Goal: Transaction & Acquisition: Obtain resource

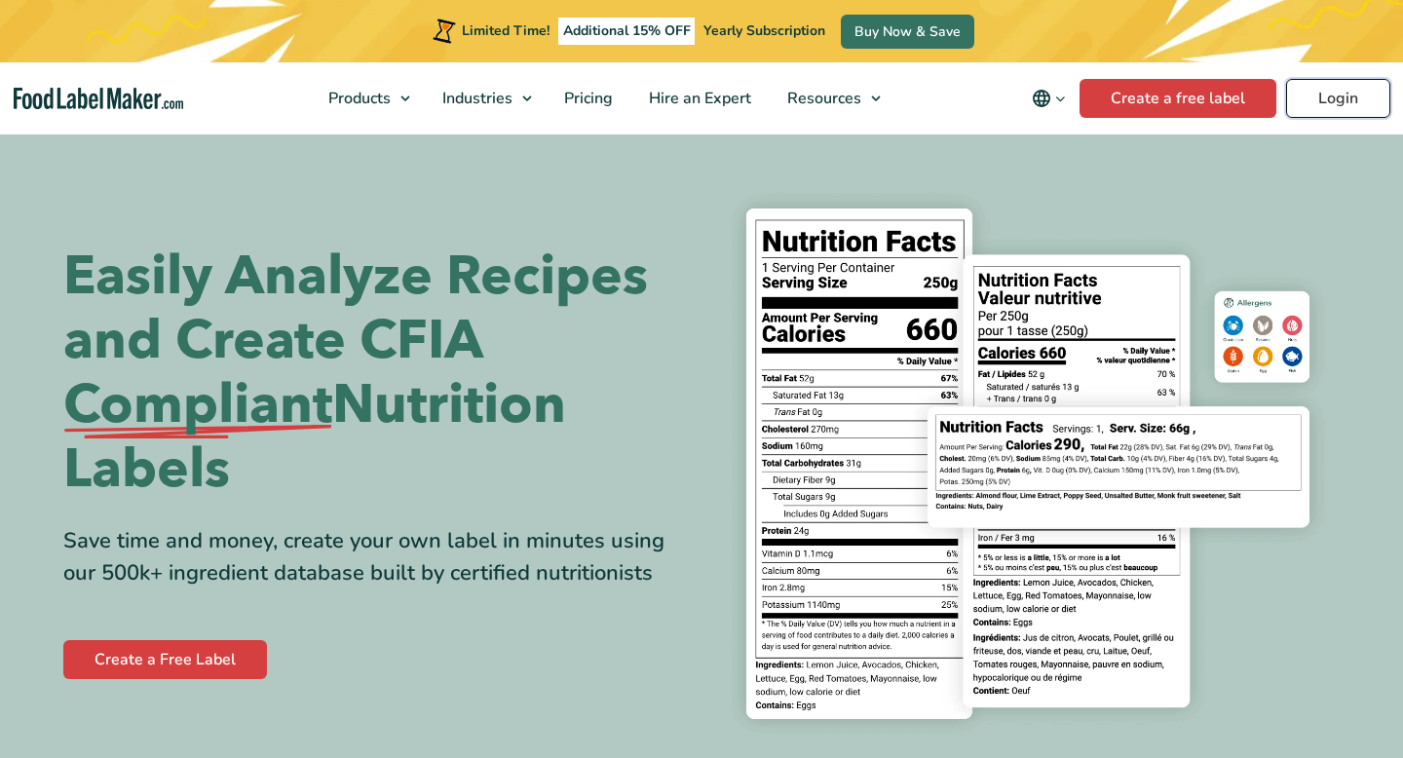
click at [1367, 95] on link "Login" at bounding box center [1338, 98] width 104 height 39
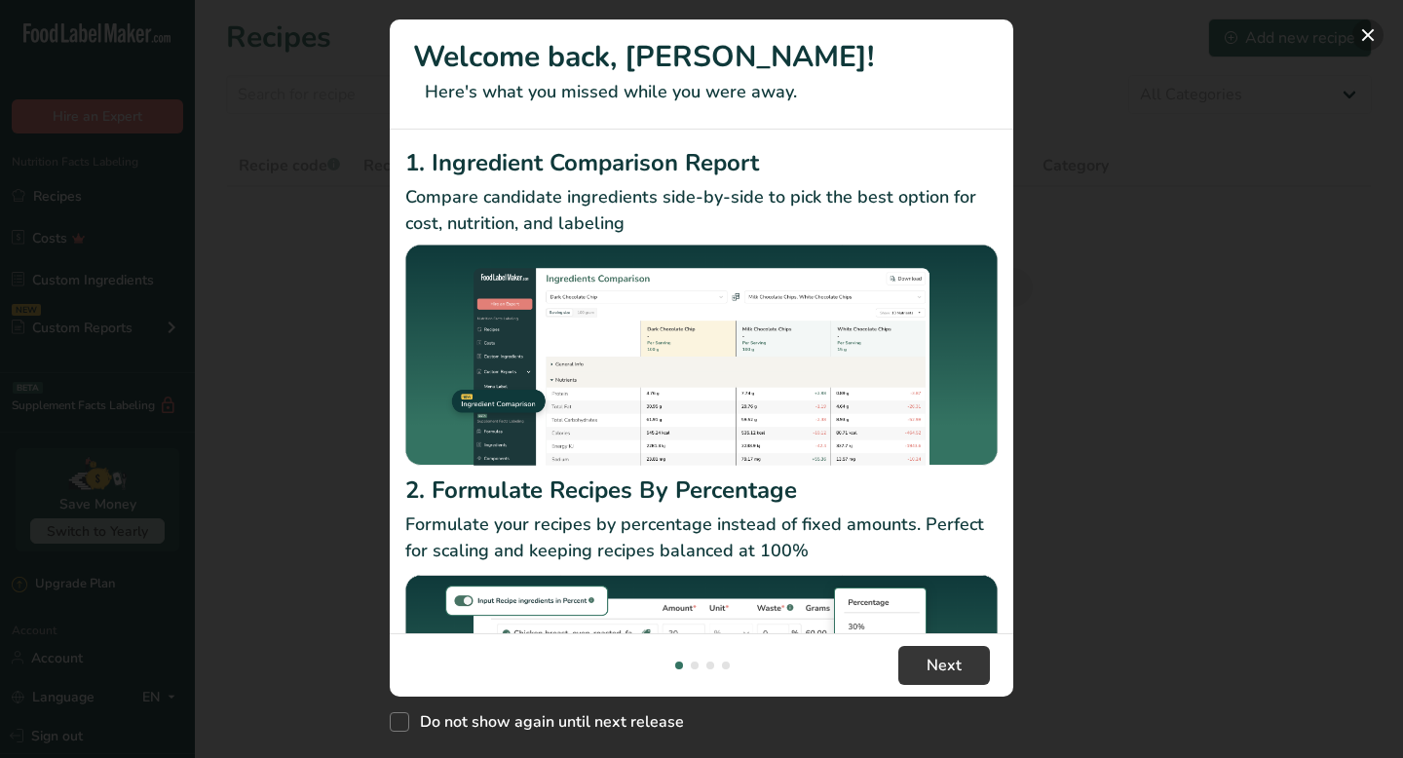
click at [1360, 36] on button "New Features" at bounding box center [1368, 34] width 31 height 31
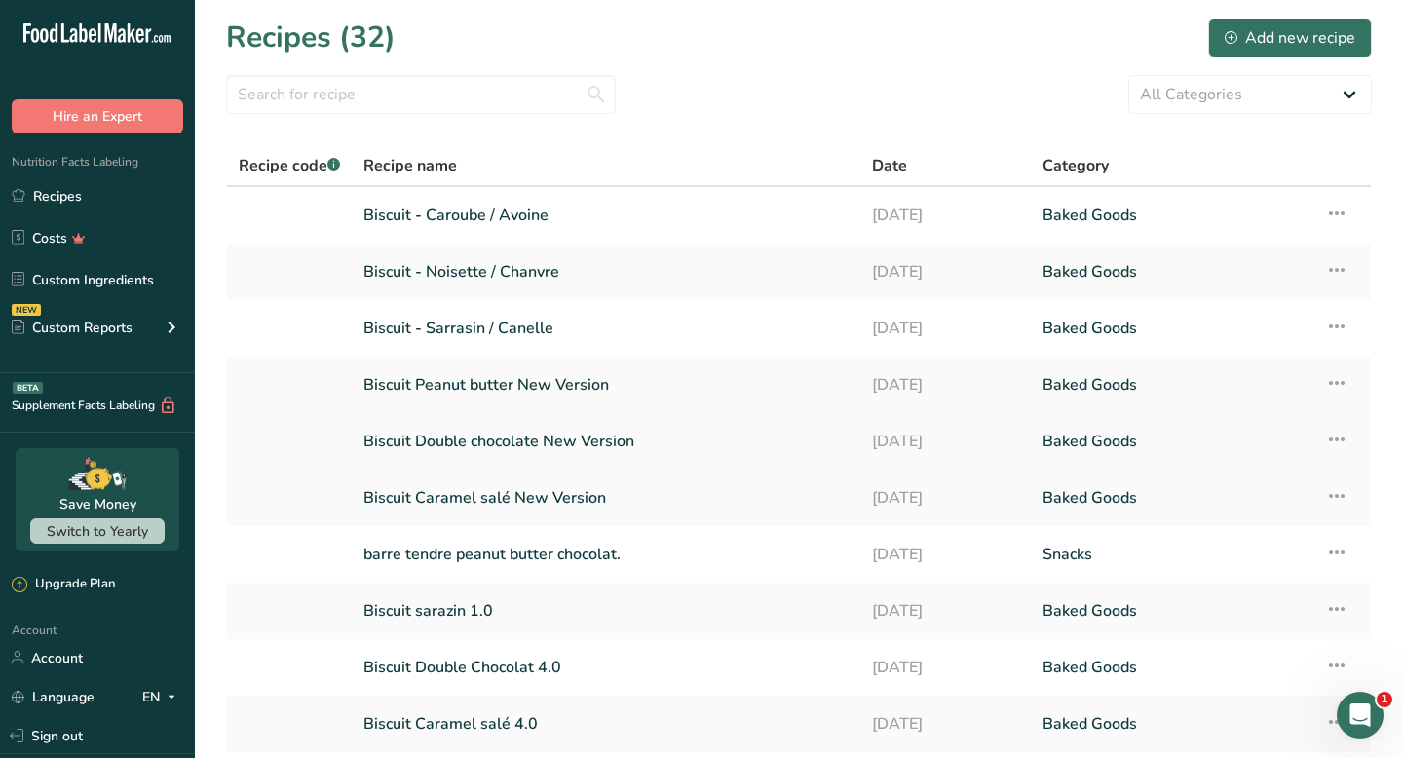
click at [522, 437] on link "Biscuit Double chocolate New Version" at bounding box center [606, 441] width 485 height 41
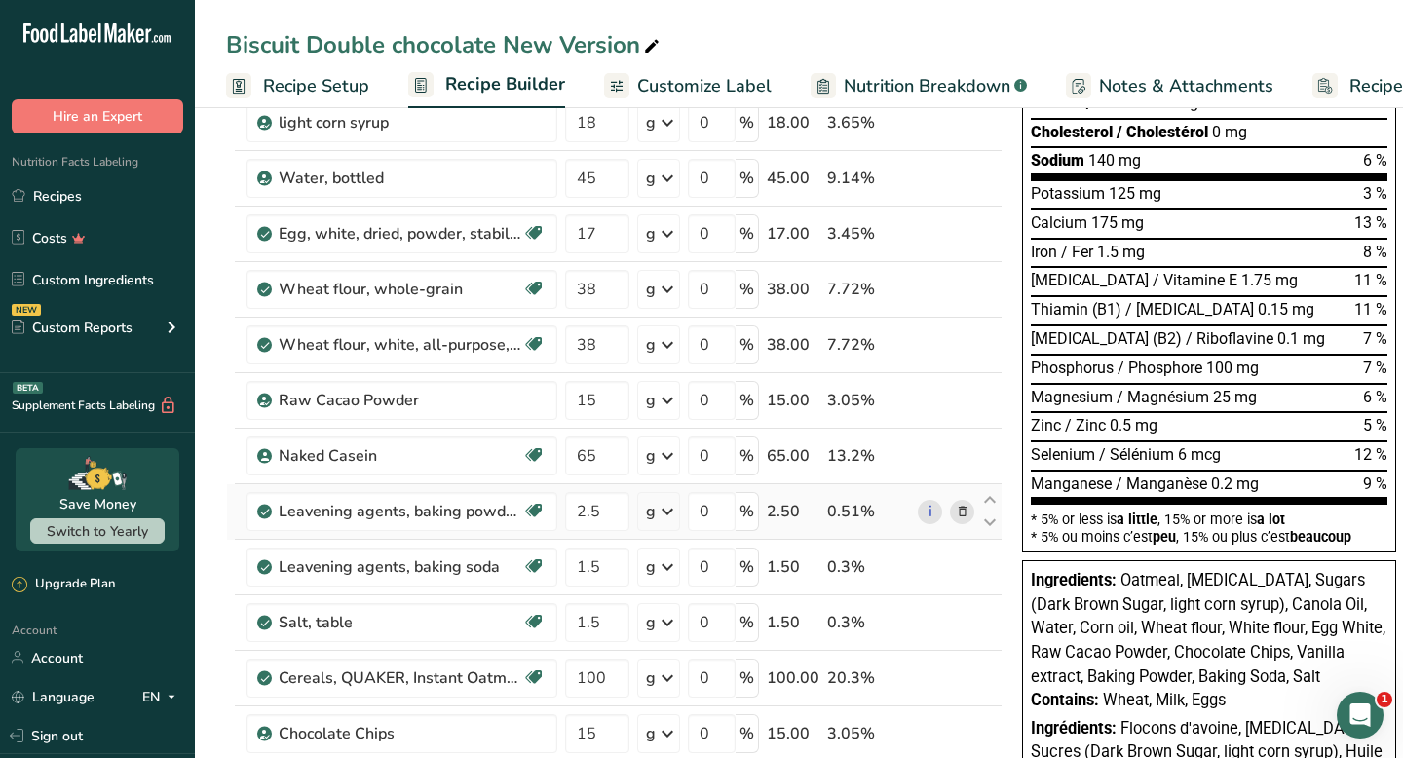
scroll to position [402, 0]
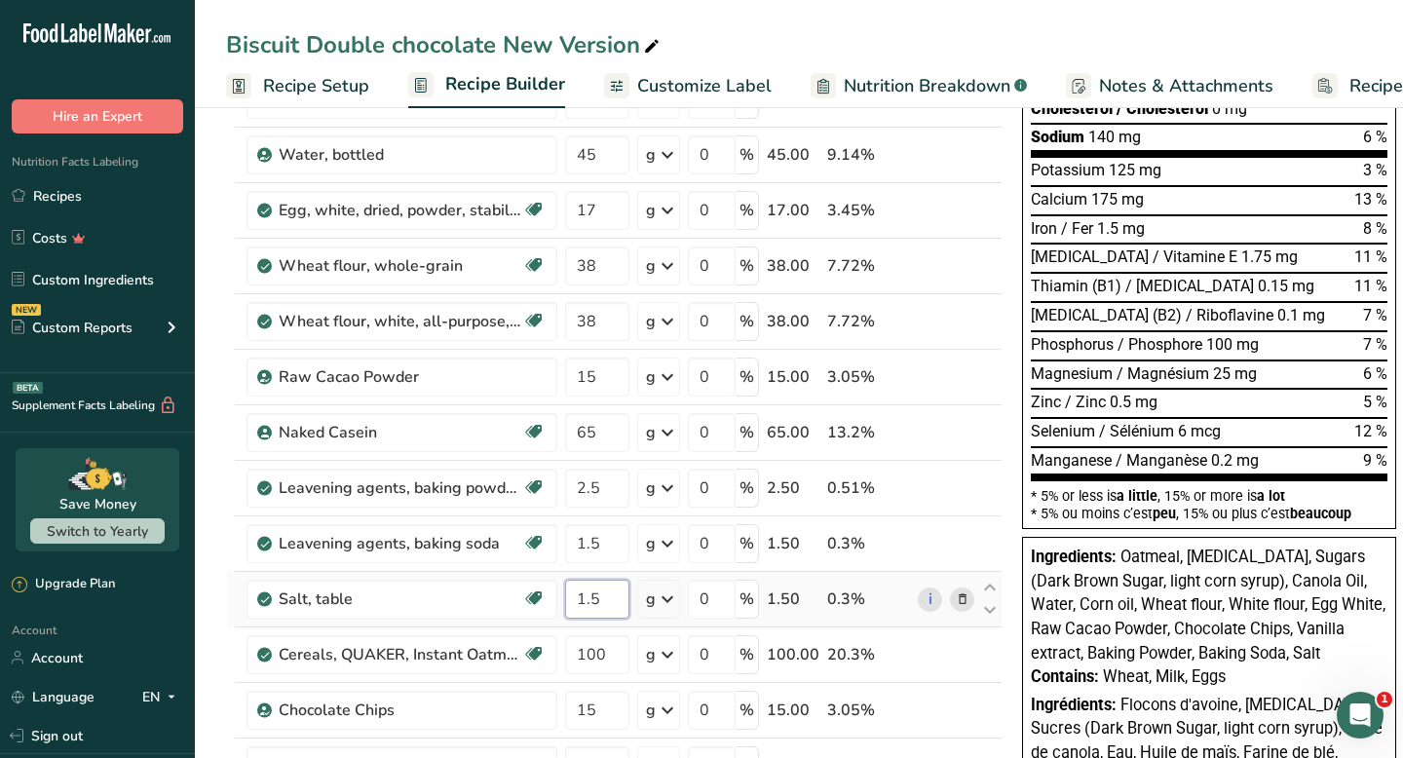
click at [603, 599] on input "1.5" at bounding box center [597, 599] width 64 height 39
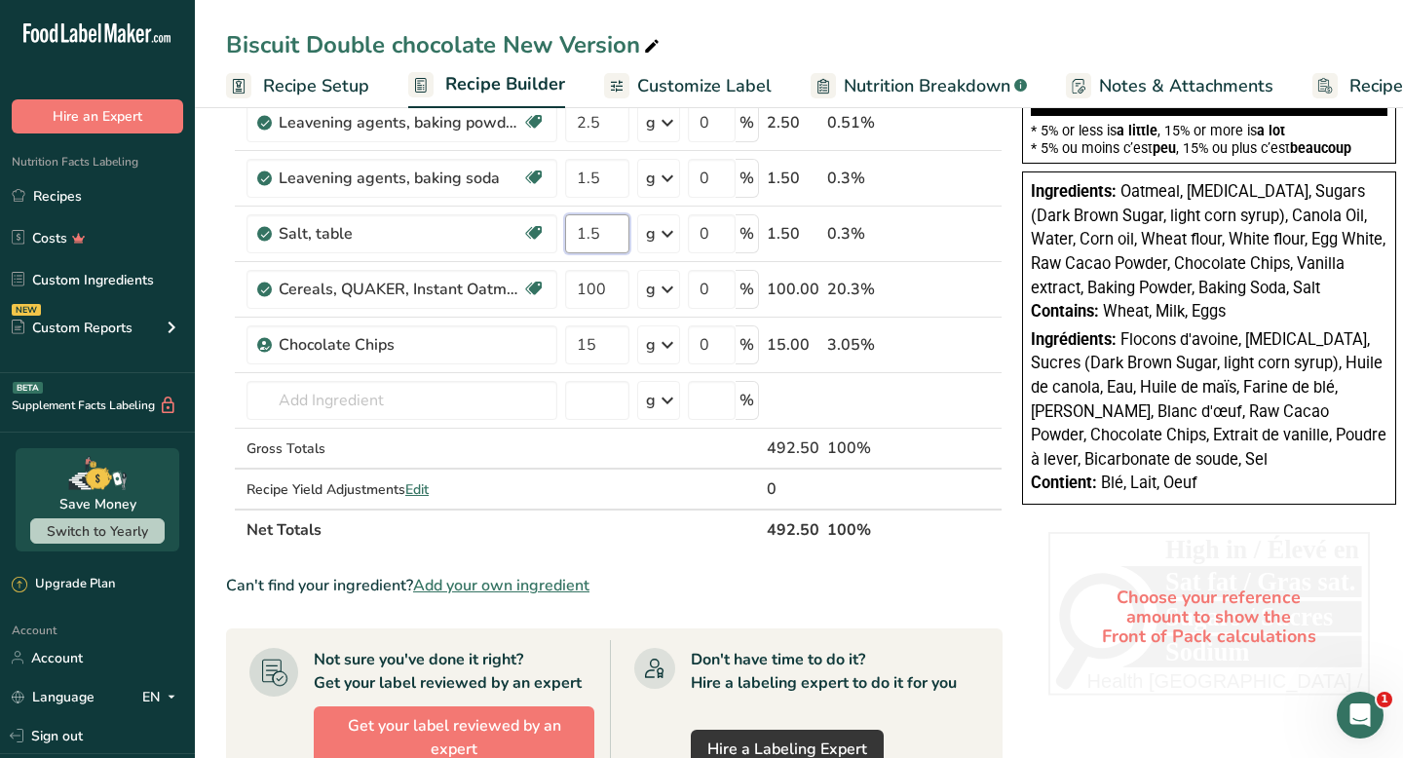
scroll to position [0, 0]
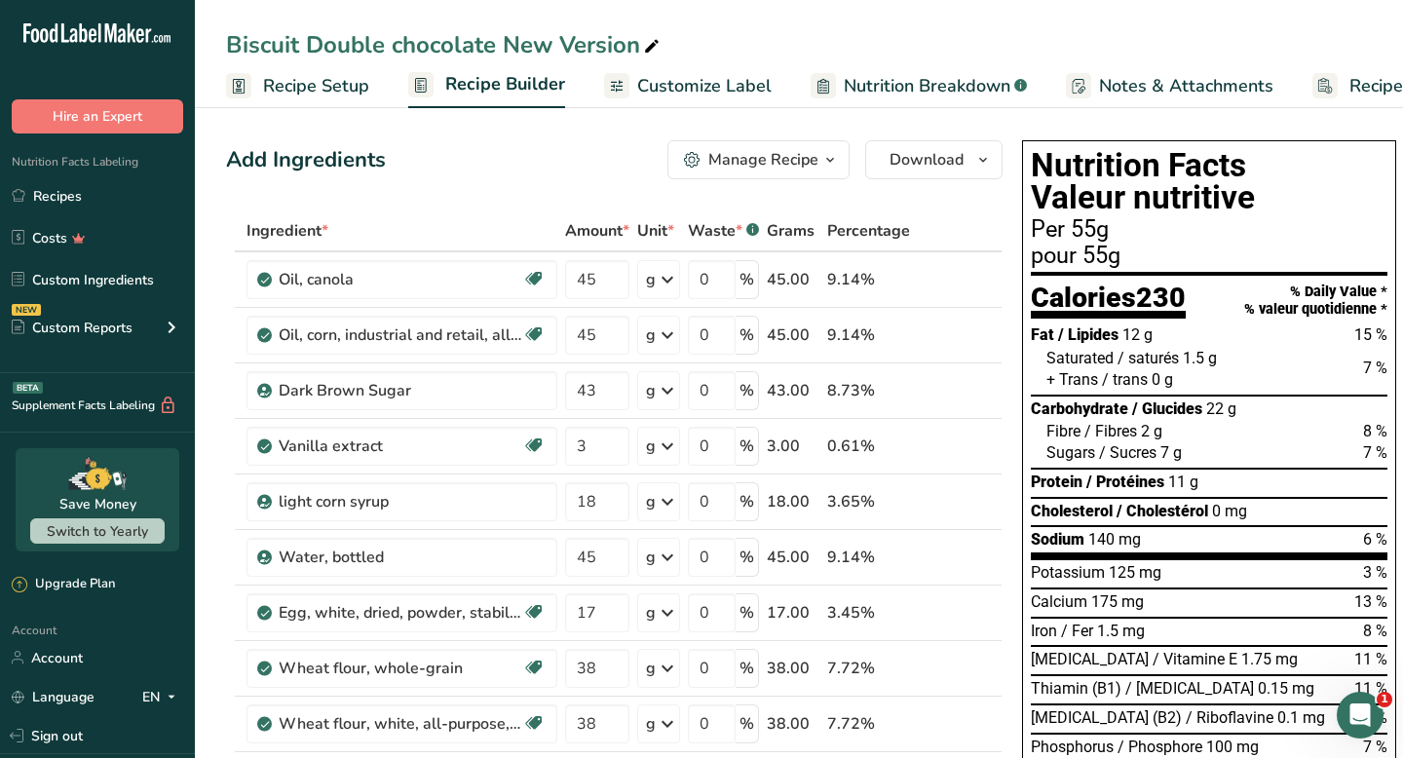
click at [661, 89] on span "Customize Label" at bounding box center [704, 86] width 134 height 26
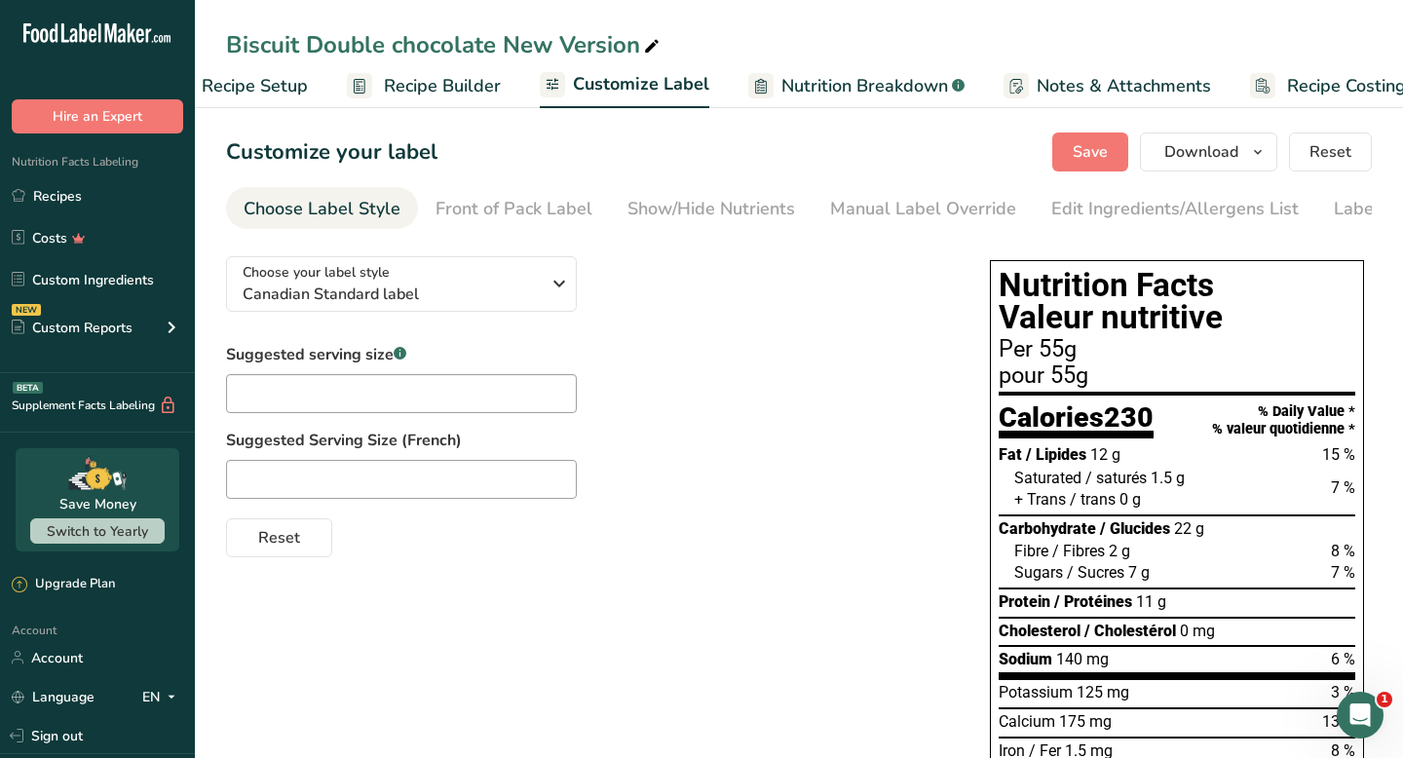
scroll to position [0, 114]
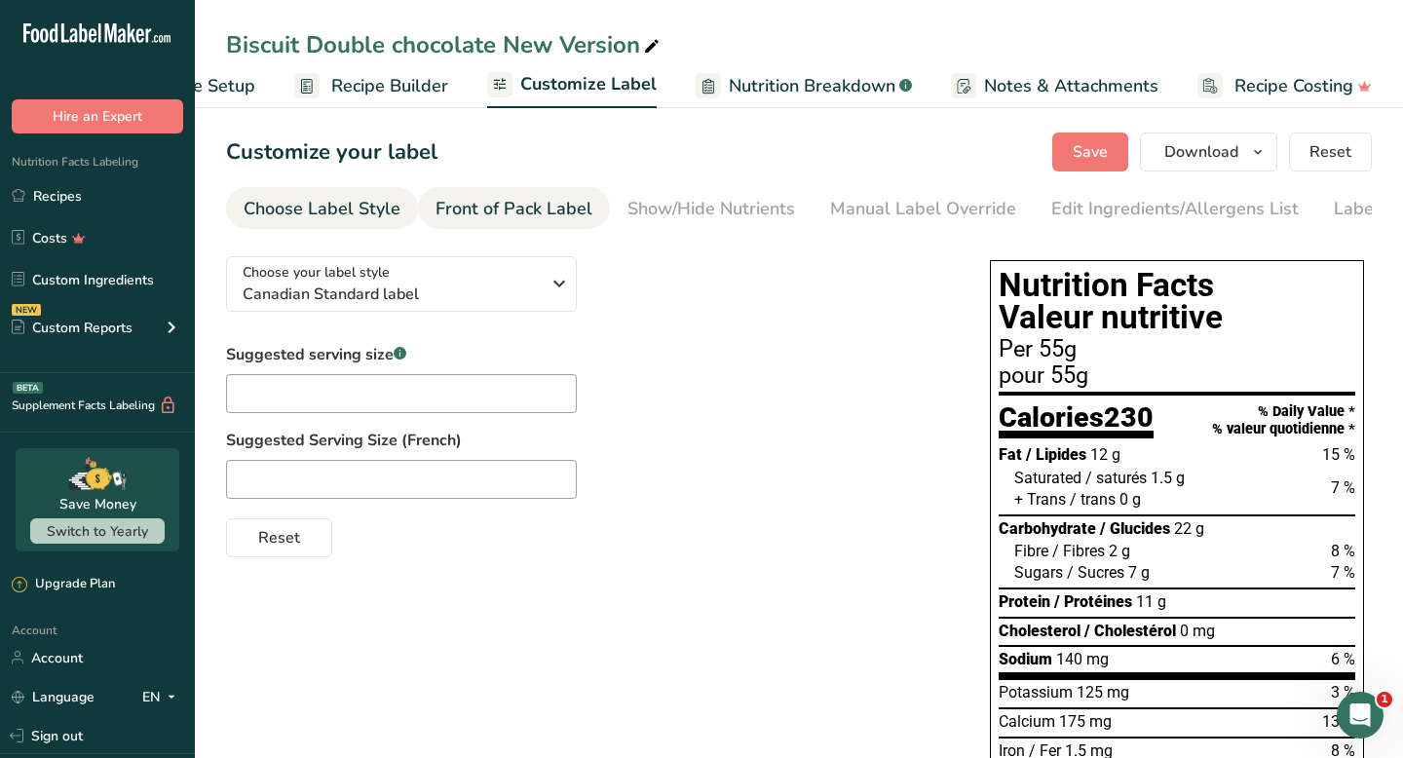
click at [503, 215] on div "Front of Pack Label" at bounding box center [514, 209] width 157 height 26
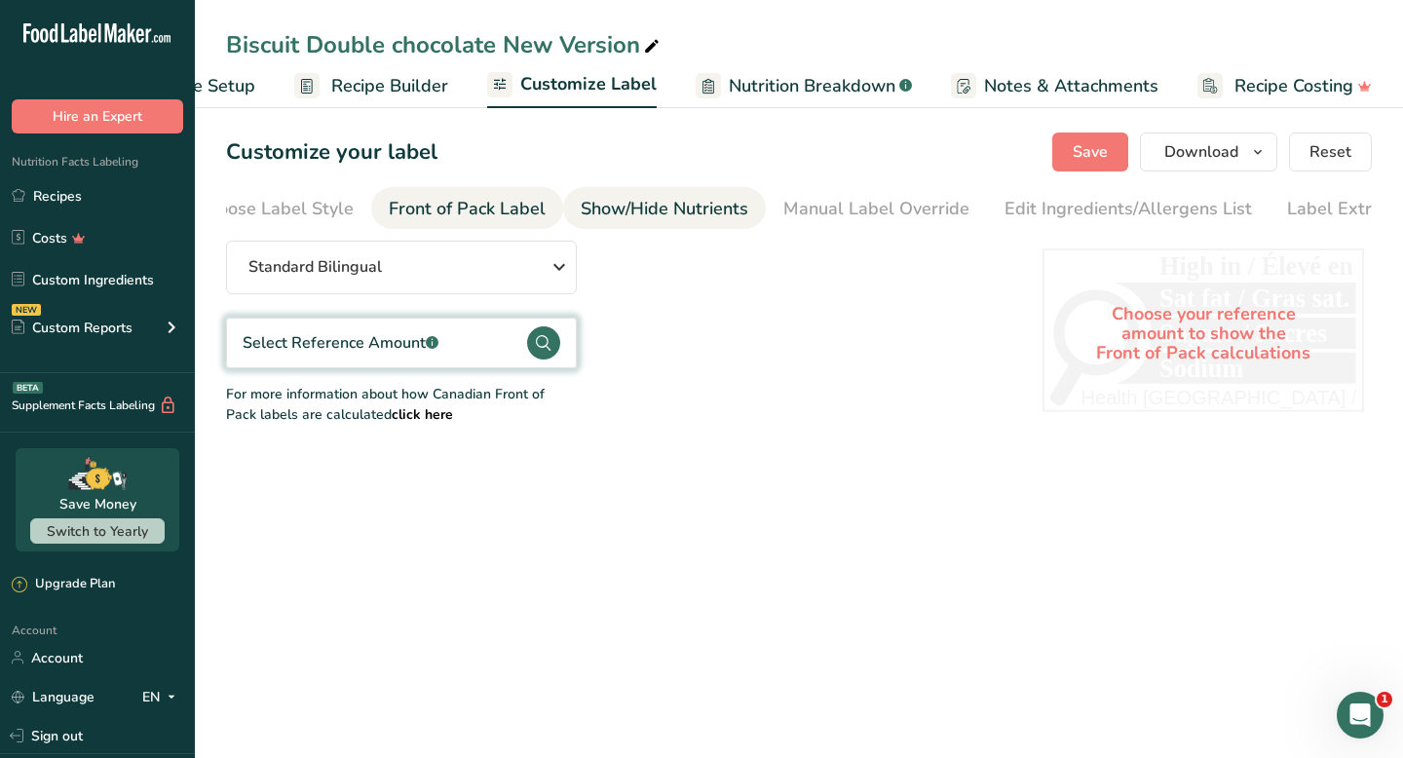
scroll to position [0, 90]
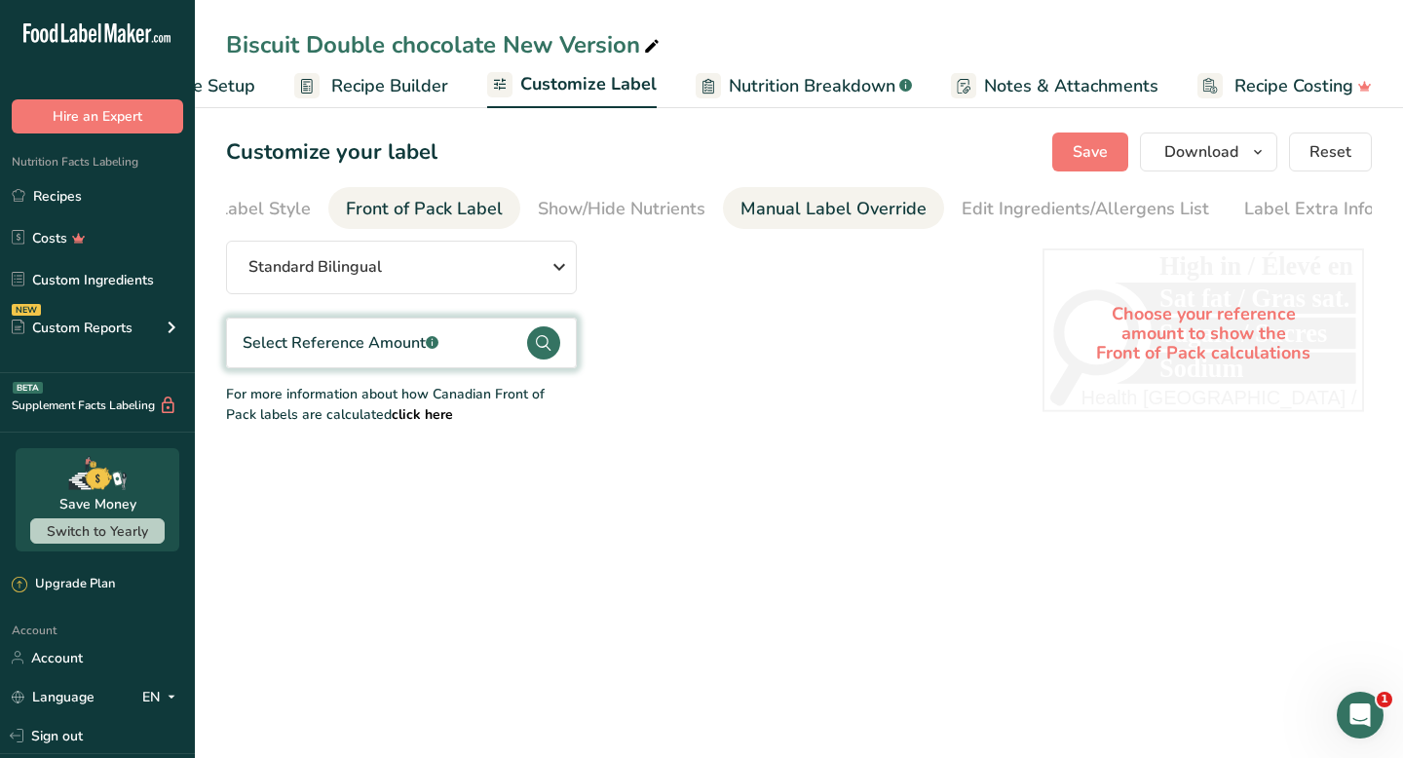
click at [688, 207] on div "Show/Hide Nutrients" at bounding box center [622, 209] width 168 height 26
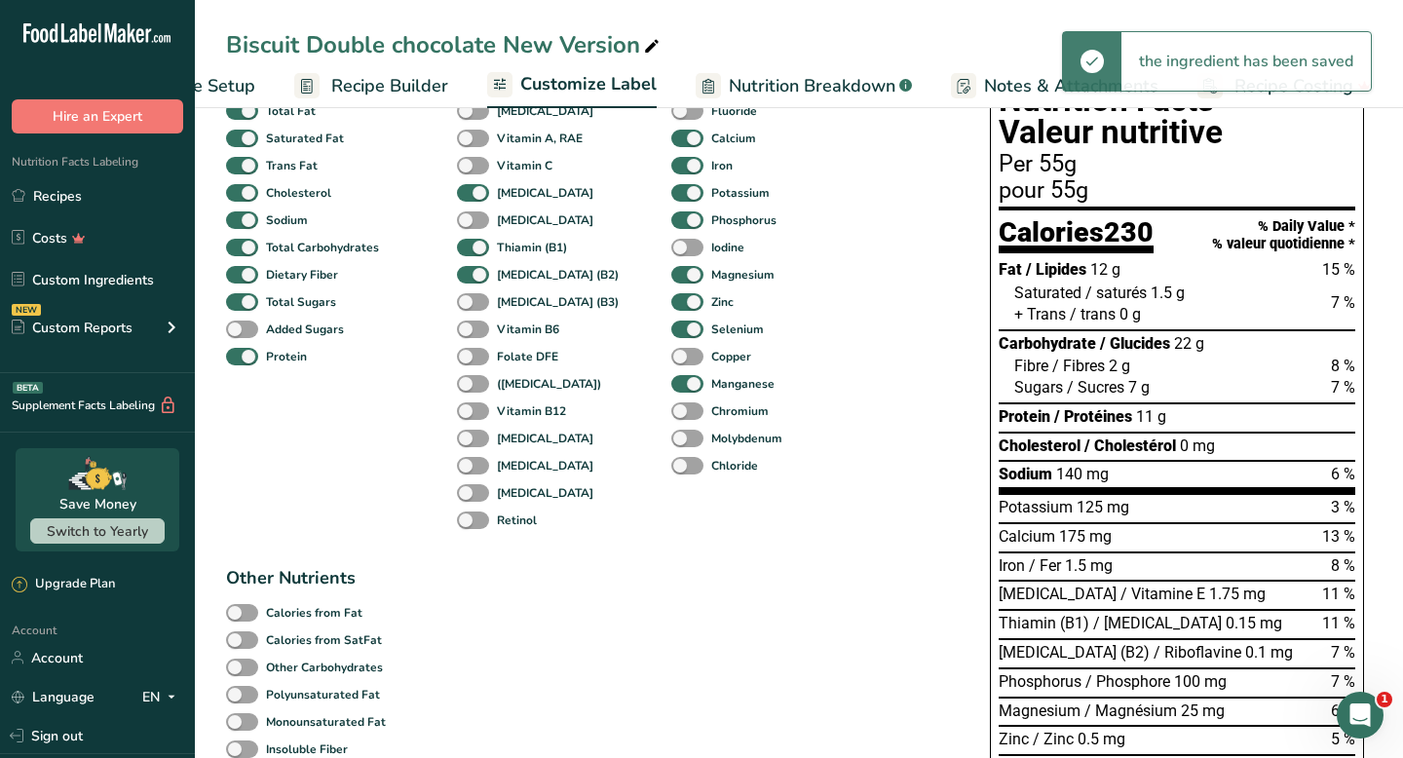
scroll to position [192, 0]
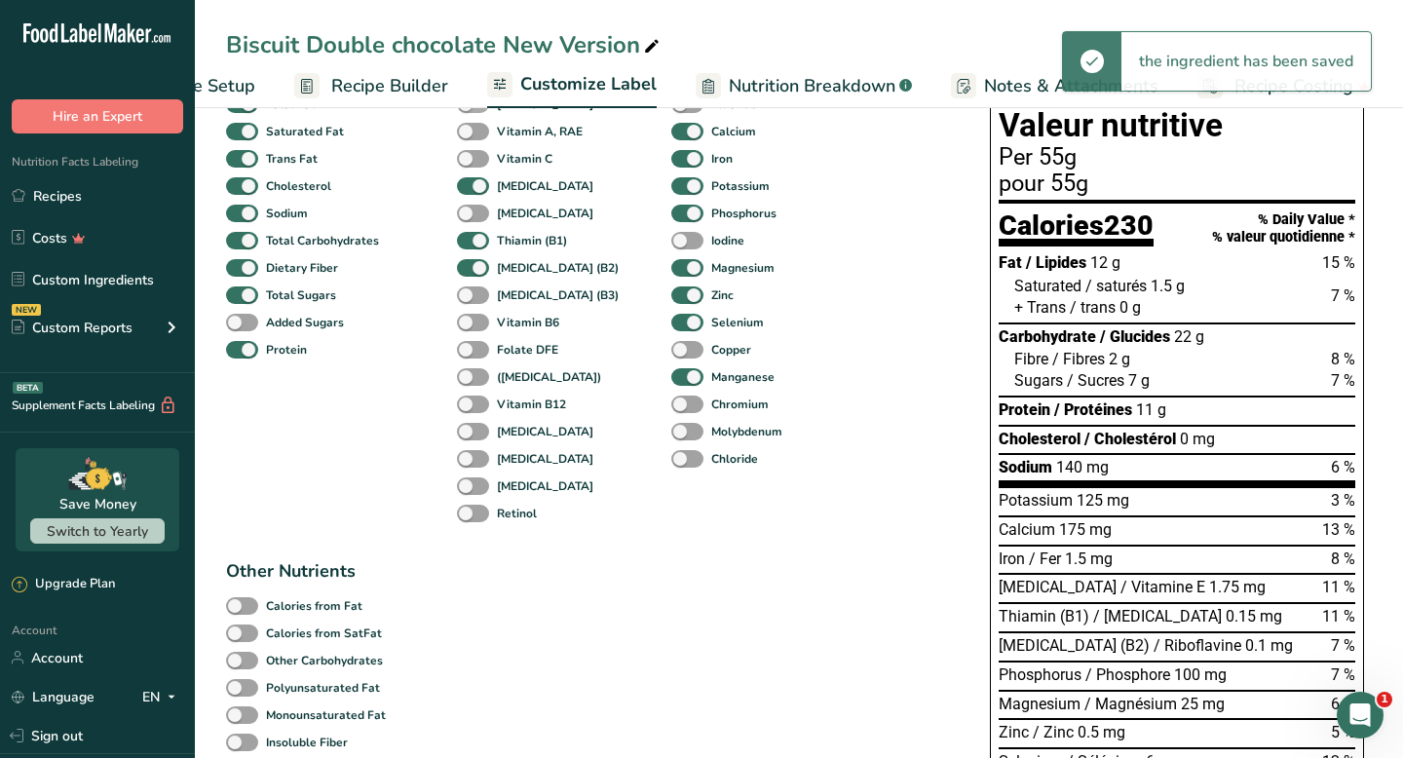
click at [467, 112] on span at bounding box center [473, 105] width 32 height 19
click at [467, 110] on input "[MEDICAL_DATA]" at bounding box center [463, 103] width 13 height 13
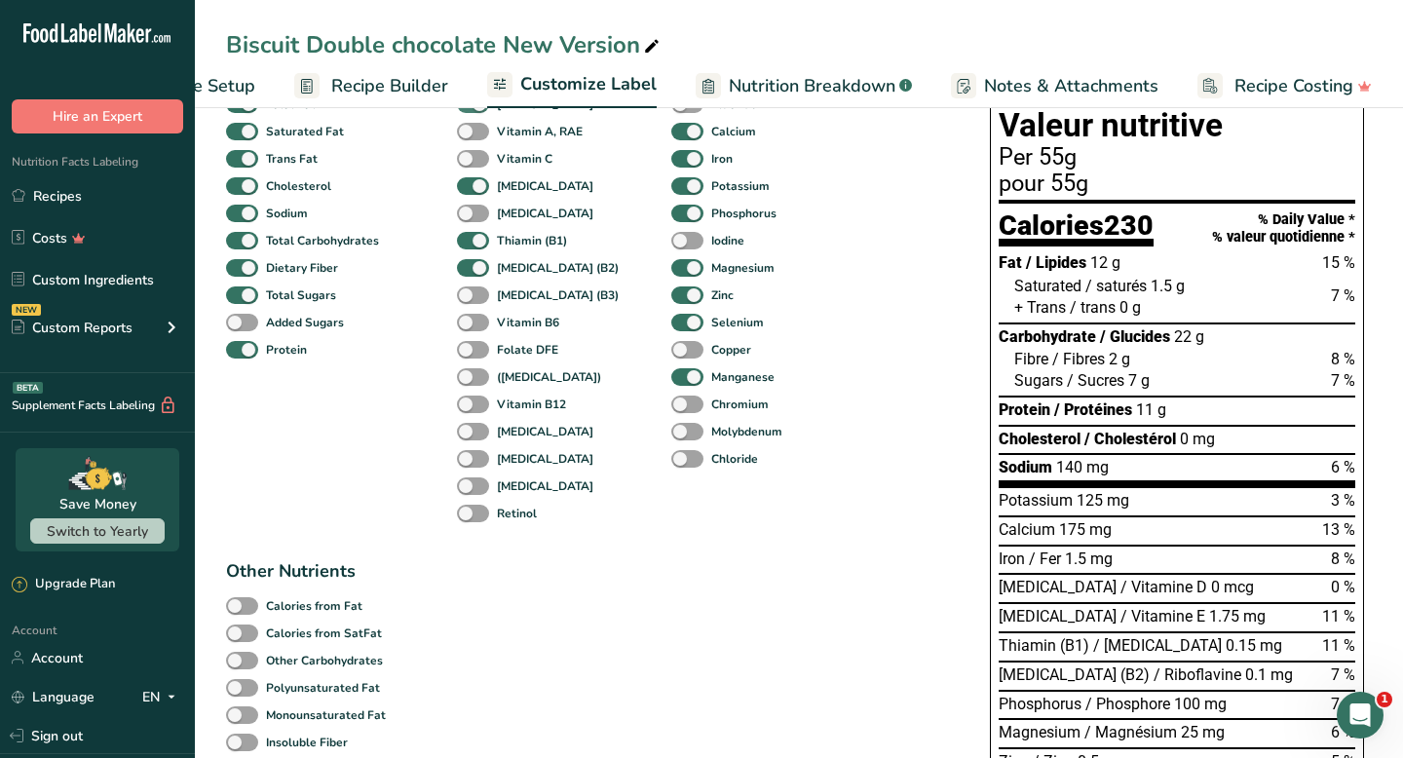
click at [467, 112] on span at bounding box center [473, 105] width 32 height 19
click at [467, 110] on input "[MEDICAL_DATA]" at bounding box center [463, 103] width 13 height 13
checkbox input "false"
click at [471, 133] on span at bounding box center [473, 132] width 32 height 19
click at [470, 133] on input "Vitamin A, RAE" at bounding box center [463, 131] width 13 height 13
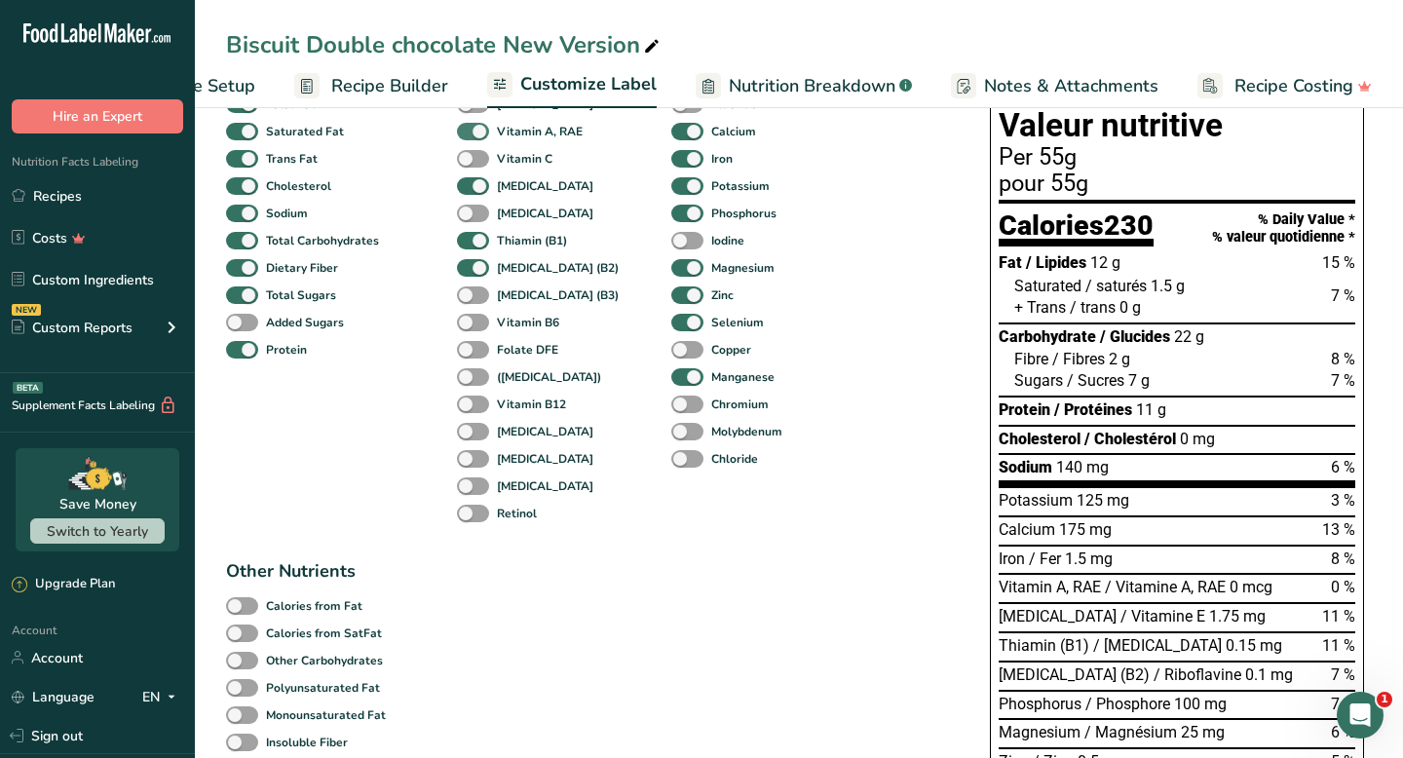
click at [471, 133] on span at bounding box center [473, 132] width 32 height 19
click at [470, 133] on input "Vitamin A, RAE" at bounding box center [463, 131] width 13 height 13
checkbox input "false"
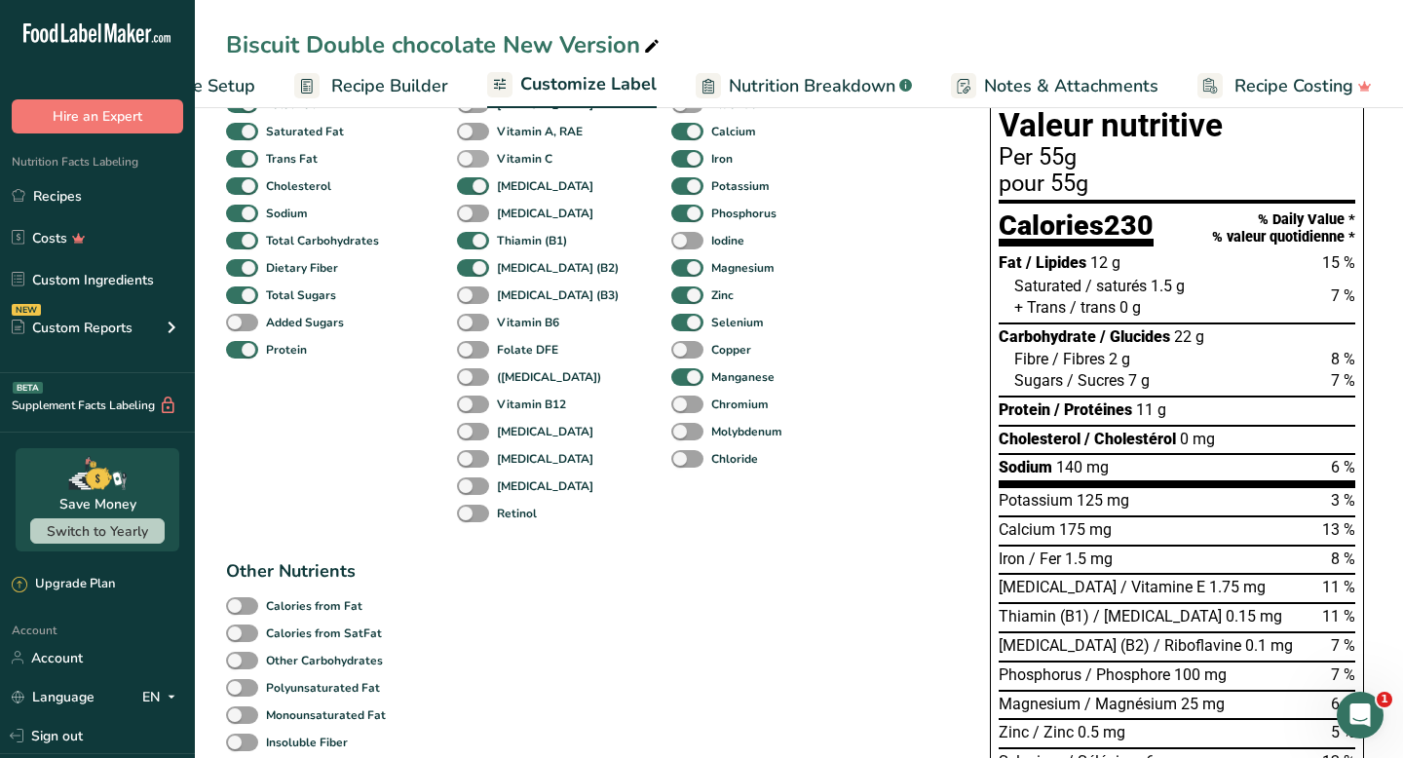
click at [473, 160] on span at bounding box center [473, 159] width 32 height 19
click at [470, 160] on input "Vitamin C" at bounding box center [463, 158] width 13 height 13
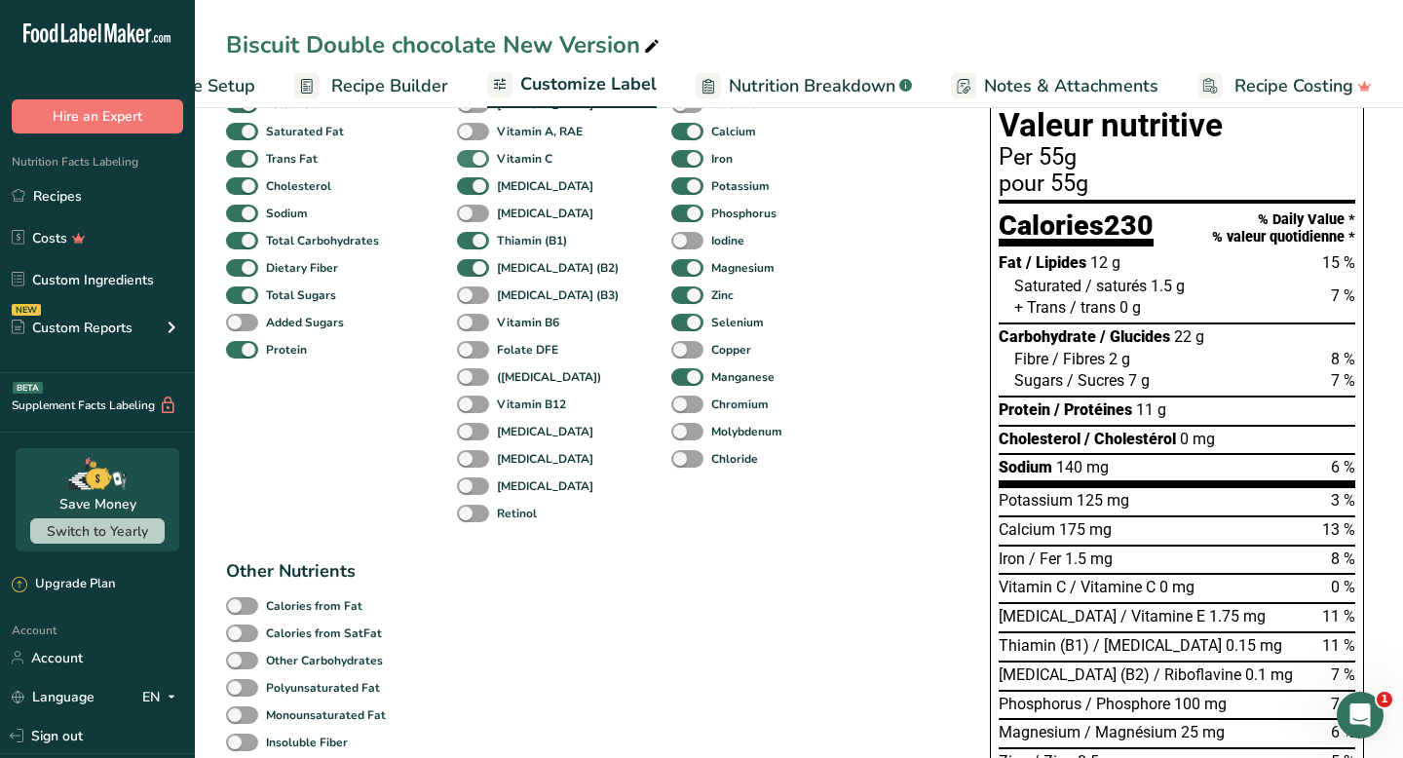
click at [473, 160] on span at bounding box center [473, 159] width 32 height 19
click at [470, 160] on input "Vitamin C" at bounding box center [463, 158] width 13 height 13
checkbox input "false"
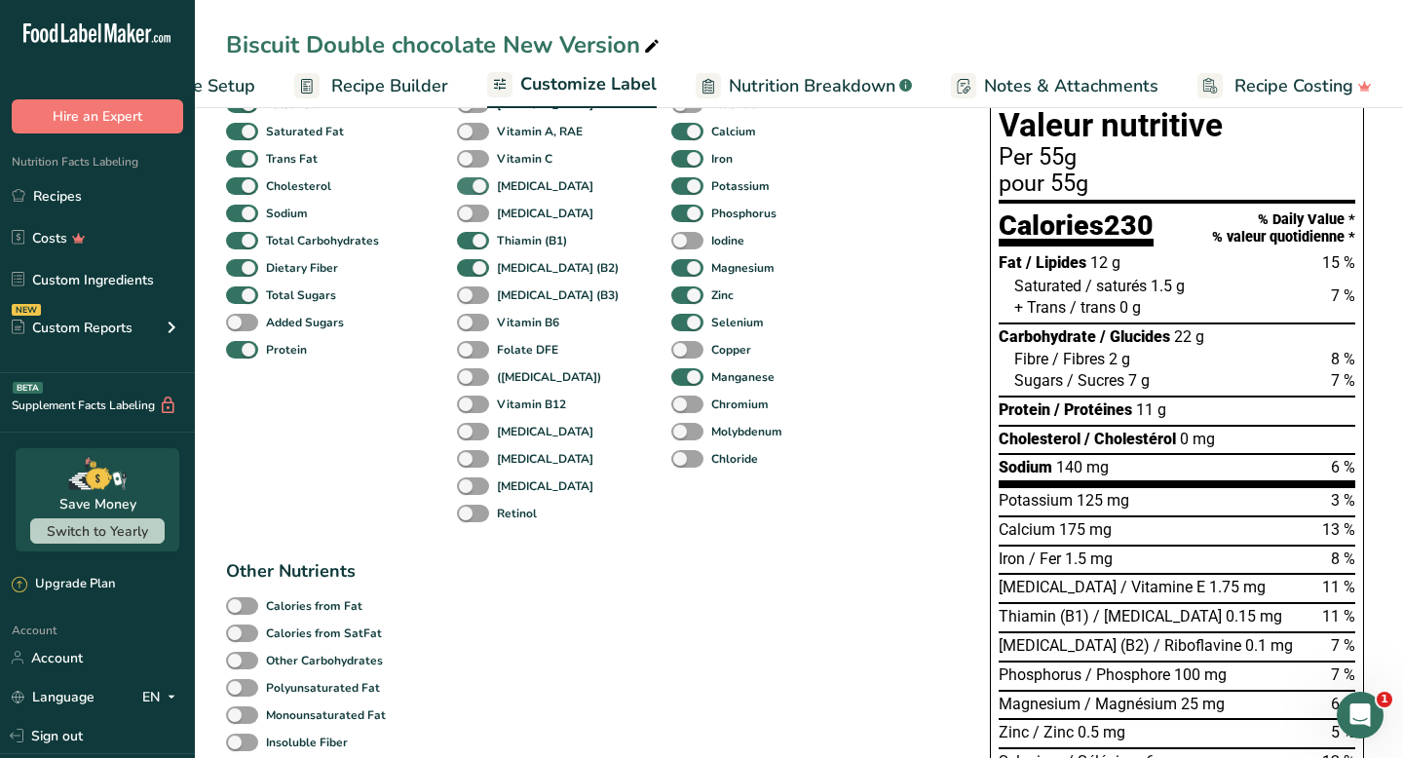
click at [475, 187] on span at bounding box center [473, 186] width 32 height 19
click at [470, 187] on input "[MEDICAL_DATA]" at bounding box center [463, 185] width 13 height 13
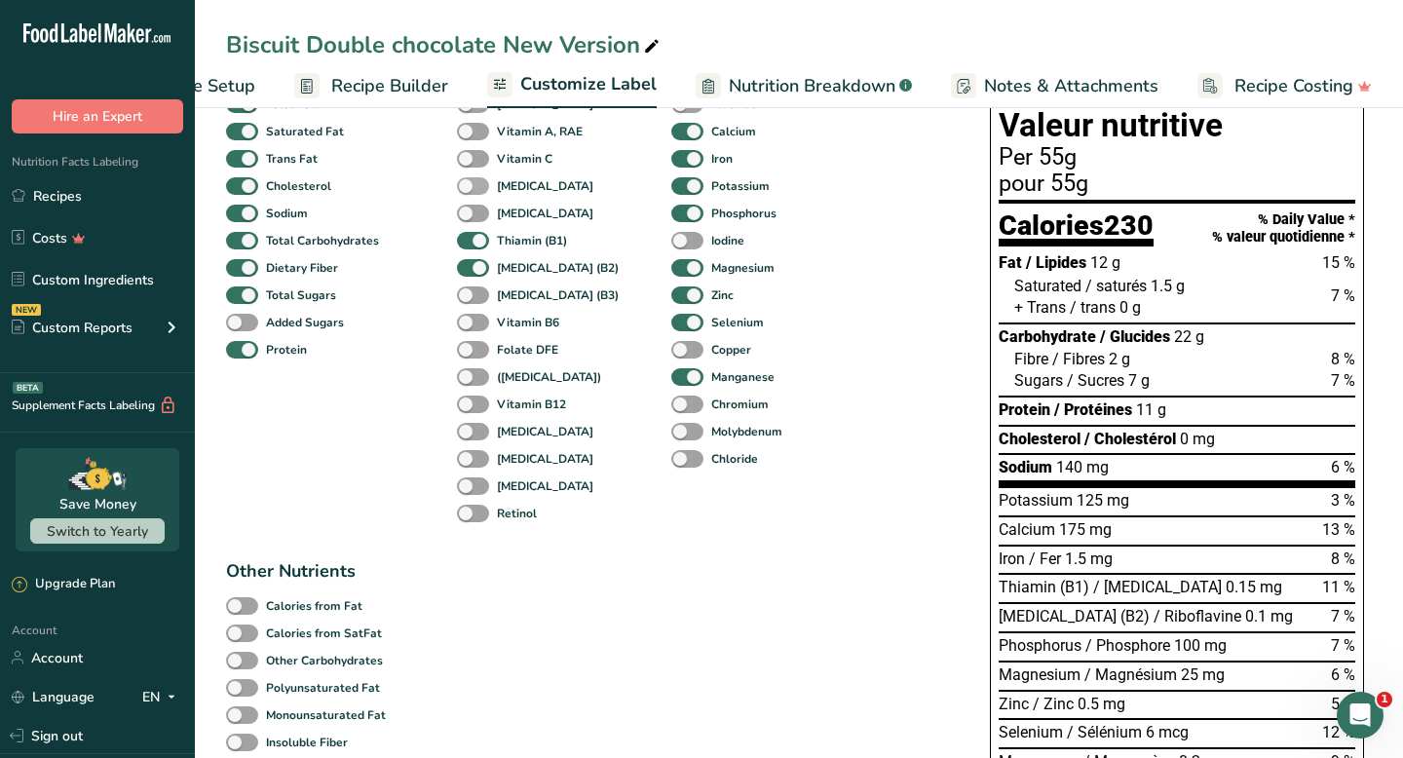
click at [475, 187] on span at bounding box center [473, 186] width 32 height 19
click at [470, 187] on input "[MEDICAL_DATA]" at bounding box center [463, 185] width 13 height 13
checkbox input "true"
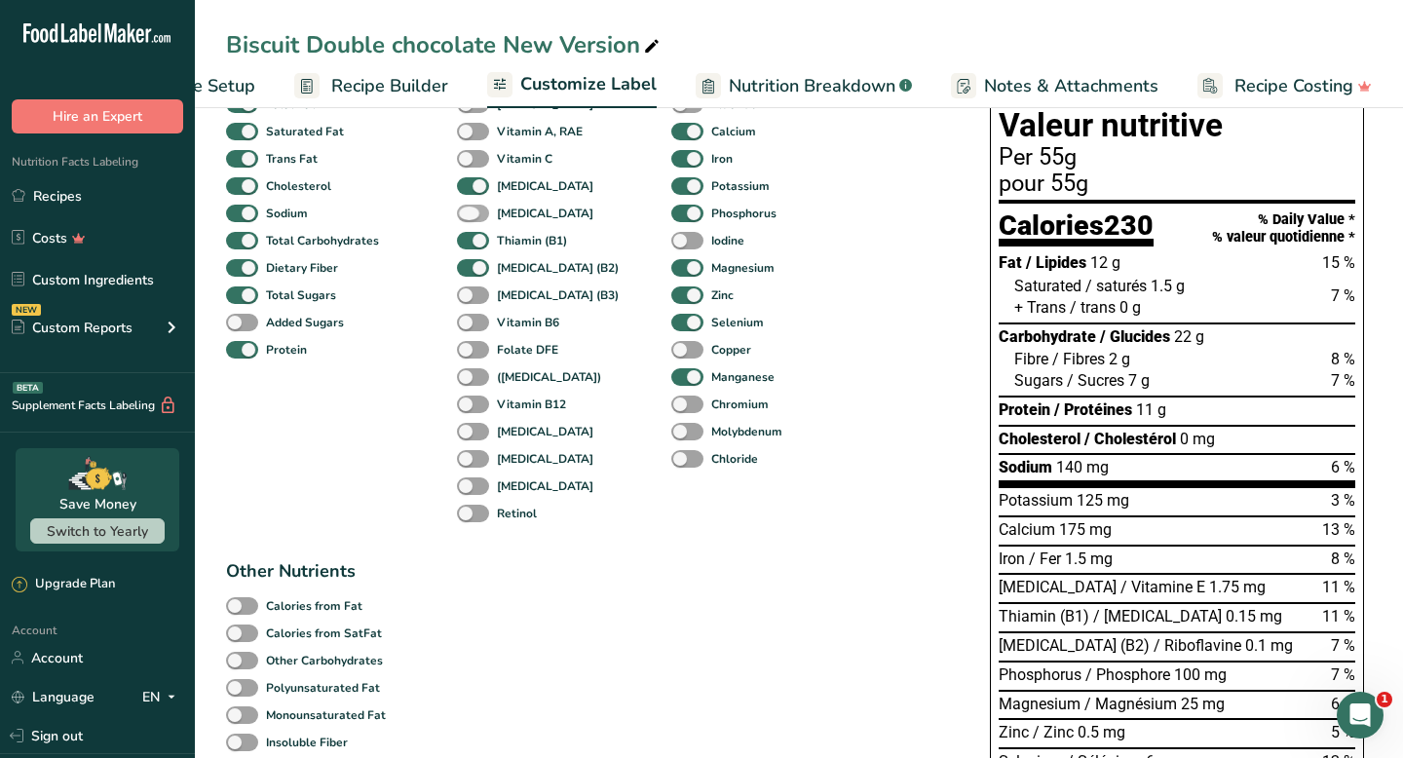
click at [475, 220] on span at bounding box center [473, 214] width 32 height 19
click at [470, 219] on input "[MEDICAL_DATA]" at bounding box center [463, 213] width 13 height 13
click at [475, 220] on span at bounding box center [473, 214] width 32 height 19
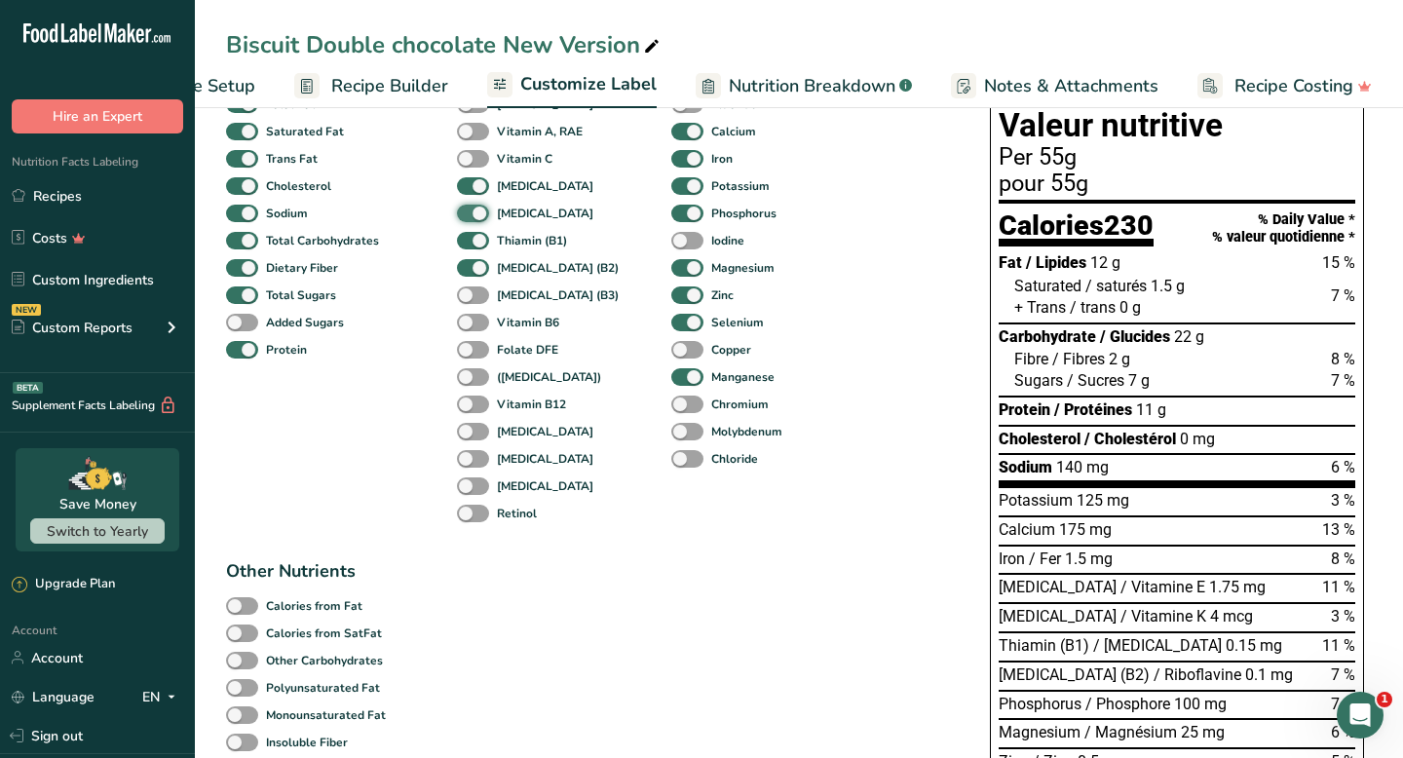
click at [470, 219] on input "[MEDICAL_DATA]" at bounding box center [463, 213] width 13 height 13
checkbox input "false"
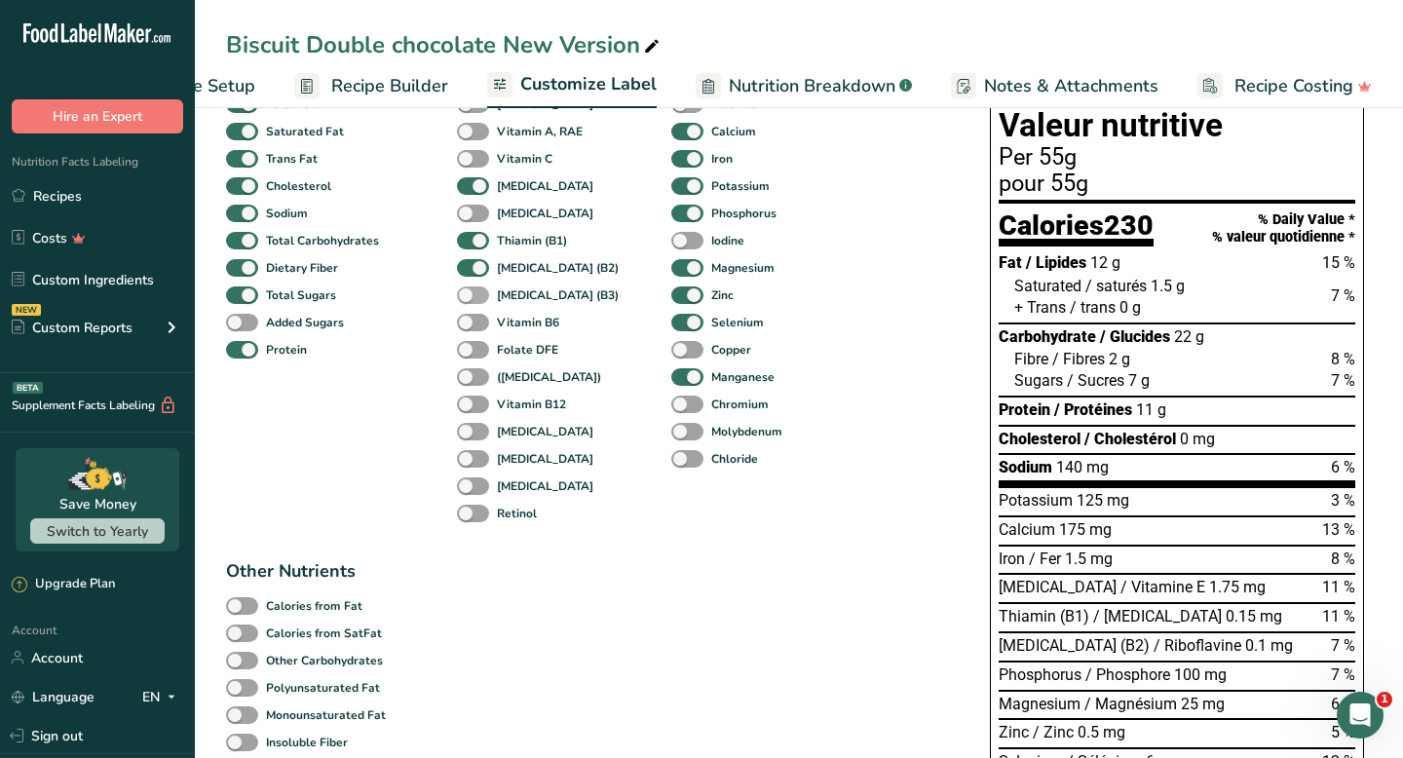
click at [477, 298] on span at bounding box center [473, 296] width 32 height 19
click at [470, 298] on input "[MEDICAL_DATA] (B3)" at bounding box center [463, 294] width 13 height 13
click at [477, 297] on span at bounding box center [473, 296] width 32 height 19
click at [470, 297] on input "[MEDICAL_DATA] (B3)" at bounding box center [463, 294] width 13 height 13
checkbox input "false"
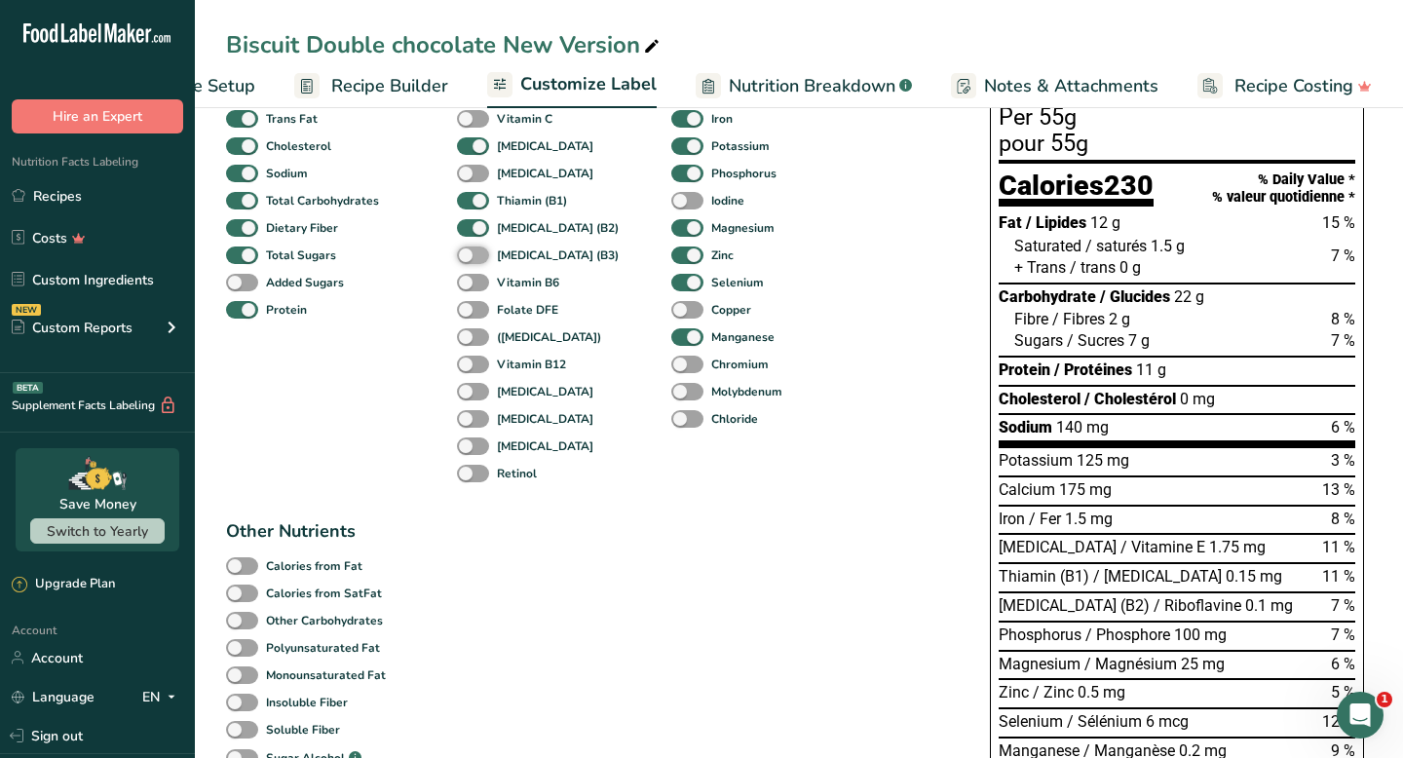
scroll to position [247, 0]
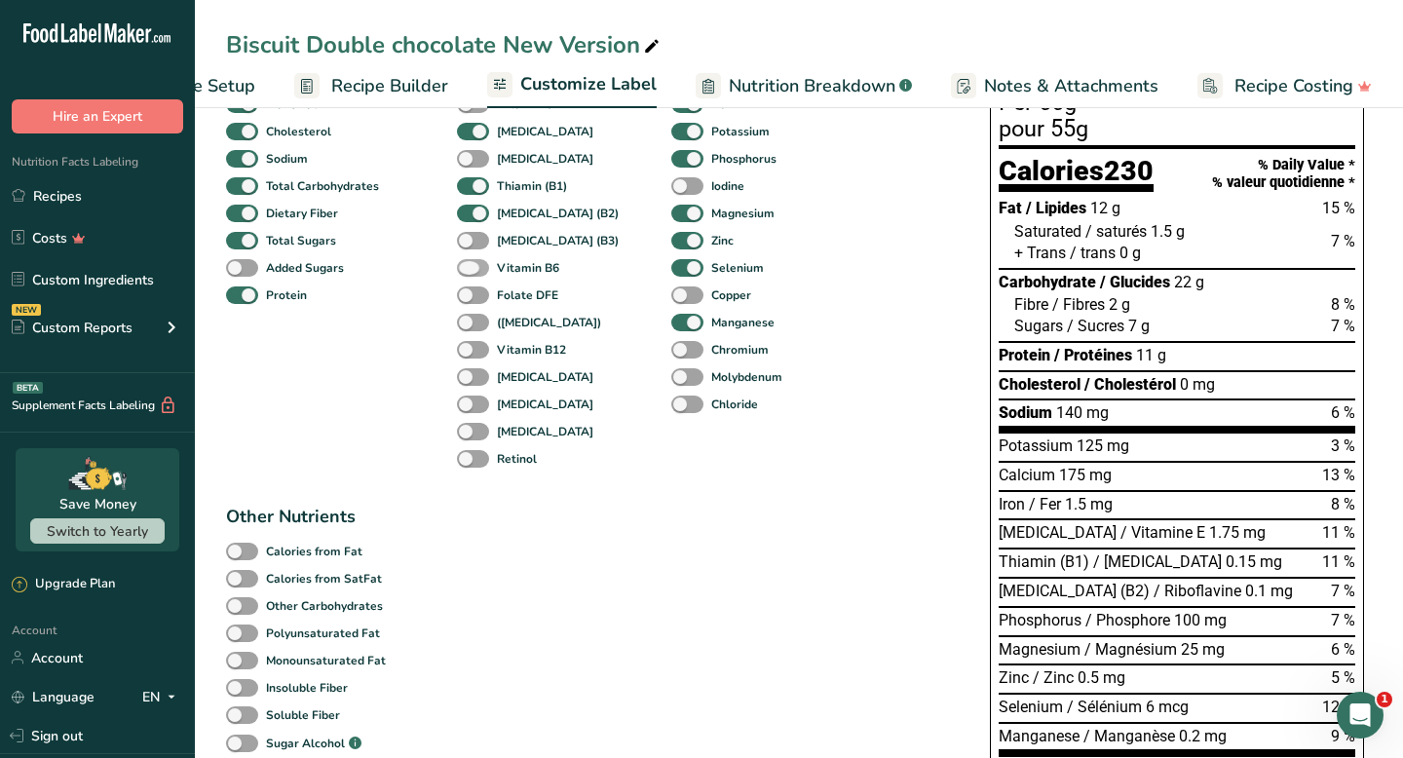
click at [477, 273] on span at bounding box center [473, 268] width 32 height 19
click at [470, 273] on input "Vitamin B6" at bounding box center [463, 267] width 13 height 13
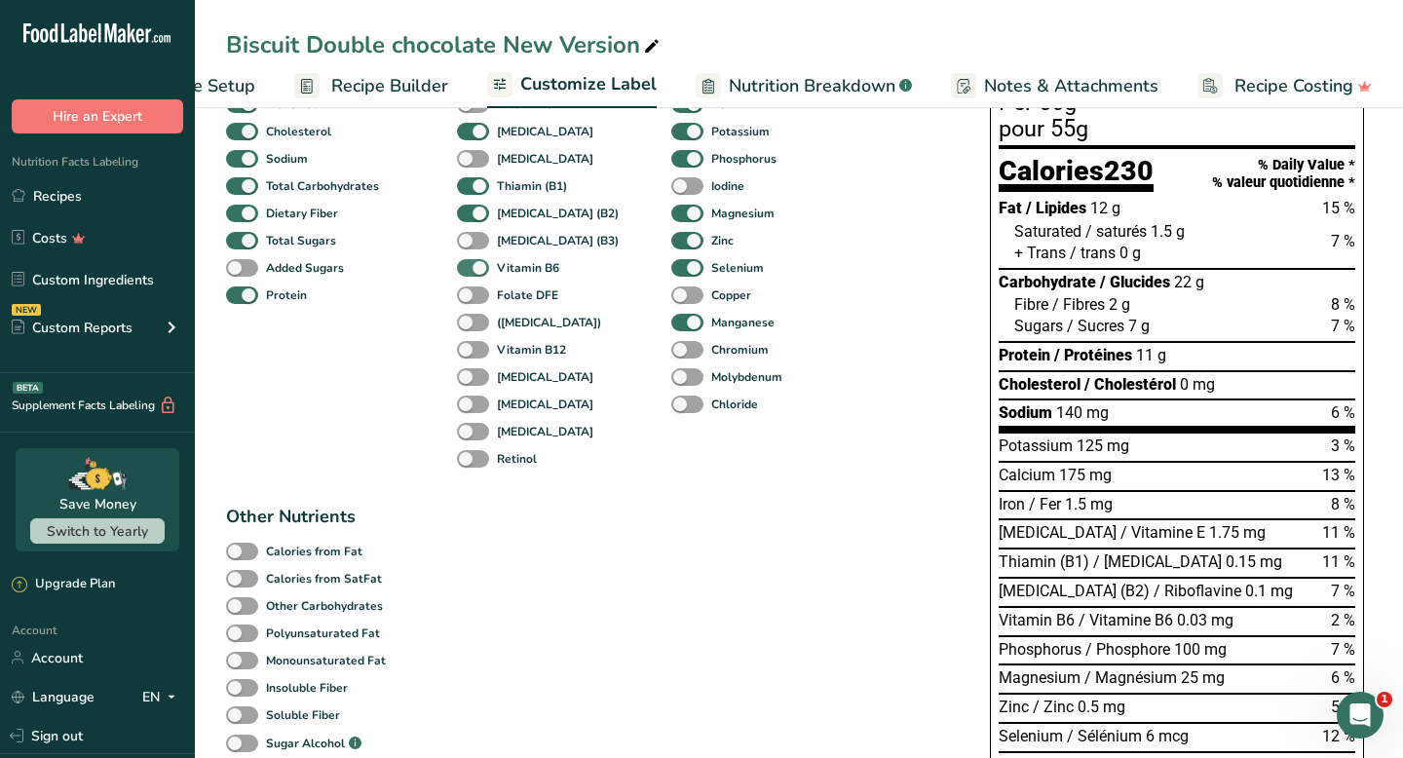
click at [477, 273] on span at bounding box center [473, 268] width 32 height 19
click at [470, 273] on input "Vitamin B6" at bounding box center [463, 267] width 13 height 13
checkbox input "false"
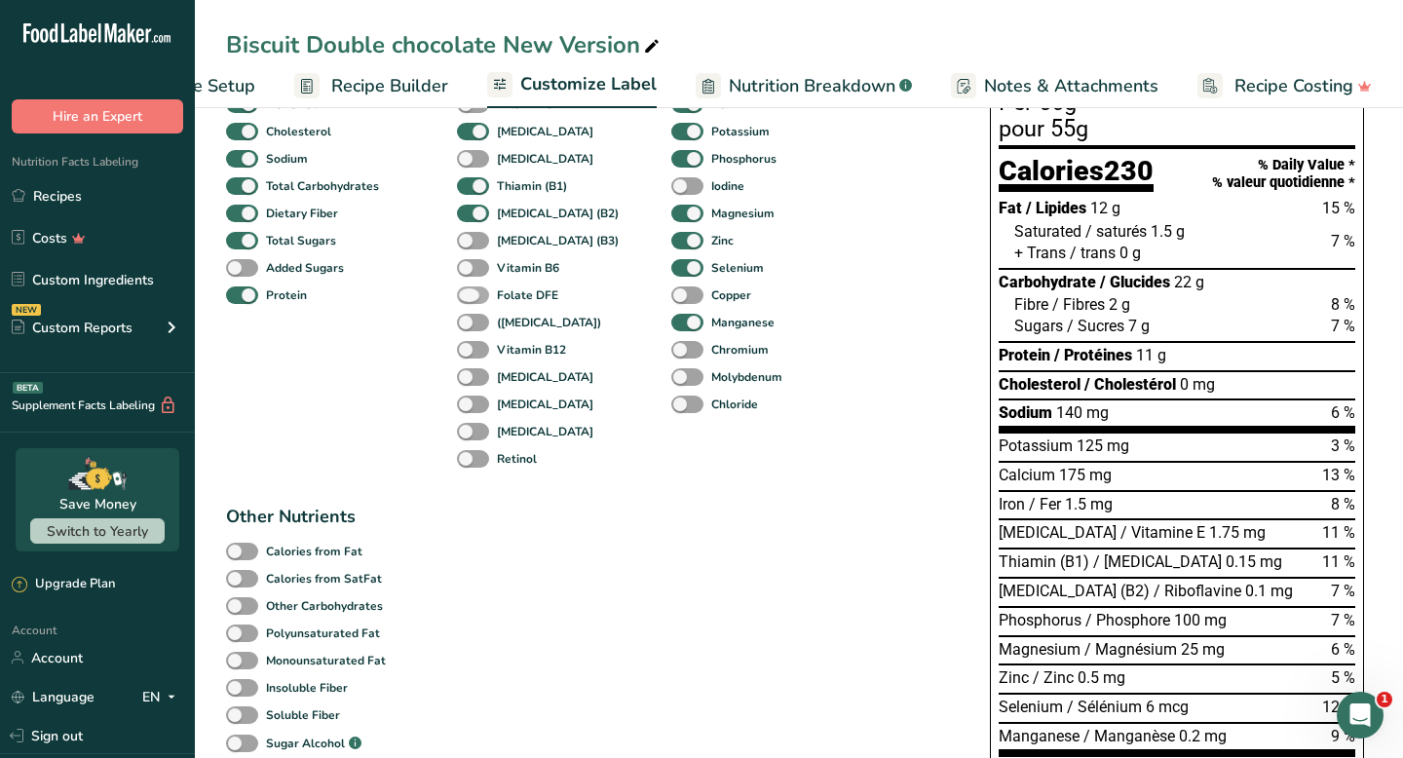
click at [476, 299] on span at bounding box center [473, 296] width 32 height 19
click at [470, 299] on input "Folate DFE" at bounding box center [463, 294] width 13 height 13
click at [476, 299] on span at bounding box center [473, 296] width 32 height 19
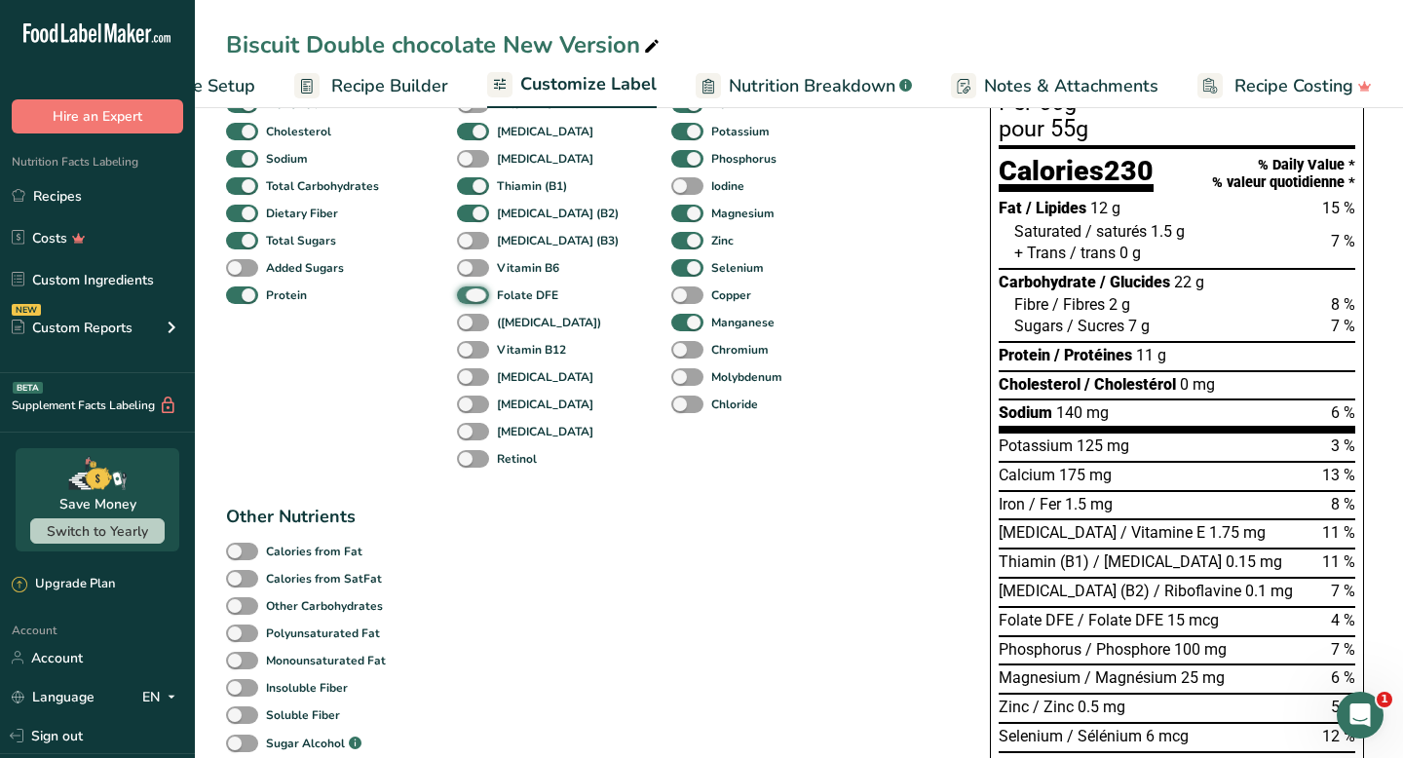
click at [470, 299] on input "Folate DFE" at bounding box center [463, 294] width 13 height 13
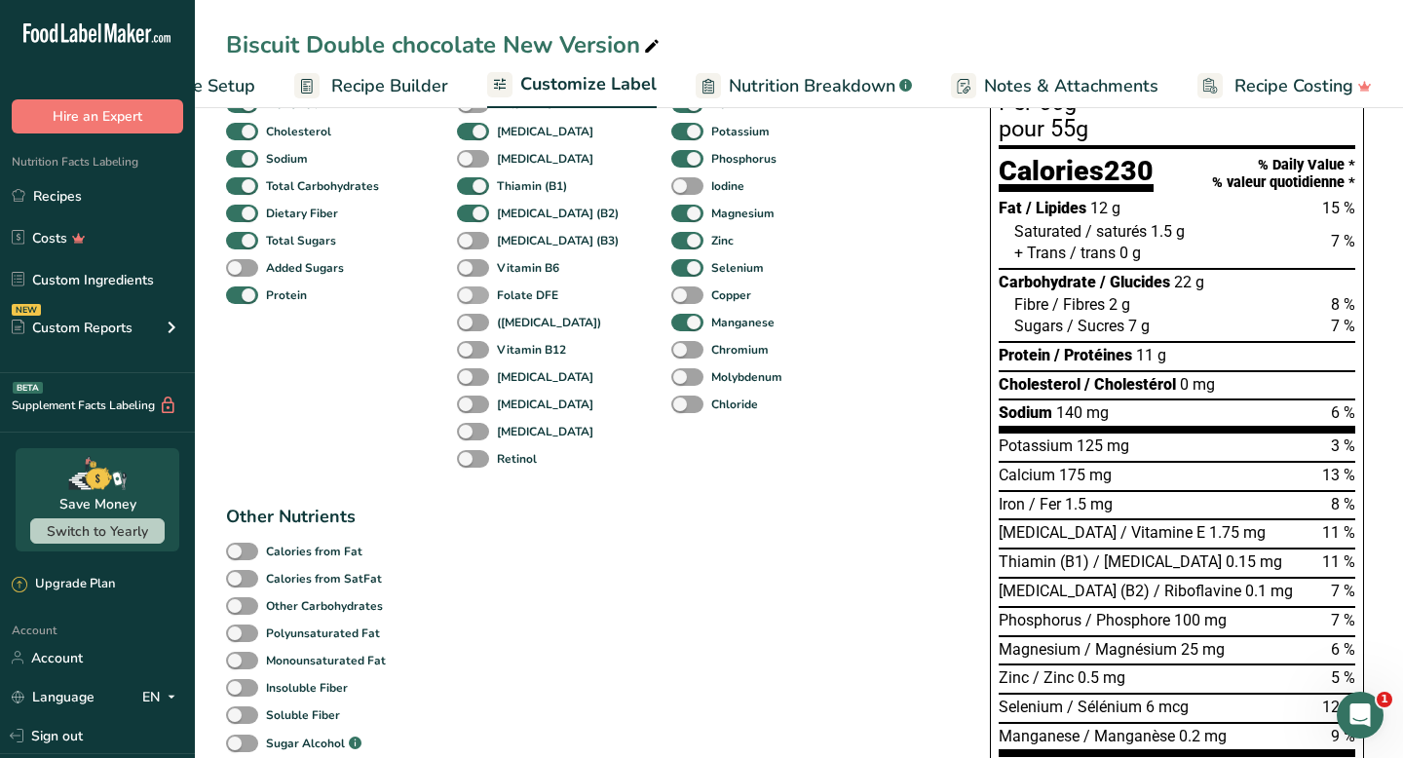
click at [476, 299] on span at bounding box center [473, 296] width 32 height 19
click at [470, 299] on input "Folate DFE" at bounding box center [463, 294] width 13 height 13
click at [476, 299] on span at bounding box center [473, 296] width 32 height 19
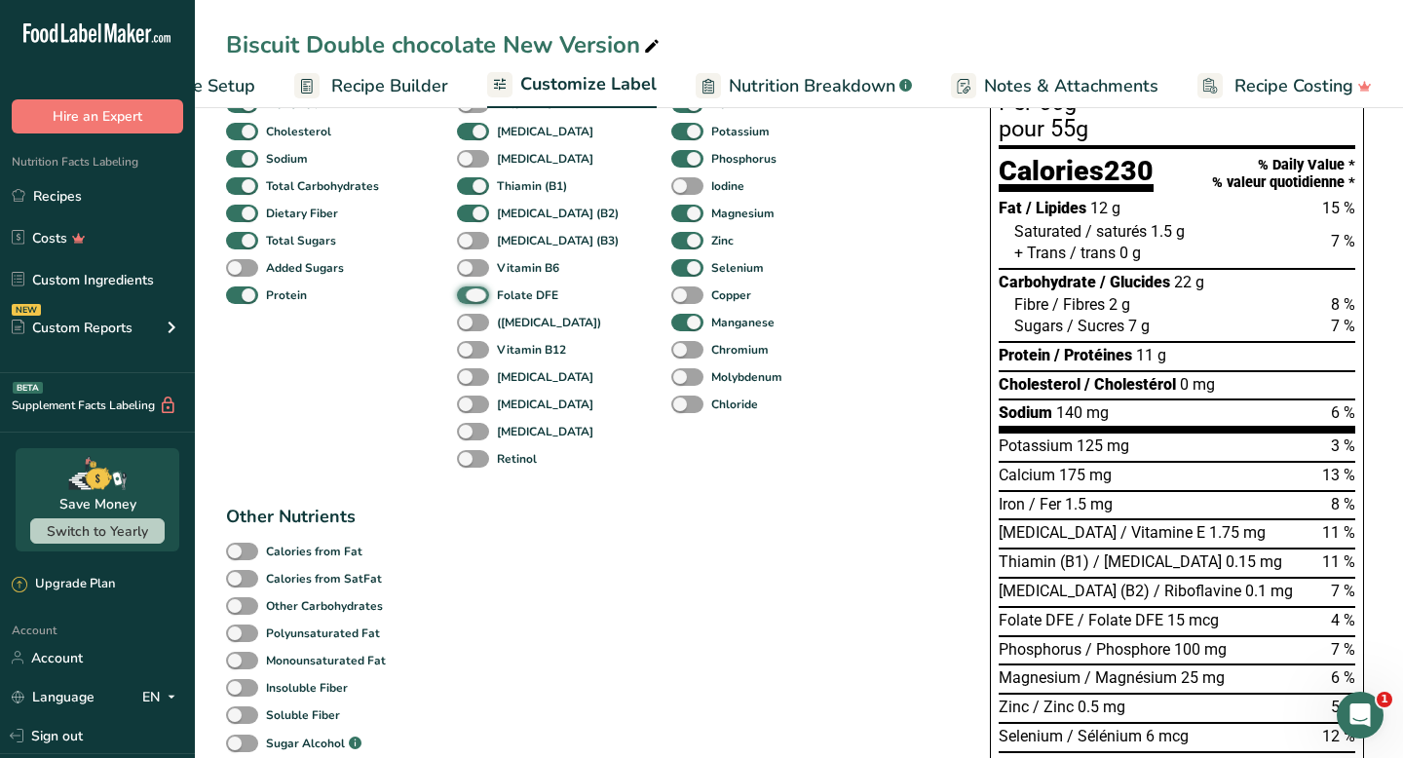
click at [470, 299] on input "Folate DFE" at bounding box center [463, 294] width 13 height 13
checkbox input "false"
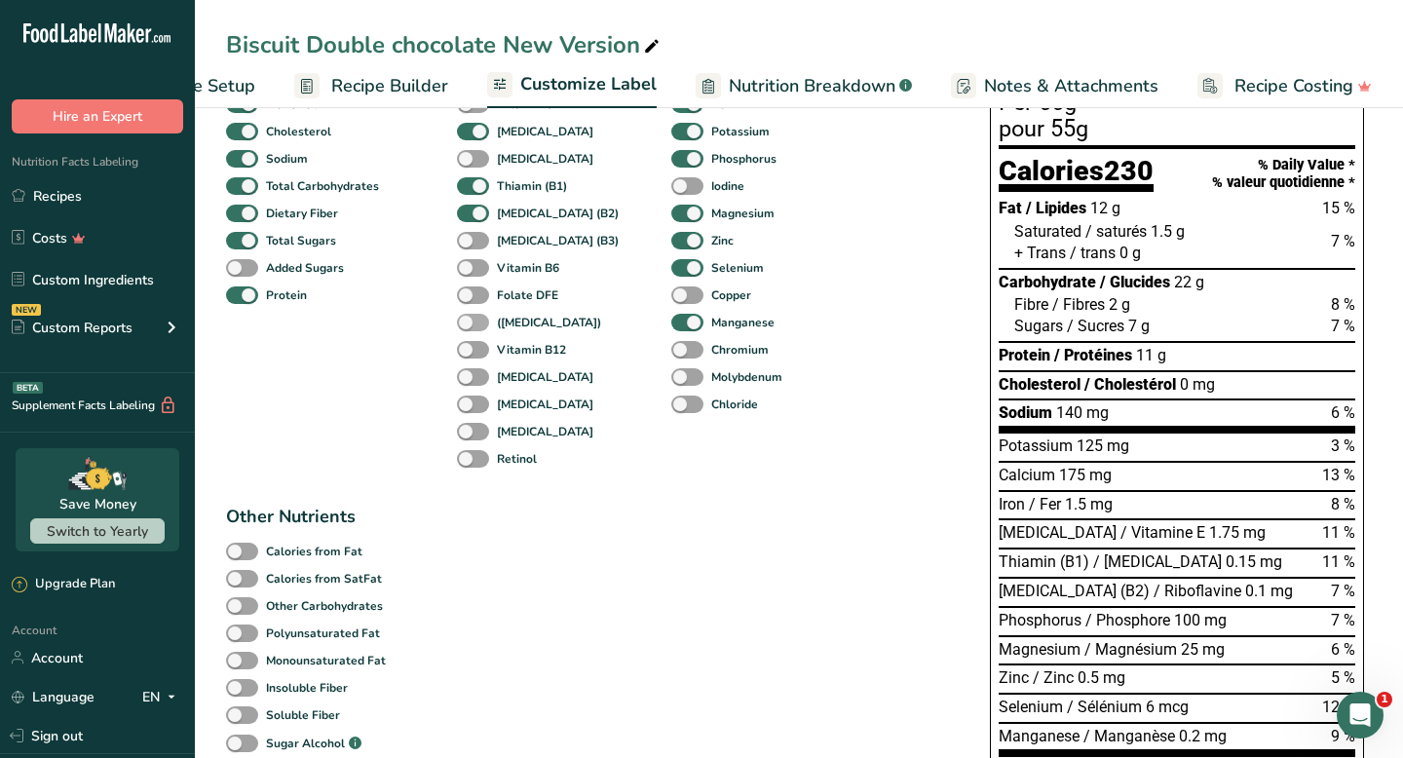
click at [476, 322] on span at bounding box center [473, 323] width 32 height 19
click at [470, 322] on input "([MEDICAL_DATA])" at bounding box center [463, 322] width 13 height 13
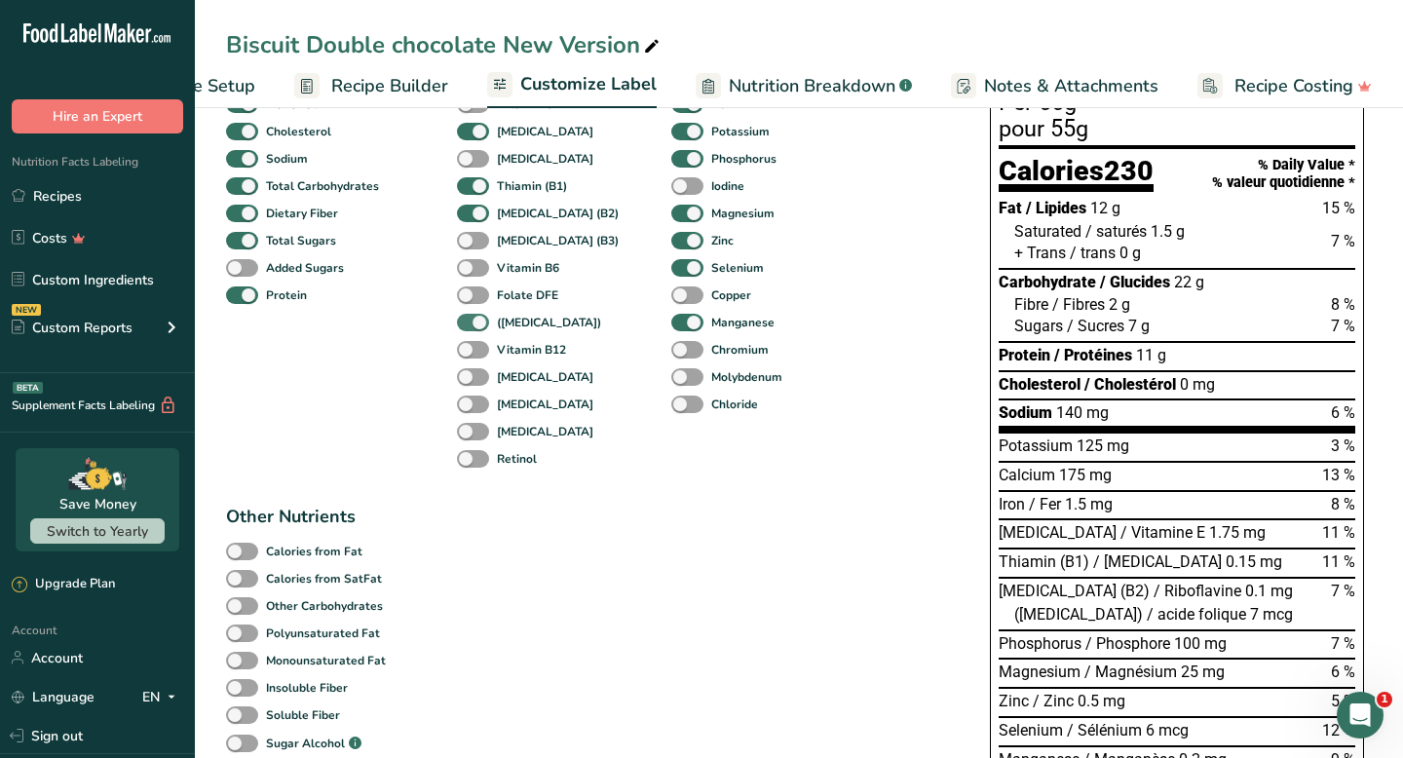
click at [476, 322] on span at bounding box center [473, 323] width 32 height 19
click at [470, 322] on input "([MEDICAL_DATA])" at bounding box center [463, 322] width 13 height 13
checkbox input "false"
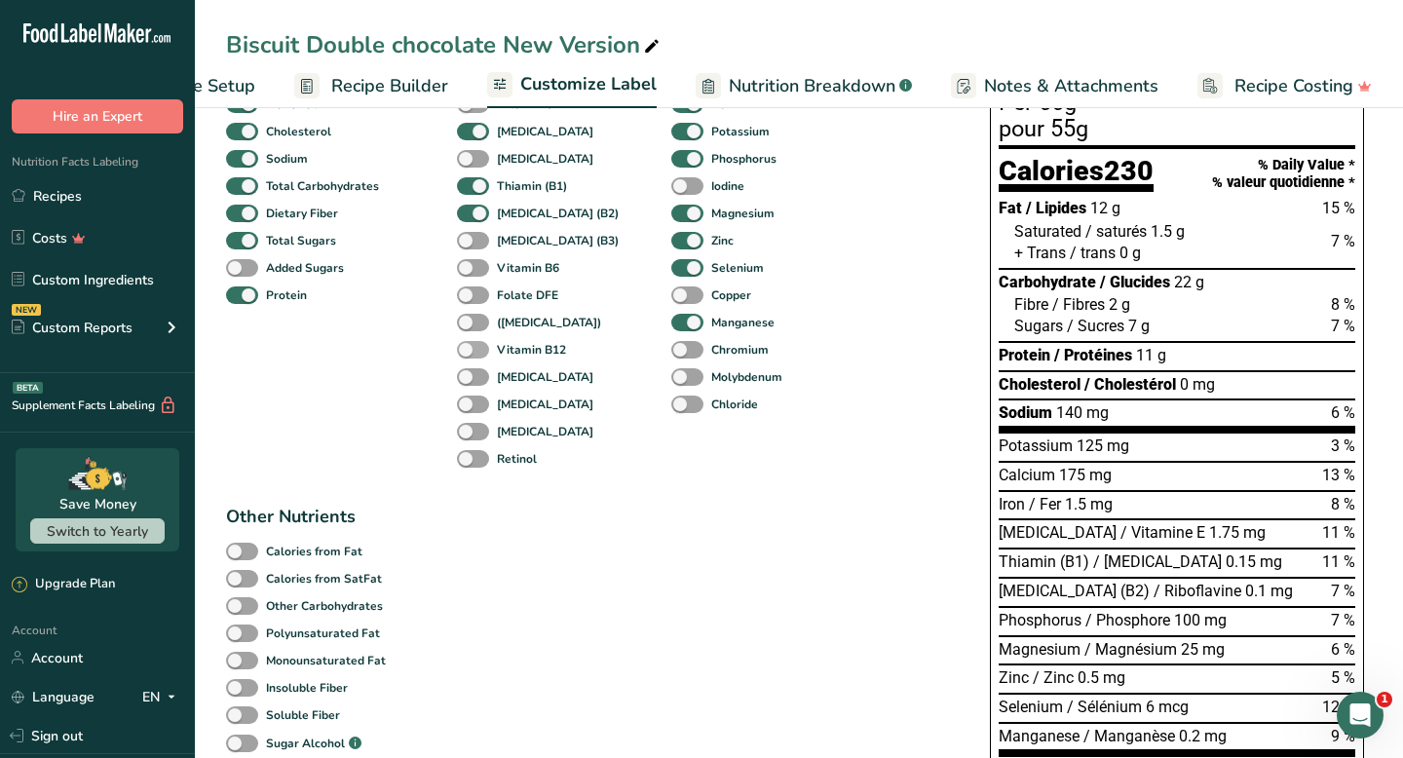
click at [478, 353] on span at bounding box center [473, 350] width 32 height 19
click at [470, 353] on input "Vitamin B12" at bounding box center [463, 349] width 13 height 13
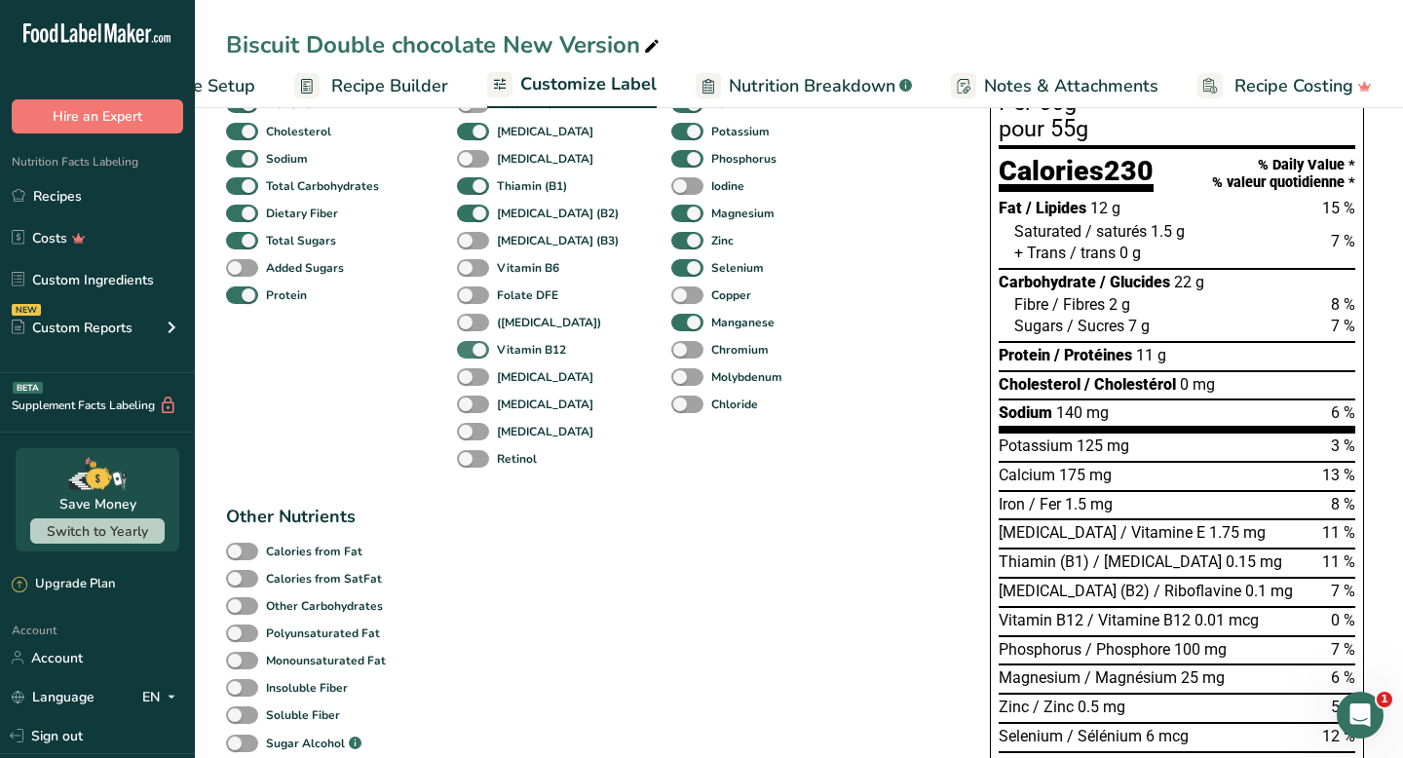
click at [478, 353] on span at bounding box center [473, 350] width 32 height 19
click at [470, 353] on input "Vitamin B12" at bounding box center [463, 349] width 13 height 13
checkbox input "false"
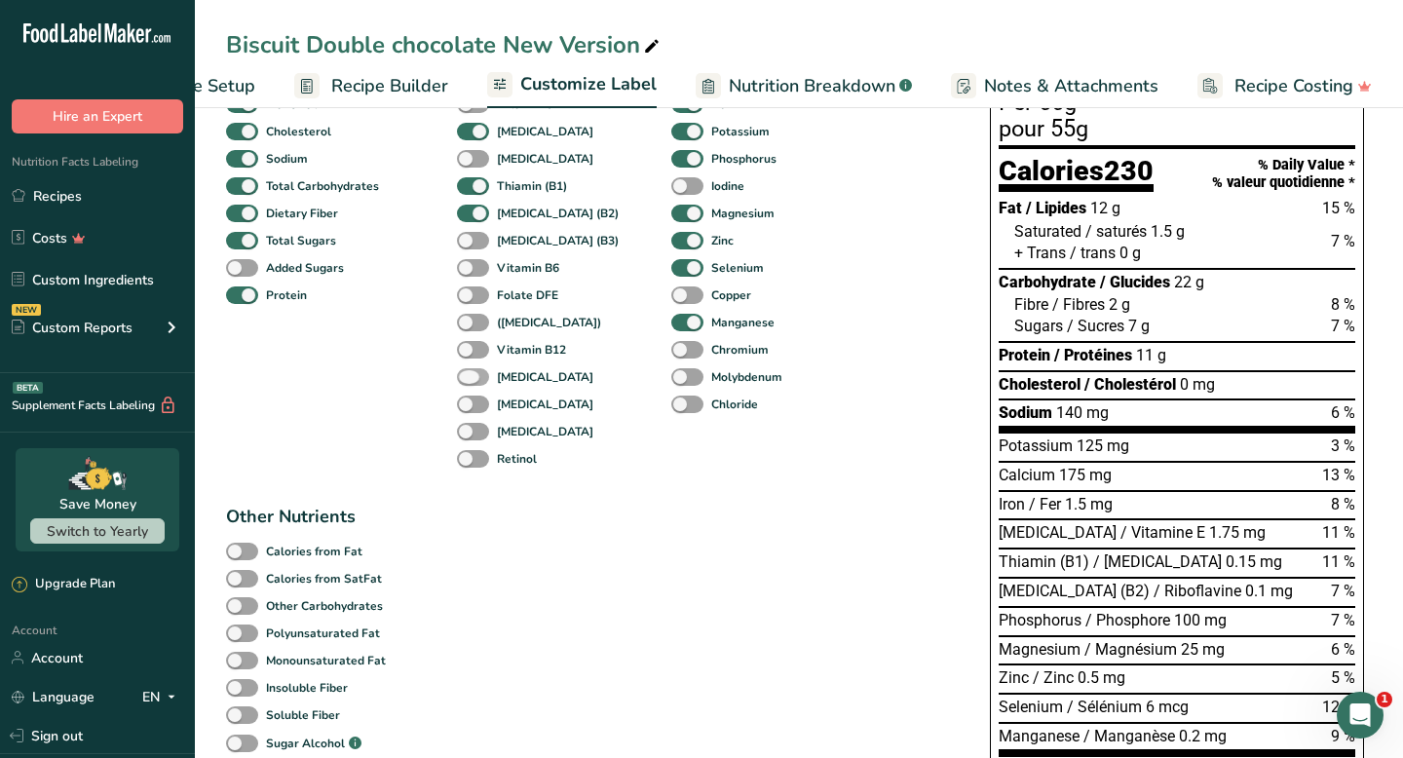
click at [472, 380] on span at bounding box center [473, 377] width 32 height 19
click at [470, 380] on input "[MEDICAL_DATA]" at bounding box center [463, 376] width 13 height 13
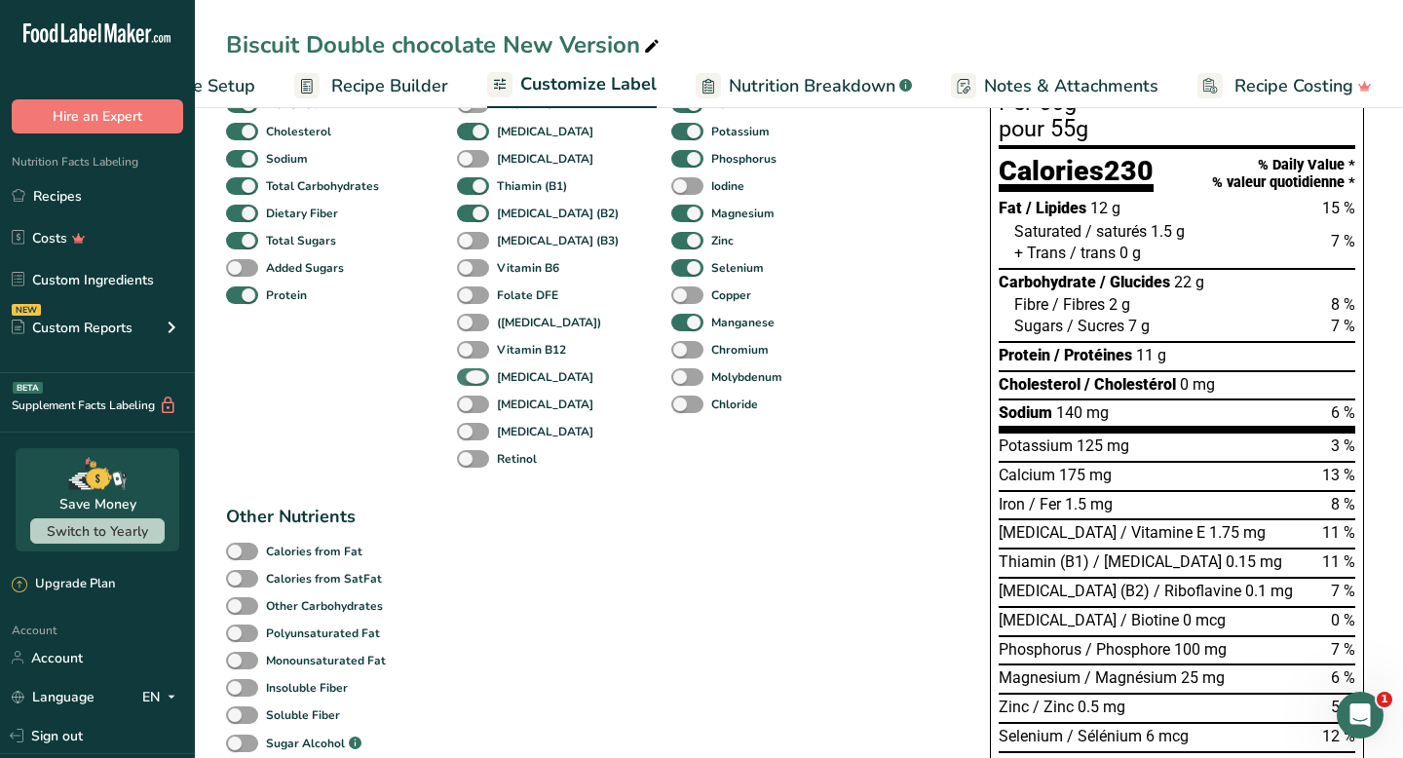
click at [472, 380] on span at bounding box center [473, 377] width 32 height 19
click at [470, 380] on input "[MEDICAL_DATA]" at bounding box center [463, 376] width 13 height 13
checkbox input "false"
click at [472, 402] on span at bounding box center [473, 405] width 32 height 19
click at [470, 402] on input "[MEDICAL_DATA]" at bounding box center [463, 404] width 13 height 13
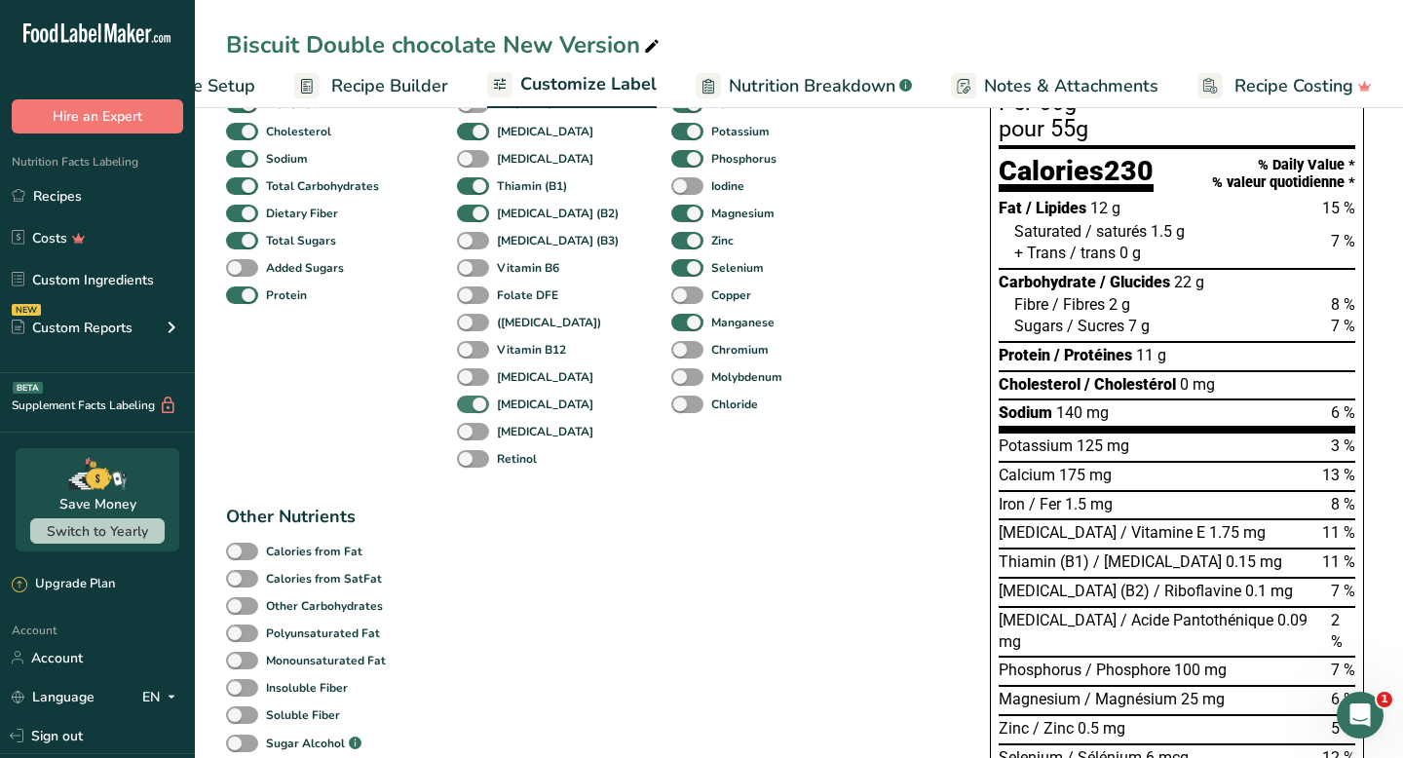
click at [473, 414] on span at bounding box center [473, 405] width 32 height 19
click at [470, 410] on input "[MEDICAL_DATA]" at bounding box center [463, 404] width 13 height 13
checkbox input "false"
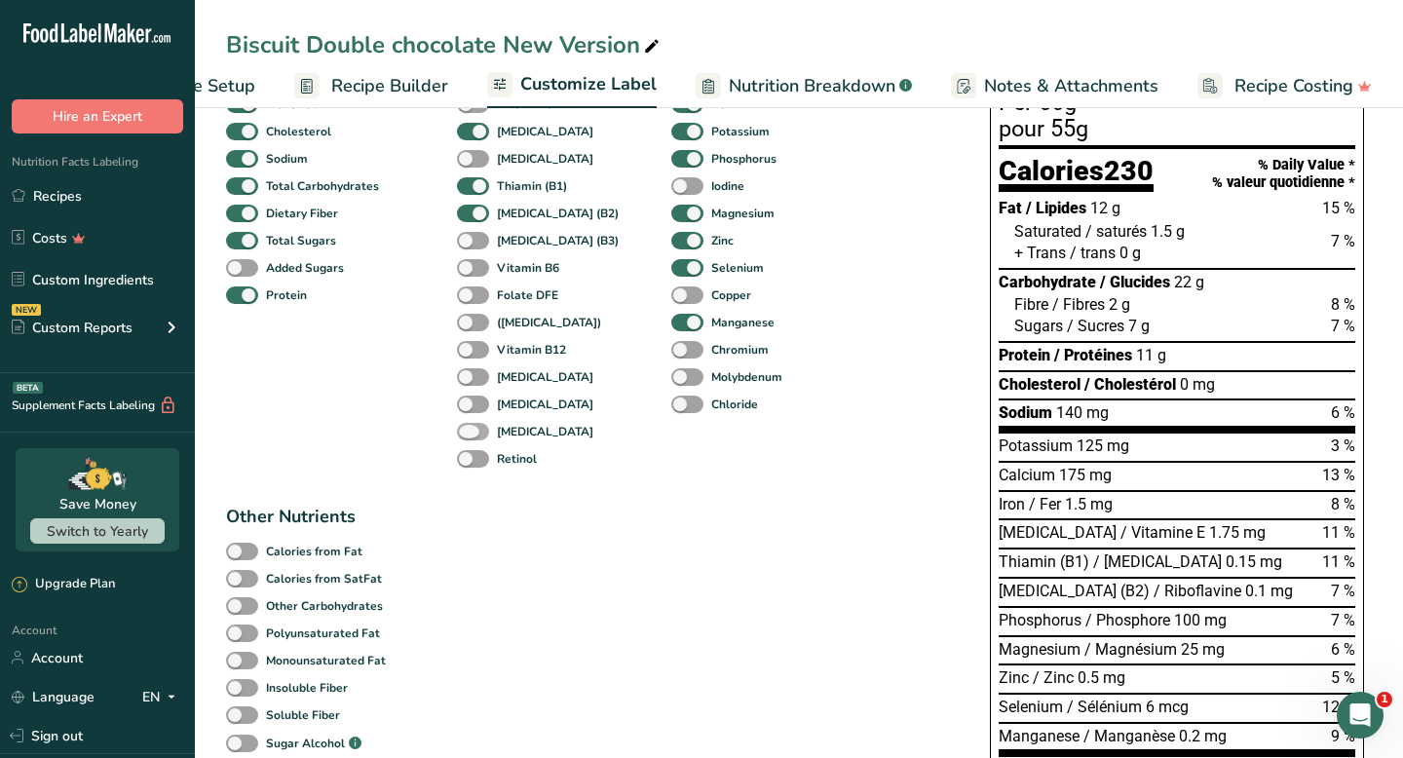
click at [478, 440] on span at bounding box center [473, 432] width 32 height 19
click at [470, 438] on input "[MEDICAL_DATA]" at bounding box center [463, 431] width 13 height 13
click at [478, 440] on span at bounding box center [473, 432] width 32 height 19
click at [470, 438] on input "[MEDICAL_DATA]" at bounding box center [463, 431] width 13 height 13
checkbox input "false"
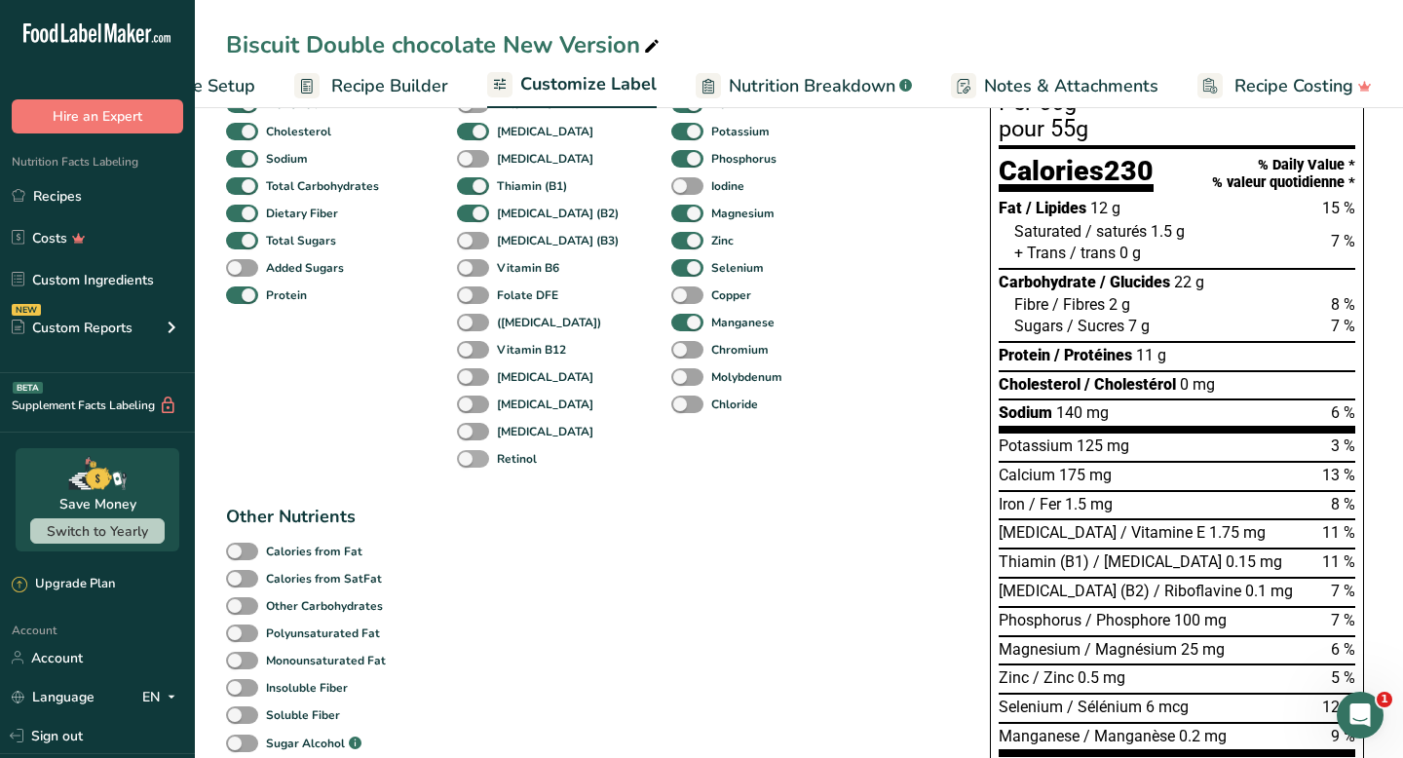
click at [478, 459] on span at bounding box center [473, 459] width 32 height 19
click at [470, 459] on input "Retinol" at bounding box center [463, 458] width 13 height 13
click at [478, 459] on span at bounding box center [473, 459] width 32 height 19
click at [470, 459] on input "Retinol" at bounding box center [463, 458] width 13 height 13
checkbox input "false"
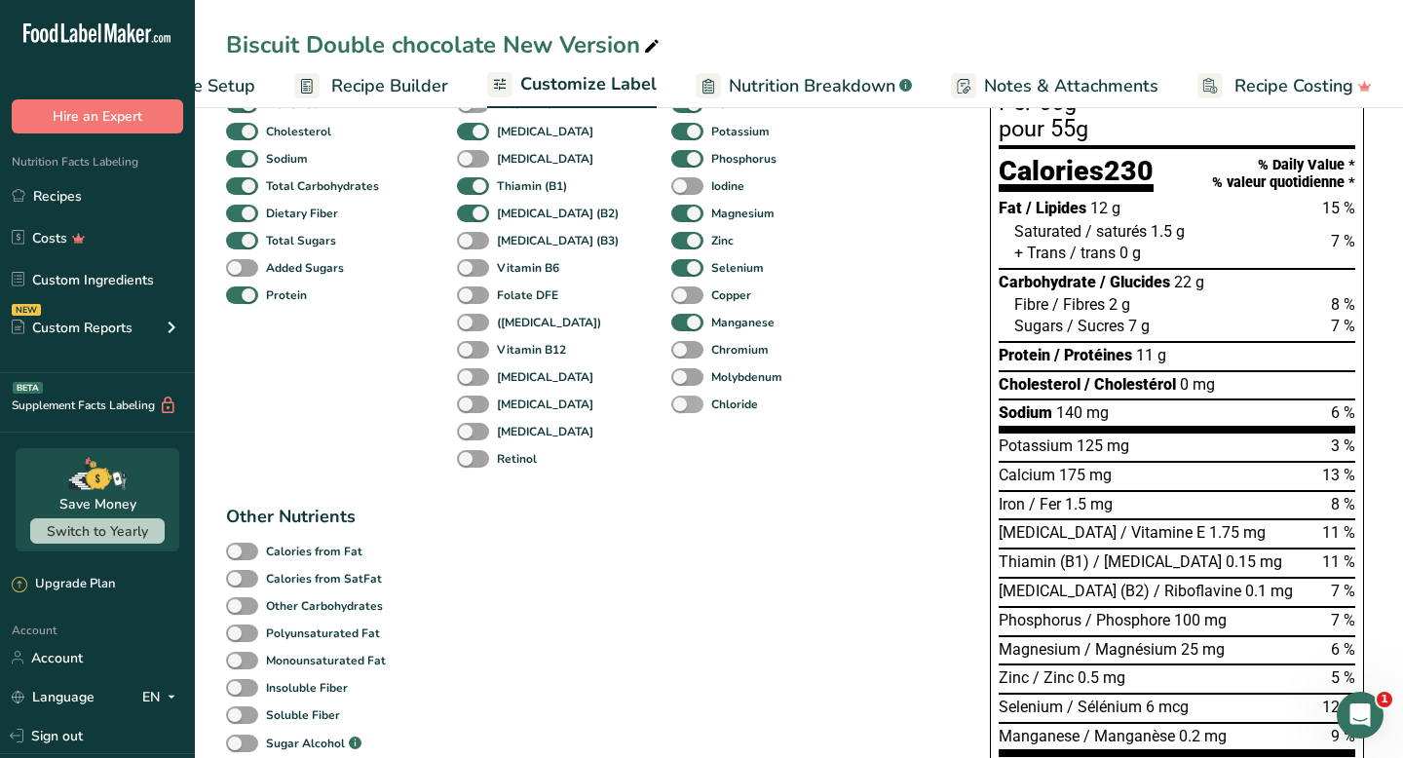
click at [671, 408] on span at bounding box center [687, 405] width 32 height 19
click at [671, 408] on input "Chloride" at bounding box center [677, 404] width 13 height 13
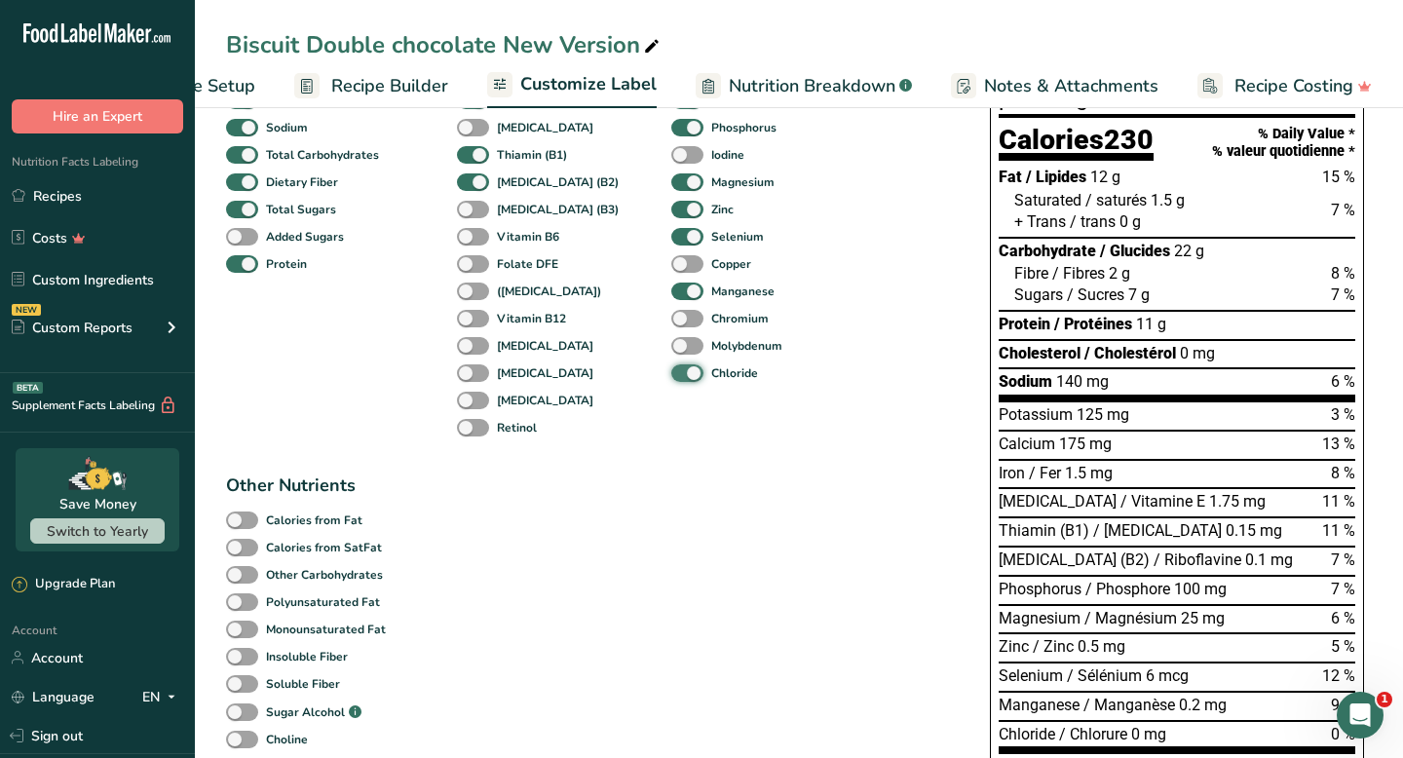
scroll to position [280, 0]
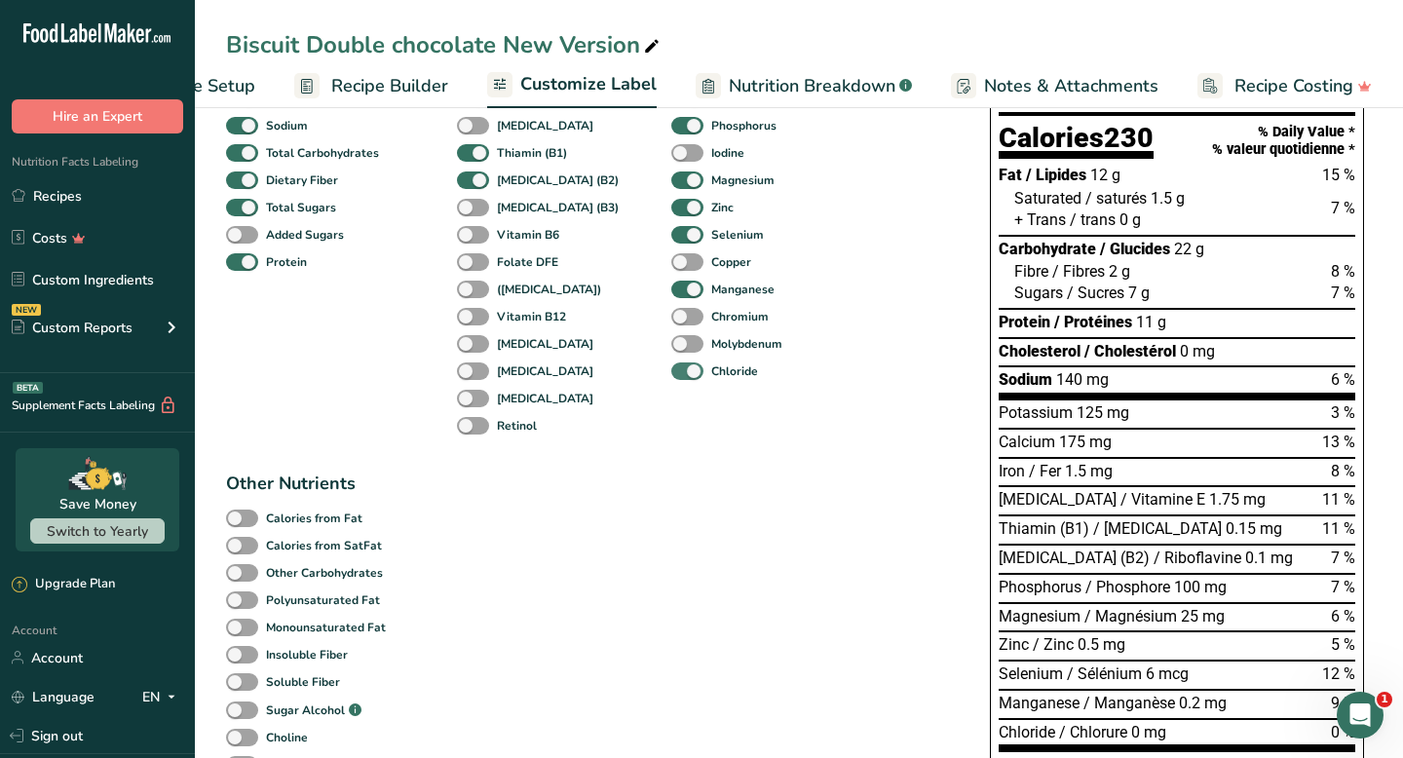
click at [671, 381] on span at bounding box center [687, 372] width 32 height 19
click at [671, 377] on input "Chloride" at bounding box center [677, 370] width 13 height 13
checkbox input "false"
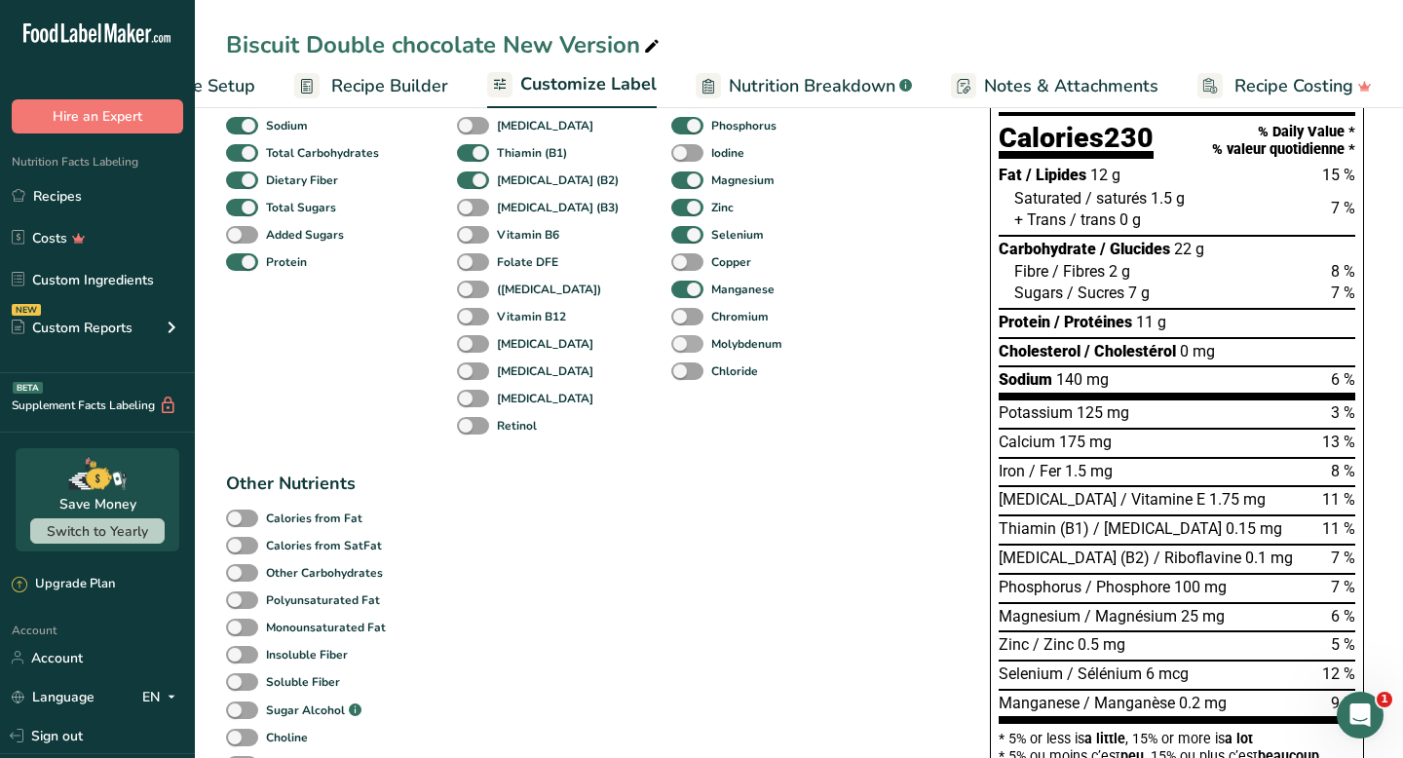
click at [671, 349] on span at bounding box center [687, 344] width 32 height 19
click at [671, 349] on input "Molybdenum" at bounding box center [677, 343] width 13 height 13
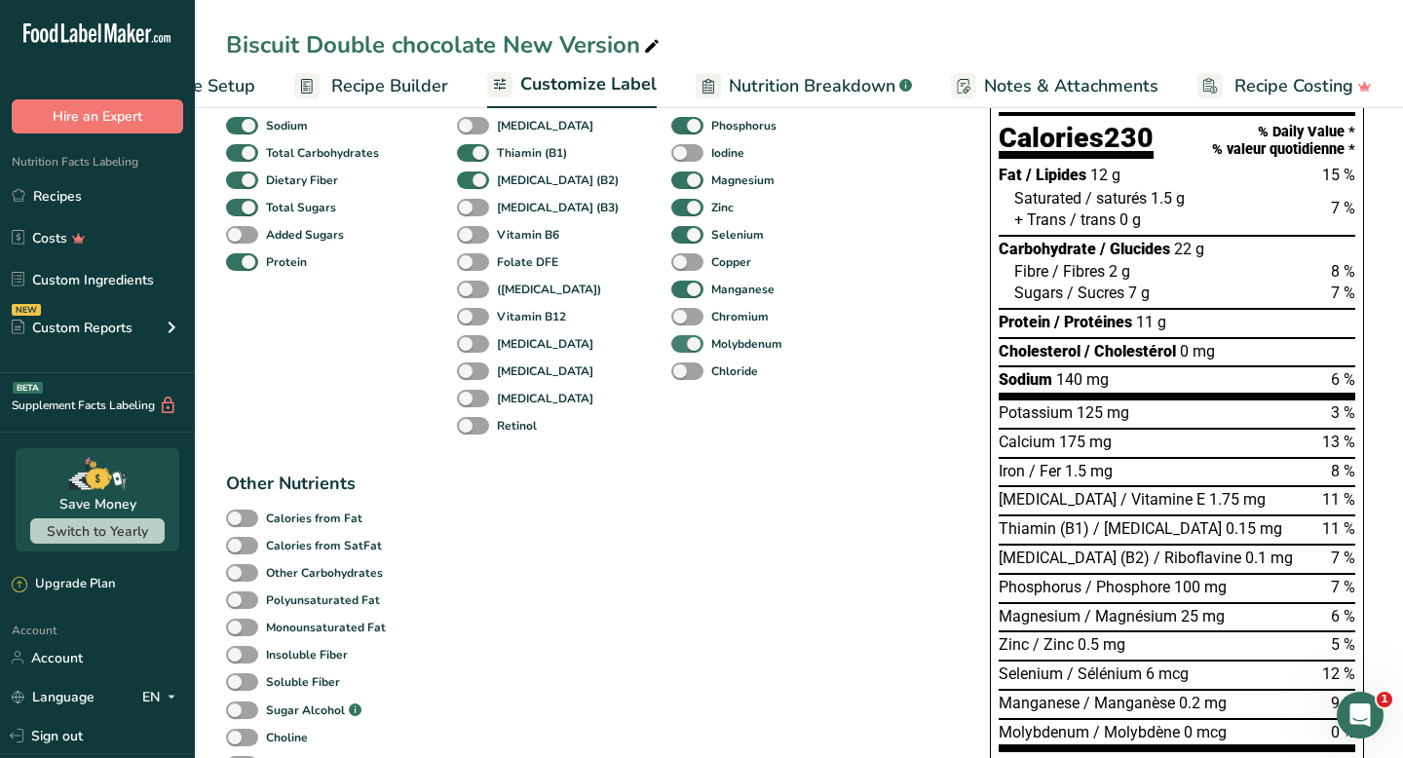
click at [671, 349] on span at bounding box center [687, 344] width 32 height 19
click at [671, 349] on input "Molybdenum" at bounding box center [677, 343] width 13 height 13
checkbox input "false"
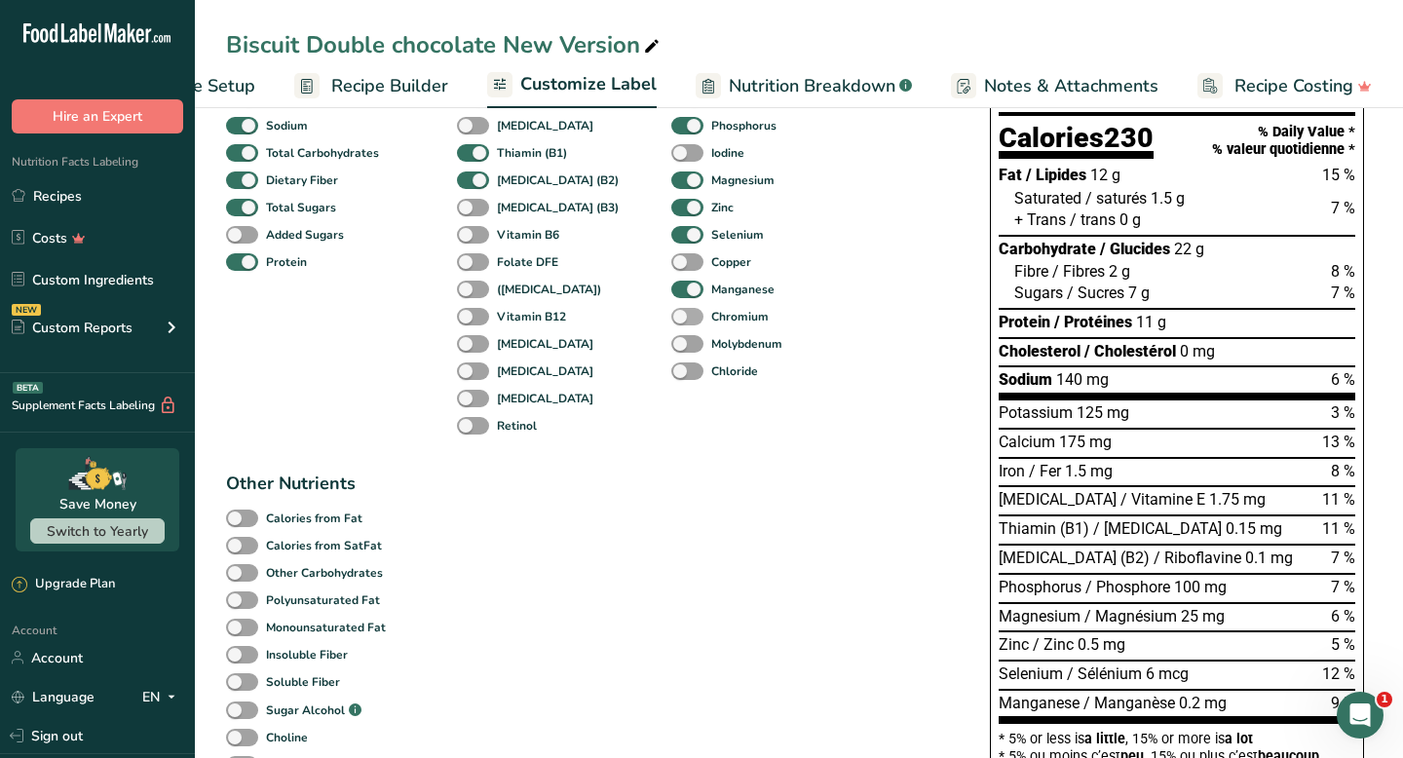
click at [671, 325] on span at bounding box center [687, 317] width 32 height 19
click at [671, 323] on input "Chromium" at bounding box center [677, 316] width 13 height 13
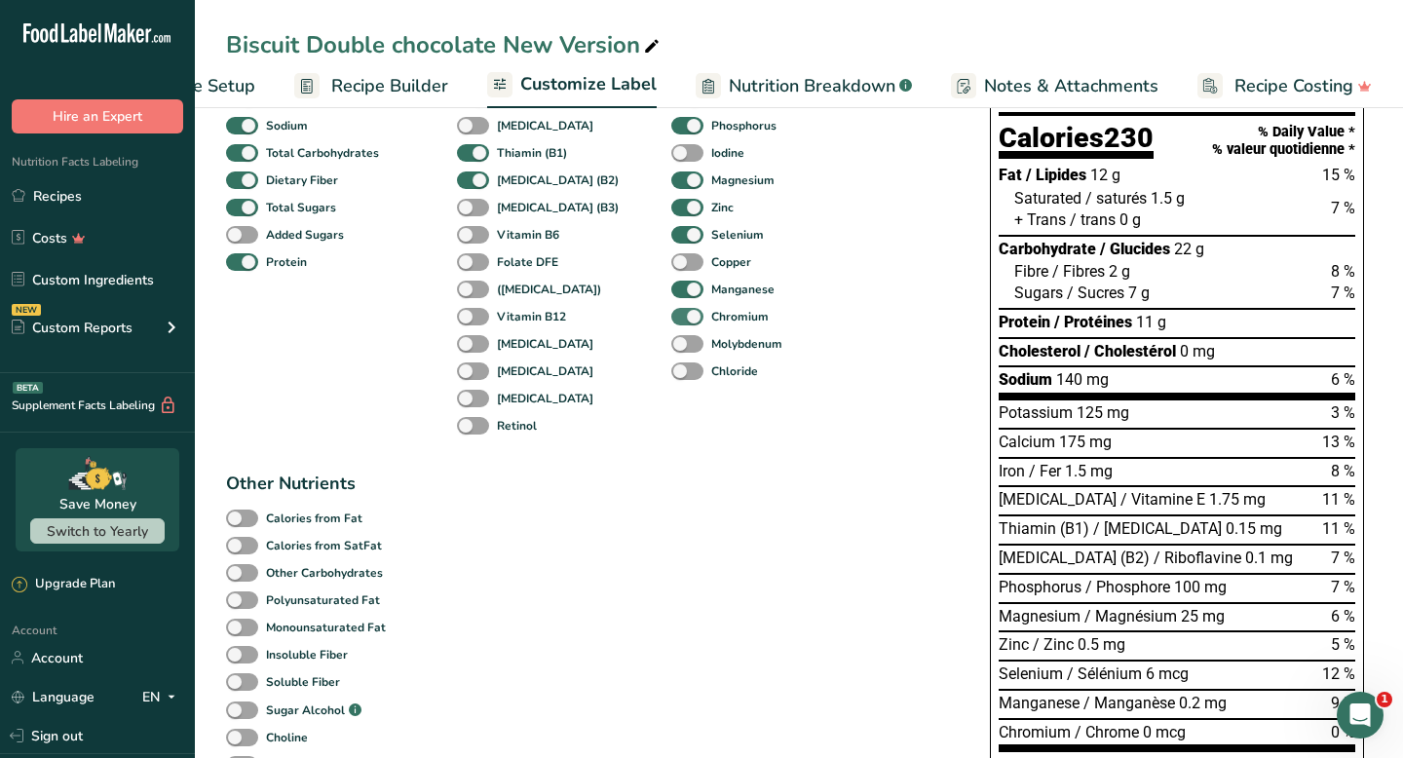
click at [671, 325] on span at bounding box center [687, 317] width 32 height 19
click at [671, 323] on input "Chromium" at bounding box center [677, 316] width 13 height 13
checkbox input "false"
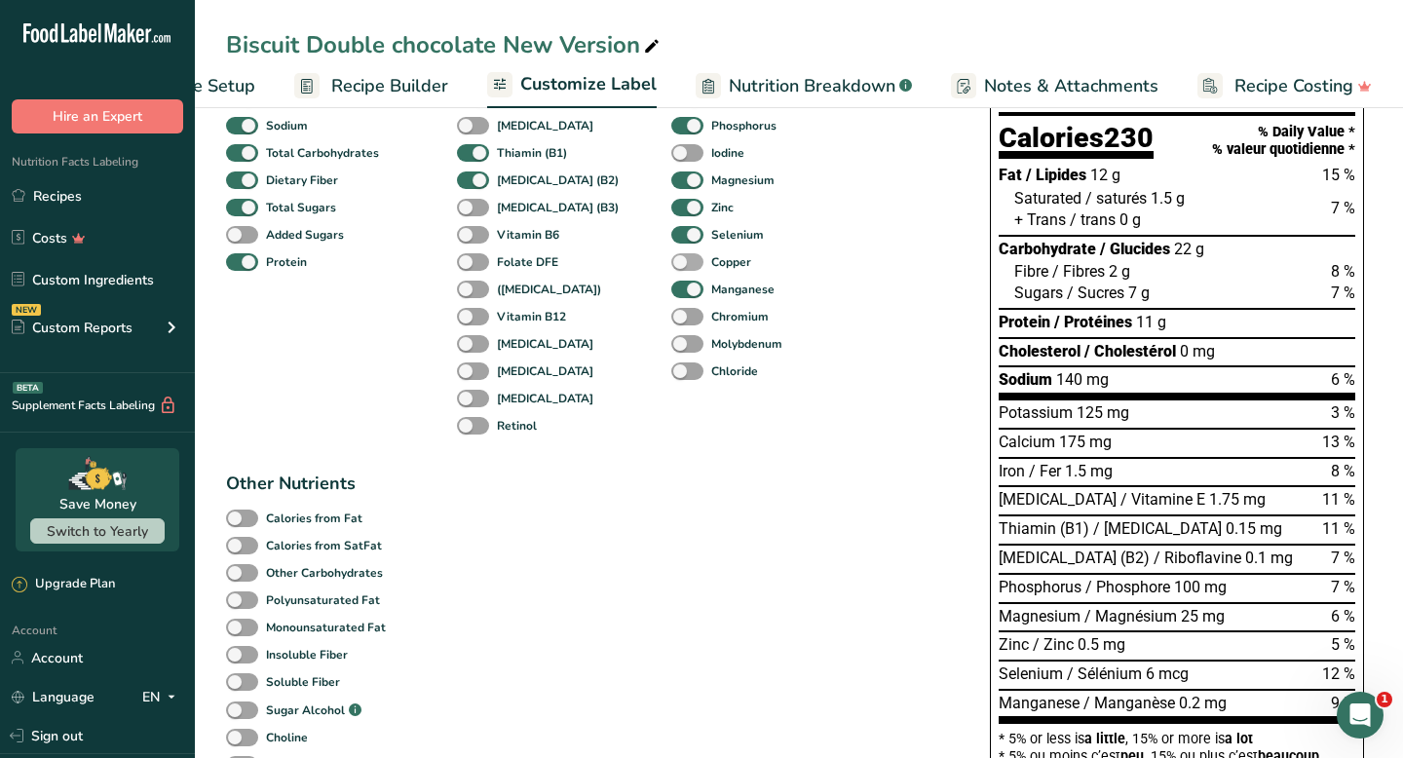
click at [671, 270] on span at bounding box center [687, 262] width 32 height 19
click at [671, 268] on input "Copper" at bounding box center [677, 261] width 13 height 13
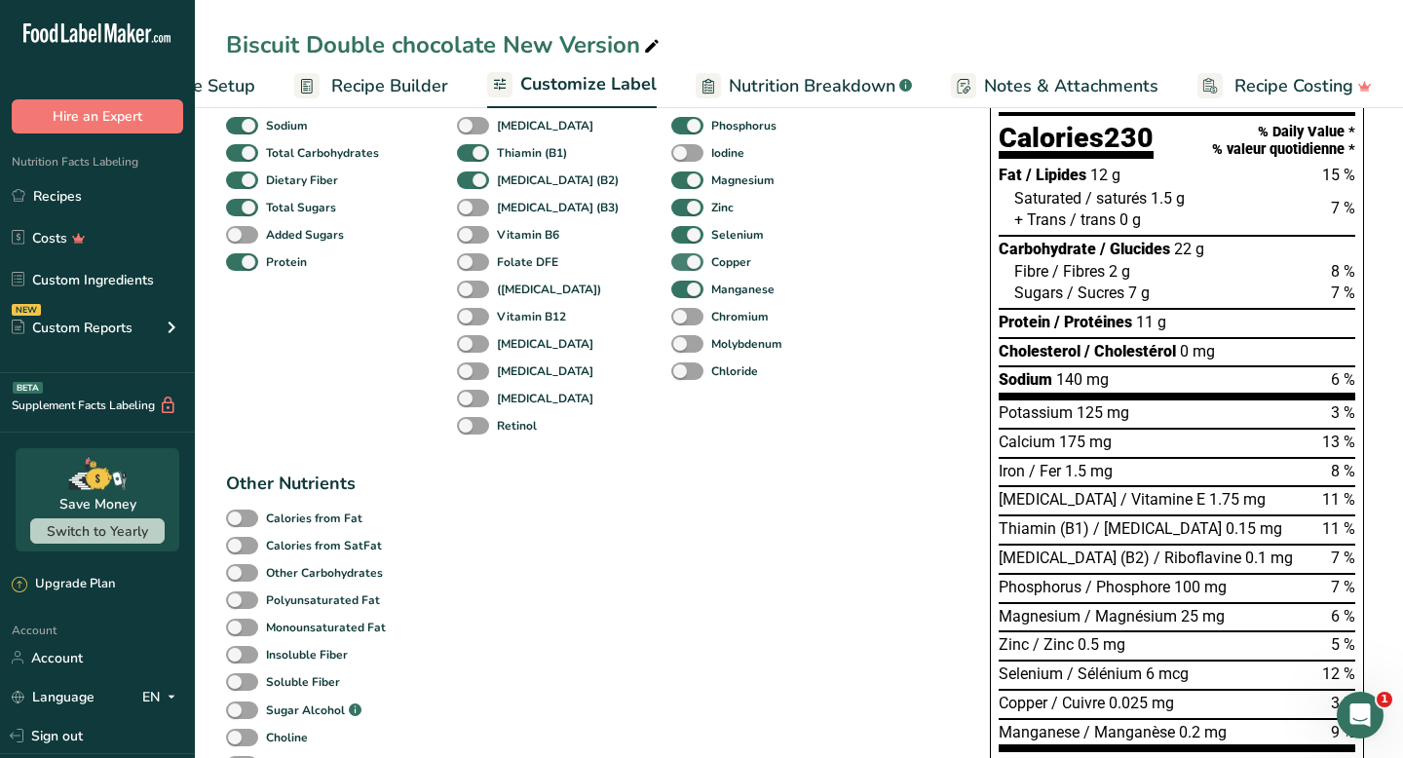
click at [671, 270] on span at bounding box center [687, 262] width 32 height 19
click at [671, 268] on input "Copper" at bounding box center [677, 261] width 13 height 13
checkbox input "false"
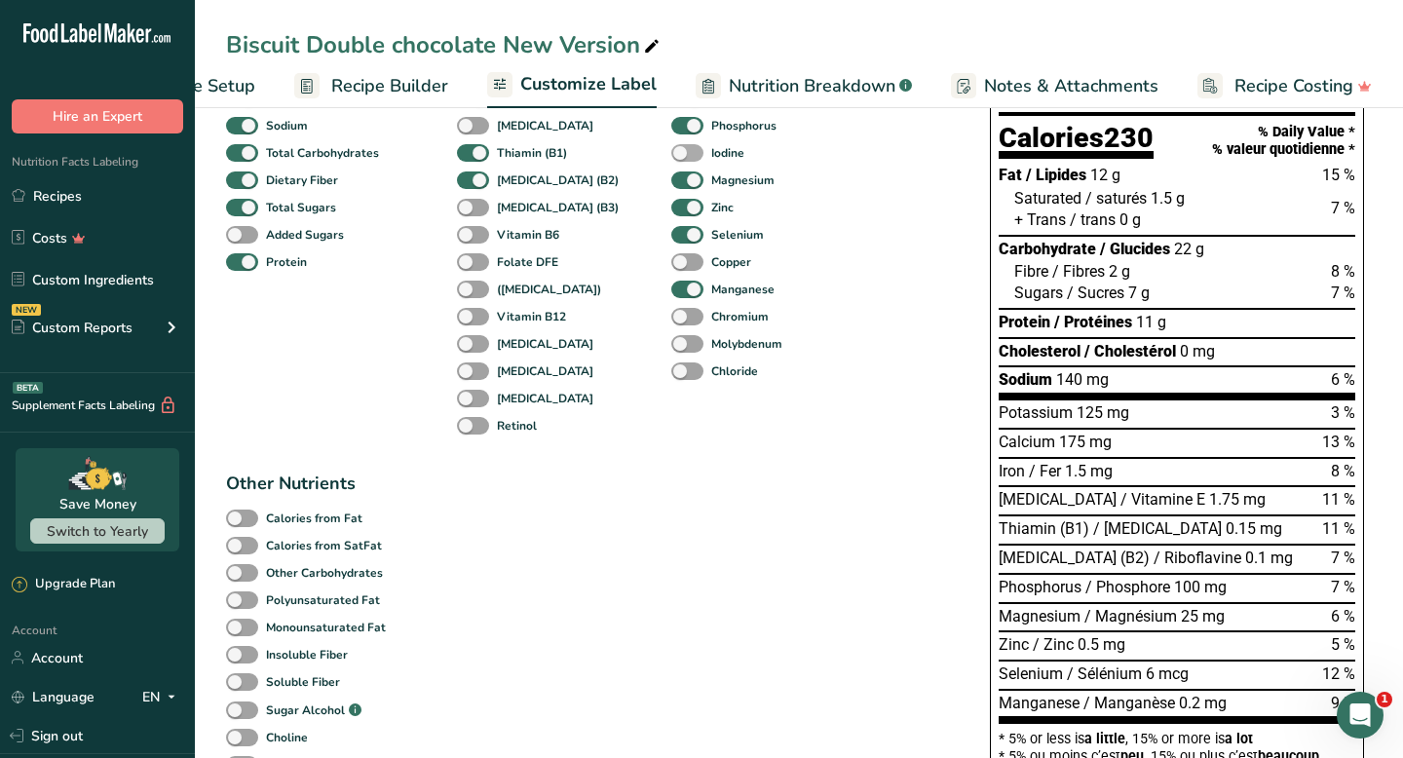
click at [671, 160] on span at bounding box center [687, 153] width 32 height 19
click at [671, 159] on input "Iodine" at bounding box center [677, 152] width 13 height 13
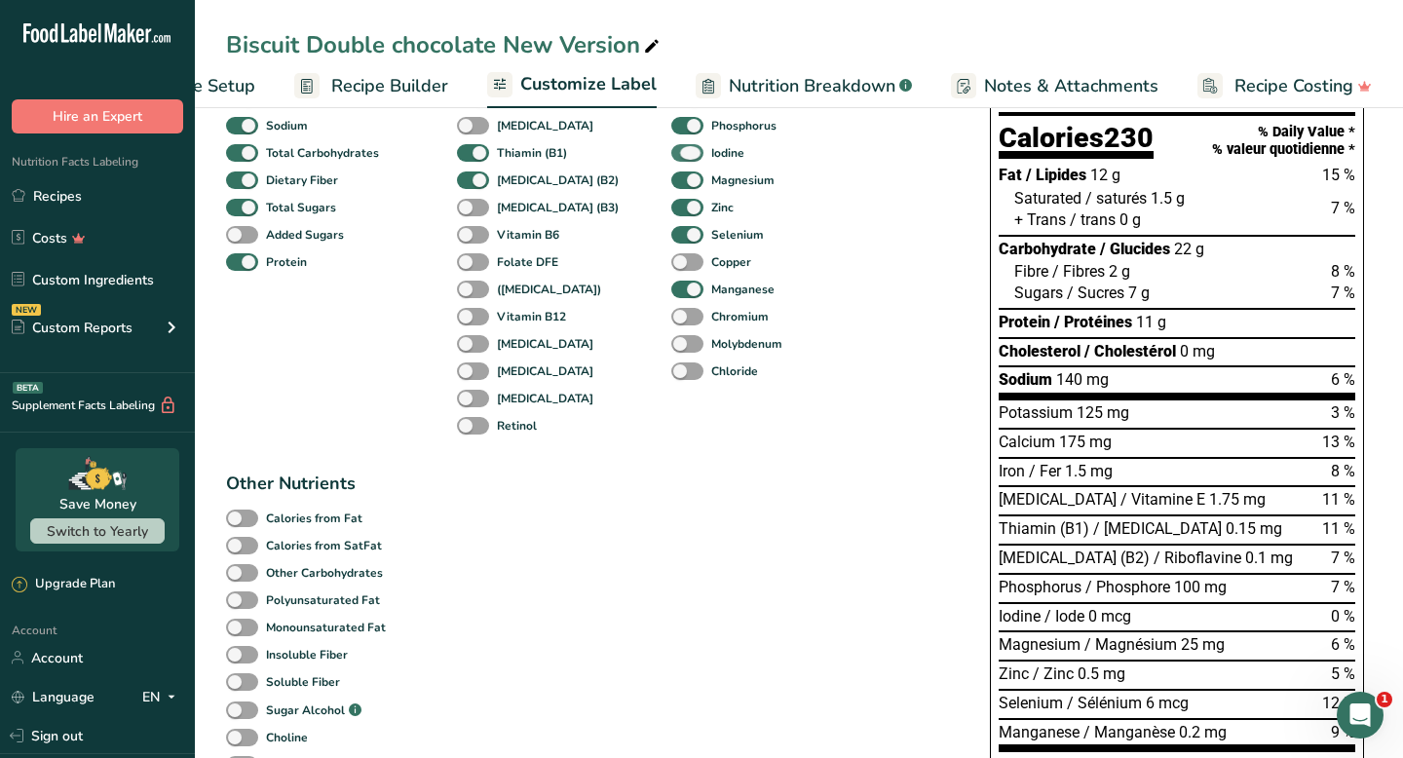
click at [671, 160] on span at bounding box center [687, 153] width 32 height 19
click at [671, 159] on input "Iodine" at bounding box center [677, 152] width 13 height 13
checkbox input "false"
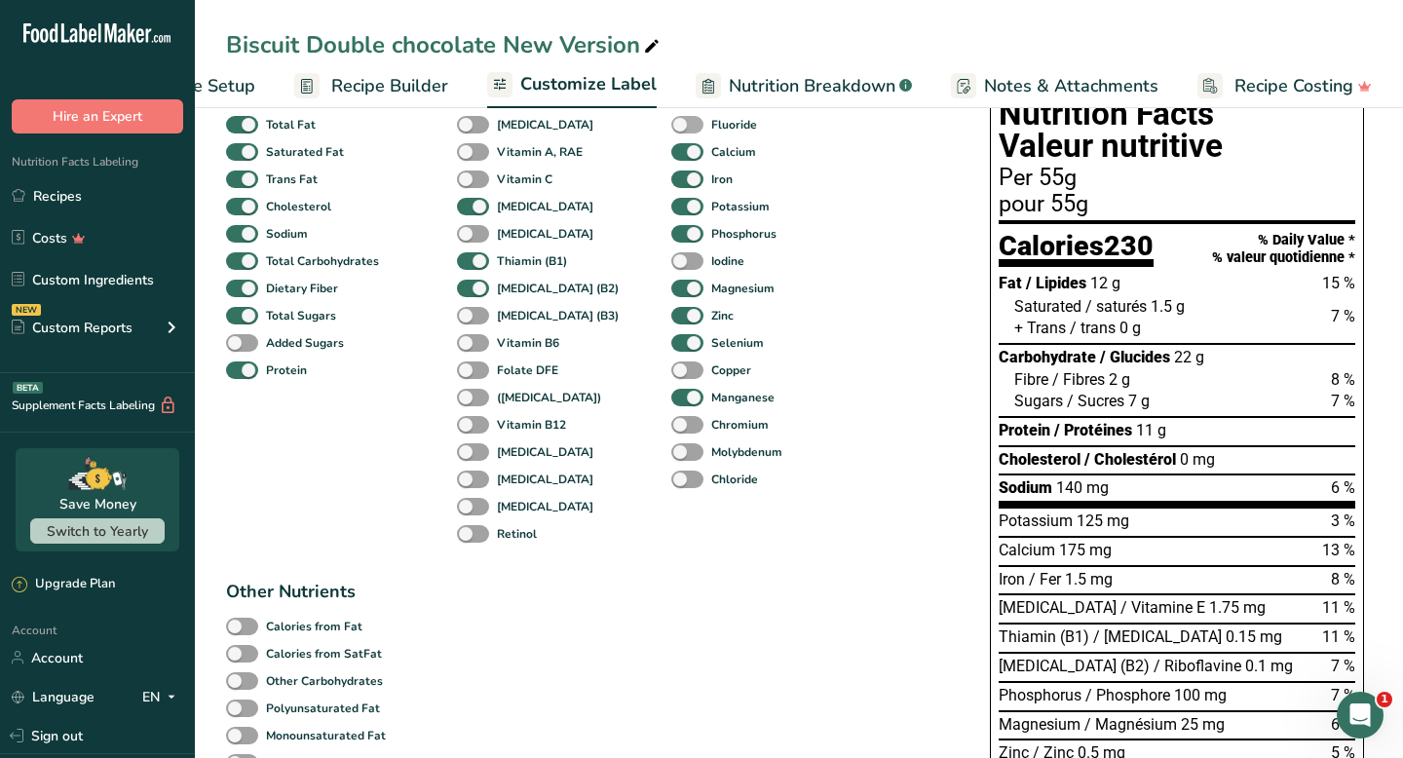
click at [671, 131] on span at bounding box center [687, 125] width 32 height 19
click at [671, 131] on input "Fluoride" at bounding box center [677, 124] width 13 height 13
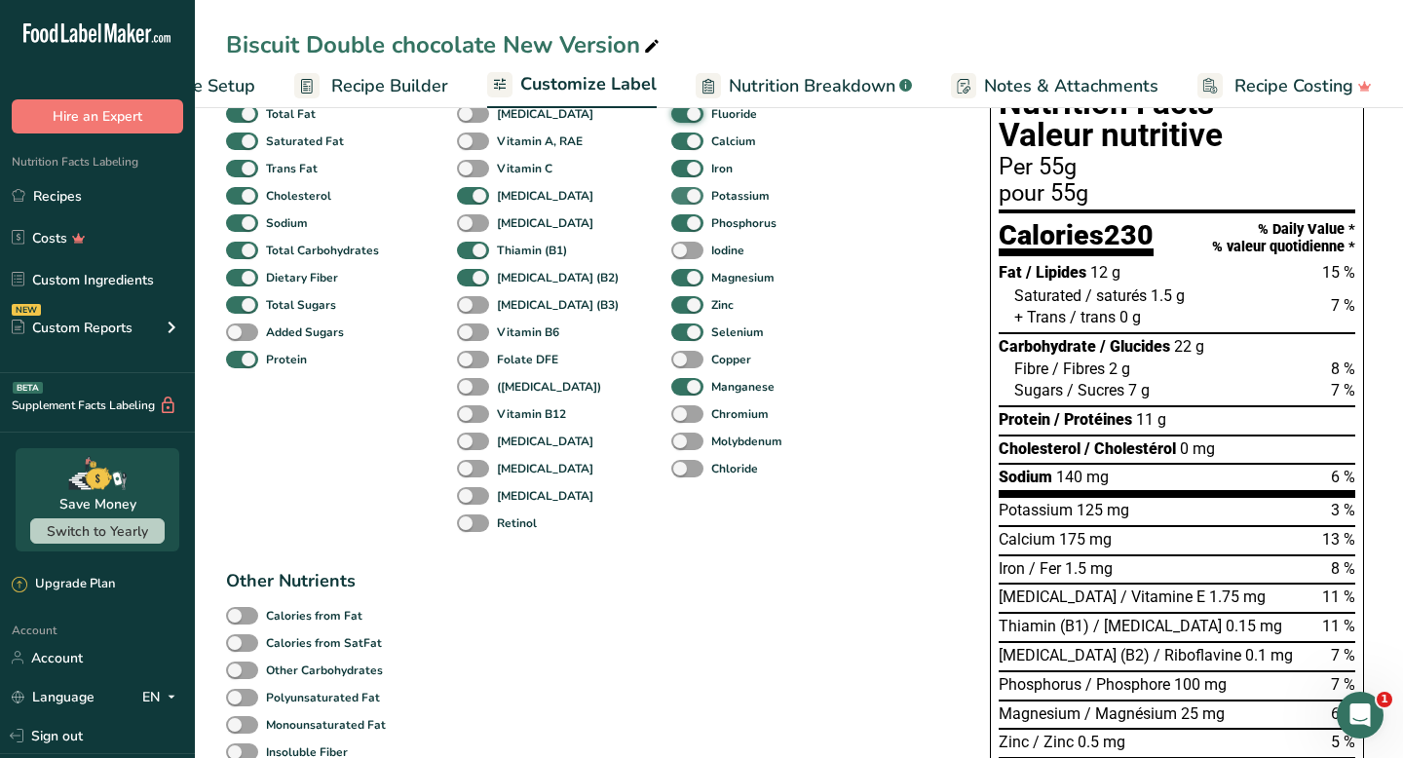
scroll to position [63, 0]
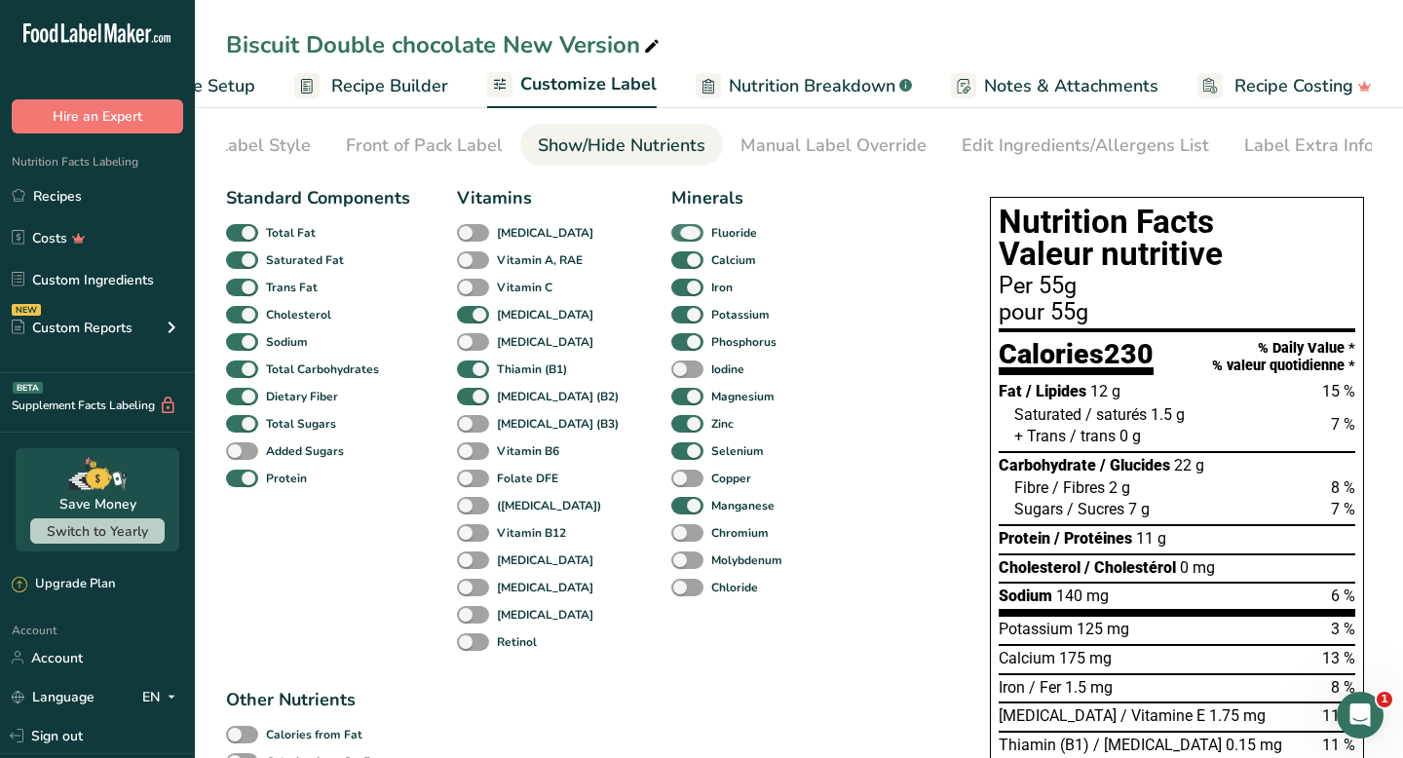
click at [671, 236] on span at bounding box center [687, 233] width 32 height 19
click at [671, 236] on input "Fluoride" at bounding box center [677, 232] width 13 height 13
checkbox input "false"
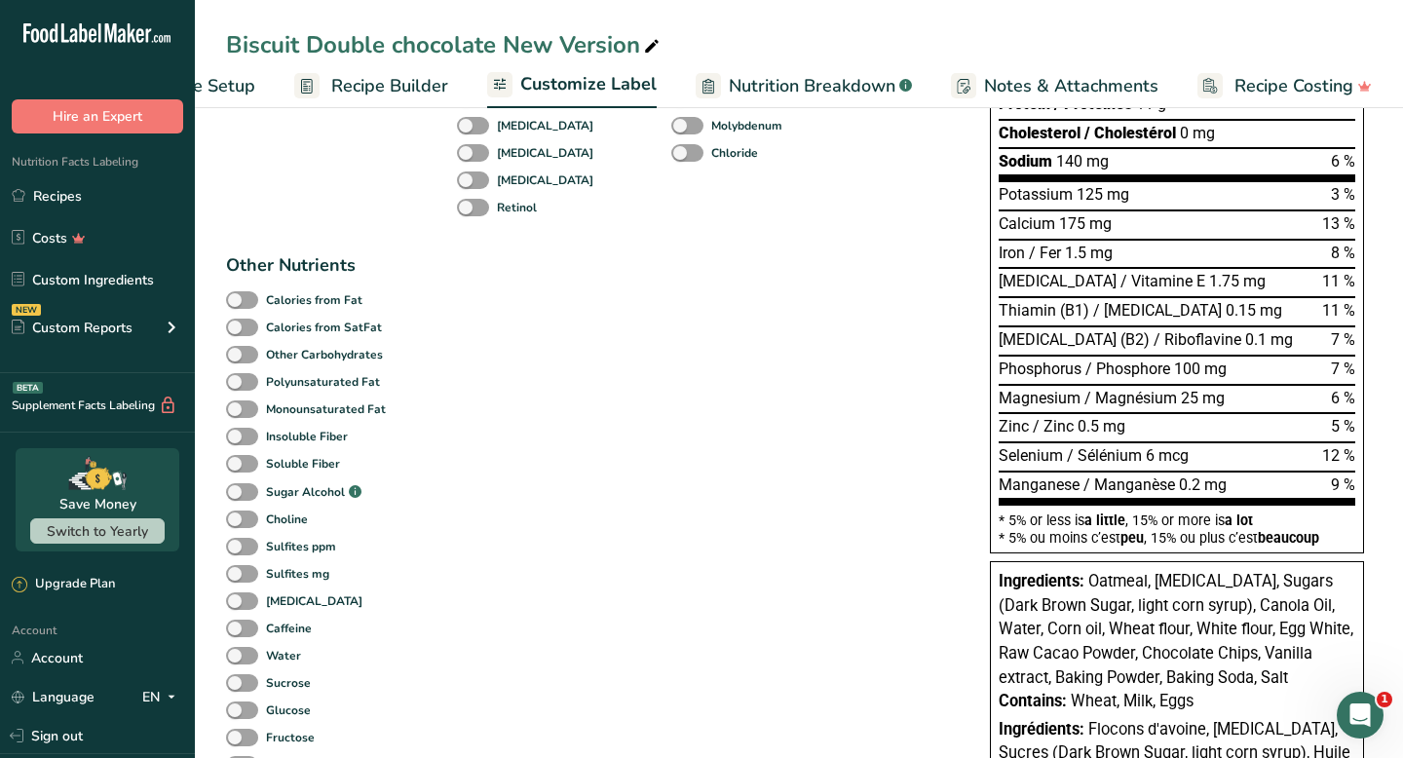
scroll to position [0, 0]
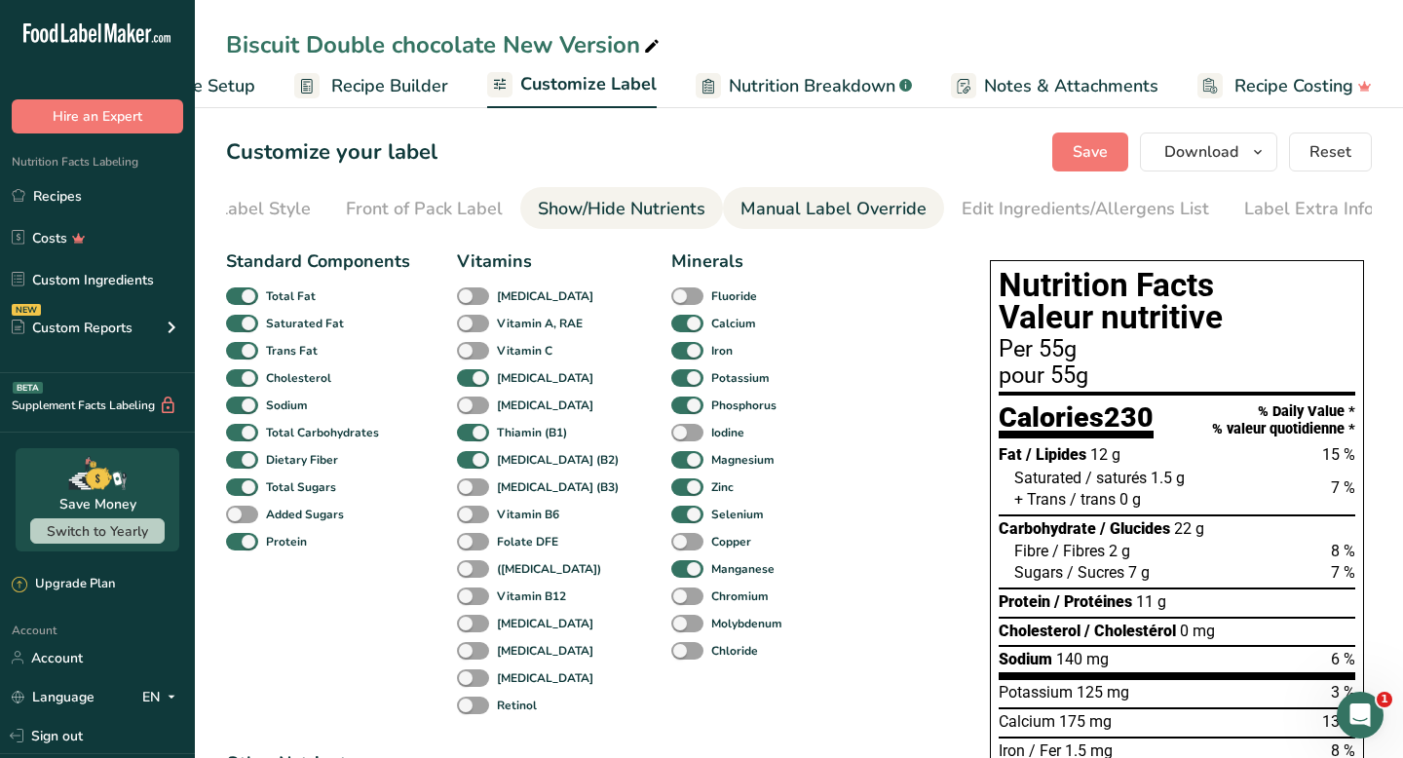
click at [839, 195] on link "Manual Label Override" at bounding box center [834, 209] width 186 height 44
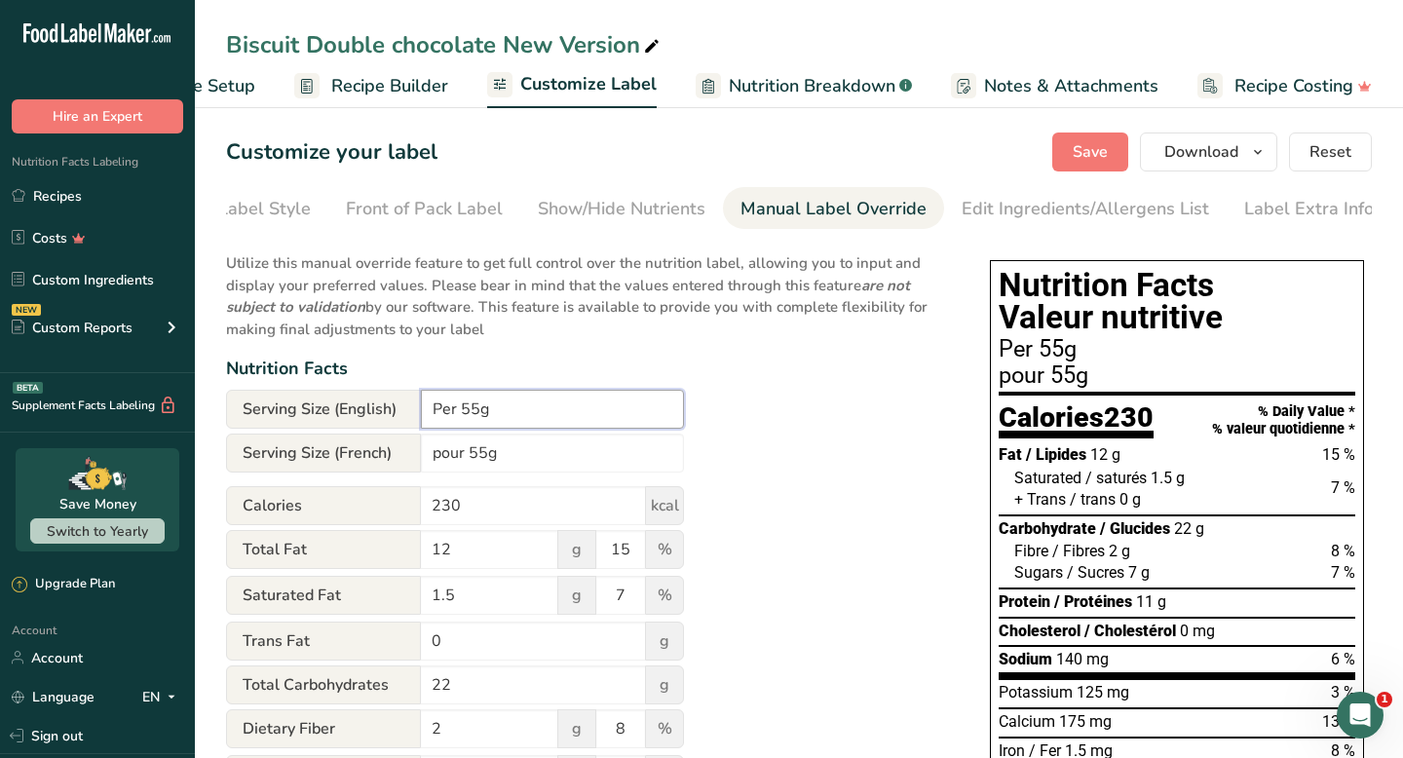
click at [528, 406] on input "Per 55g" at bounding box center [552, 409] width 263 height 39
type input "P"
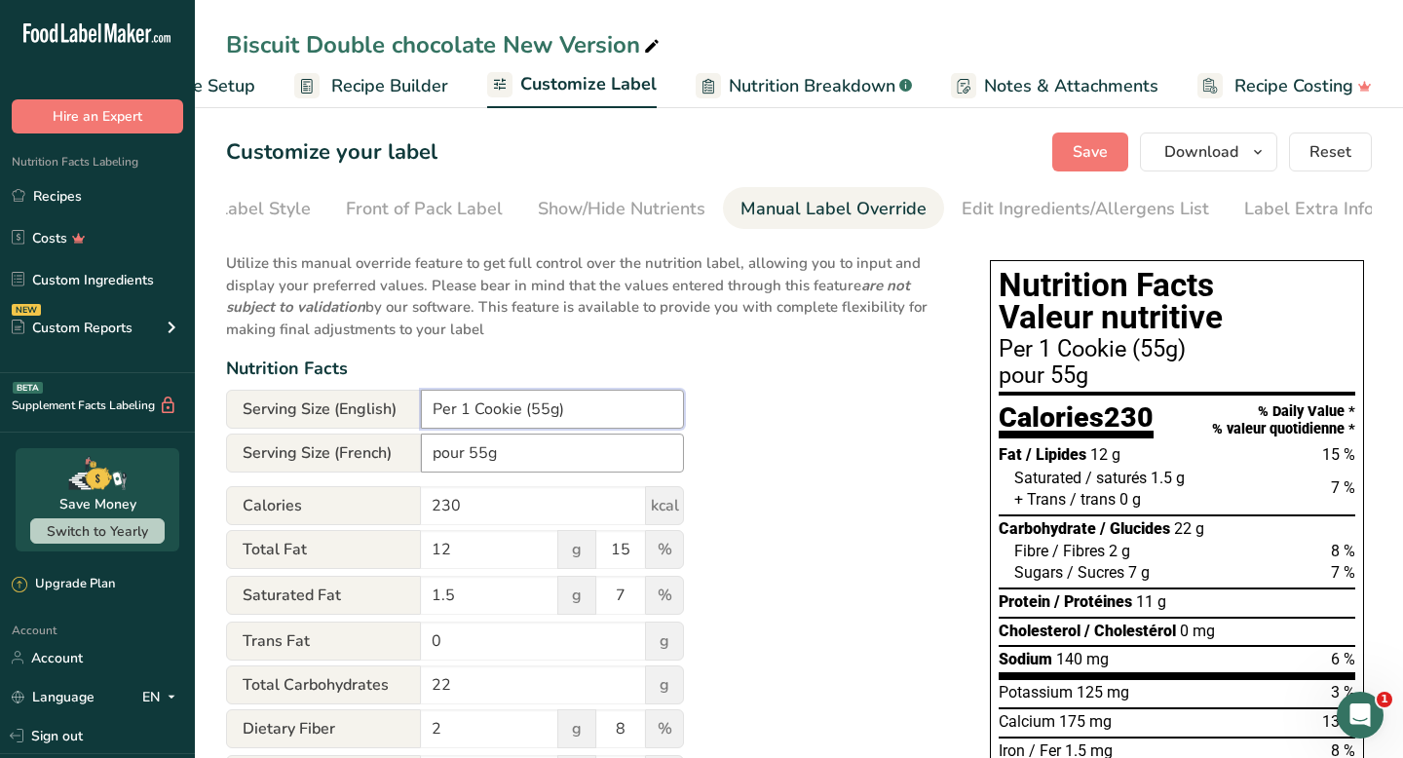
type input "Per 1 Cookie (55g)"
click at [541, 453] on input "pour 55g" at bounding box center [552, 453] width 263 height 39
type input "p"
type input "Pour 1 Biscuit (55g)"
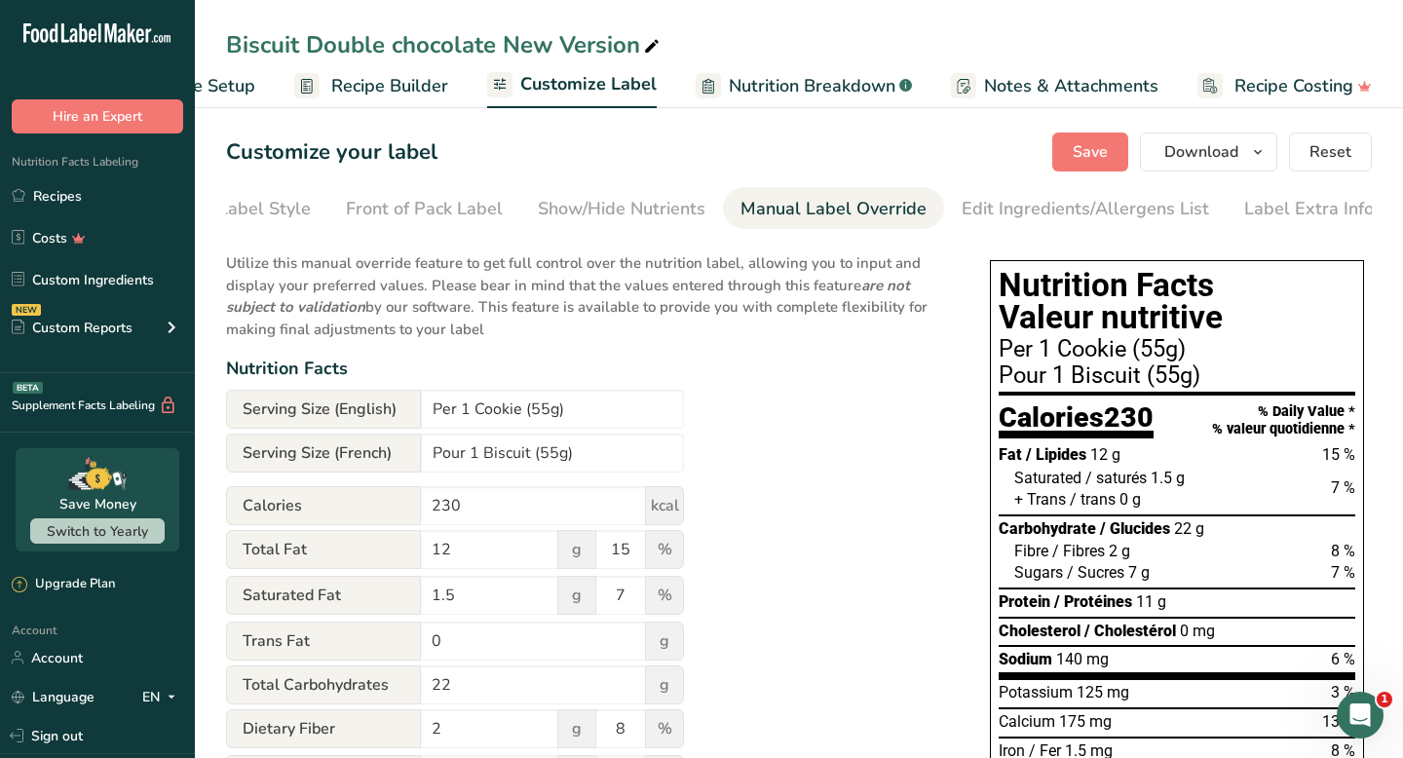
click at [976, 199] on div "Edit Ingredients/Allergens List" at bounding box center [1086, 209] width 248 height 26
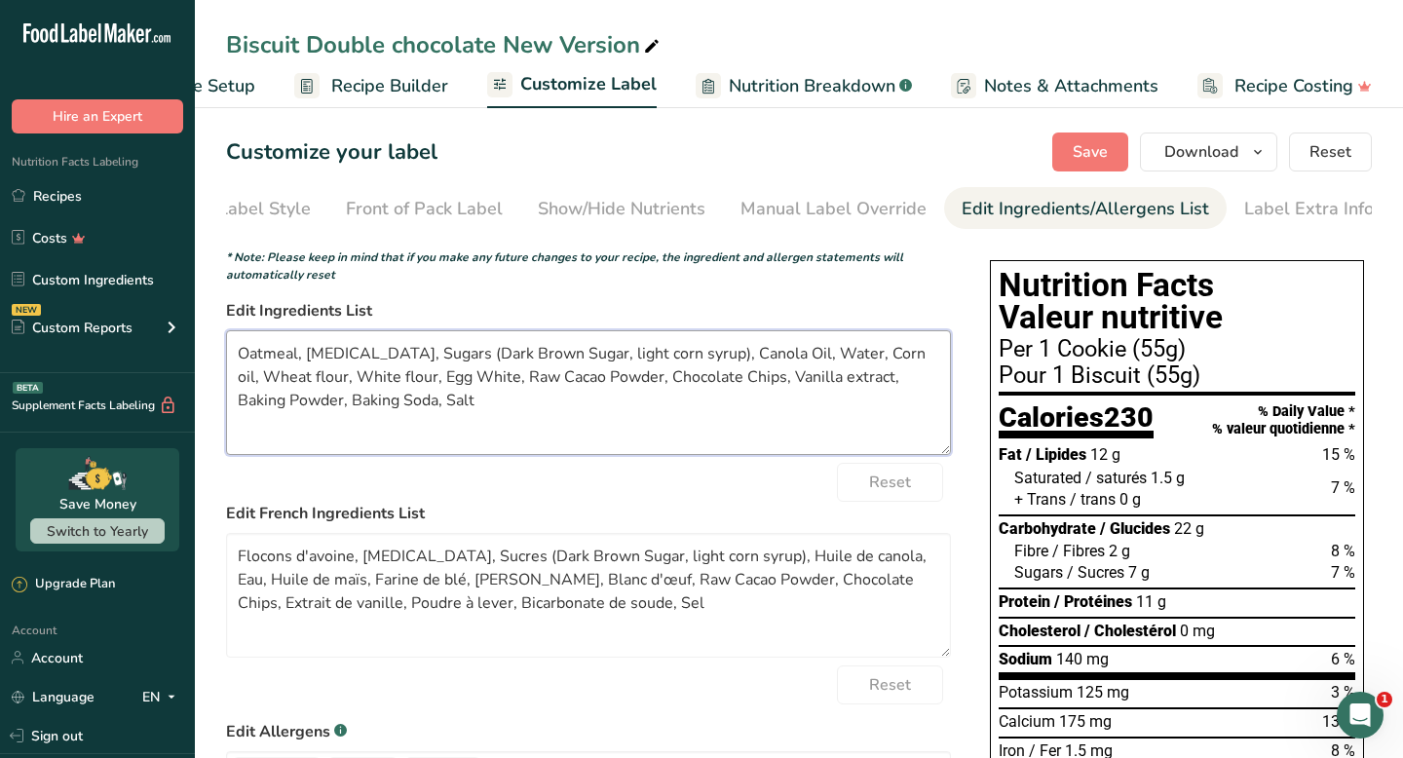
click at [359, 360] on textarea "Oatmeal, [MEDICAL_DATA], Sugars (Dark Brown Sugar, light corn syrup), Canola Oi…" at bounding box center [588, 392] width 725 height 125
drag, startPoint x: 360, startPoint y: 360, endPoint x: 548, endPoint y: 362, distance: 188.1
click at [548, 362] on textarea "Oatmeal, [MEDICAL_DATA], Sugars (Dark Brown Sugar, light corn syrup), Canola Oi…" at bounding box center [588, 392] width 725 height 125
drag, startPoint x: 606, startPoint y: 364, endPoint x: 561, endPoint y: 358, distance: 45.2
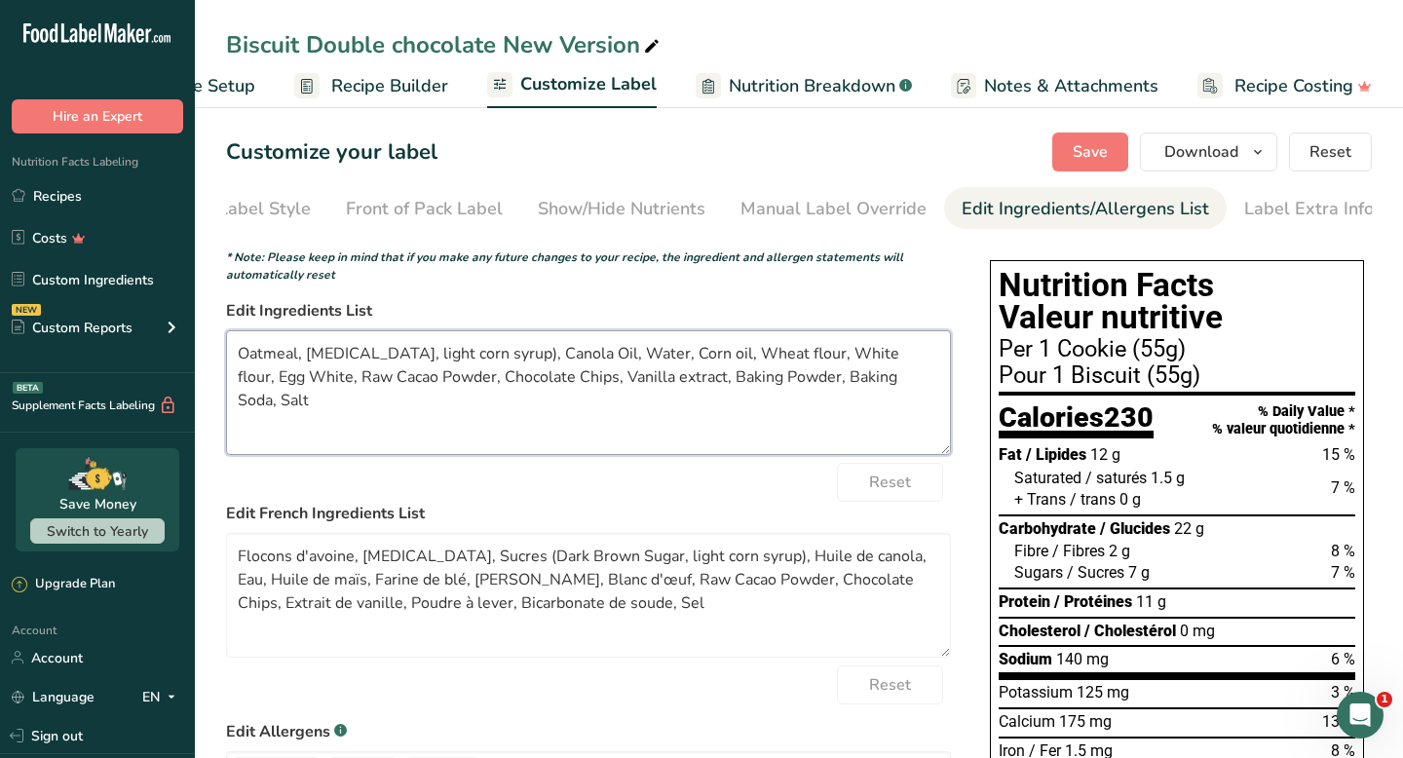
click at [561, 358] on textarea "Oatmeal, [MEDICAL_DATA], light corn syrup), Canola Oil, Water, Corn oil, Wheat …" at bounding box center [588, 392] width 725 height 125
click at [623, 360] on textarea "Oatmeal, [MEDICAL_DATA], light corn syrup), Canola Oil, Corn oil, Wheat flour, …" at bounding box center [588, 392] width 725 height 125
click at [802, 362] on textarea "Oatmeal, [MEDICAL_DATA], light corn syrup), Canola Oil, Corn oil, Wheat flour, …" at bounding box center [588, 392] width 725 height 125
paste textarea "Sugars (Dark Brown Sugar"
click at [799, 360] on textarea "Oatmeal, [MEDICAL_DATA], light corn syrup), Canola Oil, Corn oil, Wheat flour, …" at bounding box center [588, 392] width 725 height 125
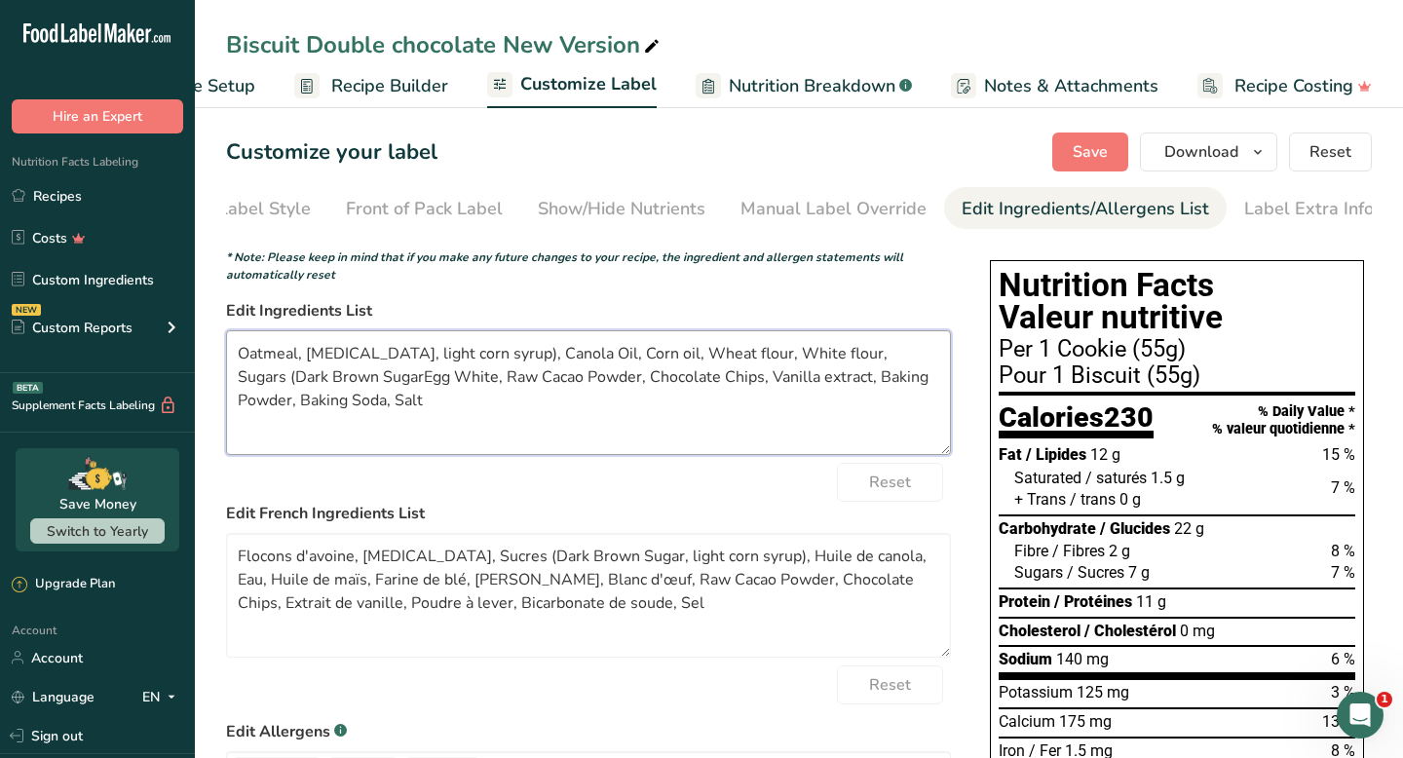
drag, startPoint x: 799, startPoint y: 360, endPoint x: 864, endPoint y: 359, distance: 65.3
click at [864, 359] on textarea "Oatmeal, [MEDICAL_DATA], light corn syrup), Canola Oil, Corn oil, Wheat flour, …" at bounding box center [588, 392] width 725 height 125
drag, startPoint x: 864, startPoint y: 359, endPoint x: 821, endPoint y: 362, distance: 44.0
click at [821, 362] on textarea "Oatmeal, [MEDICAL_DATA], light corn syrup), Canola Oil, Corn oil, Wheat flour, …" at bounding box center [588, 392] width 725 height 125
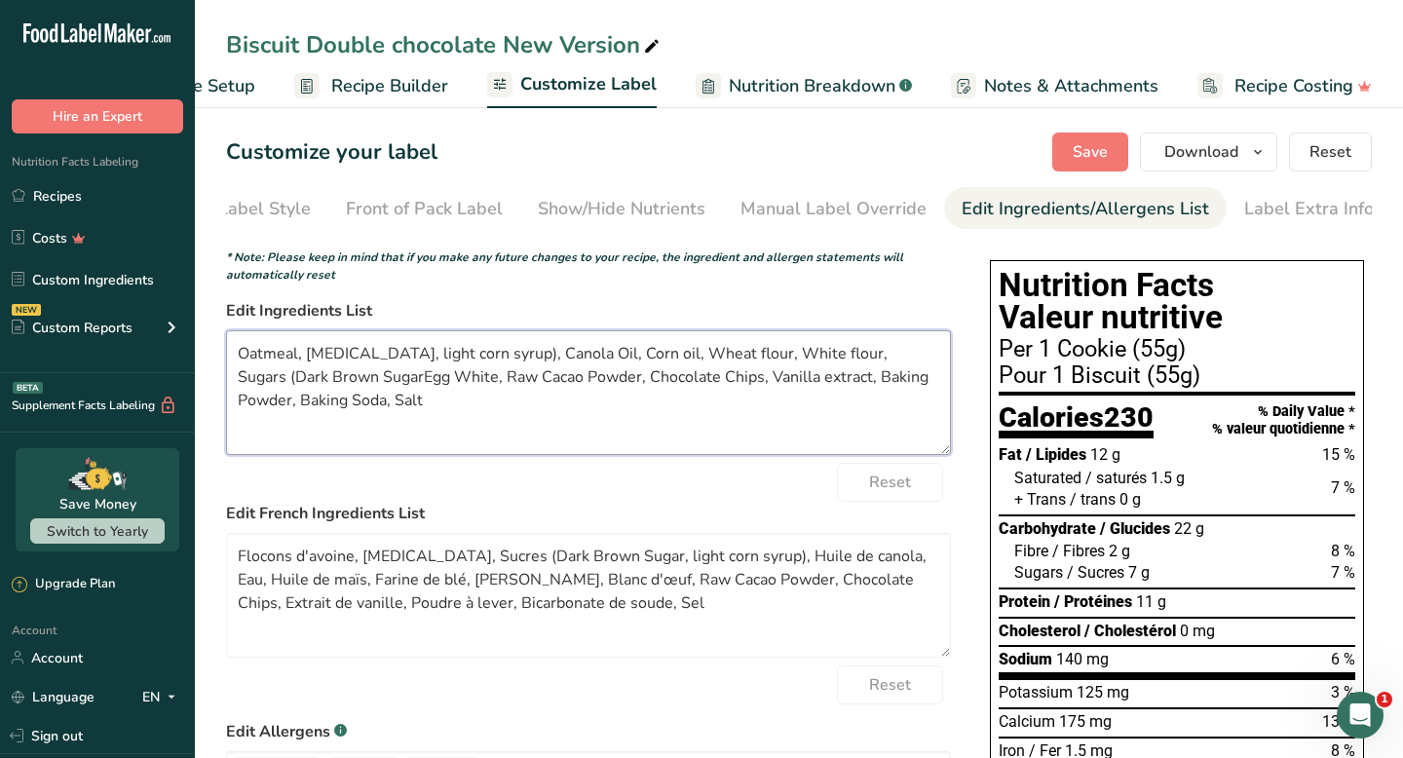
click at [821, 362] on textarea "Oatmeal, [MEDICAL_DATA], light corn syrup), Canola Oil, Corn oil, Wheat flour, …" at bounding box center [588, 392] width 725 height 125
drag, startPoint x: 821, startPoint y: 362, endPoint x: 864, endPoint y: 361, distance: 43.9
click at [864, 361] on textarea "Oatmeal, [MEDICAL_DATA], light corn syrup), Canola Oil, Corn oil, Wheat flour, …" at bounding box center [588, 392] width 725 height 125
click at [282, 389] on textarea "Oatmeal, [MEDICAL_DATA], light corn syrup), Canola Oil, Corn oil, Wheat flour, …" at bounding box center [588, 392] width 725 height 125
click at [605, 383] on textarea "Oatmeal, [MEDICAL_DATA], light corn syrup), Canola Oil, Corn oil, Wheat flour, …" at bounding box center [588, 392] width 725 height 125
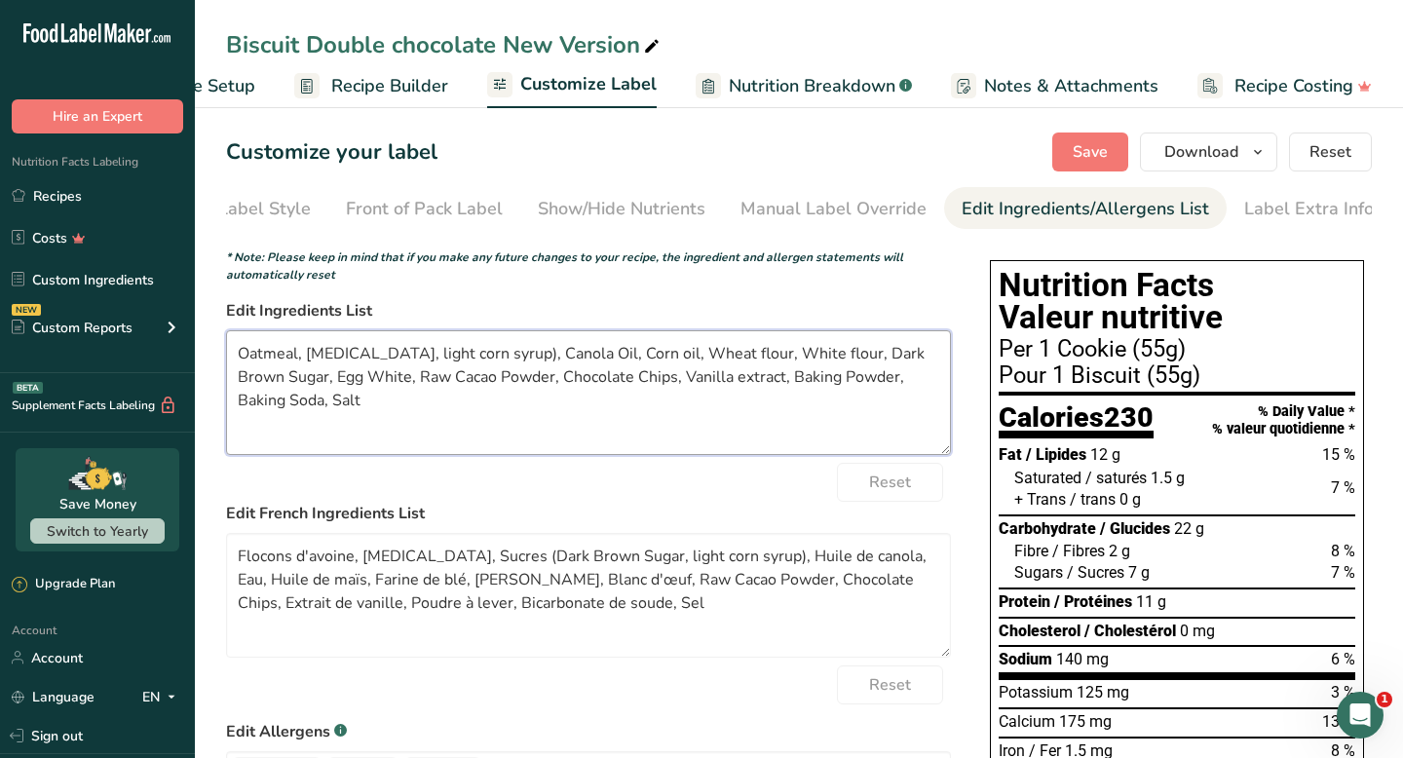
drag, startPoint x: 864, startPoint y: 361, endPoint x: 360, endPoint y: 362, distance: 504.8
click at [360, 362] on textarea "Oatmeal, [MEDICAL_DATA], light corn syrup), Canola Oil, Corn oil, Wheat flour, …" at bounding box center [588, 392] width 725 height 125
click at [361, 364] on textarea "Oatmeal, [MEDICAL_DATA],), Canola Oil, Corn oil, Wheat flour, White flour, Dark…" at bounding box center [588, 392] width 725 height 125
click at [817, 361] on textarea "Oatmeal, [MEDICAL_DATA], Canola Oil, Corn oil, Wheat flour, White flour, Dark B…" at bounding box center [588, 392] width 725 height 125
paste textarea "light corn syrup"
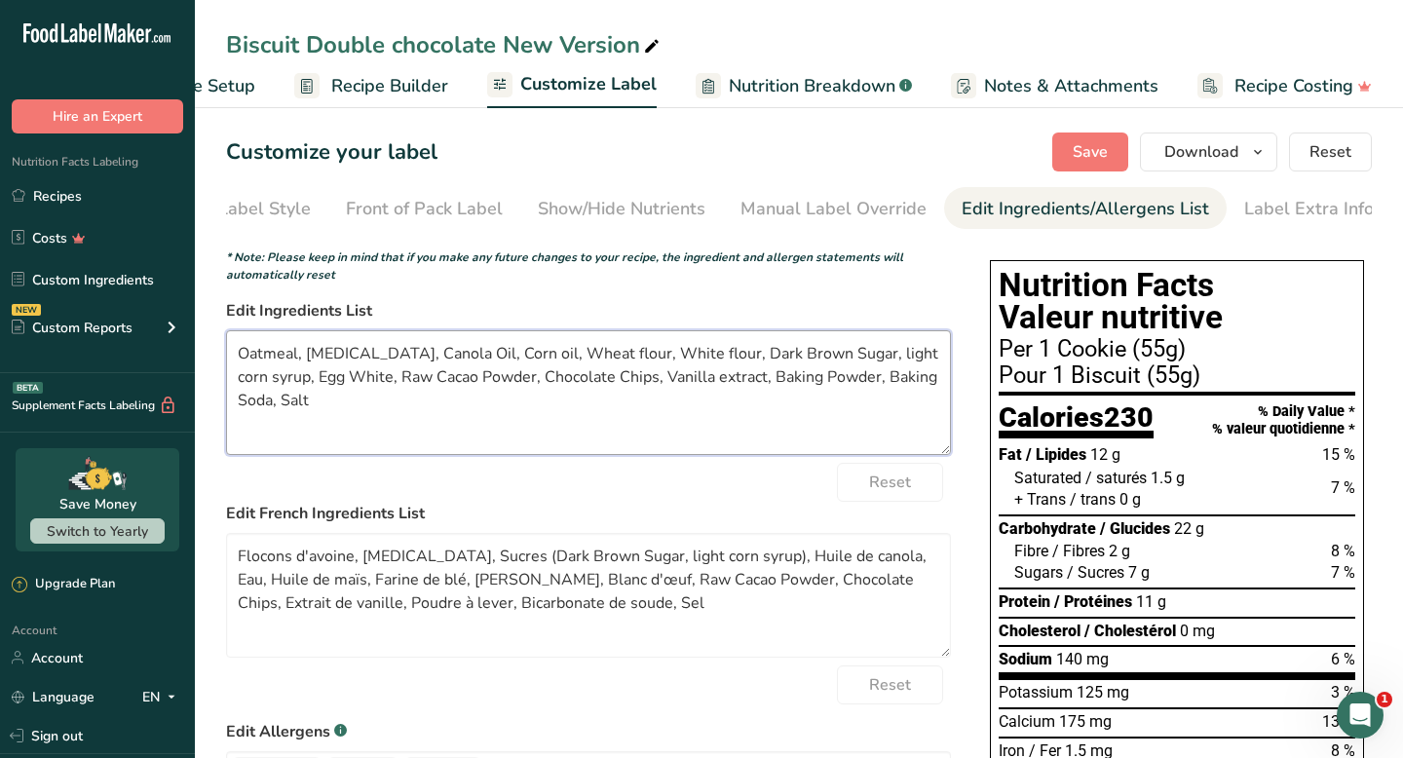
drag, startPoint x: 360, startPoint y: 362, endPoint x: 823, endPoint y: 359, distance: 462.9
click at [823, 359] on textarea "Oatmeal, [MEDICAL_DATA], Canola Oil, Corn oil, Wheat flour, White flour, Dark B…" at bounding box center [588, 392] width 725 height 125
drag, startPoint x: 823, startPoint y: 359, endPoint x: 873, endPoint y: 368, distance: 51.6
click at [873, 368] on textarea "Oatmeal, [MEDICAL_DATA], Canola Oil, Corn oil, Wheat flour, White flour, Dark B…" at bounding box center [588, 392] width 725 height 125
click at [824, 360] on textarea "Oatmeal, [MEDICAL_DATA], Canola Oil, Corn oil, Wheat flour, White flour, Dark B…" at bounding box center [588, 392] width 725 height 125
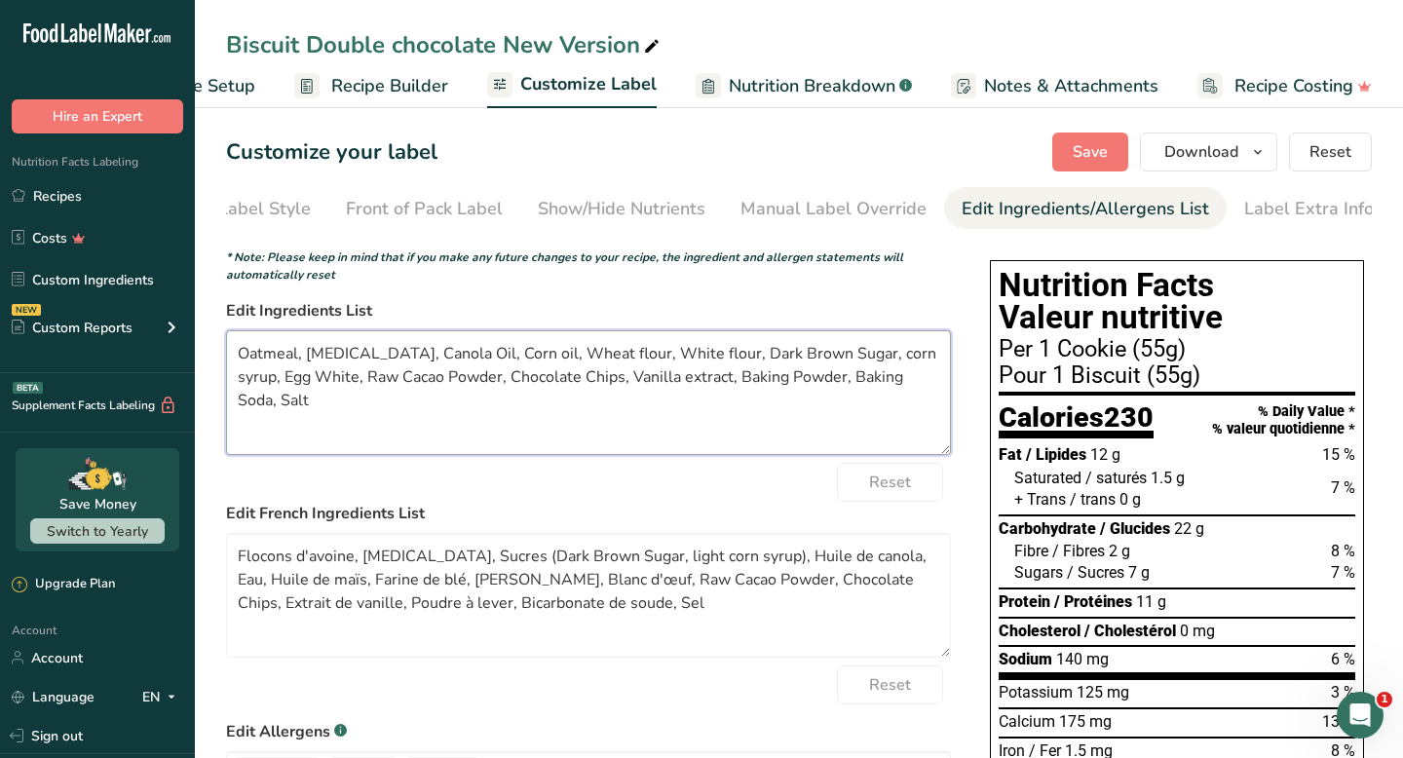
drag, startPoint x: 873, startPoint y: 368, endPoint x: 897, endPoint y: 359, distance: 25.3
click at [897, 359] on textarea "Oatmeal, [MEDICAL_DATA], Canola Oil, Corn oil, Wheat flour, White flour, Dark B…" at bounding box center [588, 392] width 725 height 125
paste textarea "light corn syrup"
click at [897, 363] on textarea "Oatmeal, [MEDICAL_DATA], Canola Oil, Corn oil, Wheat flour, White flour, Dark B…" at bounding box center [588, 392] width 725 height 125
drag, startPoint x: 897, startPoint y: 359, endPoint x: 308, endPoint y: 386, distance: 589.3
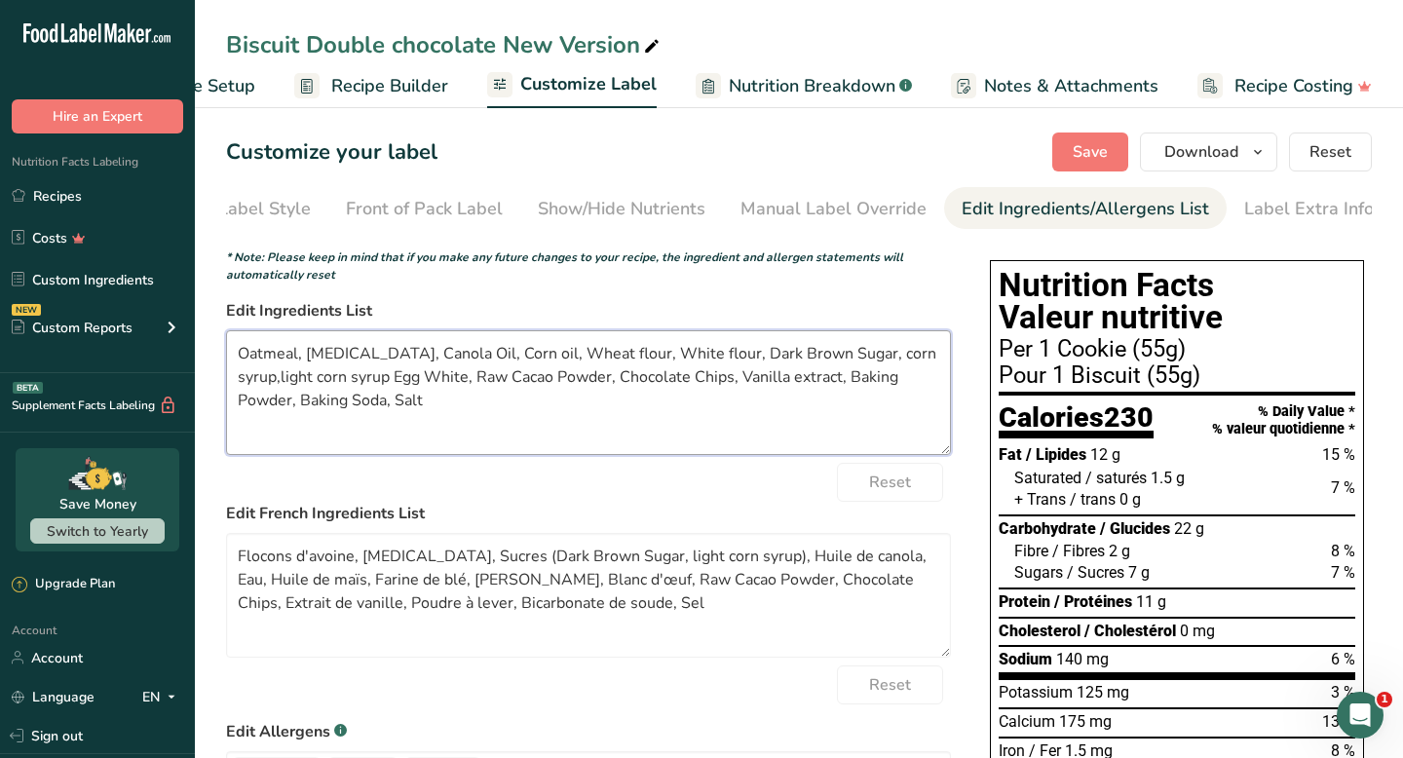
click at [308, 386] on textarea "Oatmeal, [MEDICAL_DATA], Canola Oil, Corn oil, Wheat flour, White flour, Dark B…" at bounding box center [588, 392] width 725 height 125
drag, startPoint x: 308, startPoint y: 386, endPoint x: 467, endPoint y: 441, distance: 168.0
click at [467, 441] on textarea "Oatmeal, [MEDICAL_DATA], Canola Oil, Corn oil, Wheat flour, White flour, Dark B…" at bounding box center [588, 392] width 725 height 125
drag, startPoint x: 467, startPoint y: 441, endPoint x: 279, endPoint y: 387, distance: 195.6
click at [279, 387] on textarea "Oatmeal, [MEDICAL_DATA], Canola Oil, Corn oil, Wheat flour, White flour, Dark B…" at bounding box center [588, 392] width 725 height 125
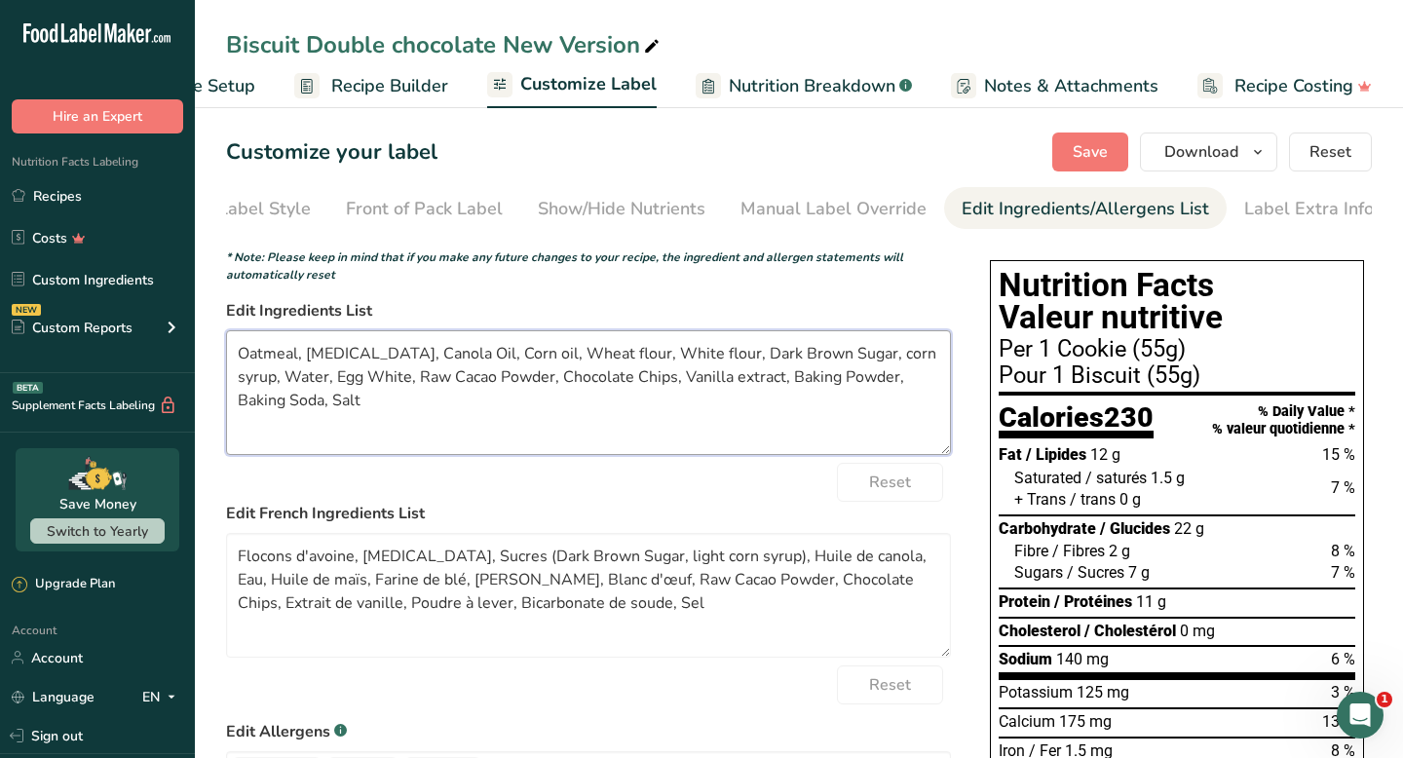
type textarea "Oatmeal, [MEDICAL_DATA], Canola Oil, Corn oil, Wheat flour, White flour, Dark B…"
click at [1110, 159] on button "Save" at bounding box center [1091, 152] width 76 height 39
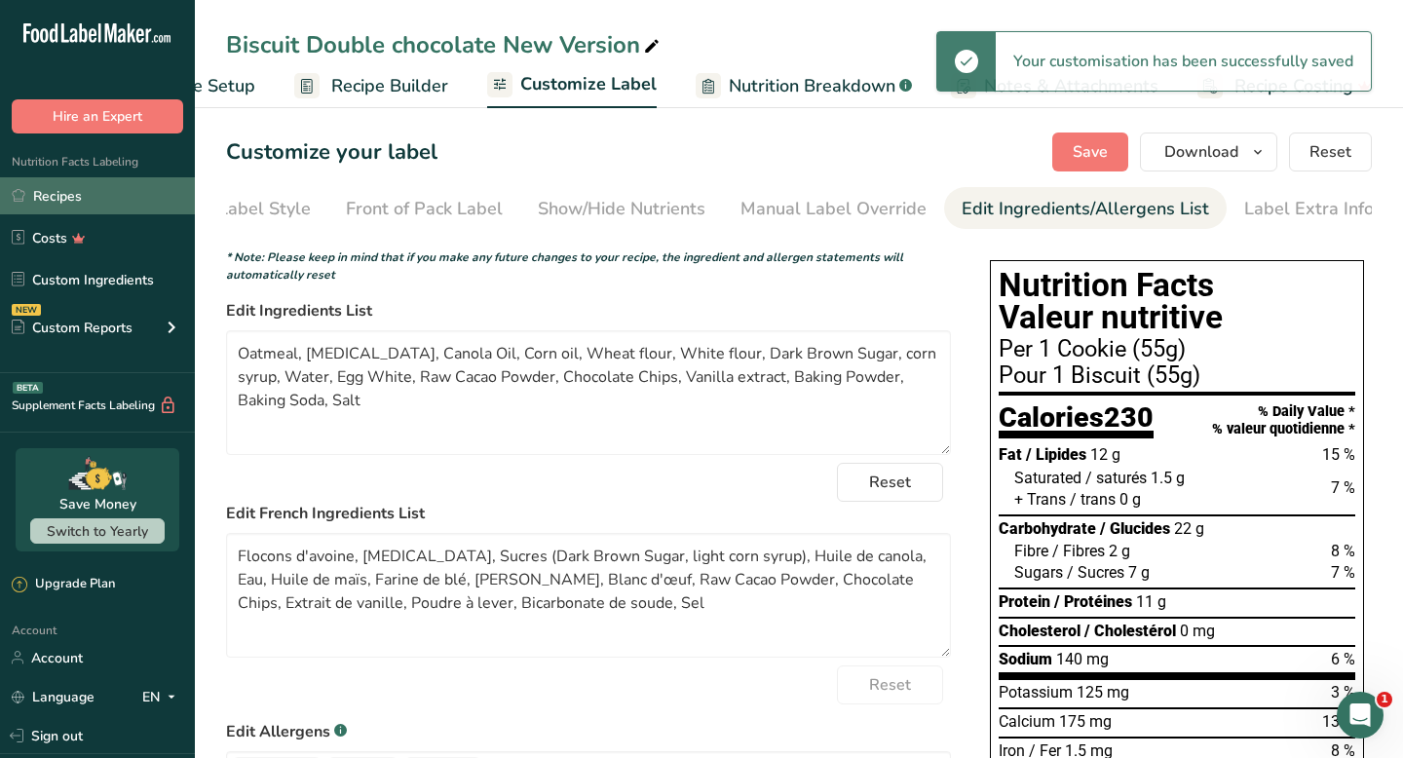
click at [62, 210] on link "Recipes" at bounding box center [97, 195] width 195 height 37
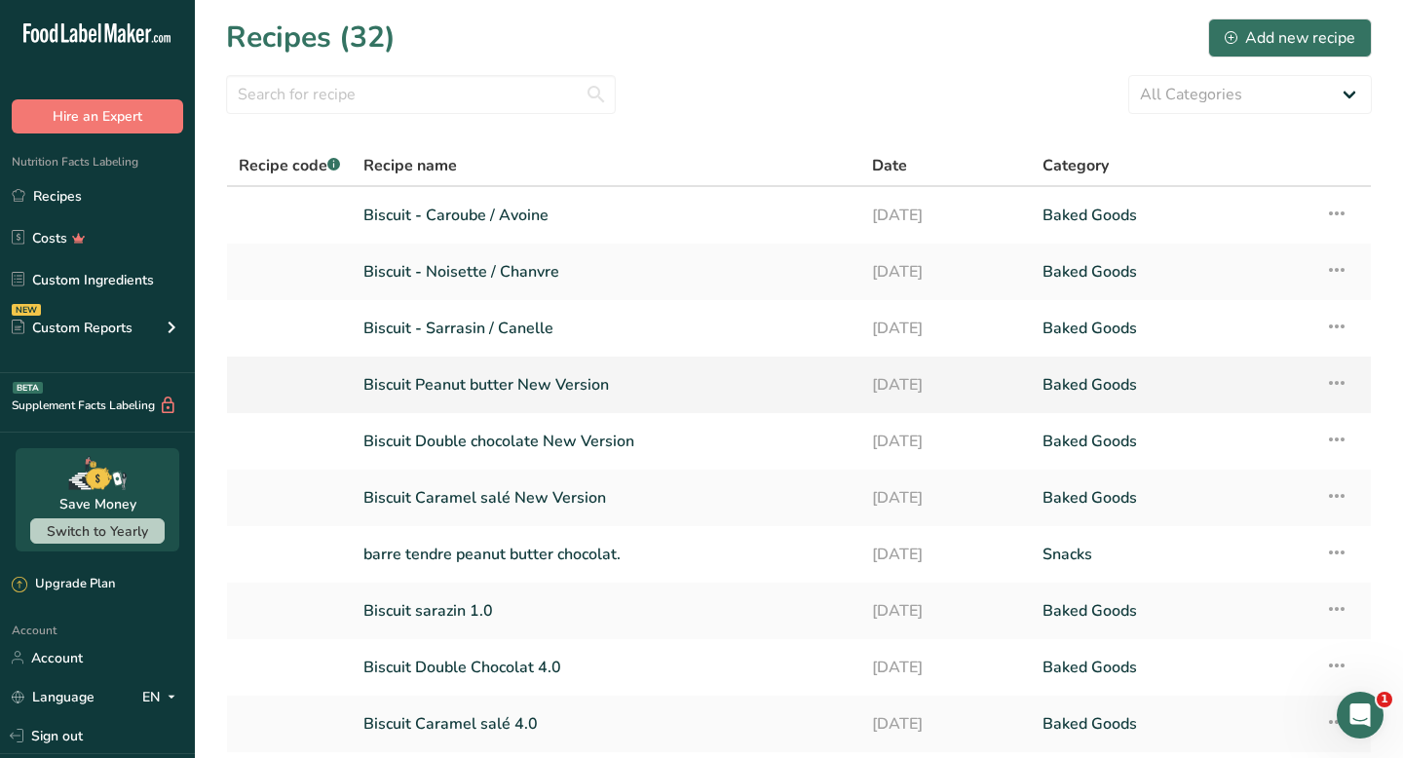
click at [562, 383] on link "Biscuit Peanut butter New Version" at bounding box center [606, 384] width 485 height 41
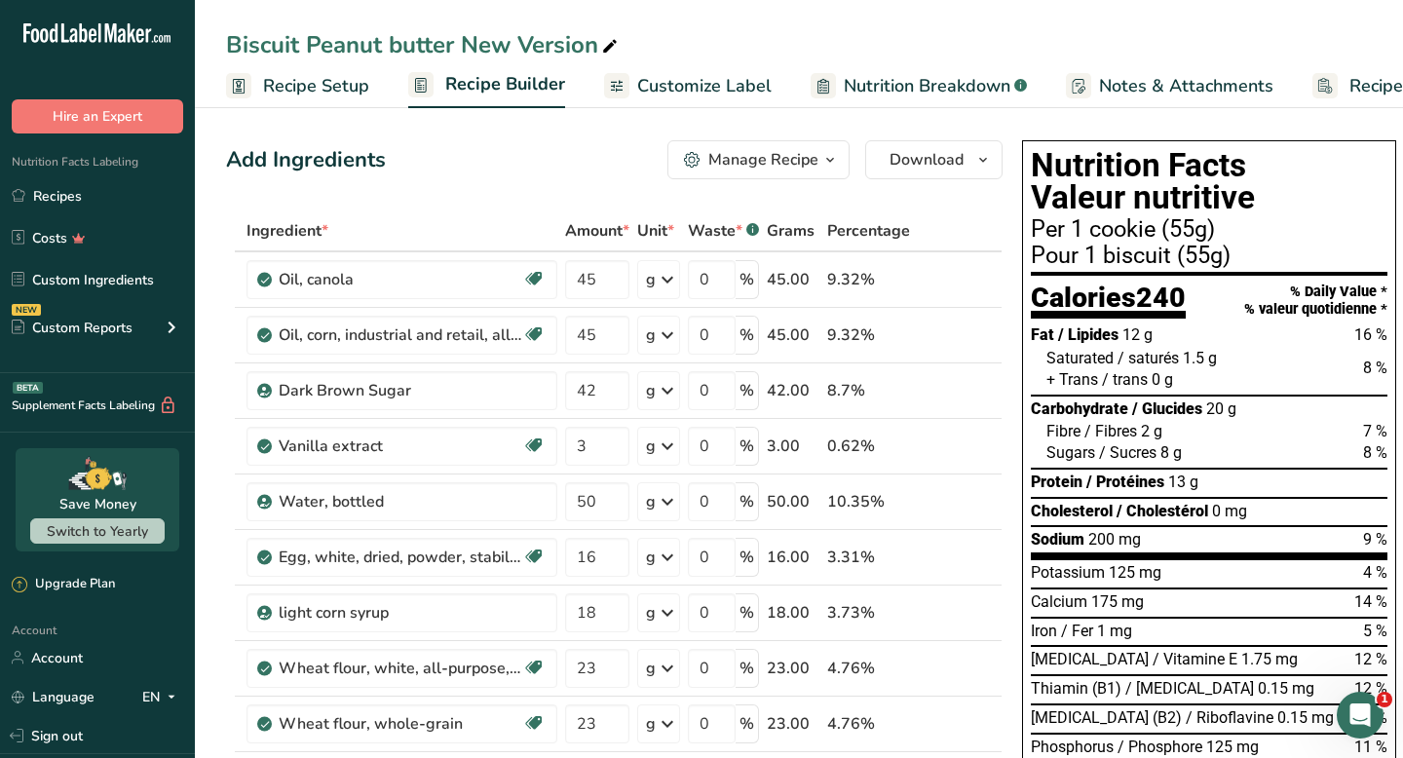
click at [709, 87] on span "Customize Label" at bounding box center [704, 86] width 134 height 26
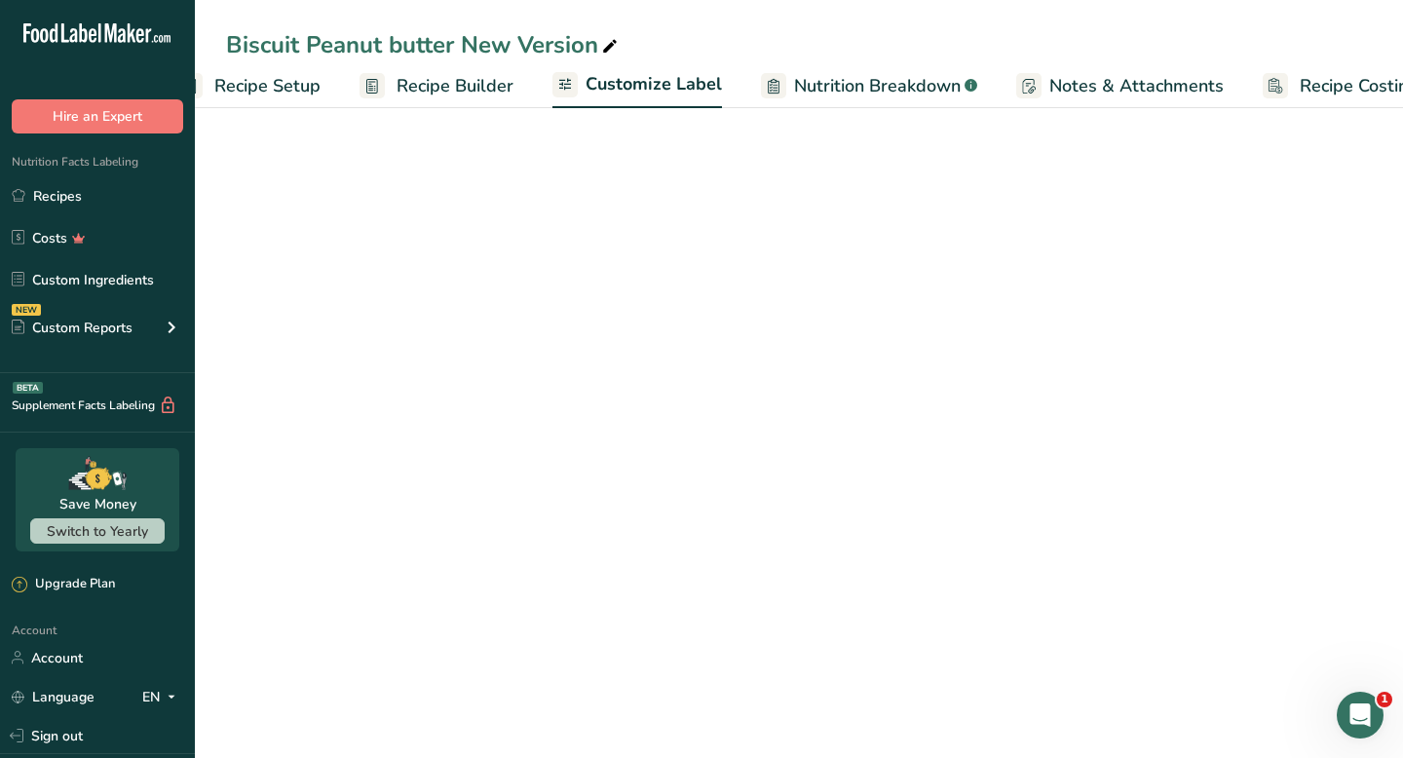
scroll to position [0, 114]
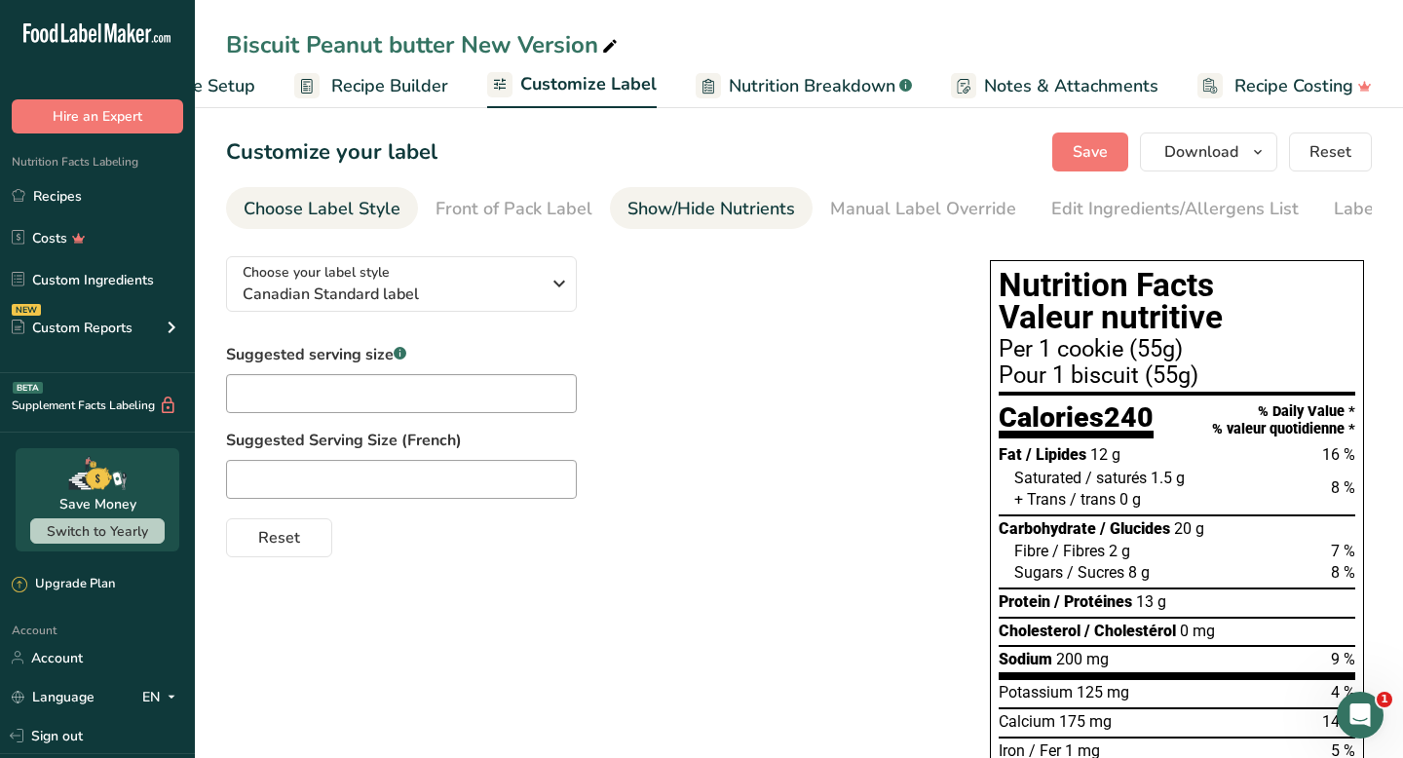
click at [721, 227] on link "Show/Hide Nutrients" at bounding box center [712, 209] width 168 height 44
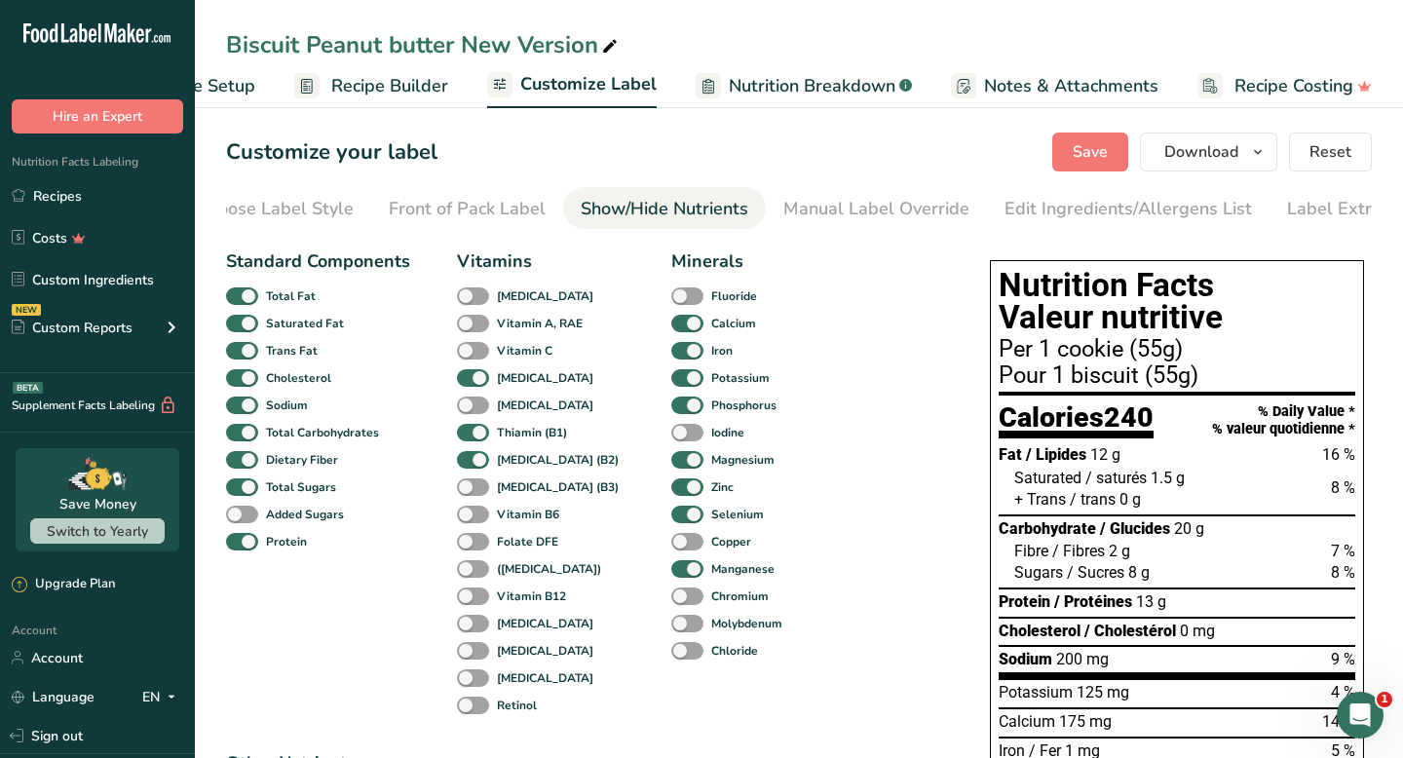
scroll to position [0, 90]
click at [785, 213] on div "Manual Label Override" at bounding box center [834, 209] width 186 height 26
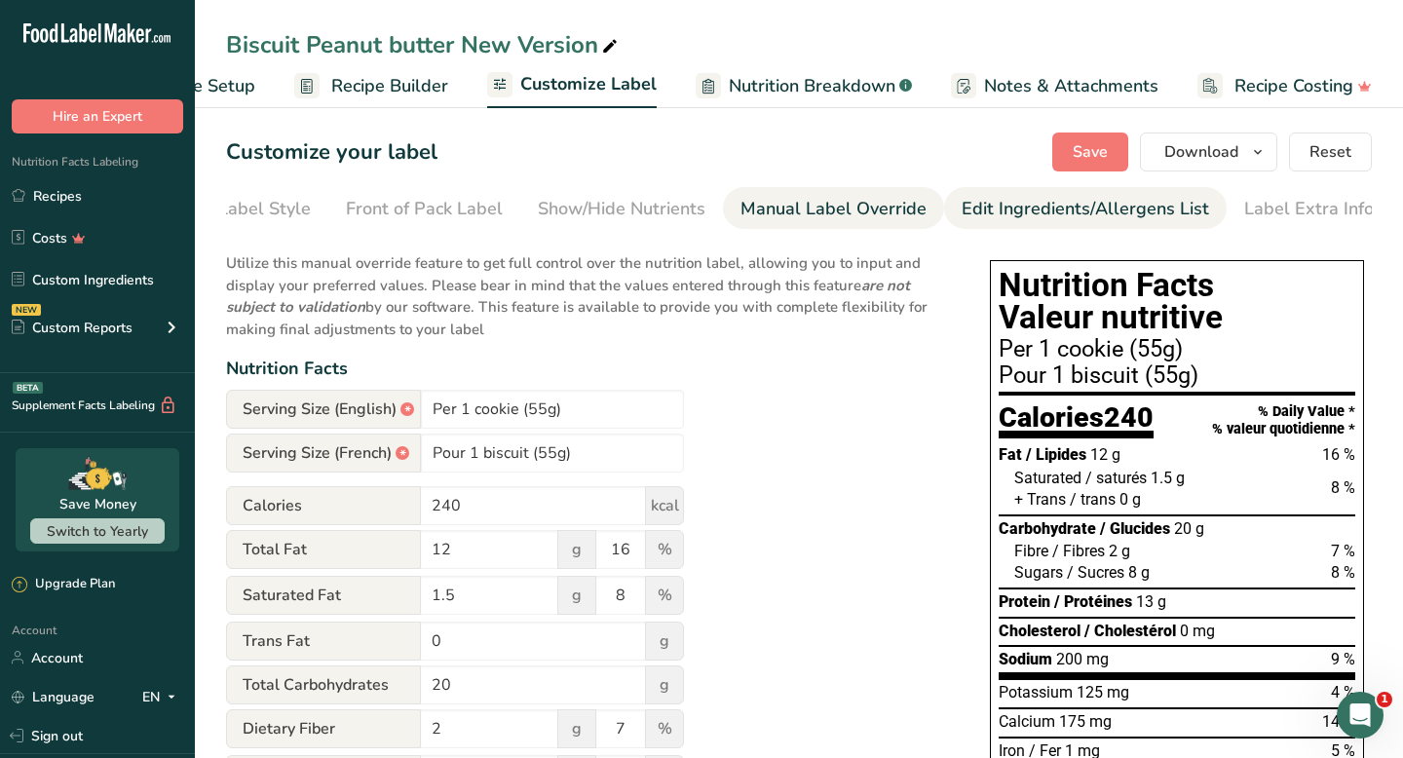
click at [973, 196] on div "Edit Ingredients/Allergens List" at bounding box center [1086, 209] width 248 height 26
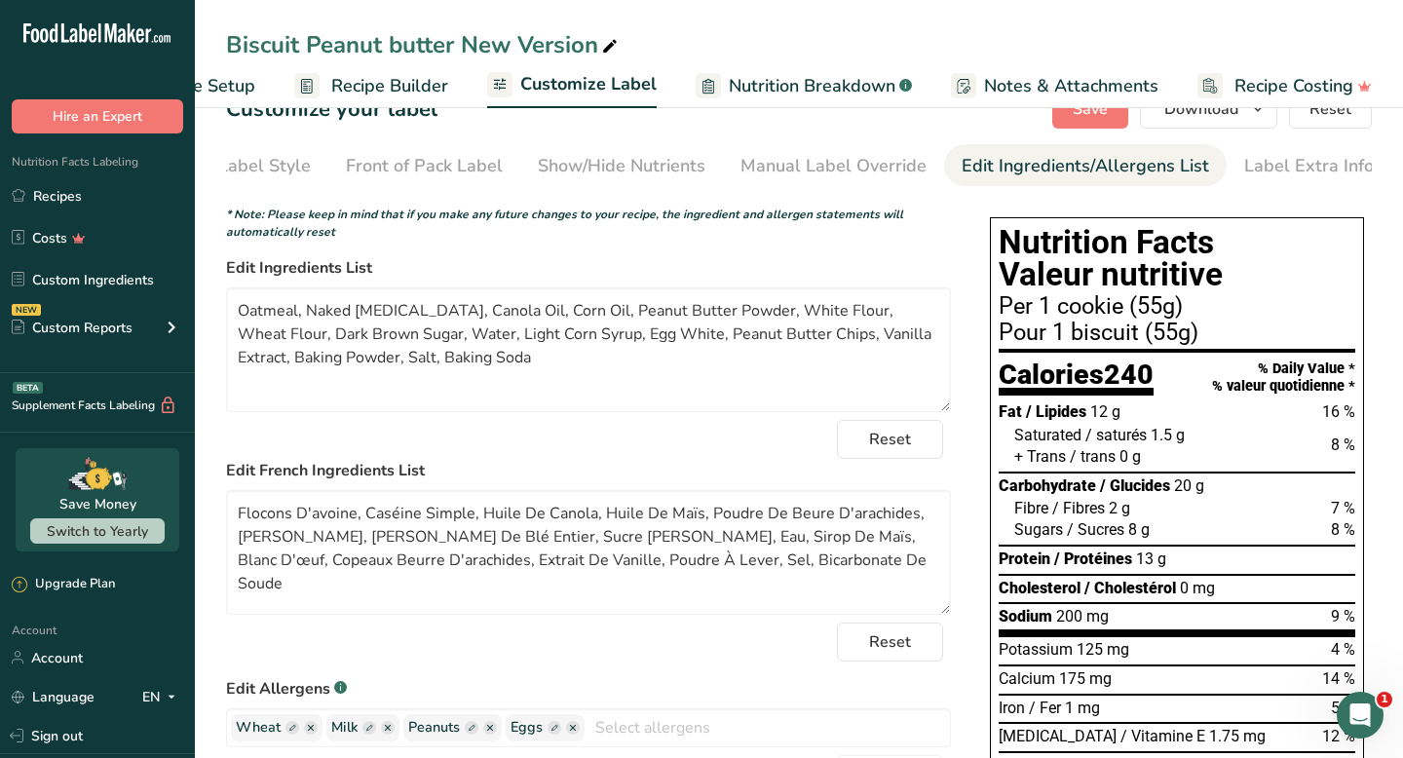
scroll to position [48, 0]
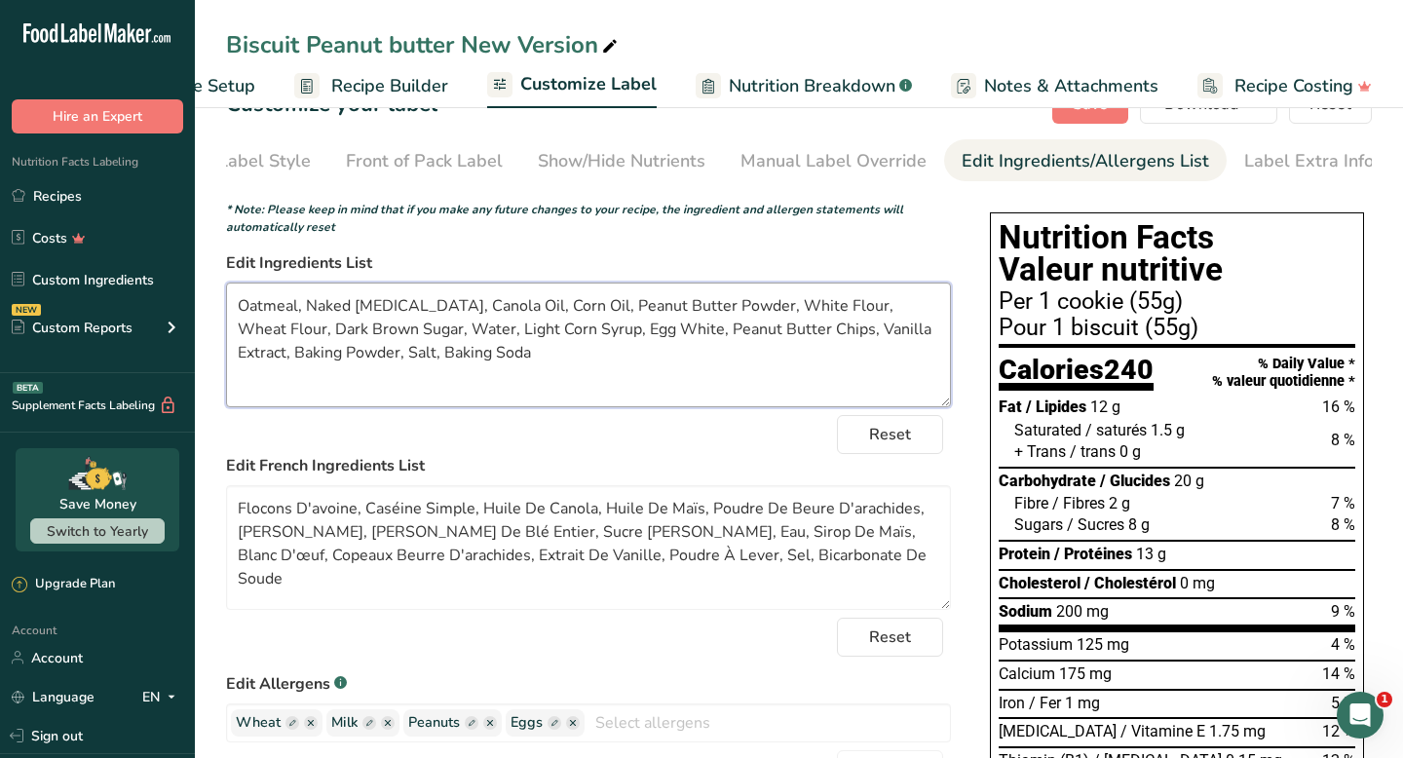
drag, startPoint x: 424, startPoint y: 338, endPoint x: 389, endPoint y: 336, distance: 35.1
click at [389, 336] on textarea "Oatmeal, Naked [MEDICAL_DATA], Canola Oil, Corn Oil, Peanut Butter Powder, Whit…" at bounding box center [588, 345] width 725 height 125
type textarea "Oatmeal, Naked [MEDICAL_DATA], Canola Oil, Corn Oil, Peanut Butter Powder, Whit…"
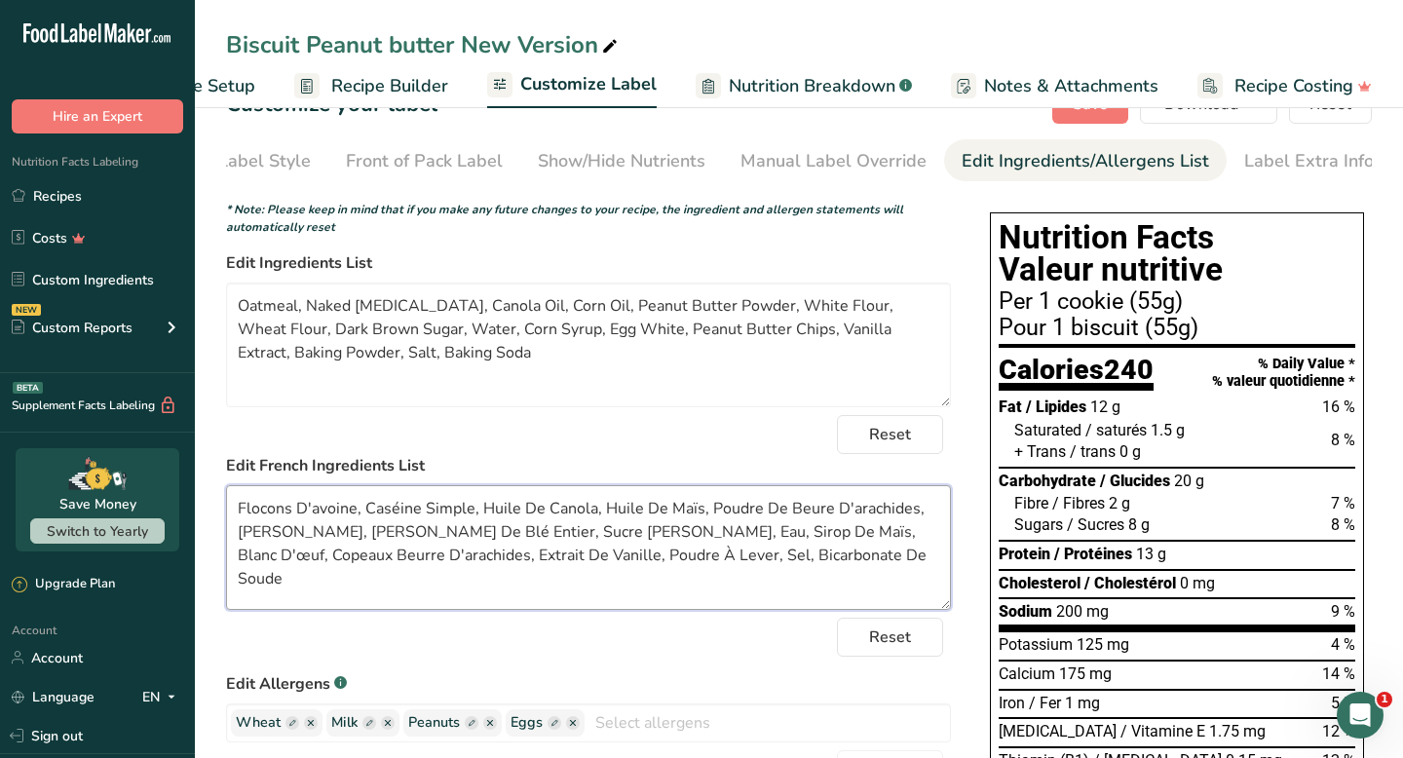
click at [497, 568] on textarea "Flocons D'avoine, Caséine Simple, Huile De Canola, Huile De Maïs, Poudre De Beu…" at bounding box center [588, 547] width 725 height 125
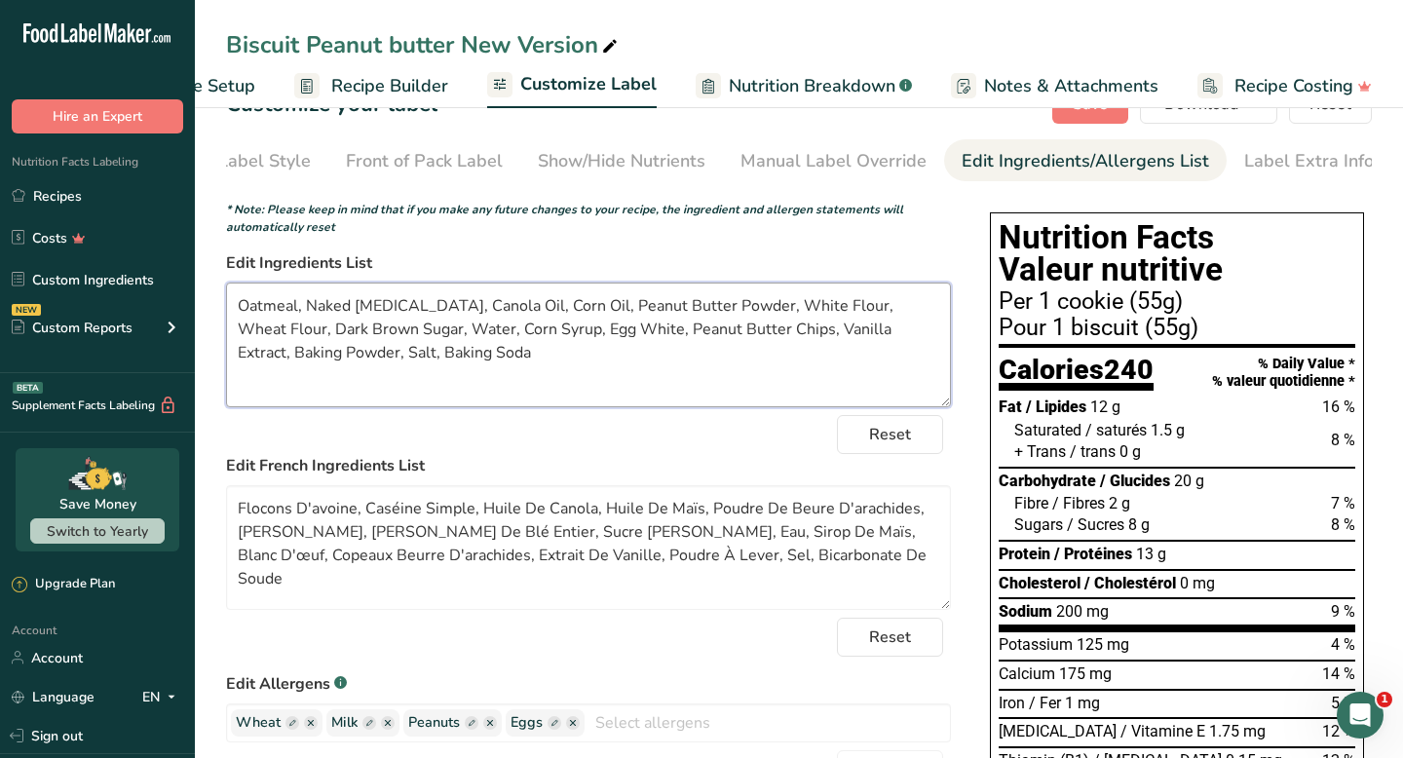
click at [504, 339] on textarea "Oatmeal, Naked [MEDICAL_DATA], Canola Oil, Corn Oil, Peanut Butter Powder, Whit…" at bounding box center [588, 345] width 725 height 125
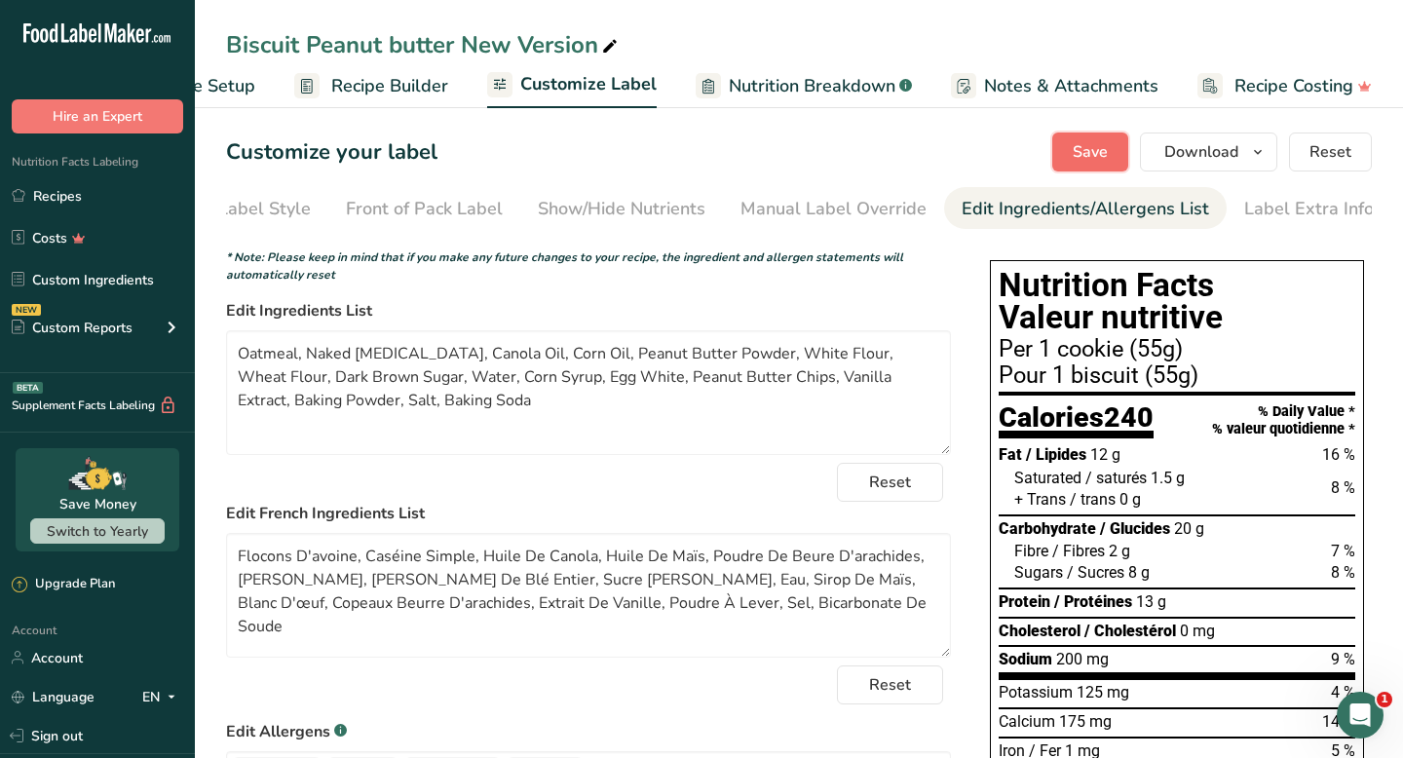
click at [1090, 149] on span "Save" at bounding box center [1090, 151] width 35 height 23
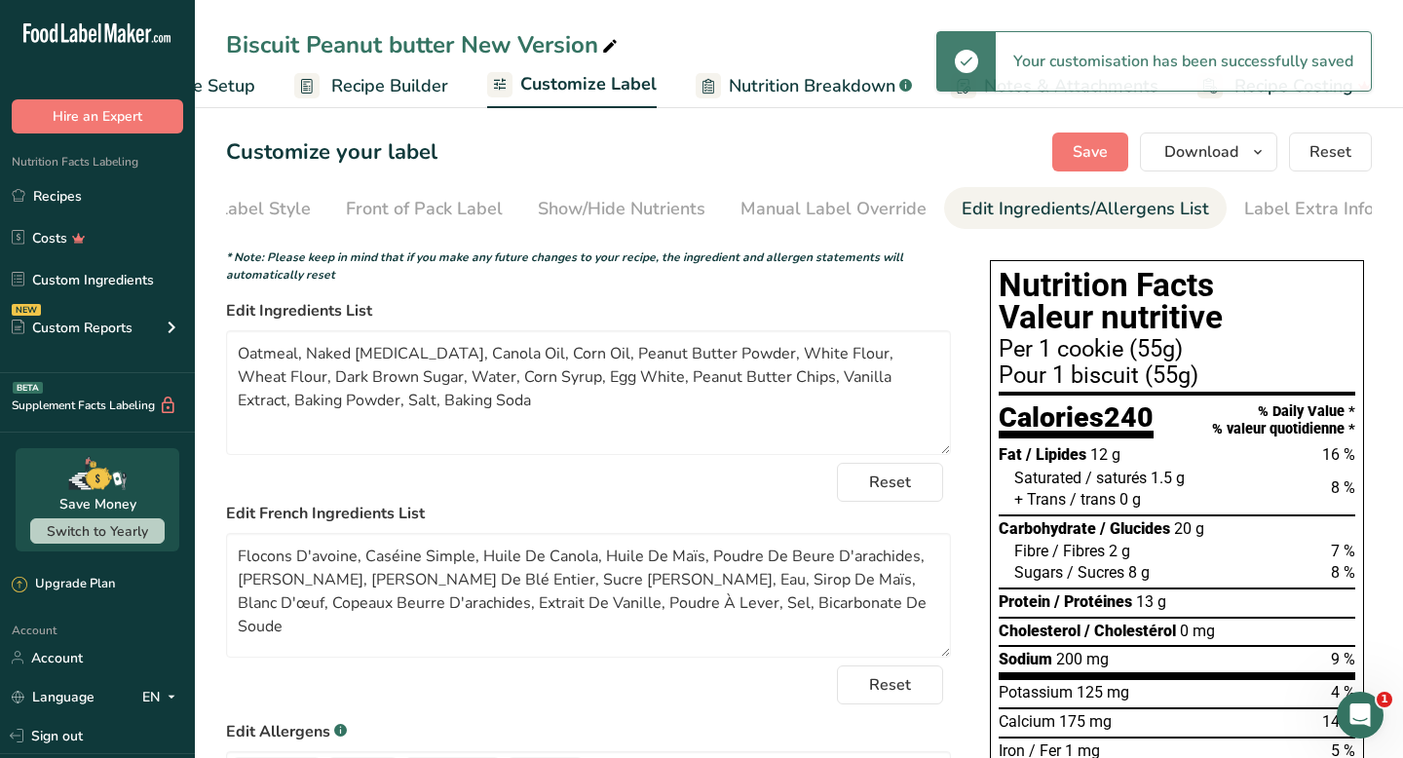
click at [237, 86] on span "Recipe Setup" at bounding box center [202, 86] width 106 height 26
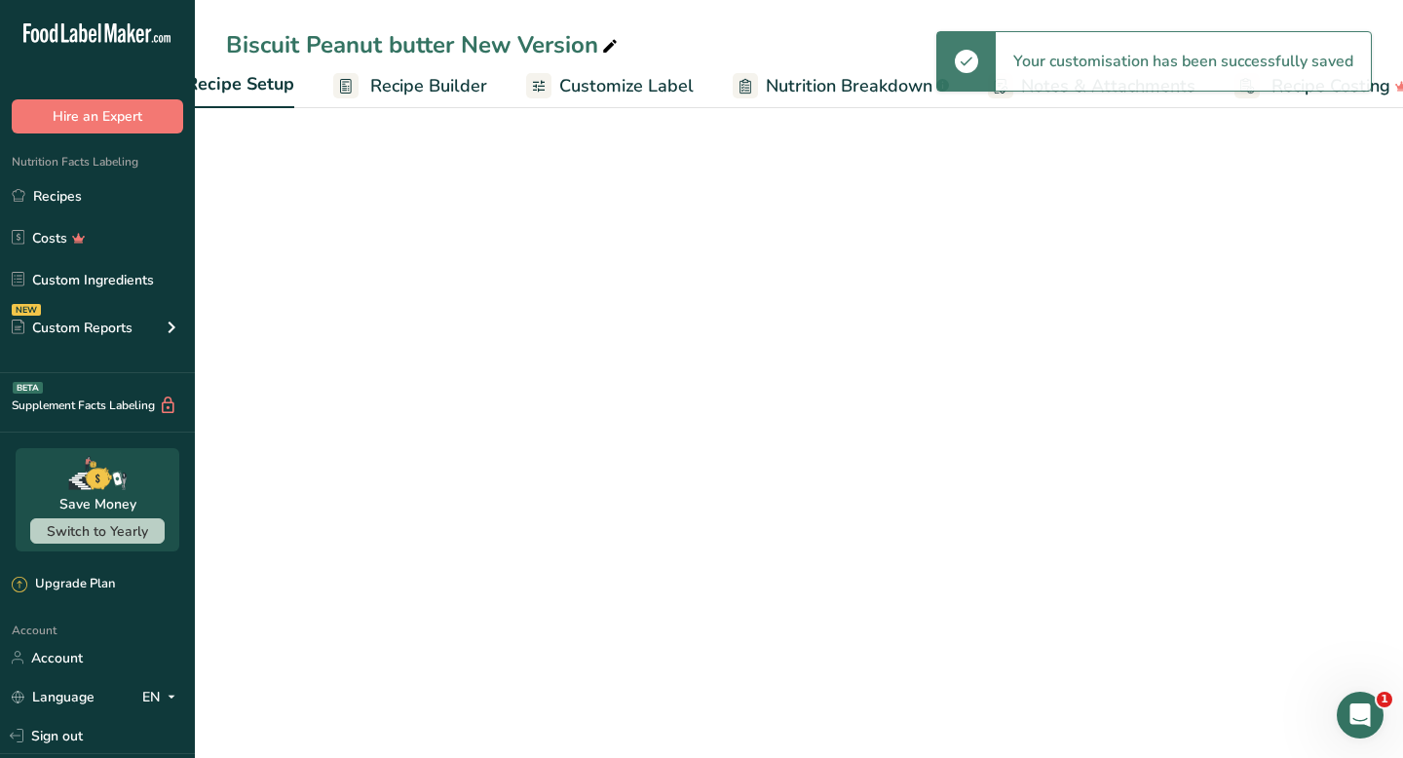
scroll to position [0, 7]
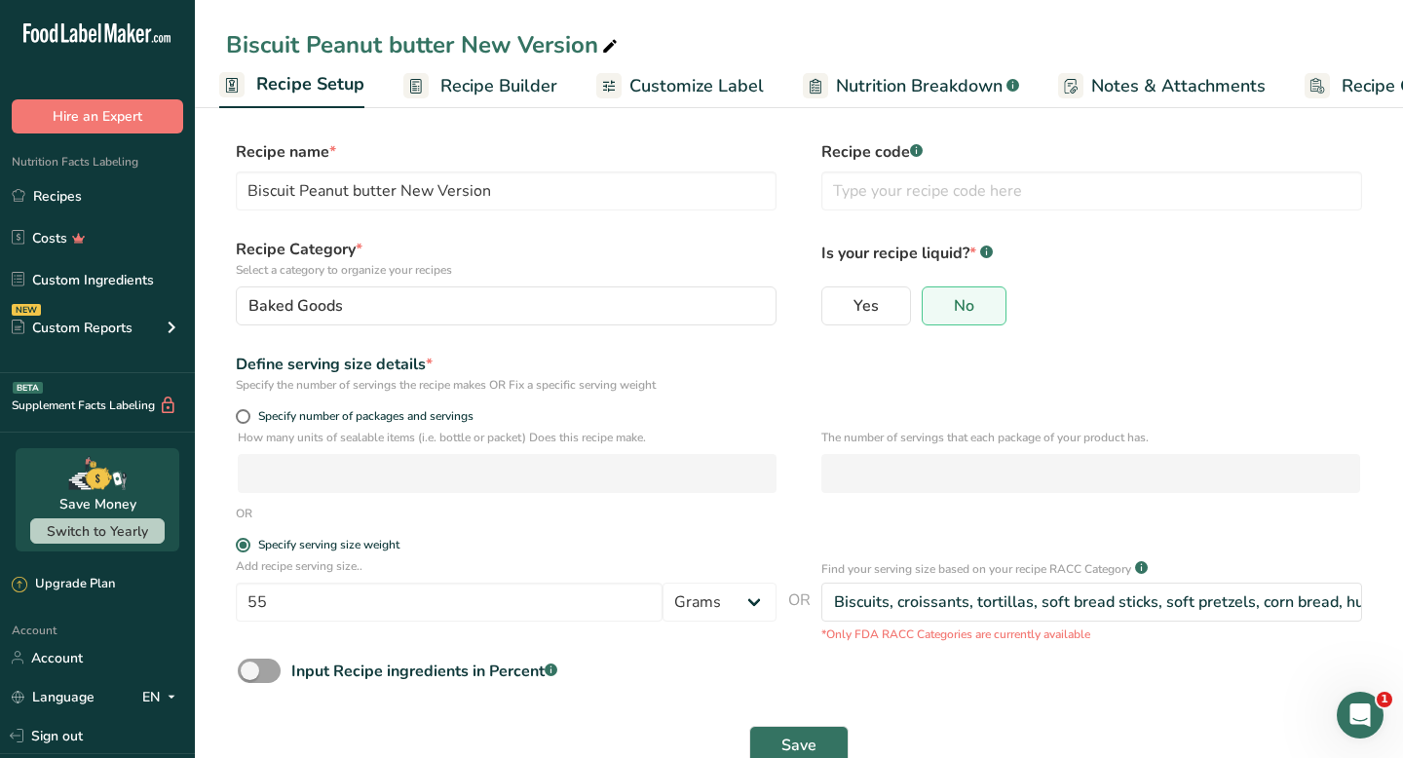
click at [461, 78] on span "Recipe Builder" at bounding box center [499, 86] width 117 height 26
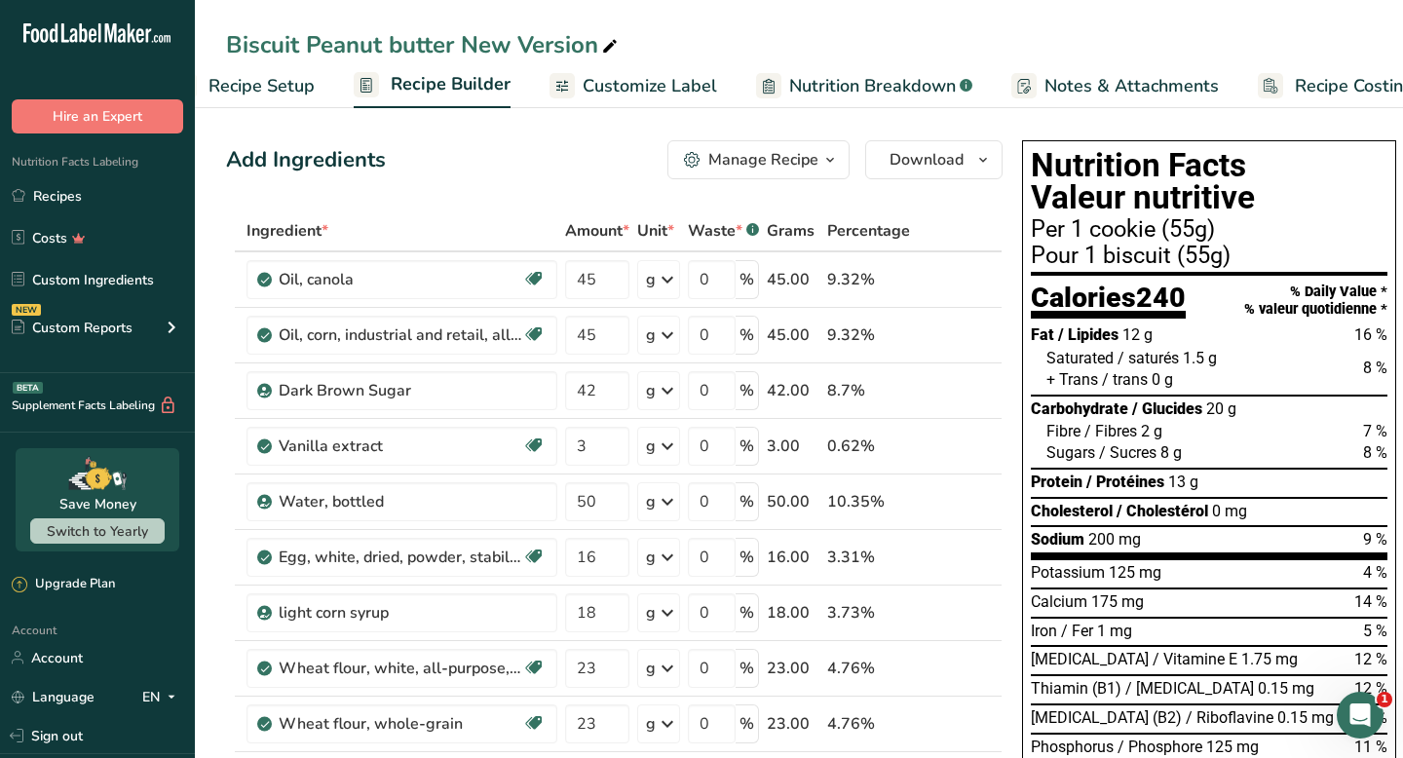
scroll to position [0, 114]
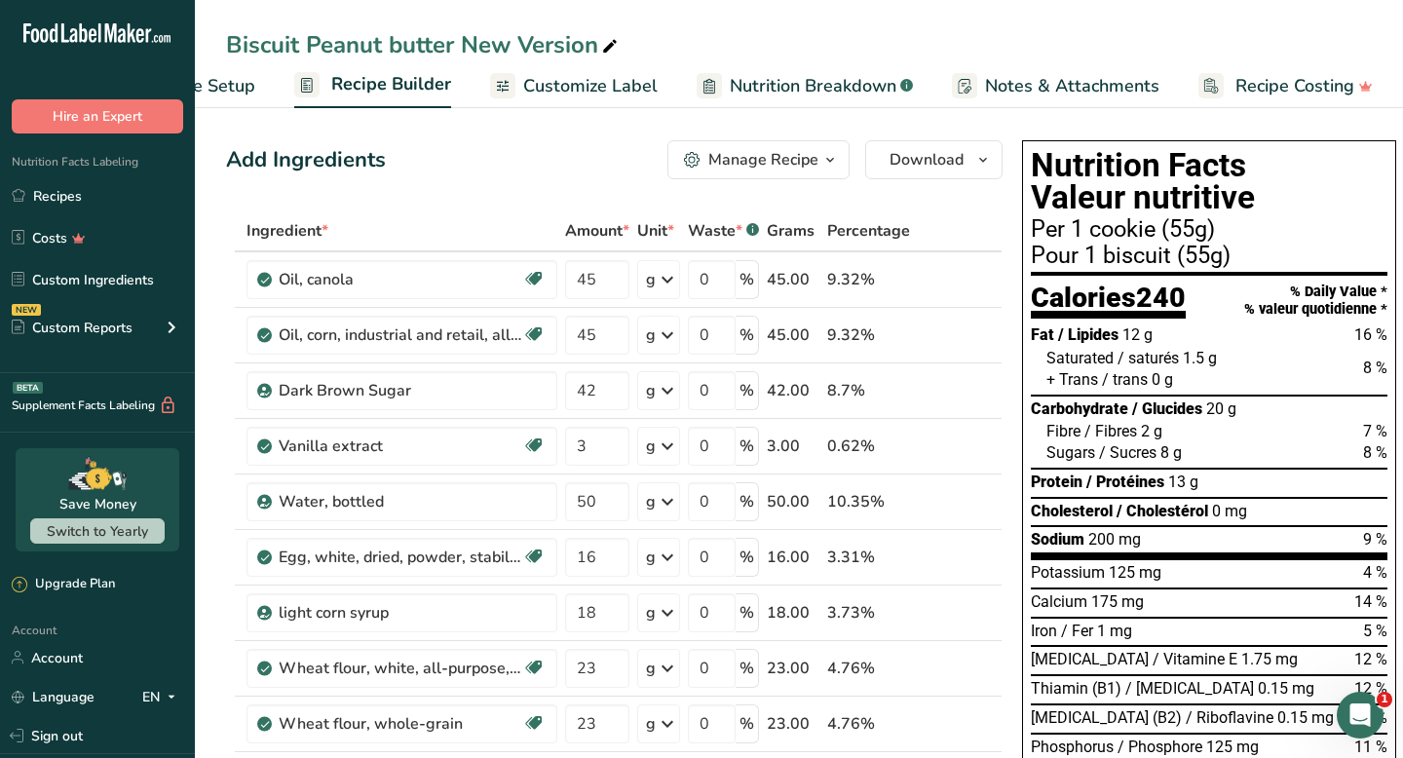
click at [227, 77] on span "Recipe Setup" at bounding box center [202, 86] width 106 height 26
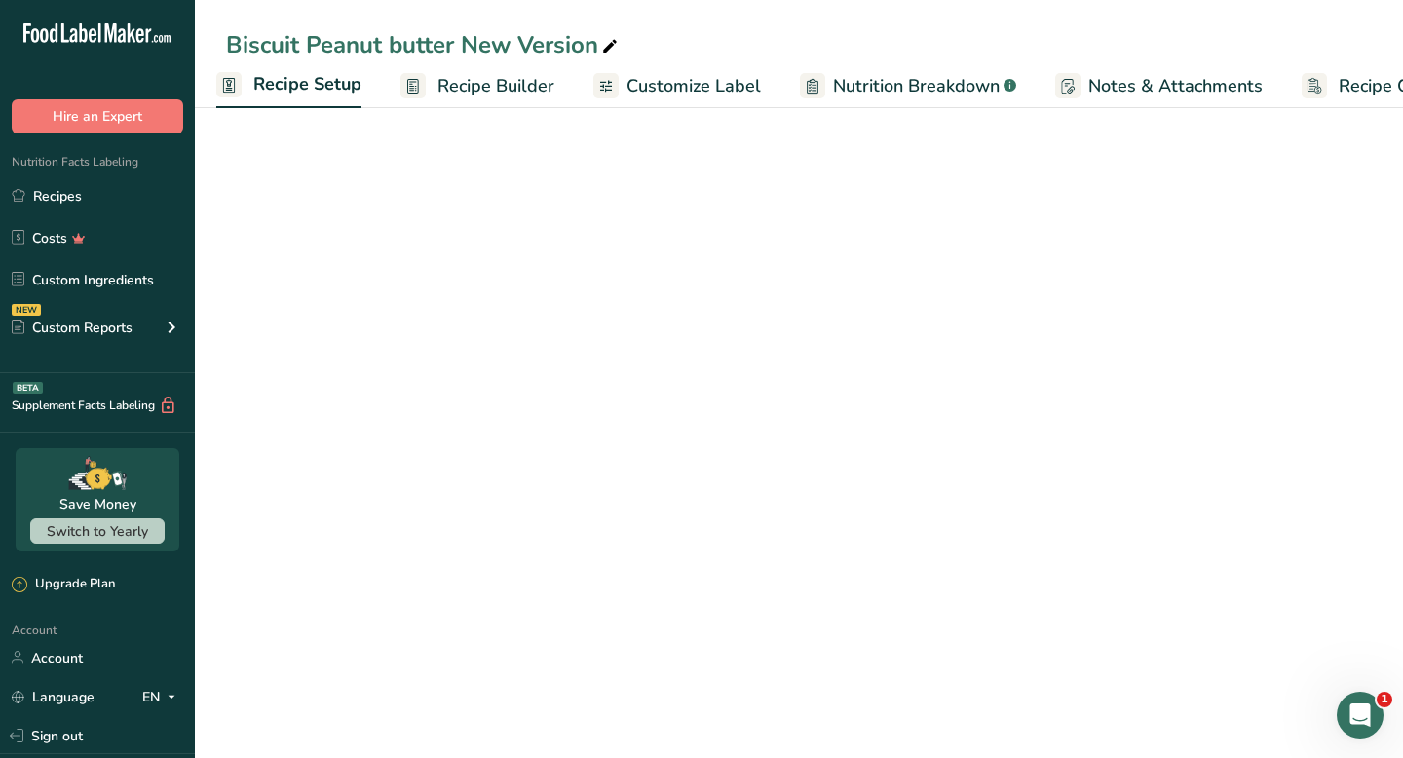
scroll to position [0, 7]
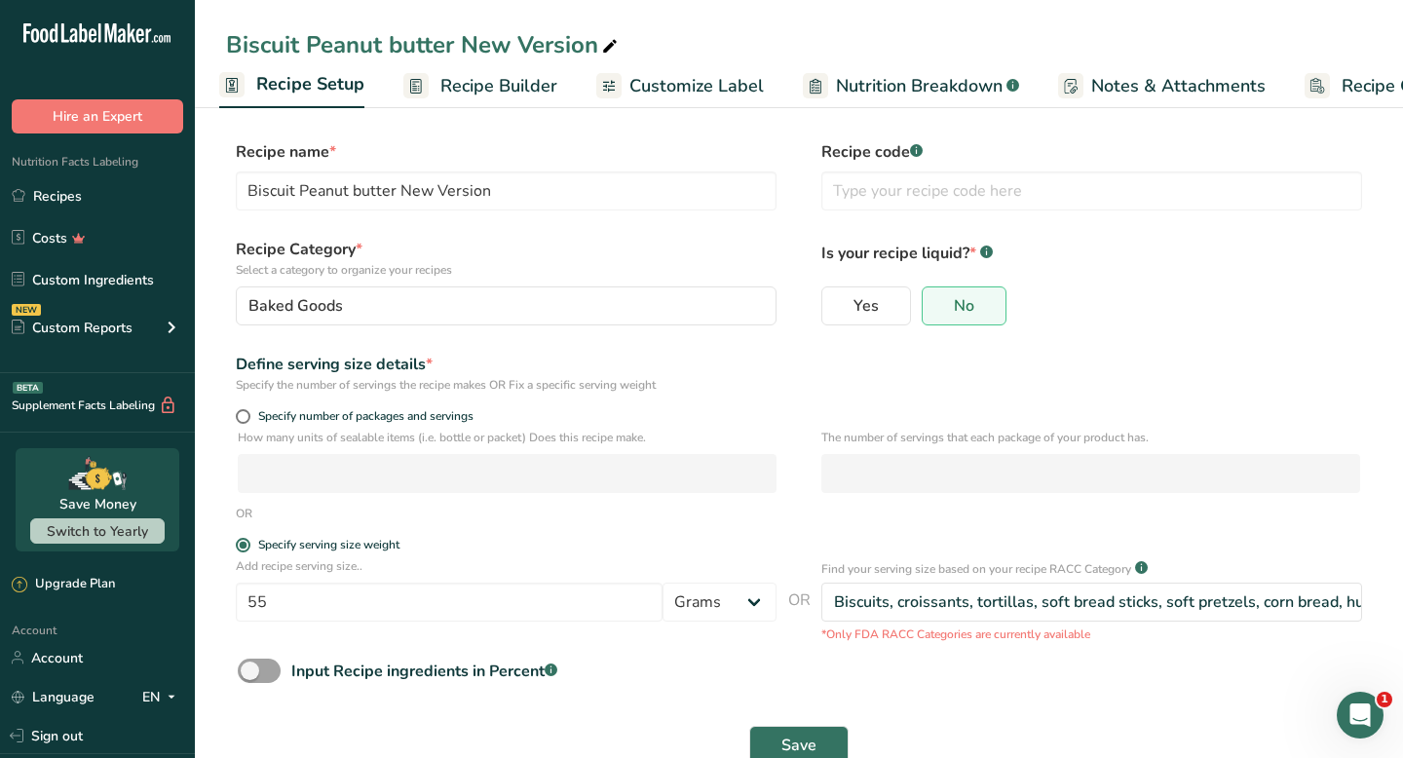
click at [479, 73] on span "Recipe Builder" at bounding box center [499, 86] width 117 height 26
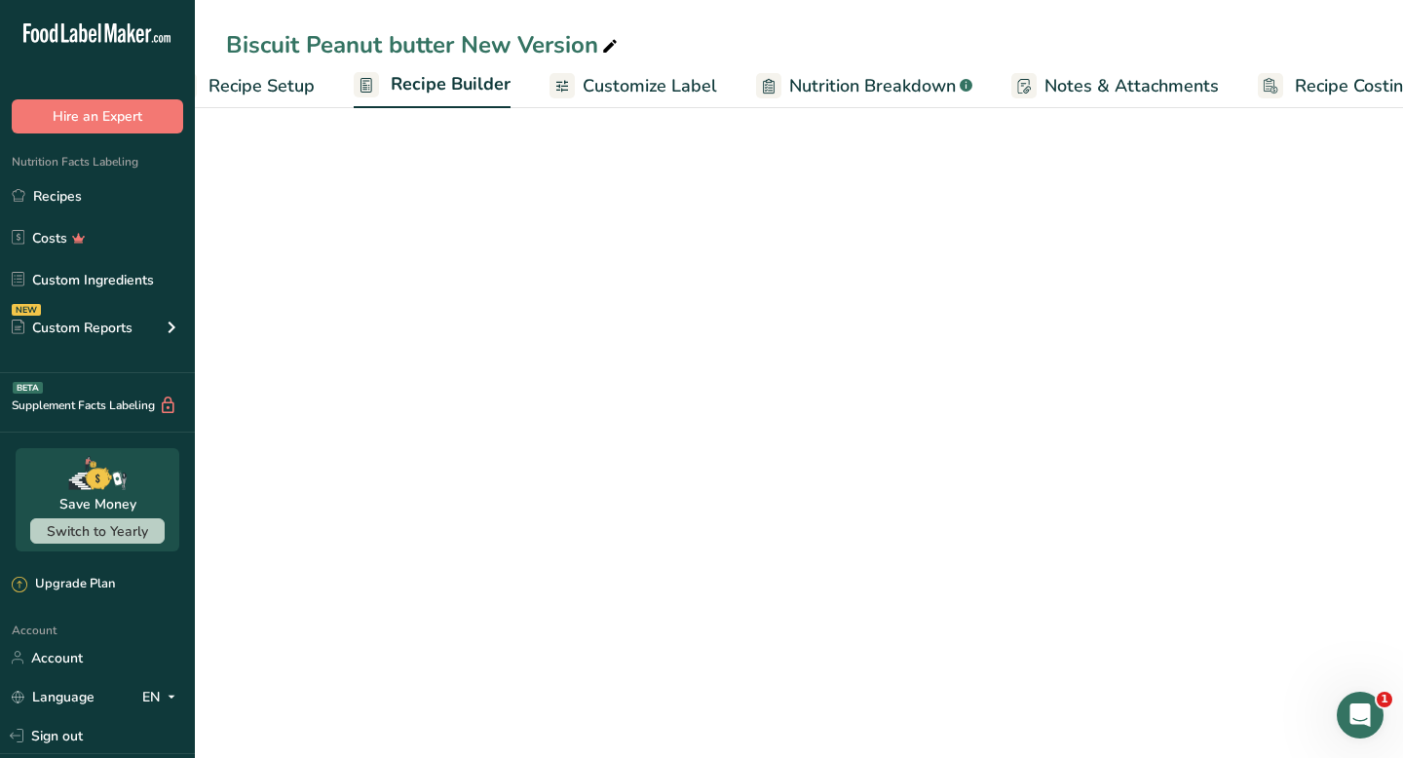
scroll to position [0, 114]
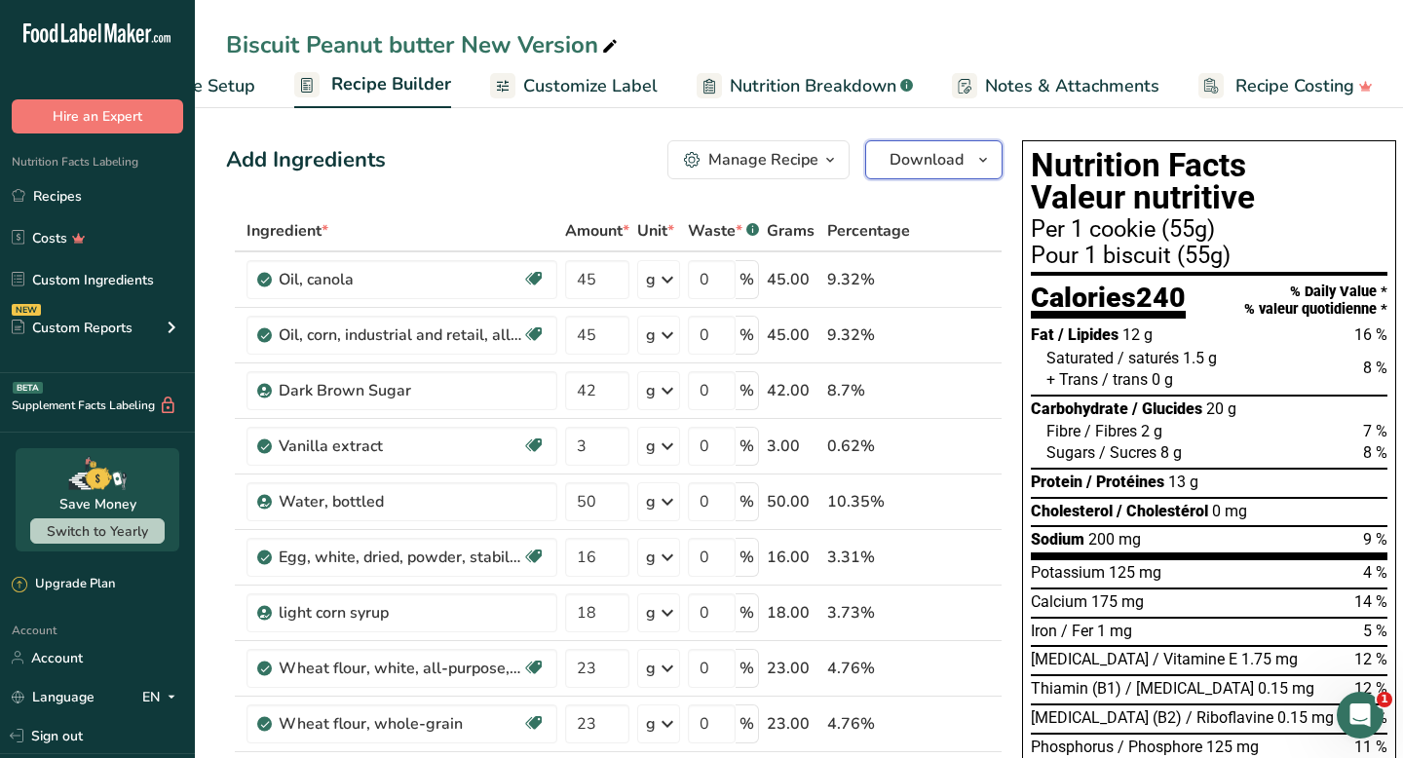
click at [913, 167] on span "Download" at bounding box center [927, 159] width 74 height 23
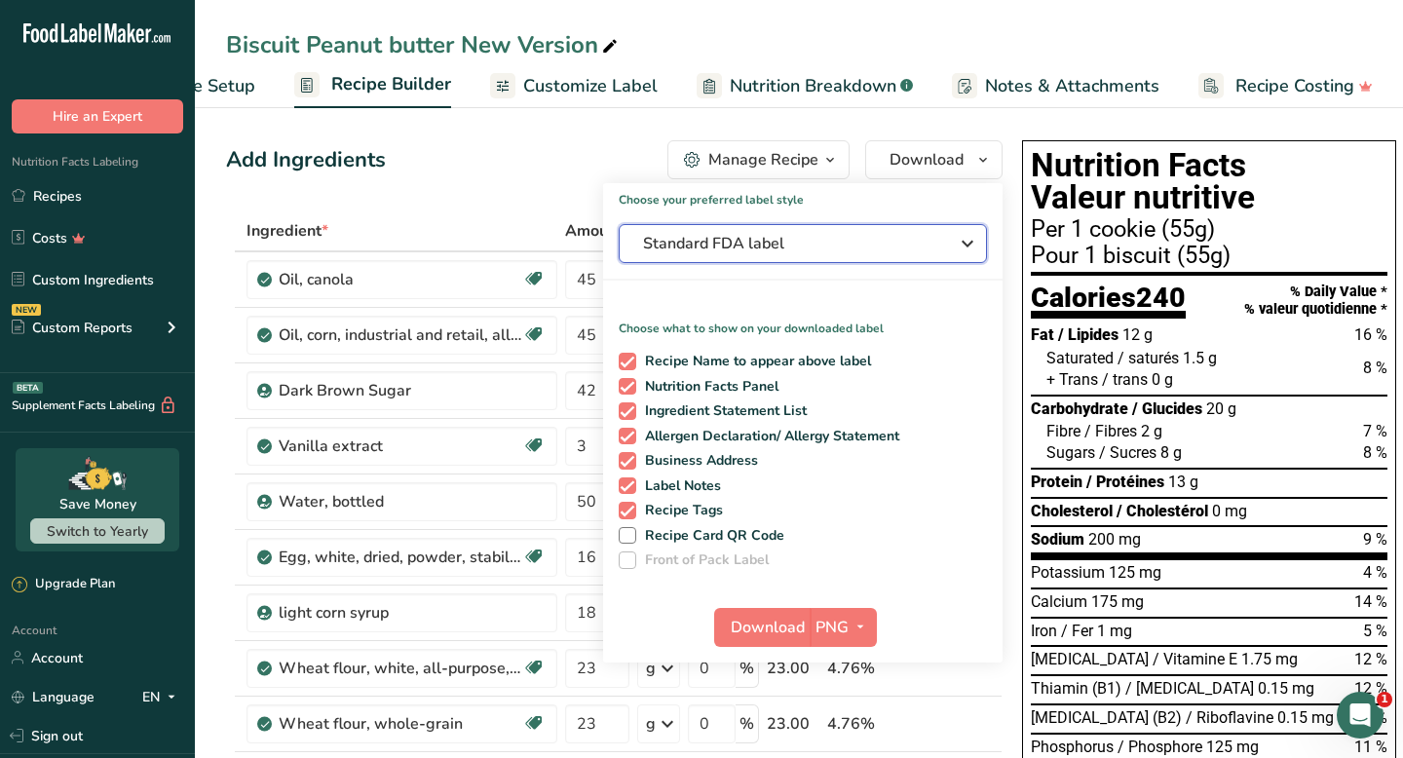
click at [791, 240] on span "Standard FDA label" at bounding box center [789, 243] width 292 height 23
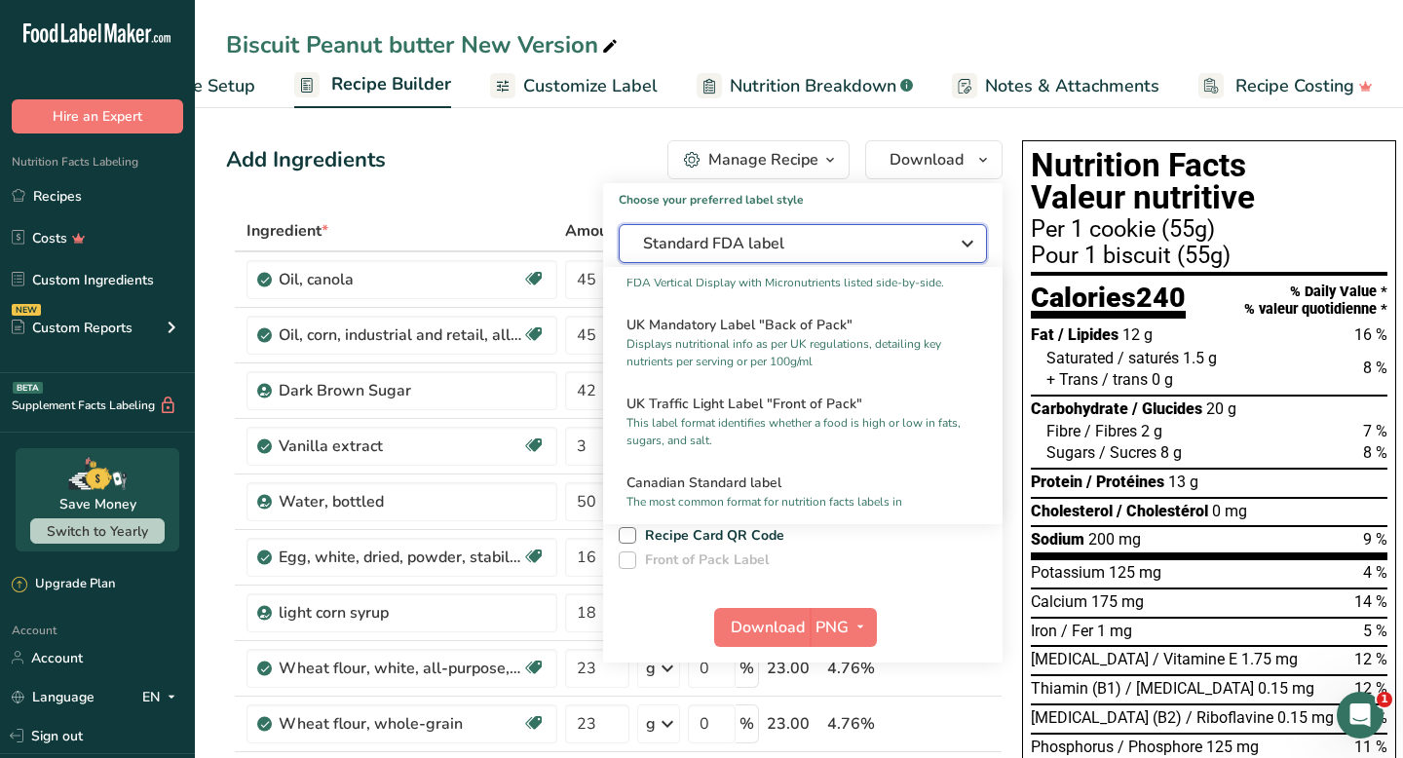
scroll to position [673, 0]
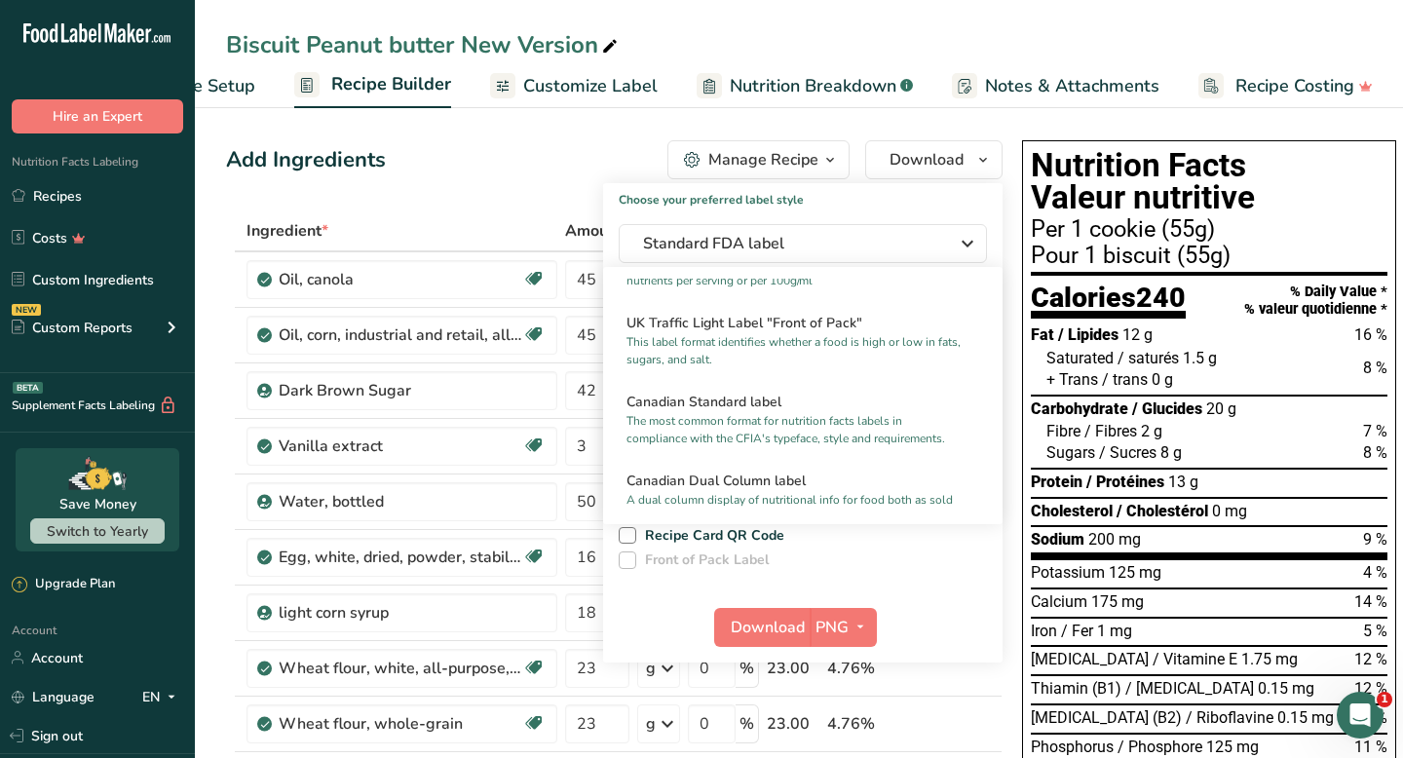
click at [764, 417] on p "The most common format for nutrition facts labels in compliance with the CFIA's…" at bounding box center [794, 429] width 335 height 35
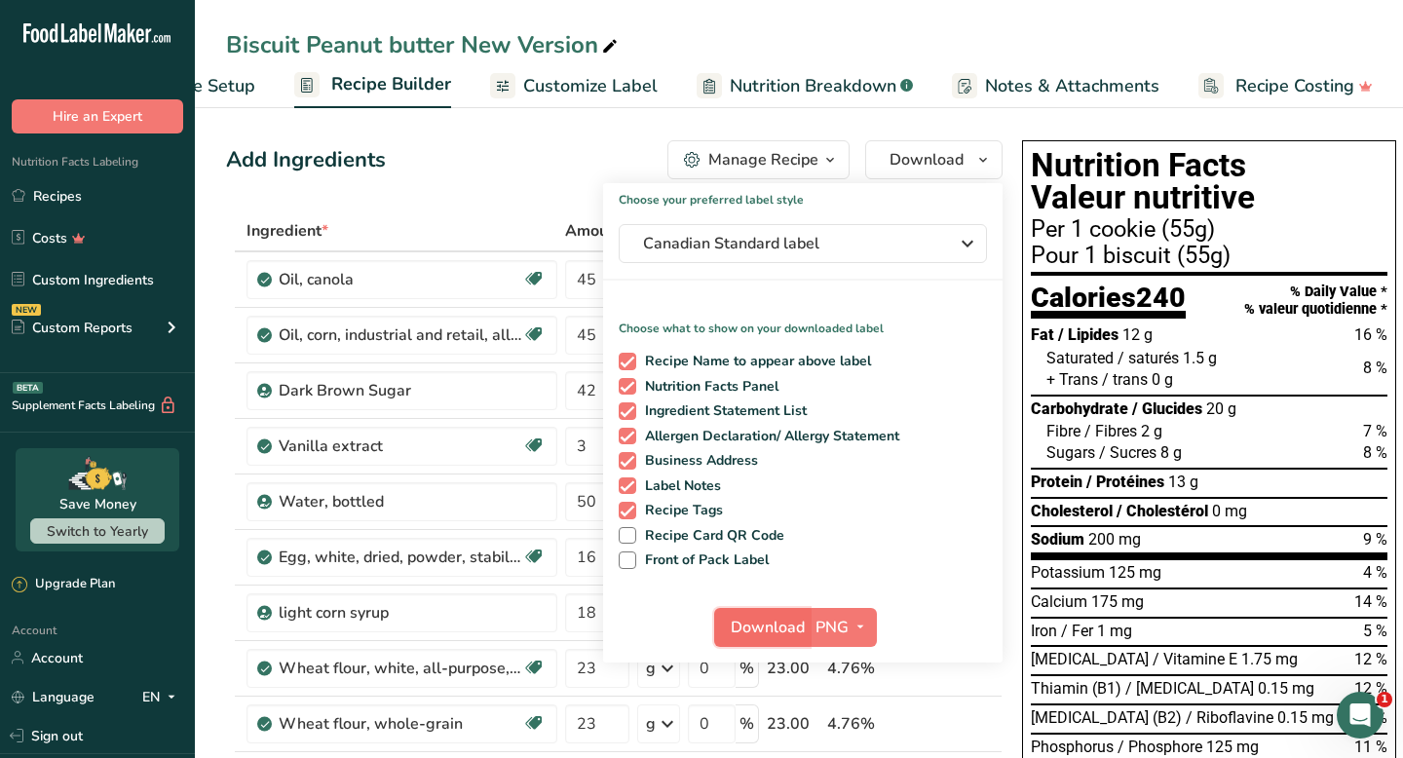
click at [776, 625] on span "Download" at bounding box center [768, 627] width 74 height 23
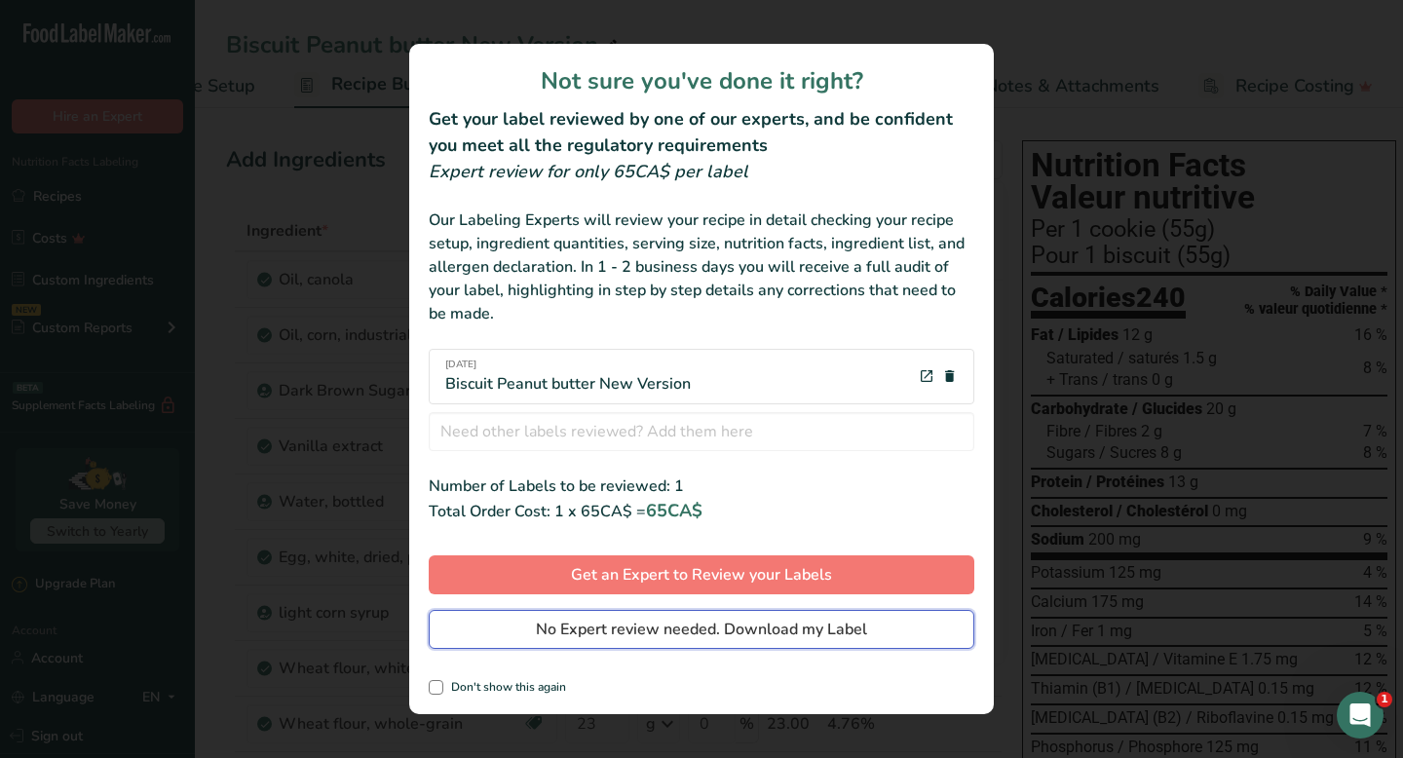
click at [781, 627] on span "No Expert review needed. Download my Label" at bounding box center [701, 629] width 331 height 23
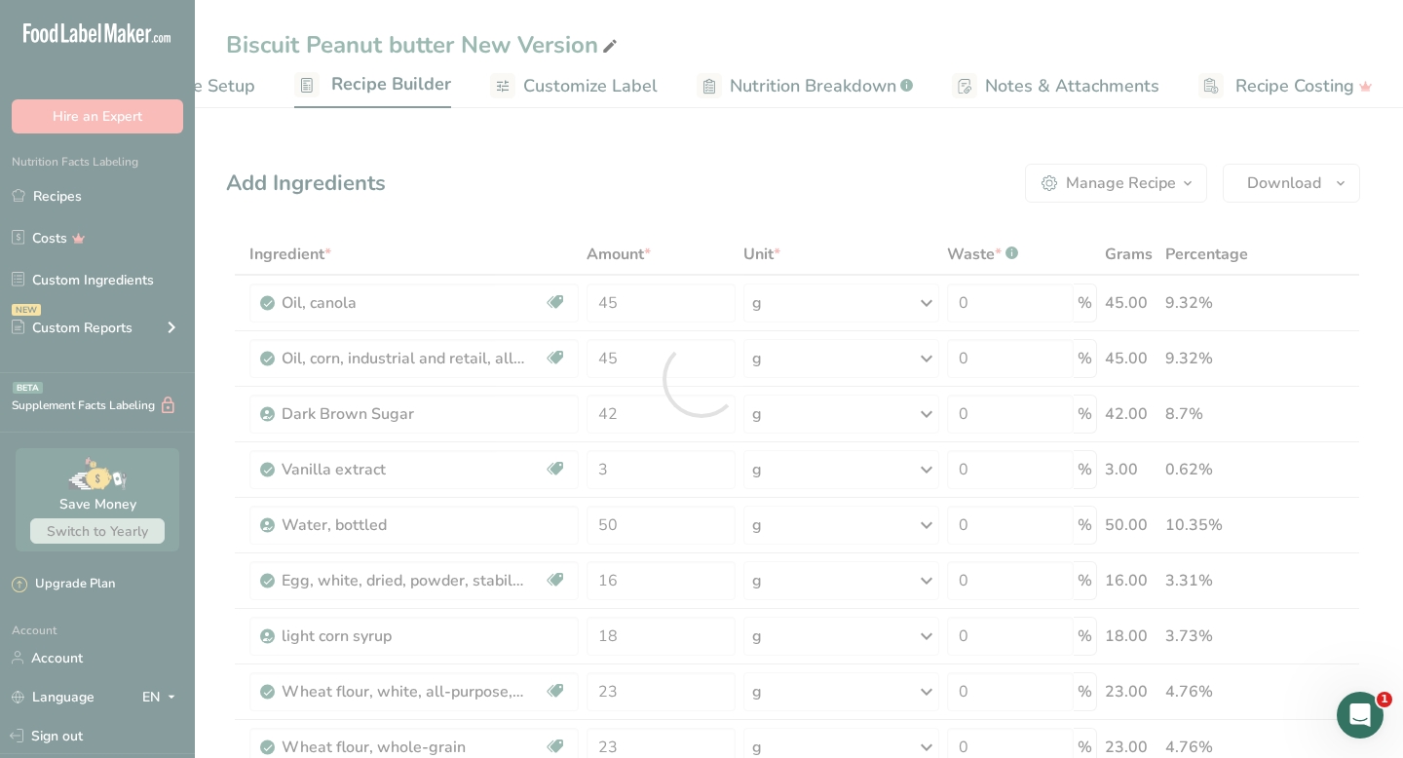
scroll to position [0, 0]
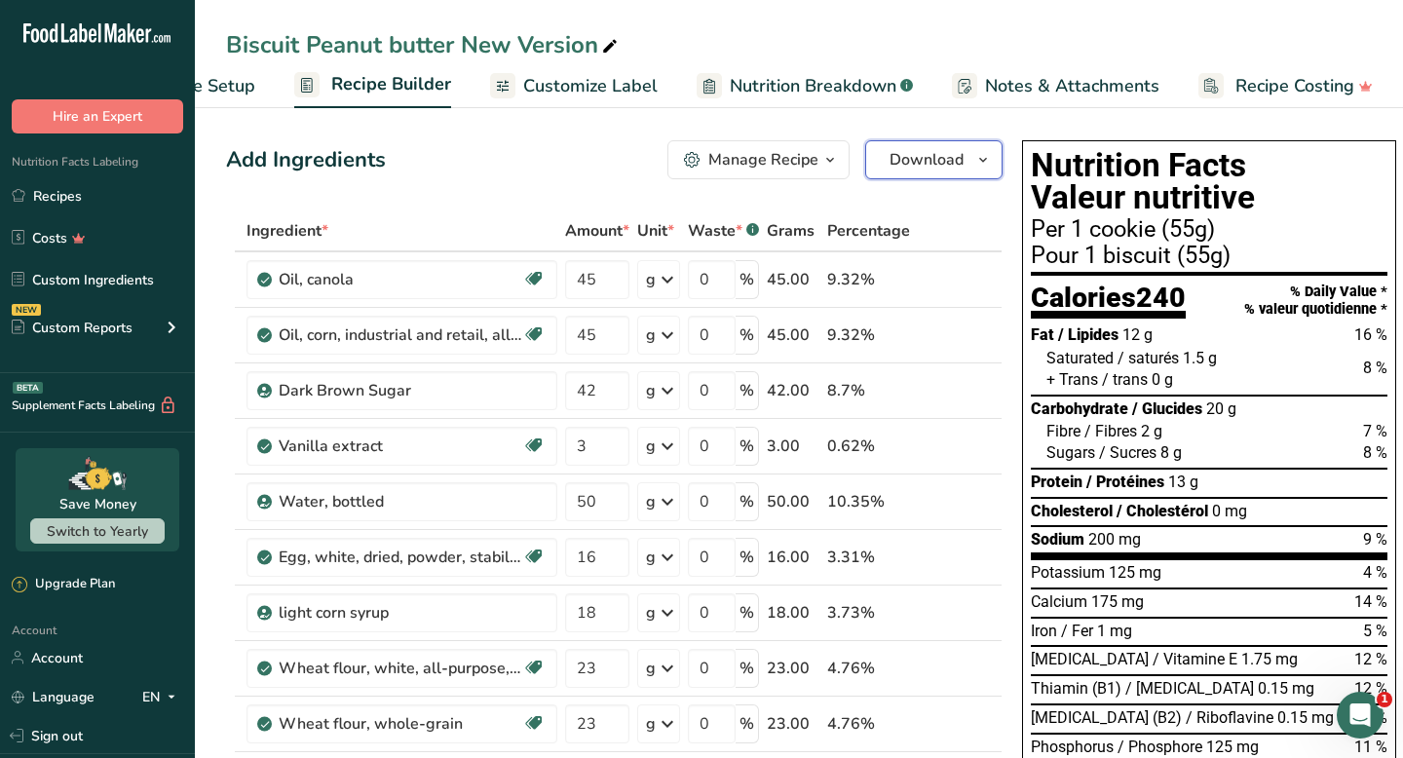
click at [965, 144] on button "Download" at bounding box center [933, 159] width 137 height 39
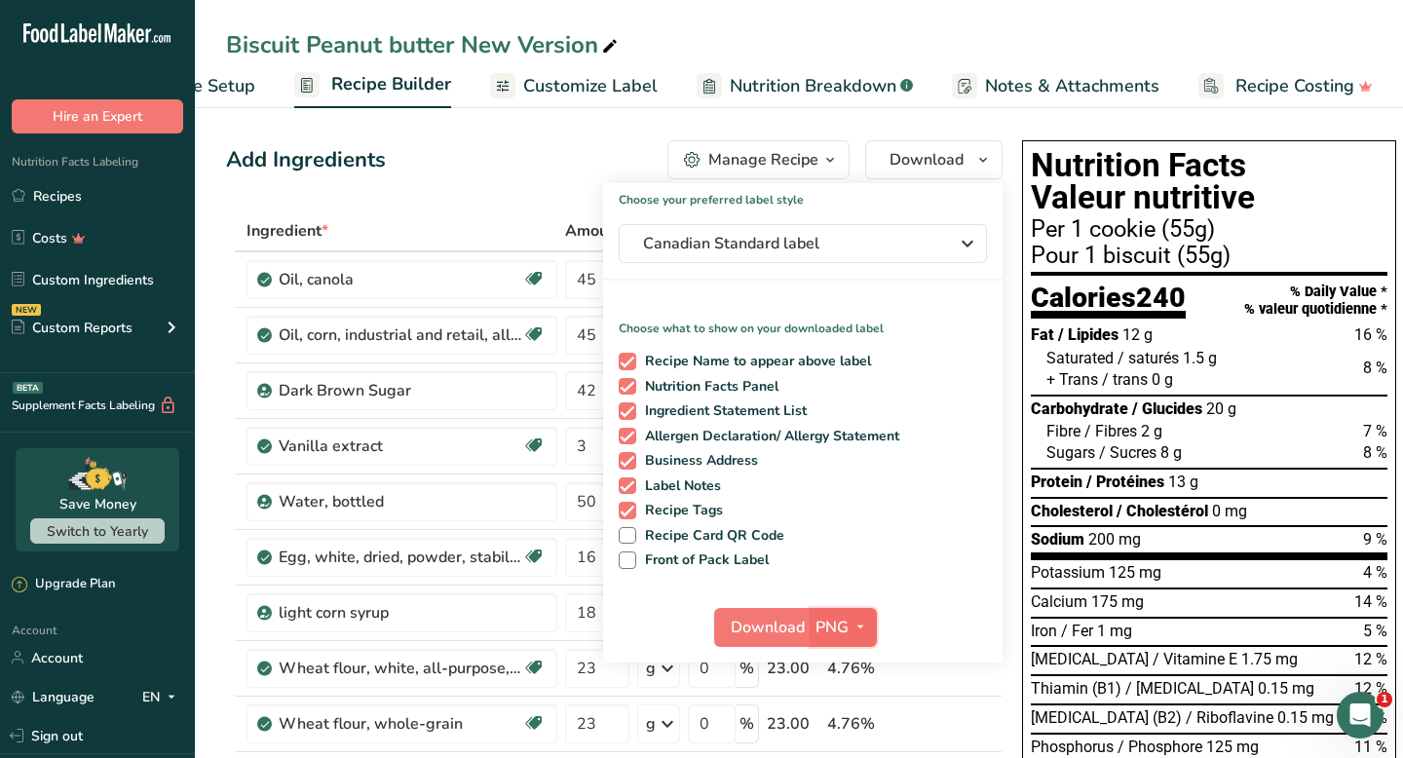
drag, startPoint x: 965, startPoint y: 144, endPoint x: 826, endPoint y: 622, distance: 497.2
click at [826, 622] on span "PNG" at bounding box center [832, 627] width 33 height 23
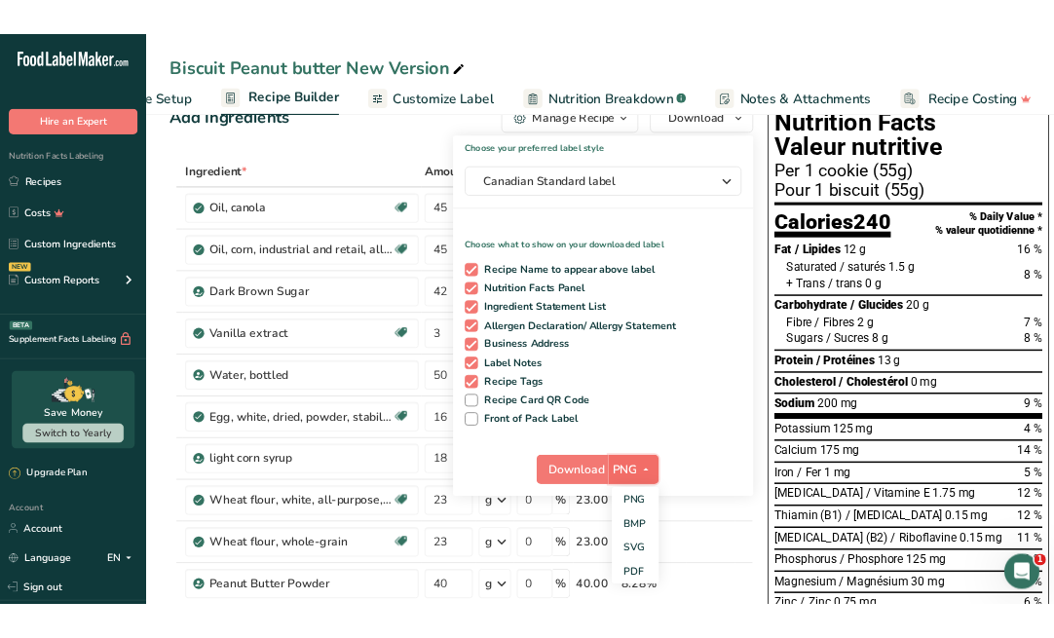
scroll to position [57, 0]
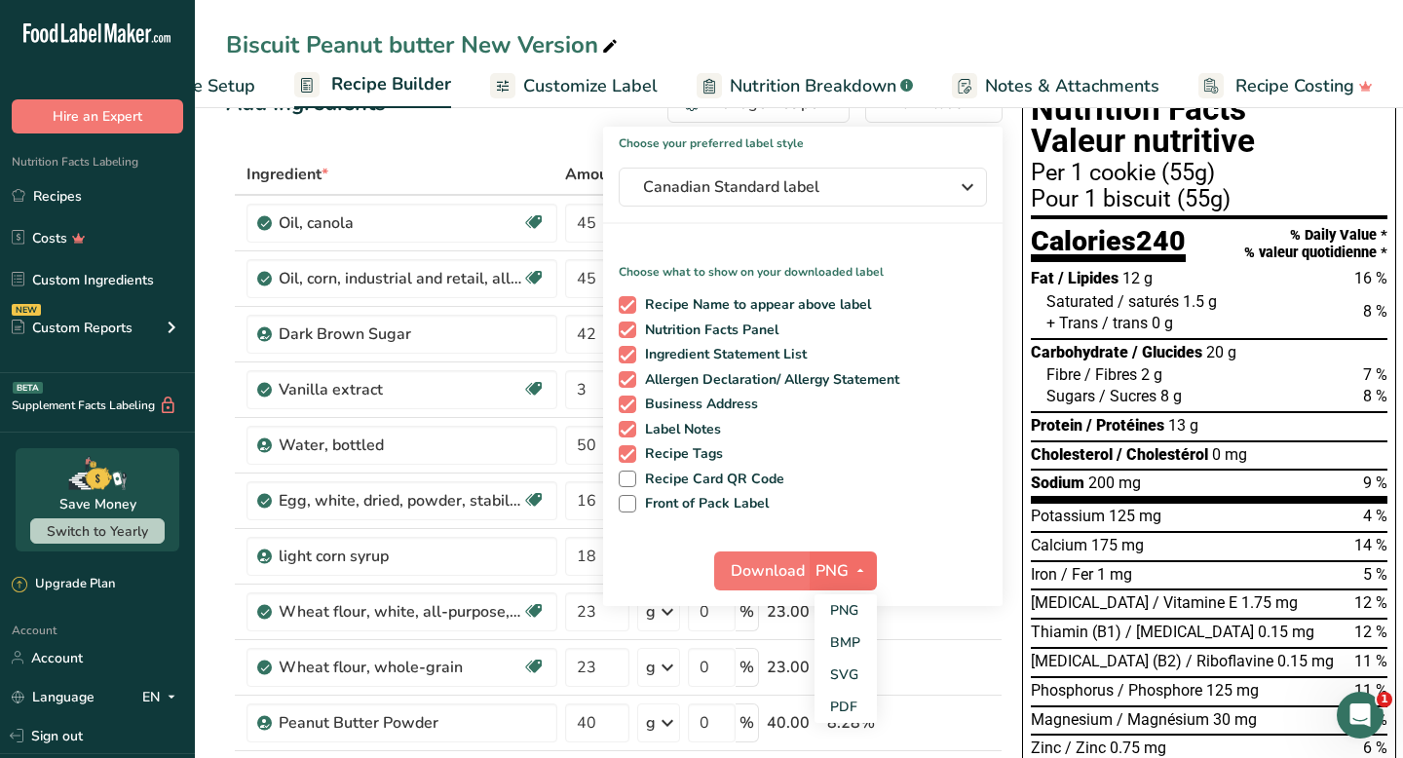
click at [847, 677] on link "SVG" at bounding box center [846, 675] width 62 height 32
click at [760, 570] on span "Download" at bounding box center [768, 570] width 74 height 23
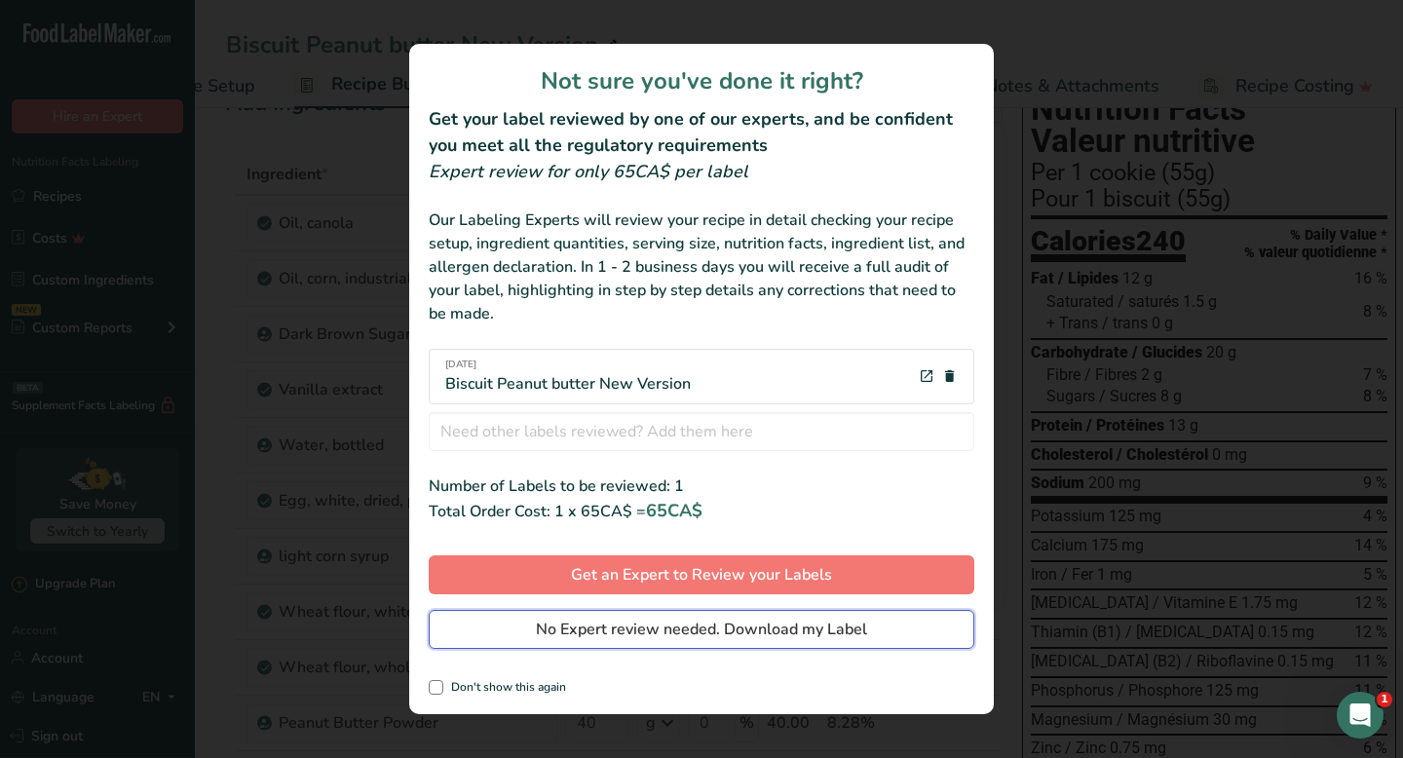
click at [735, 628] on span "No Expert review needed. Download my Label" at bounding box center [701, 629] width 331 height 23
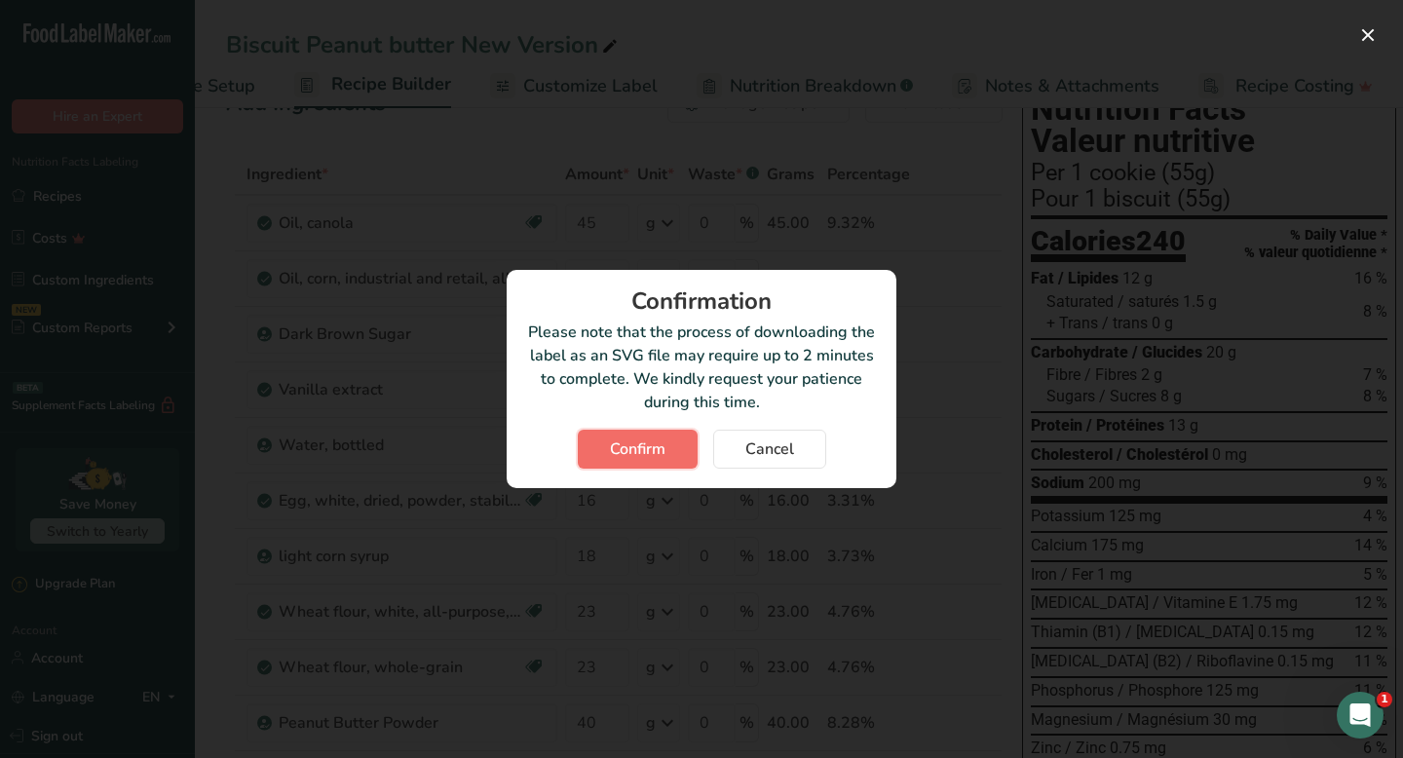
click at [626, 444] on span "Confirm" at bounding box center [638, 449] width 56 height 23
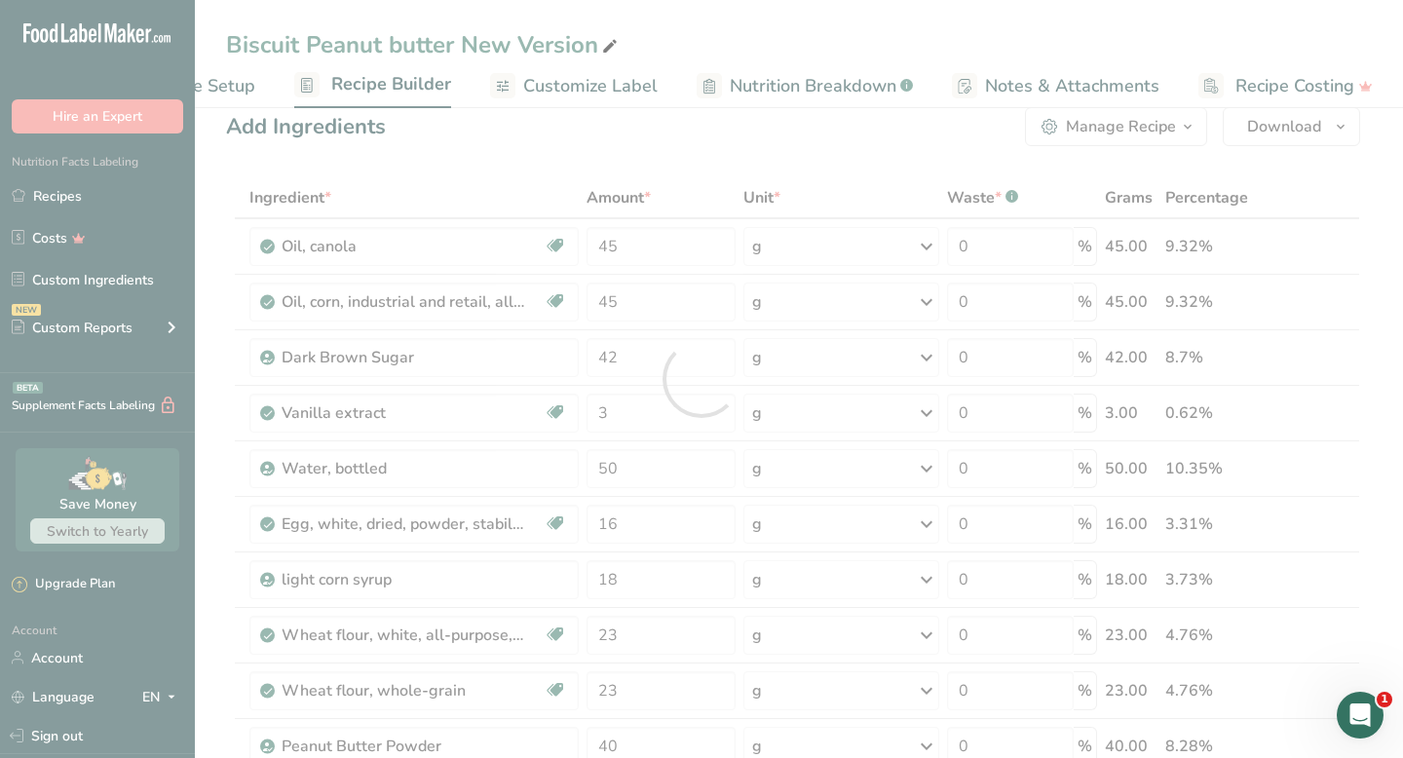
scroll to position [0, 0]
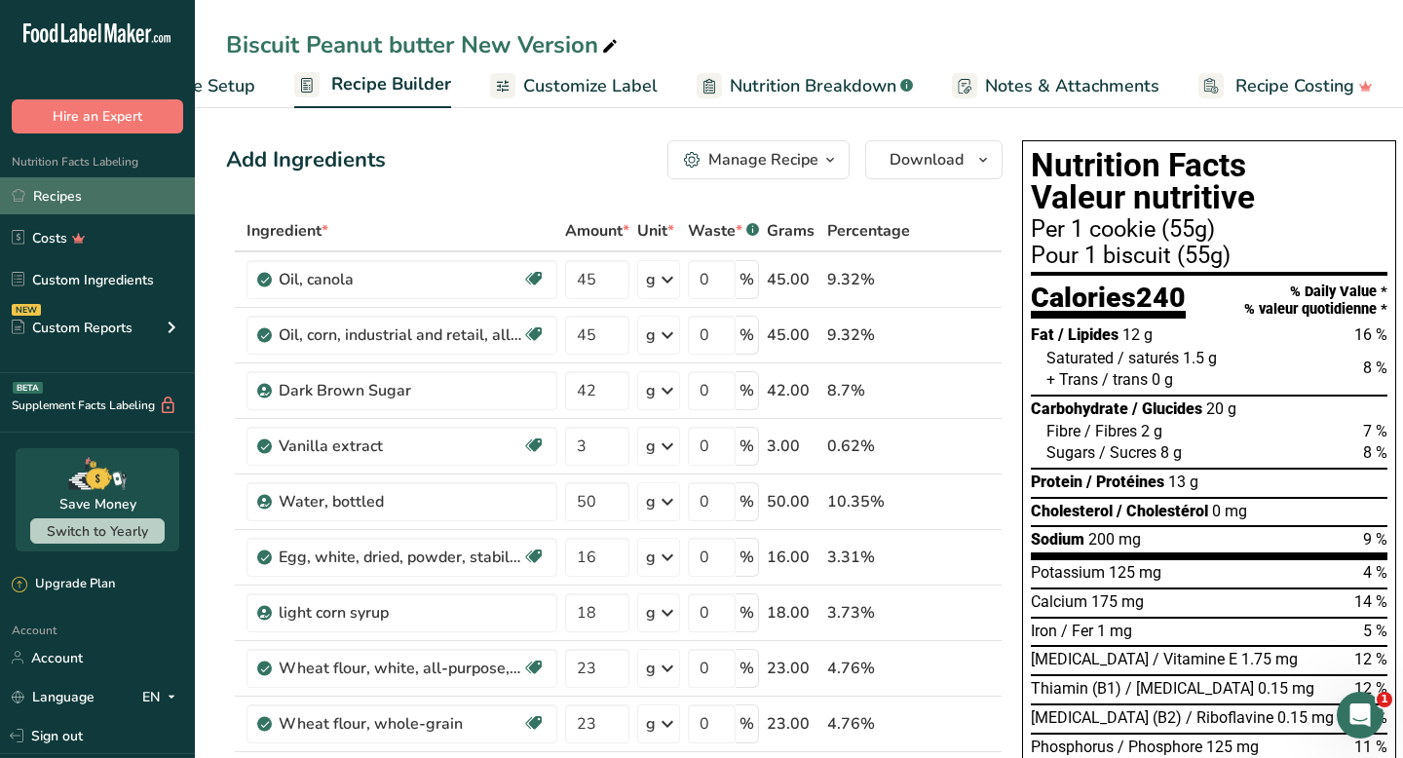
click at [98, 205] on link "Recipes" at bounding box center [97, 195] width 195 height 37
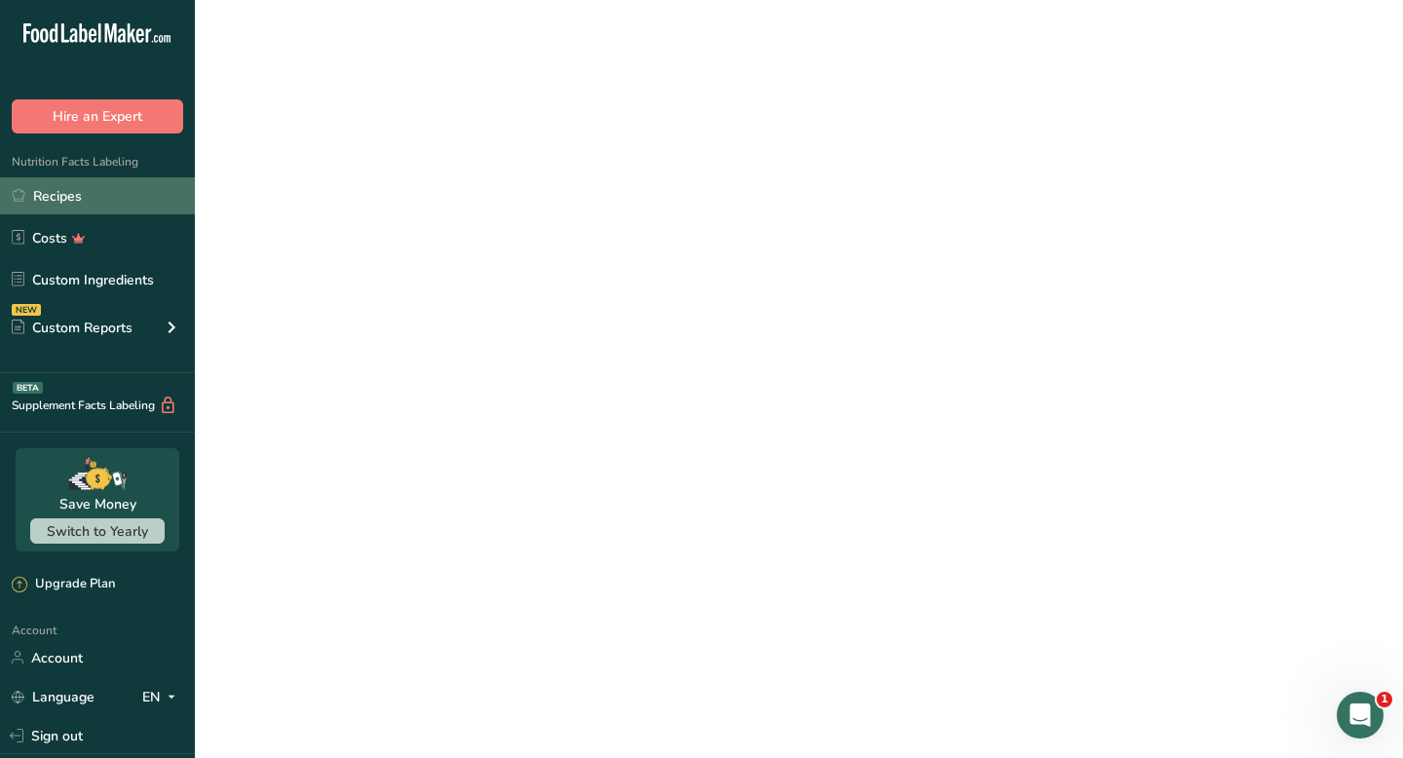
click at [98, 205] on link "Recipes" at bounding box center [97, 195] width 195 height 37
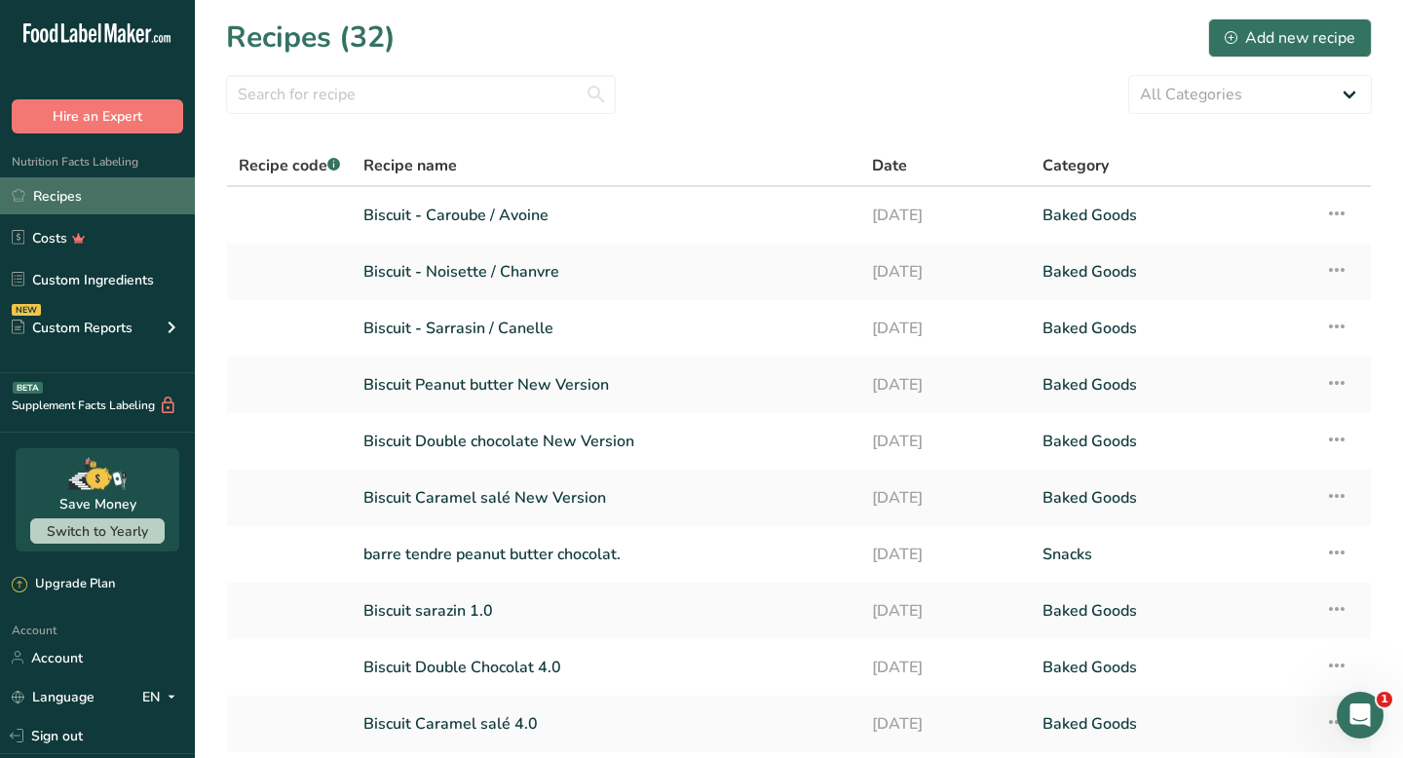
click at [523, 439] on link "Biscuit Double chocolate New Version" at bounding box center [606, 441] width 485 height 41
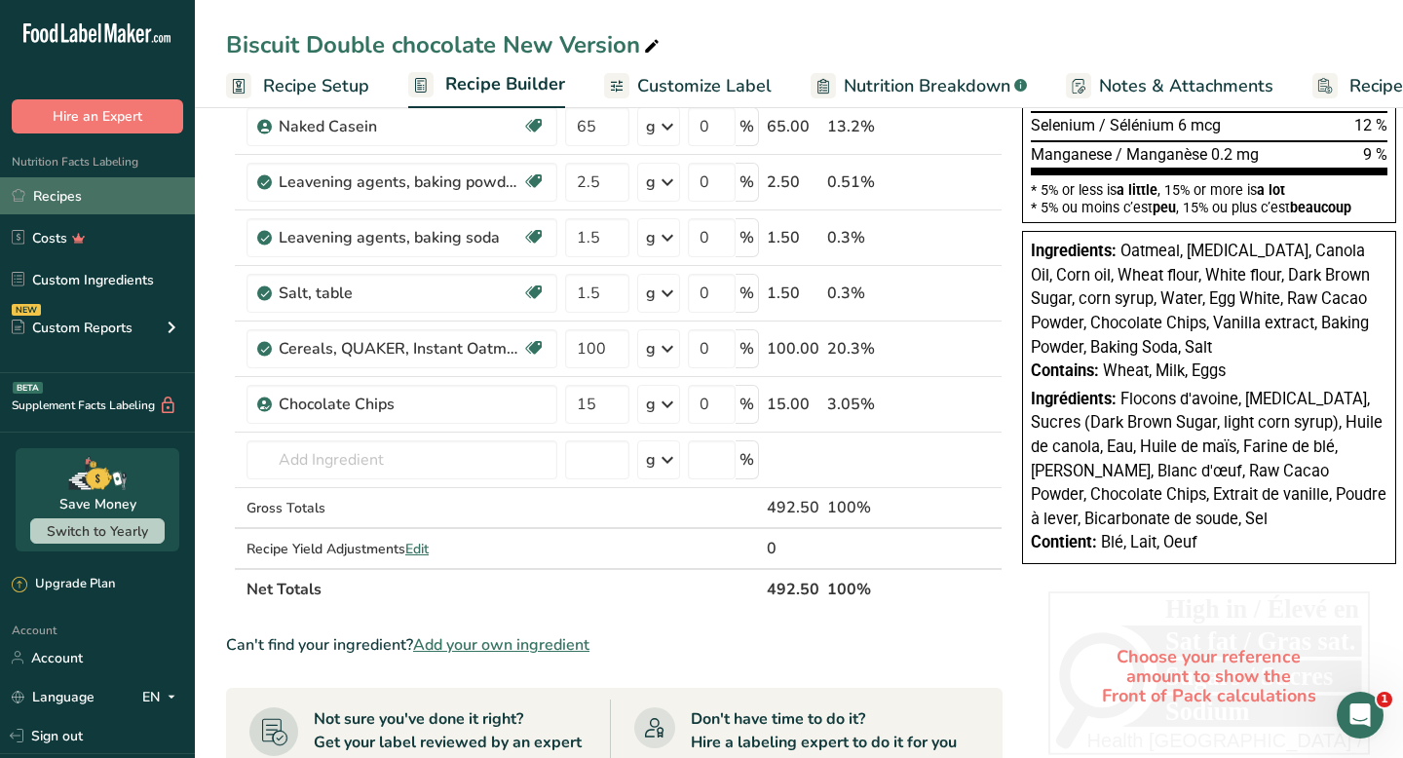
scroll to position [757, 0]
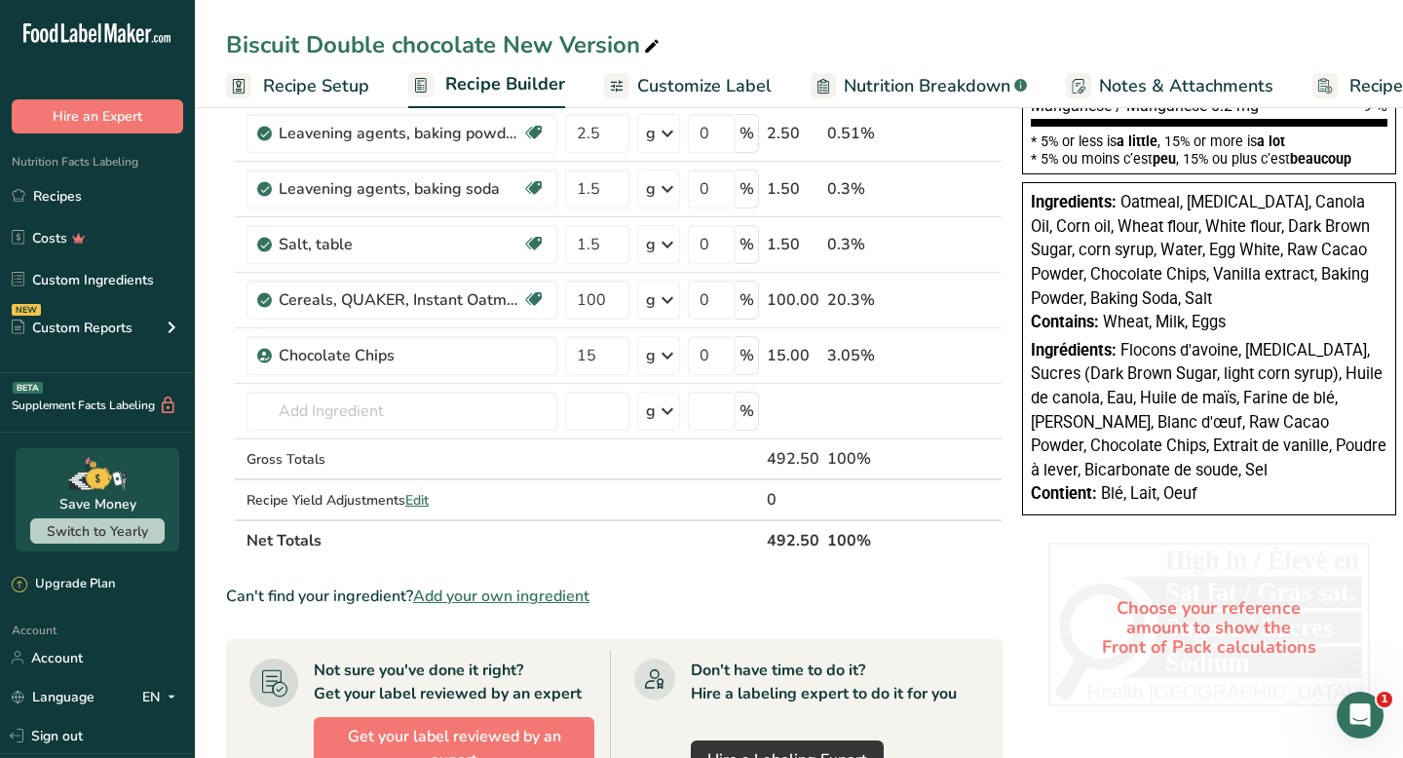
drag, startPoint x: 98, startPoint y: 205, endPoint x: 652, endPoint y: 547, distance: 650.7
click at [652, 547] on th "Net Totals" at bounding box center [503, 539] width 520 height 41
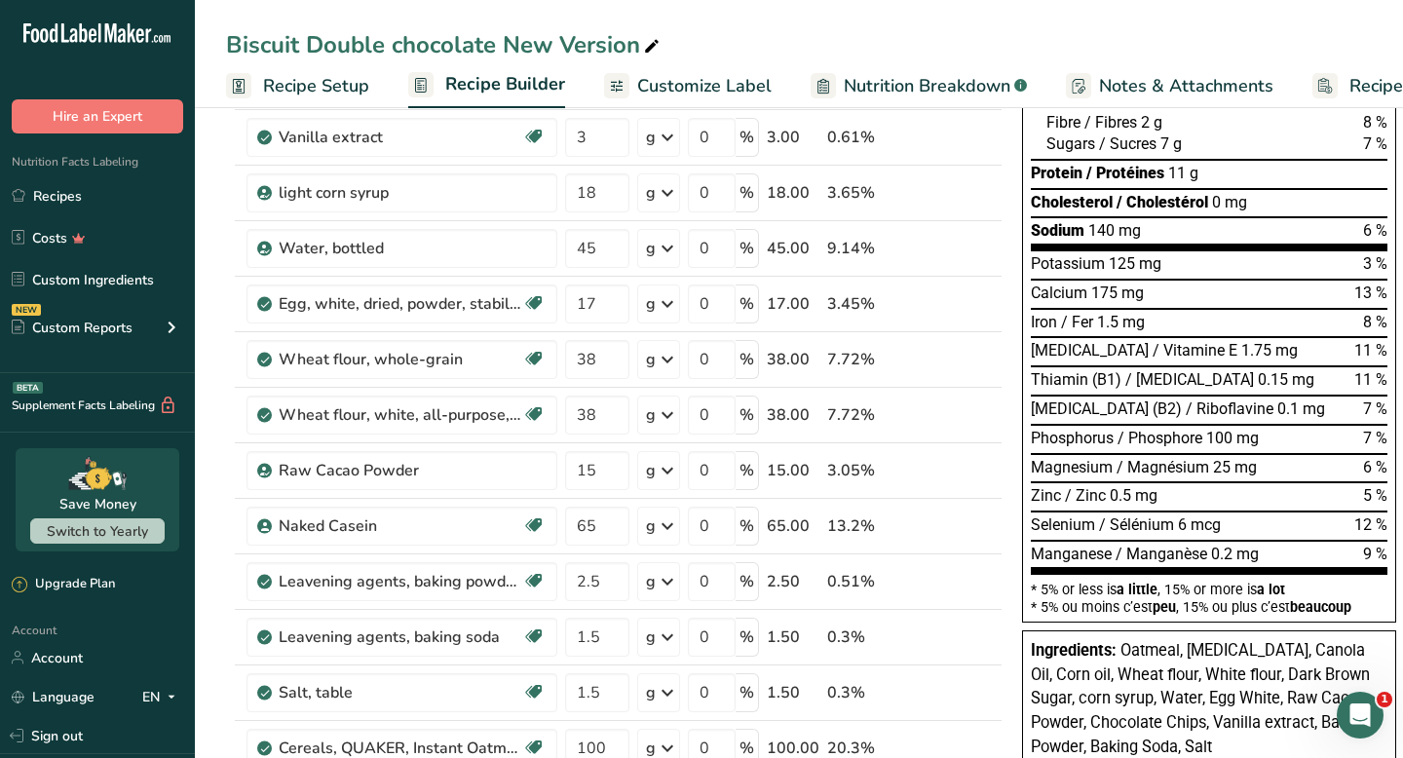
scroll to position [0, 0]
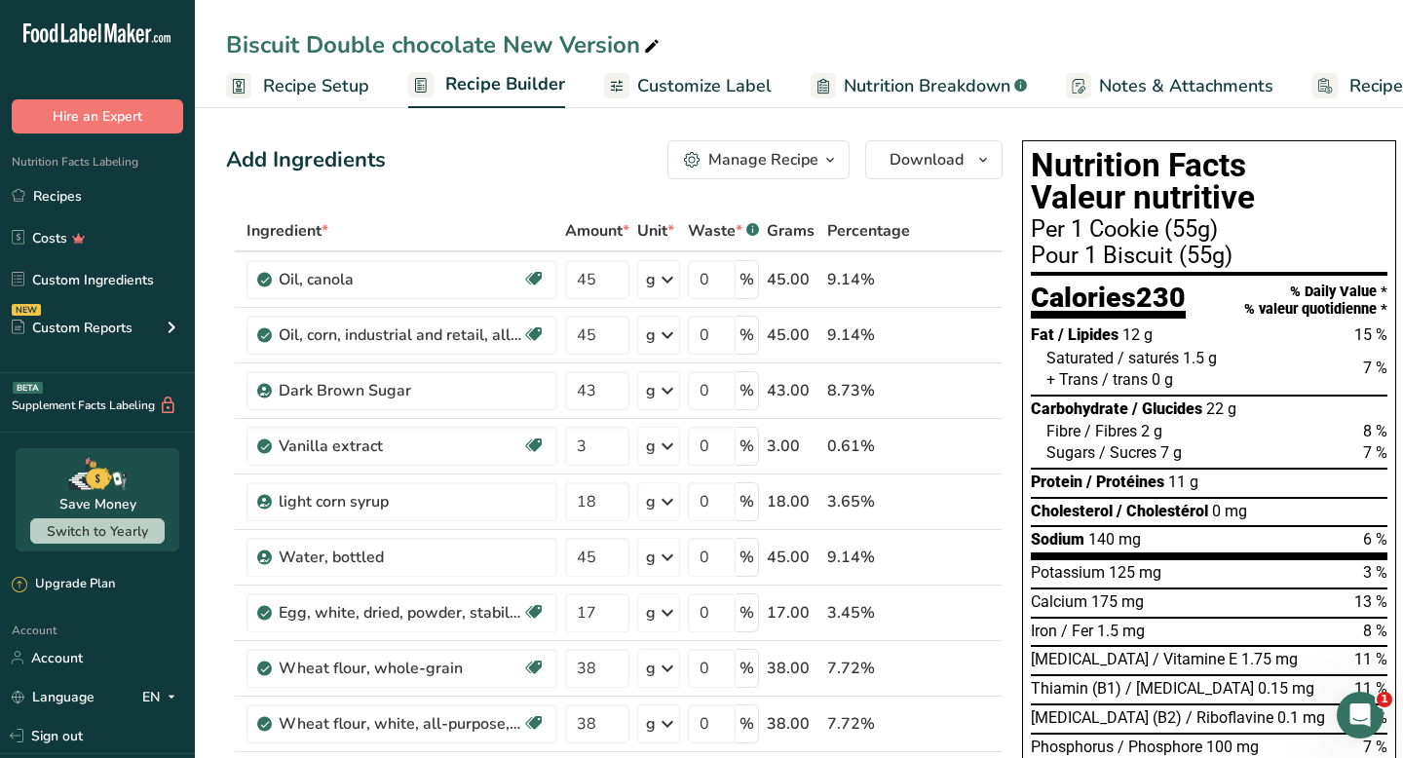
drag, startPoint x: 652, startPoint y: 547, endPoint x: 716, endPoint y: 85, distance: 466.4
click at [716, 85] on span "Customize Label" at bounding box center [704, 86] width 134 height 26
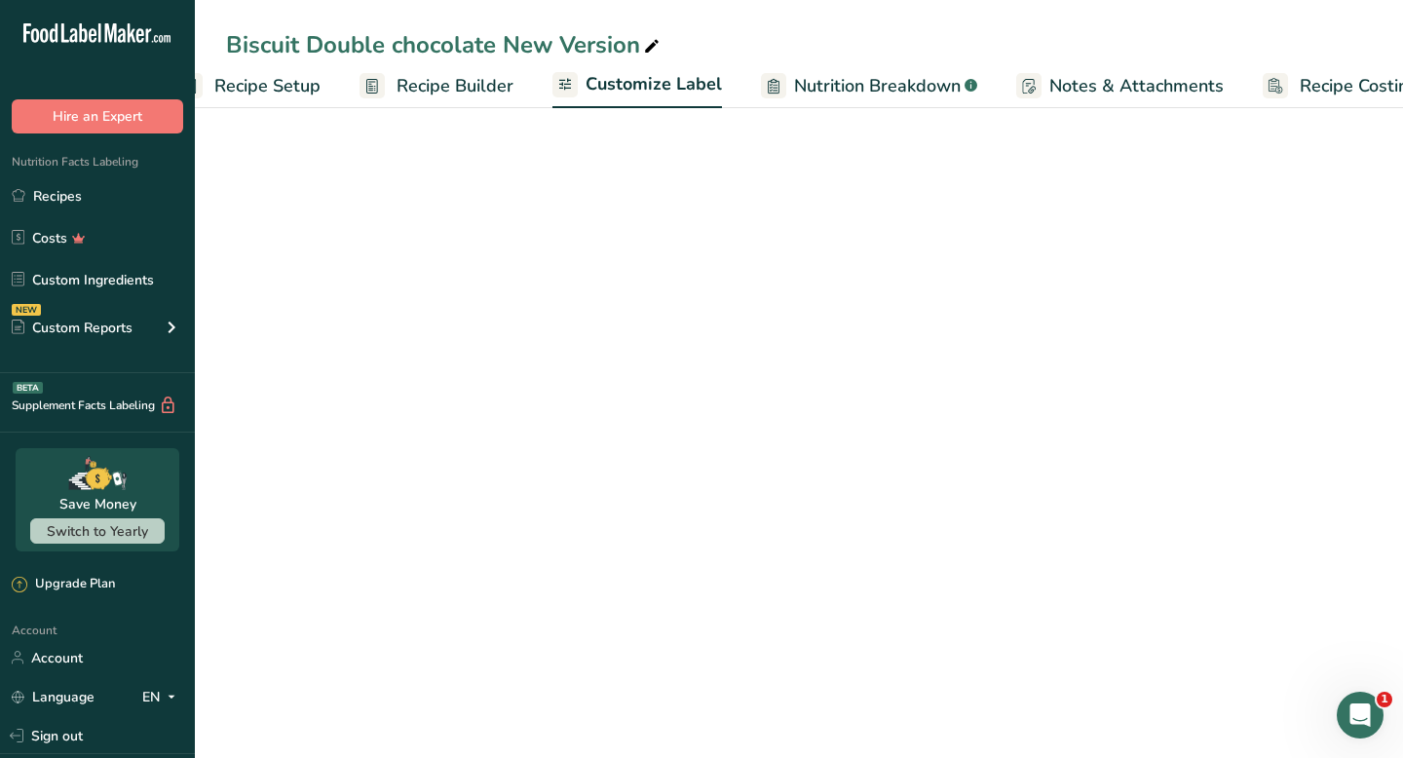
scroll to position [0, 114]
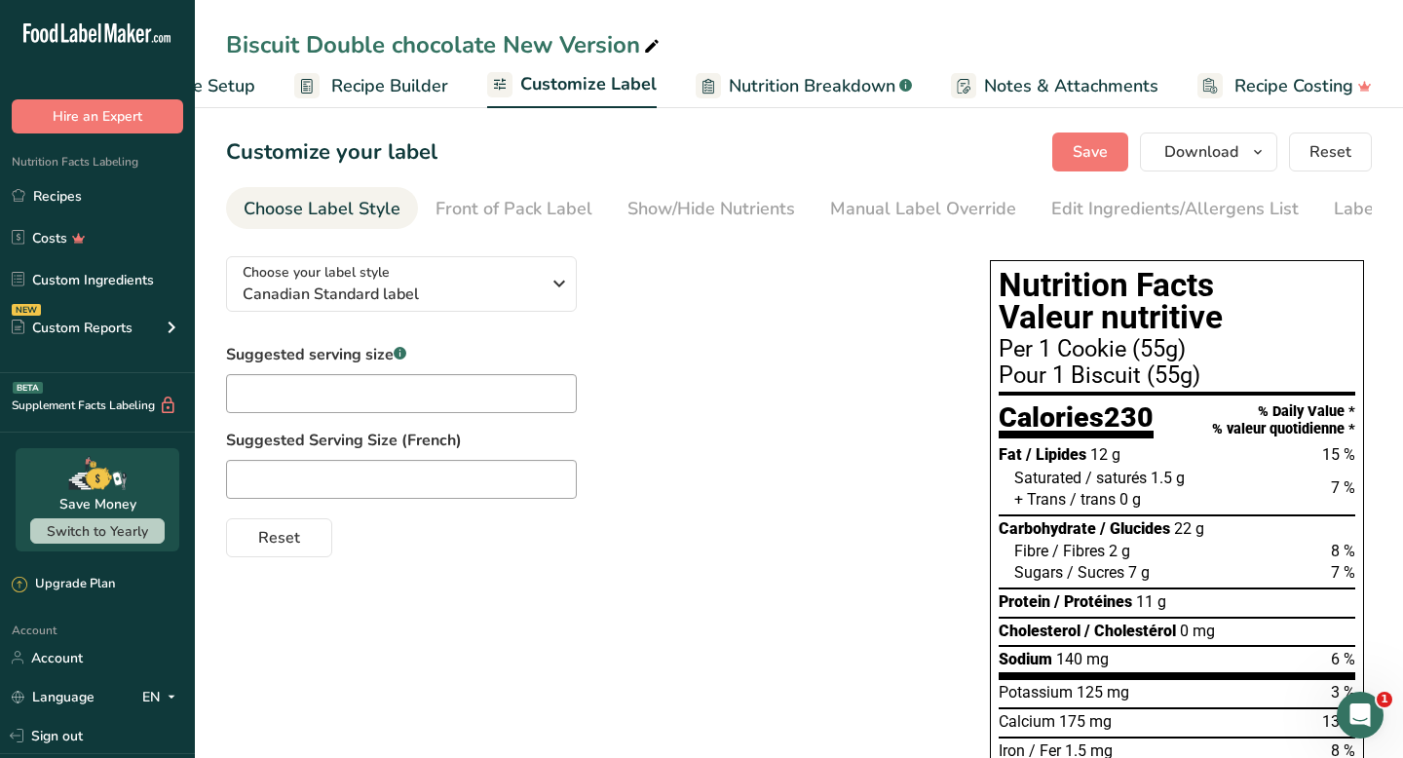
click at [728, 217] on div "Show/Hide Nutrients" at bounding box center [712, 209] width 168 height 26
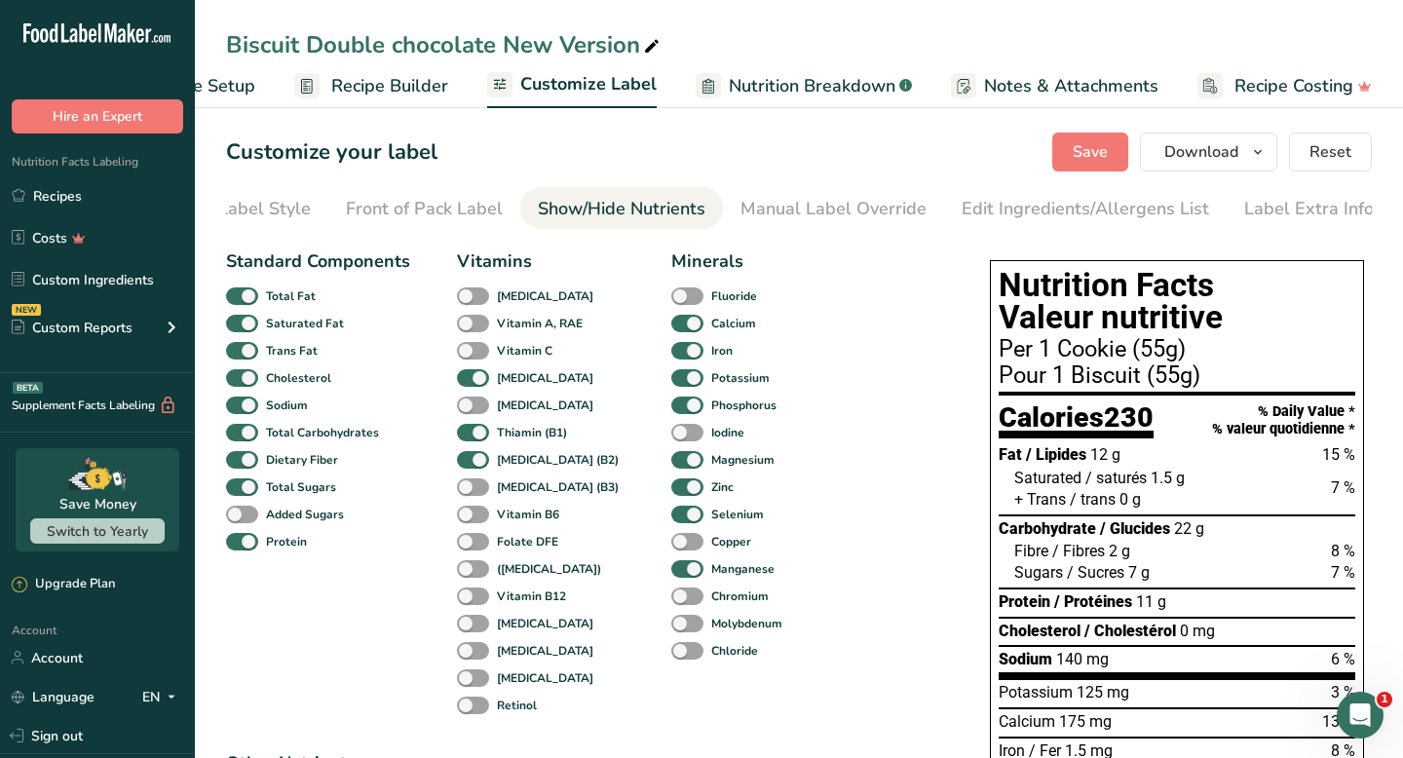
scroll to position [0, 90]
click at [835, 214] on div "Manual Label Override" at bounding box center [834, 209] width 186 height 26
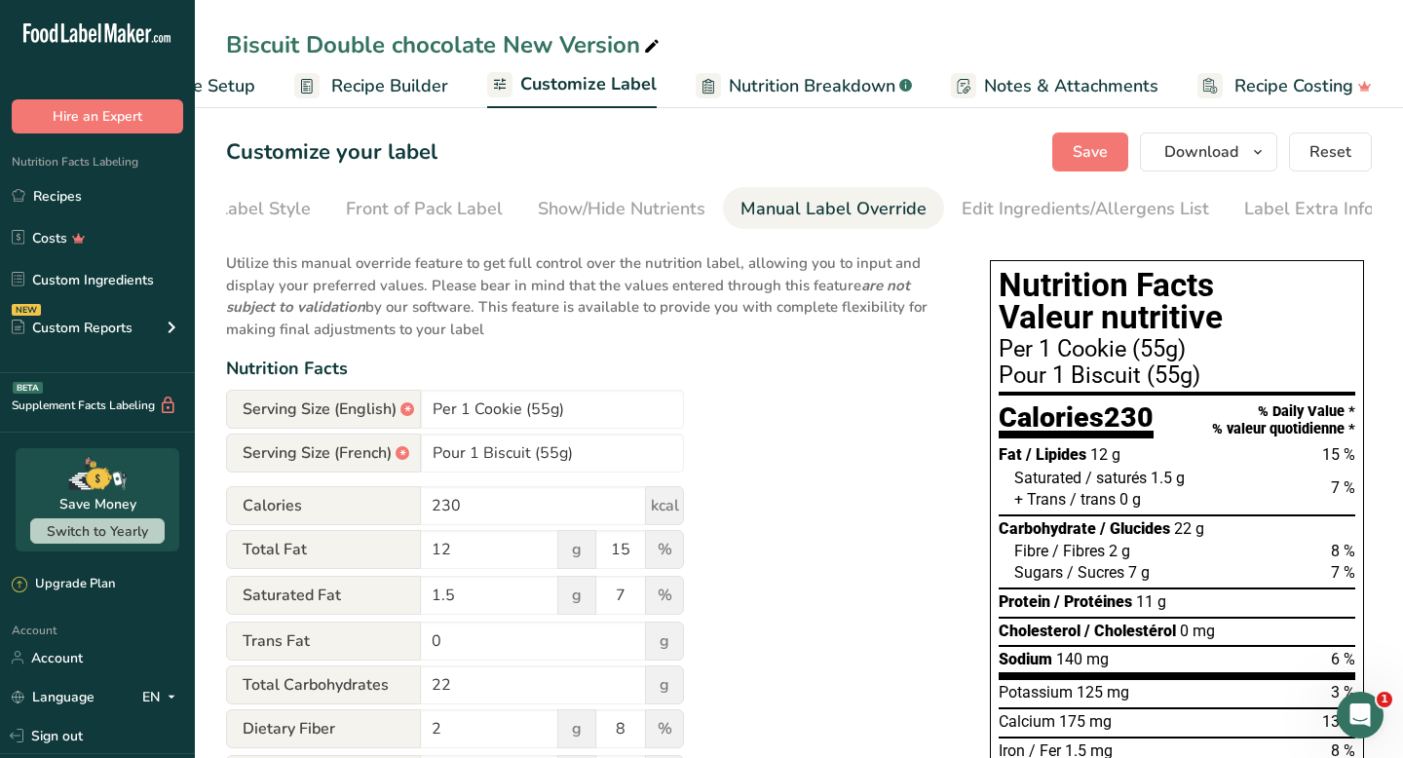
click at [982, 216] on div "Edit Ingredients/Allergens List" at bounding box center [1086, 209] width 248 height 26
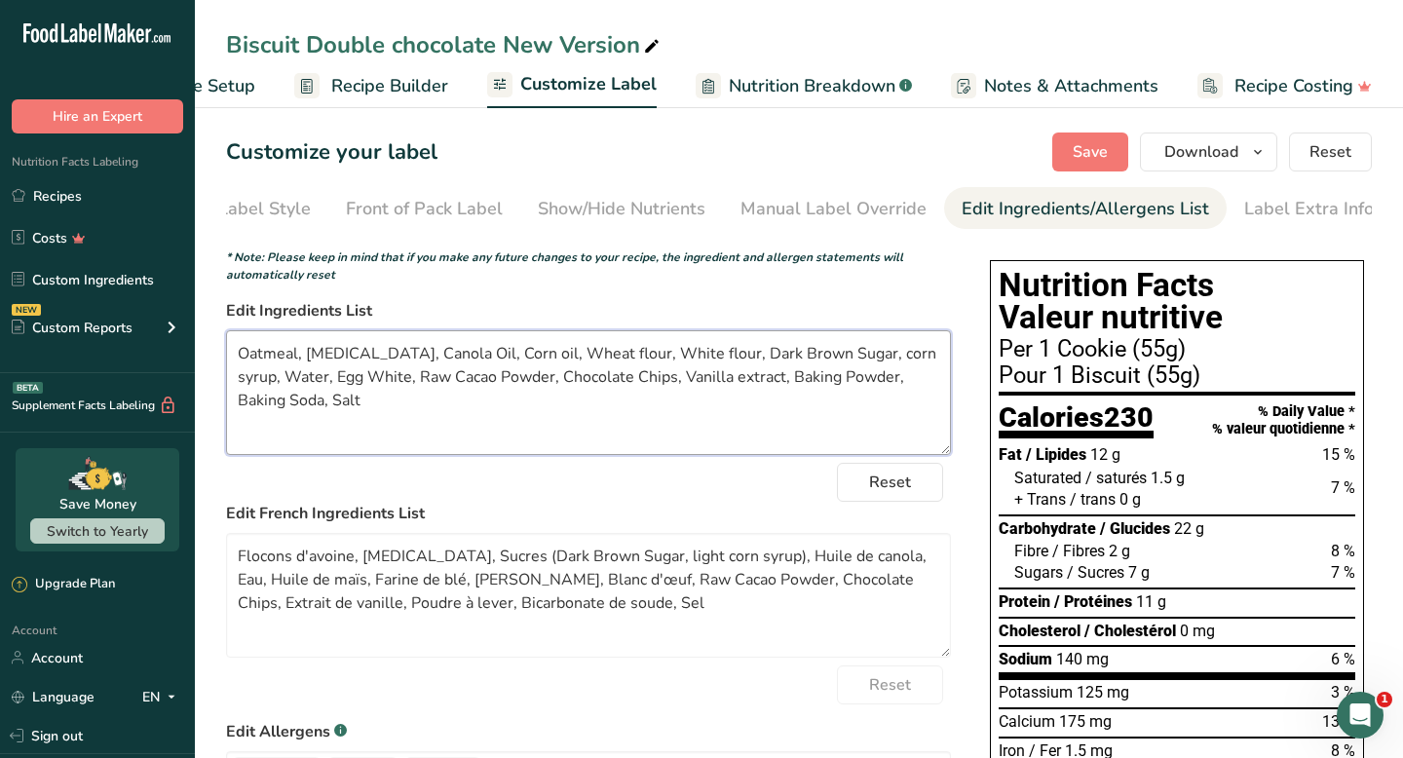
drag, startPoint x: 716, startPoint y: 85, endPoint x: 317, endPoint y: 355, distance: 482.2
click at [317, 355] on textarea "Oatmeal, [MEDICAL_DATA], Canola Oil, Corn oil, Wheat flour, White flour, Dark B…" at bounding box center [588, 392] width 725 height 125
drag, startPoint x: 317, startPoint y: 355, endPoint x: 303, endPoint y: 362, distance: 15.3
click at [303, 362] on textarea "Oatmeal, [MEDICAL_DATA], Canola Oil, Corn oil, Wheat flour, White flour, Dark B…" at bounding box center [588, 392] width 725 height 125
drag, startPoint x: 303, startPoint y: 362, endPoint x: 341, endPoint y: 372, distance: 39.5
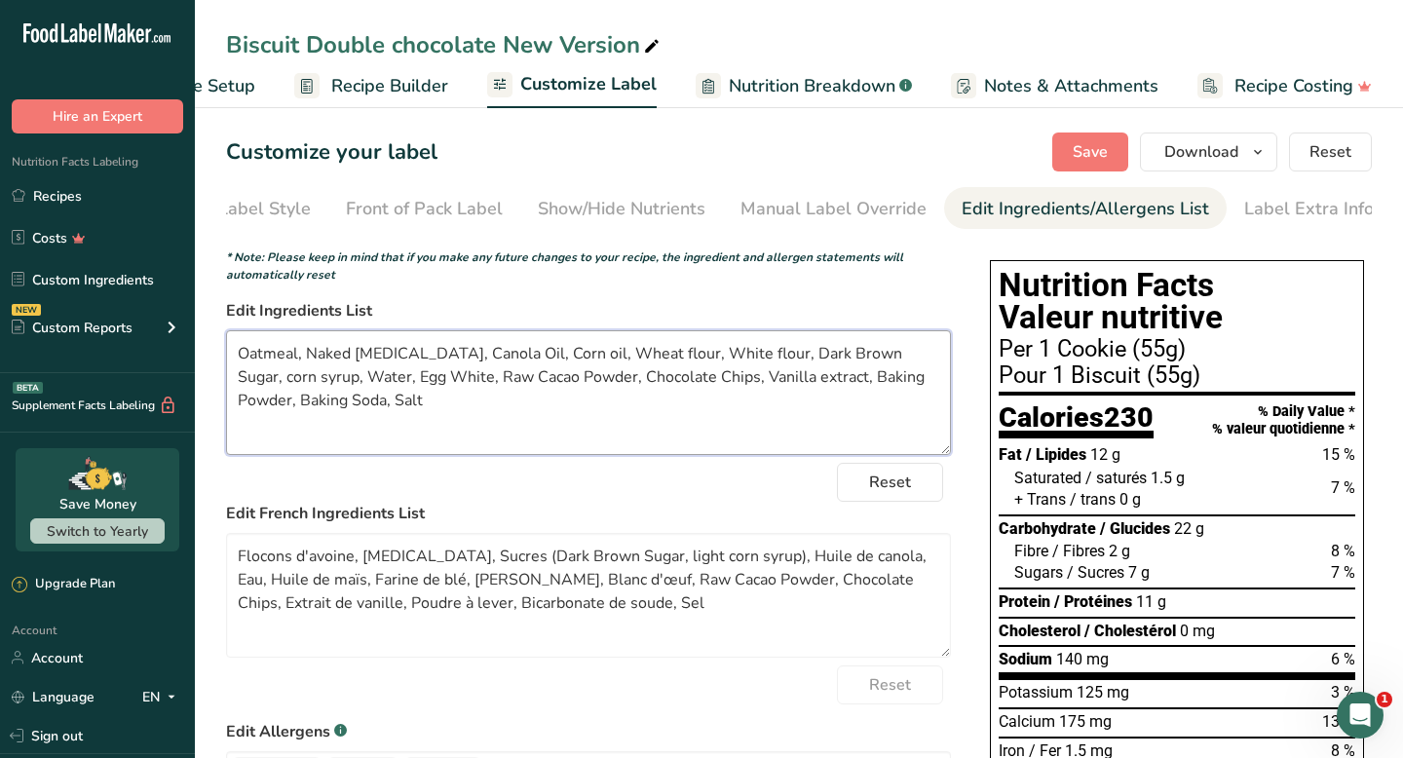
click at [341, 372] on textarea "Oatmeal, Naked [MEDICAL_DATA], Canola Oil, Corn oil, Wheat flour, White flour, …" at bounding box center [588, 392] width 725 height 125
click at [299, 372] on textarea "Oatmeal, Naked [MEDICAL_DATA], Canola Oil, Corn oil, Wheat flour, White flour, …" at bounding box center [588, 392] width 725 height 125
click at [417, 366] on textarea "Oatmeal, Naked [MEDICAL_DATA], Canola Oil, Corn oil, Wheat flour, White flour, …" at bounding box center [588, 392] width 725 height 125
click at [697, 364] on textarea "Oatmeal, Naked [MEDICAL_DATA], Canola Oil, Corn oil, Wheat flour, White flour, …" at bounding box center [588, 392] width 725 height 125
click at [603, 364] on textarea "Oatmeal, Naked [MEDICAL_DATA], Canola Oil, Corn oil, Wheat flour, White Flour, …" at bounding box center [588, 392] width 725 height 125
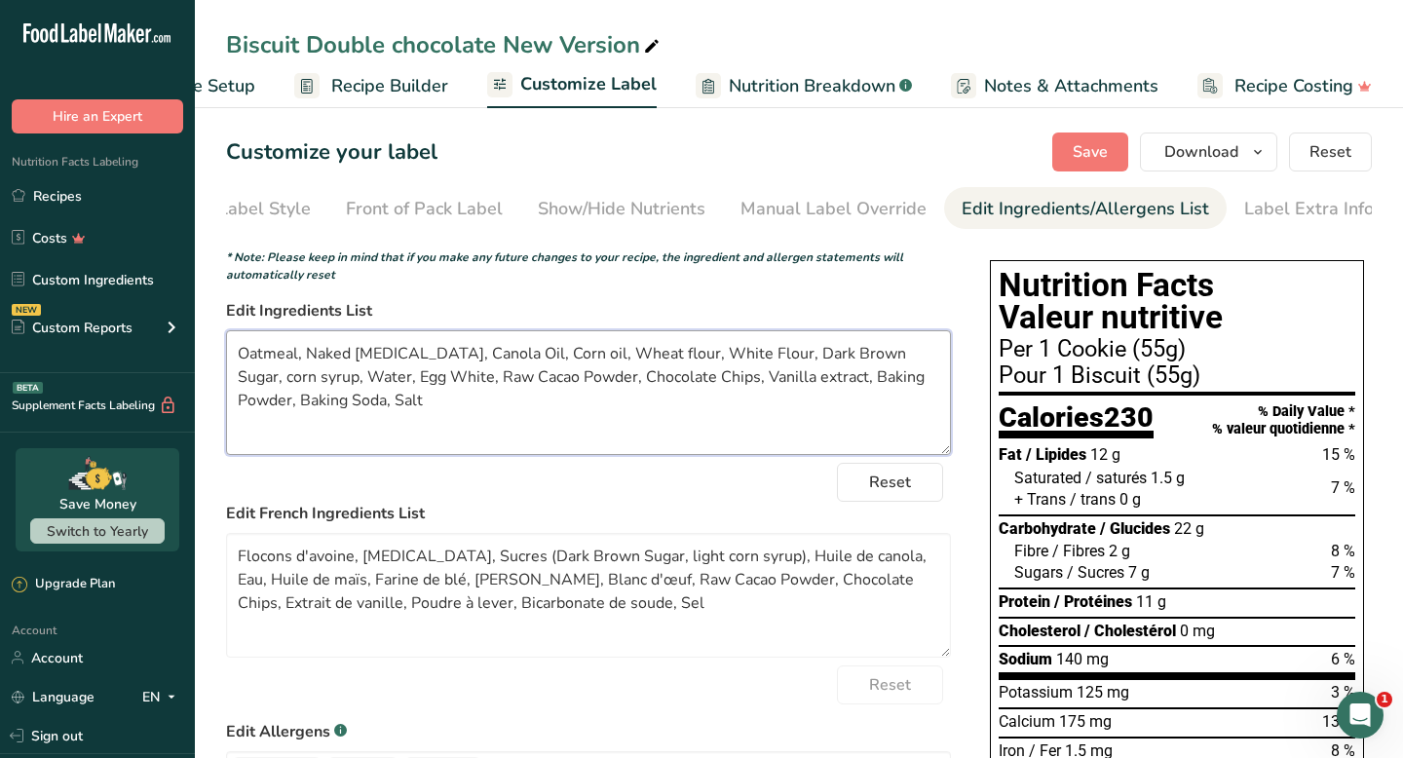
click at [611, 362] on textarea "Oatmeal, Naked [MEDICAL_DATA], Canola Oil, Corn oil, Wheat flour, White Flour, …" at bounding box center [588, 392] width 725 height 125
click at [606, 362] on textarea "Oatmeal, Naked [MEDICAL_DATA], Canola Oil, Corn oil, Wheat flour, White Flour, …" at bounding box center [588, 392] width 725 height 125
drag, startPoint x: 341, startPoint y: 372, endPoint x: 632, endPoint y: 378, distance: 291.5
click at [632, 378] on textarea "Oatmeal, Naked [MEDICAL_DATA], Canola Oil, Corn oil, Wheat Flour, White Flour, …" at bounding box center [588, 392] width 725 height 125
click at [551, 359] on textarea "Oatmeal, Naked [MEDICAL_DATA], Canola Oil, Corn oil, Wheat Flour, White Flour, …" at bounding box center [588, 392] width 725 height 125
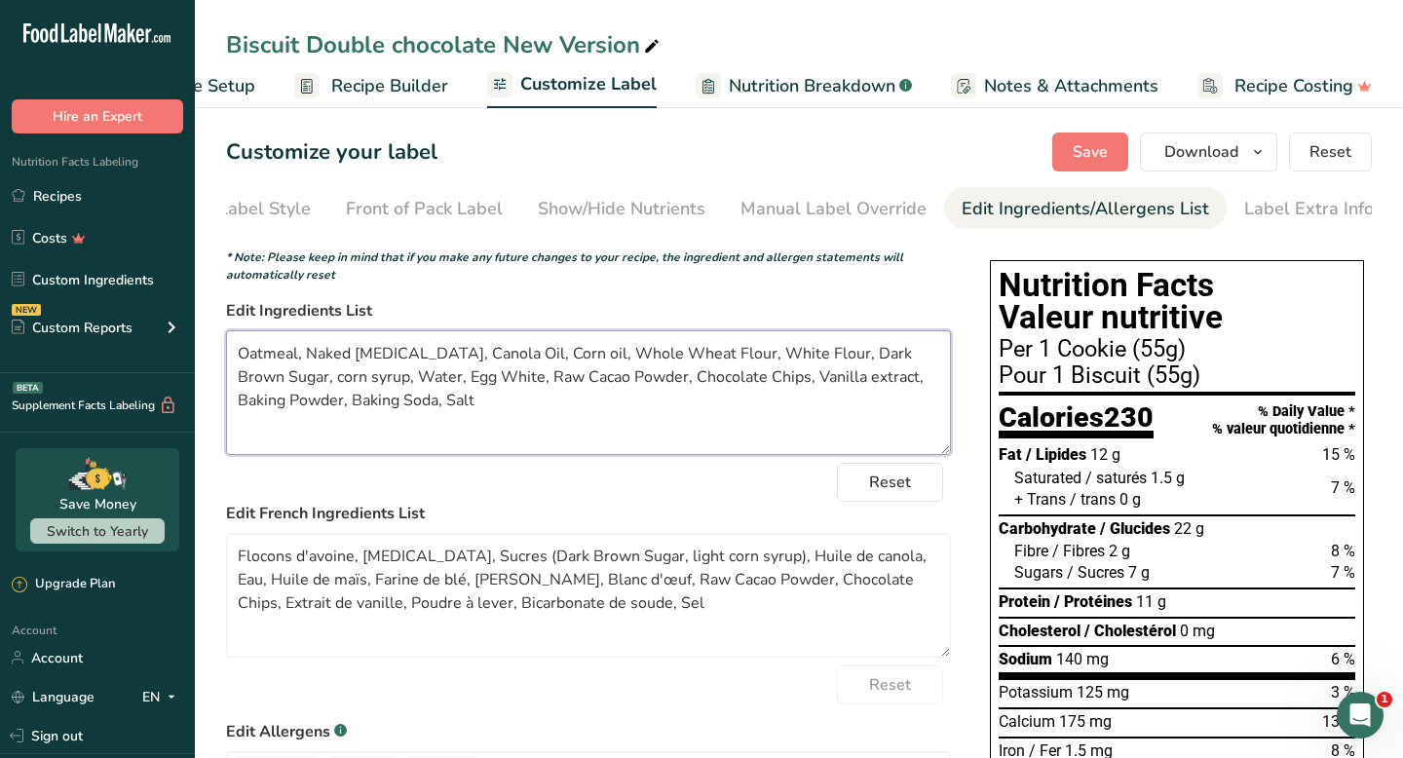
type textarea "Oatmeal, Naked [MEDICAL_DATA], Canola Oil, Corn oil, Whole Wheat Flour, White F…"
click at [119, 177] on link "Recipes" at bounding box center [97, 195] width 195 height 37
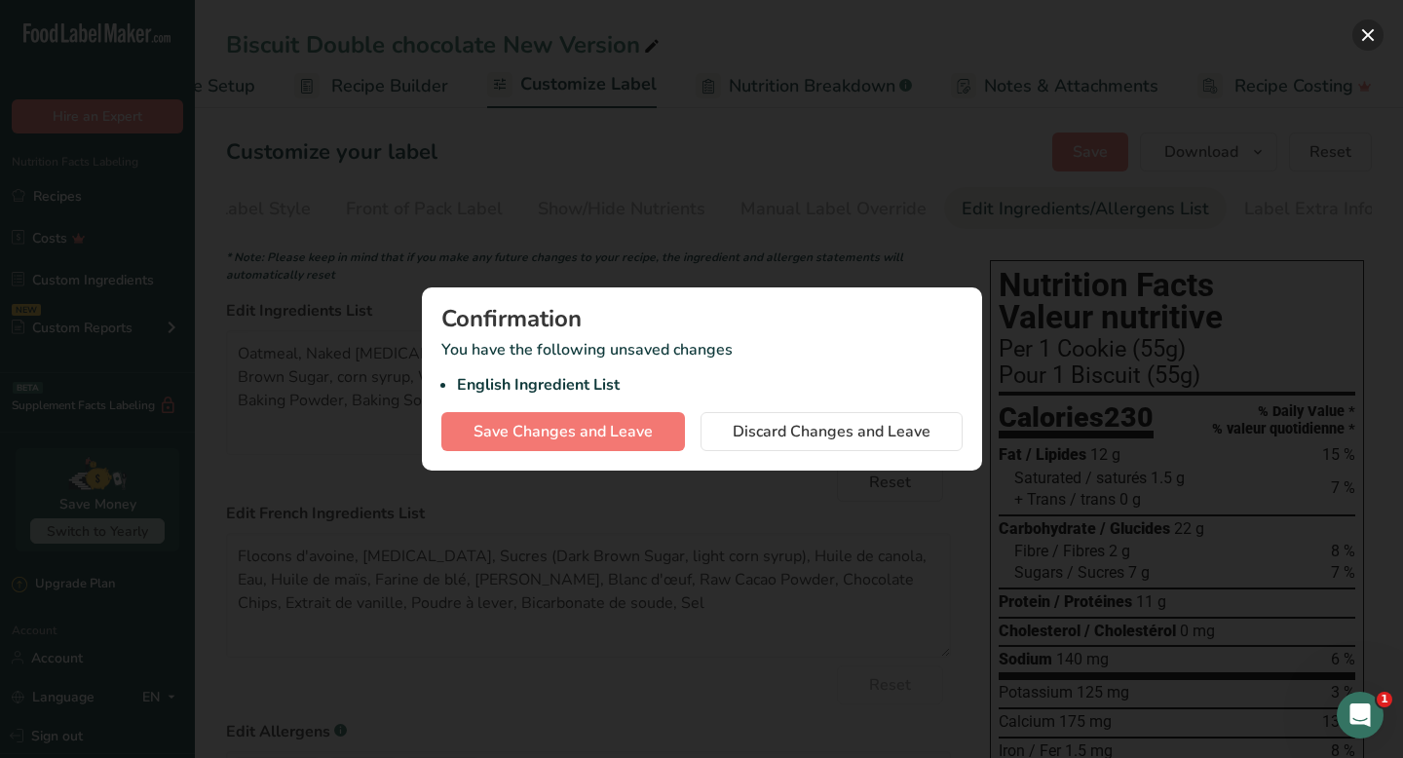
click at [1364, 27] on button "button" at bounding box center [1368, 34] width 31 height 31
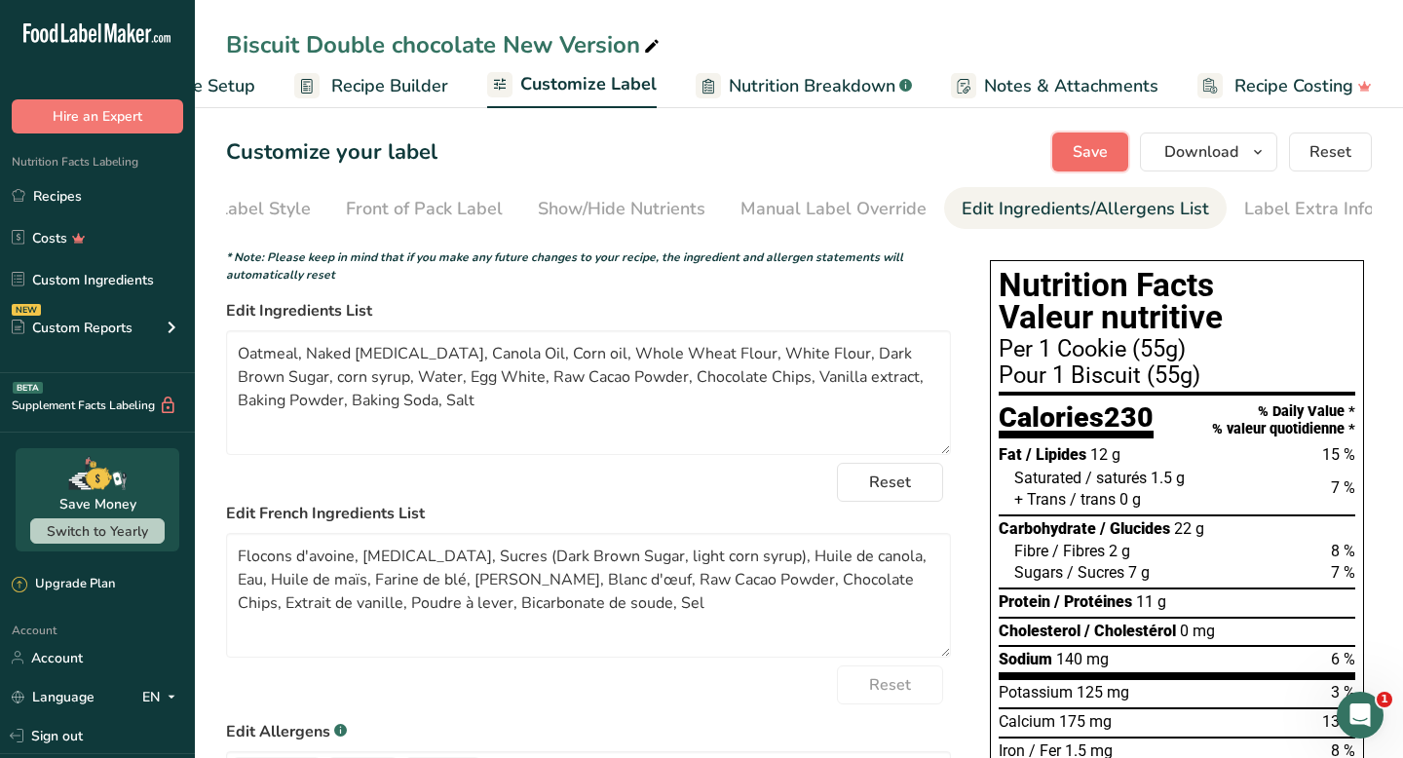
click at [1090, 163] on span "Save" at bounding box center [1090, 151] width 35 height 23
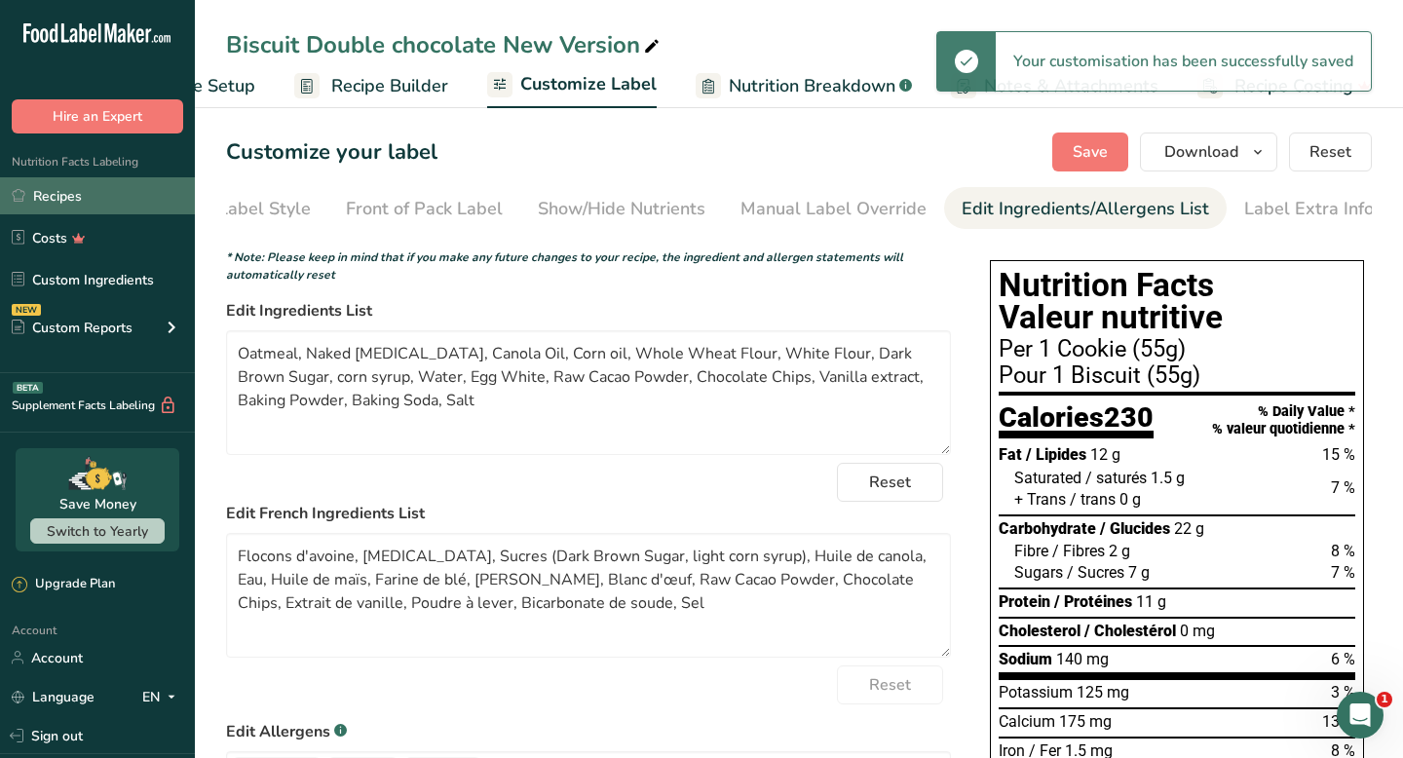
click at [108, 208] on link "Recipes" at bounding box center [97, 195] width 195 height 37
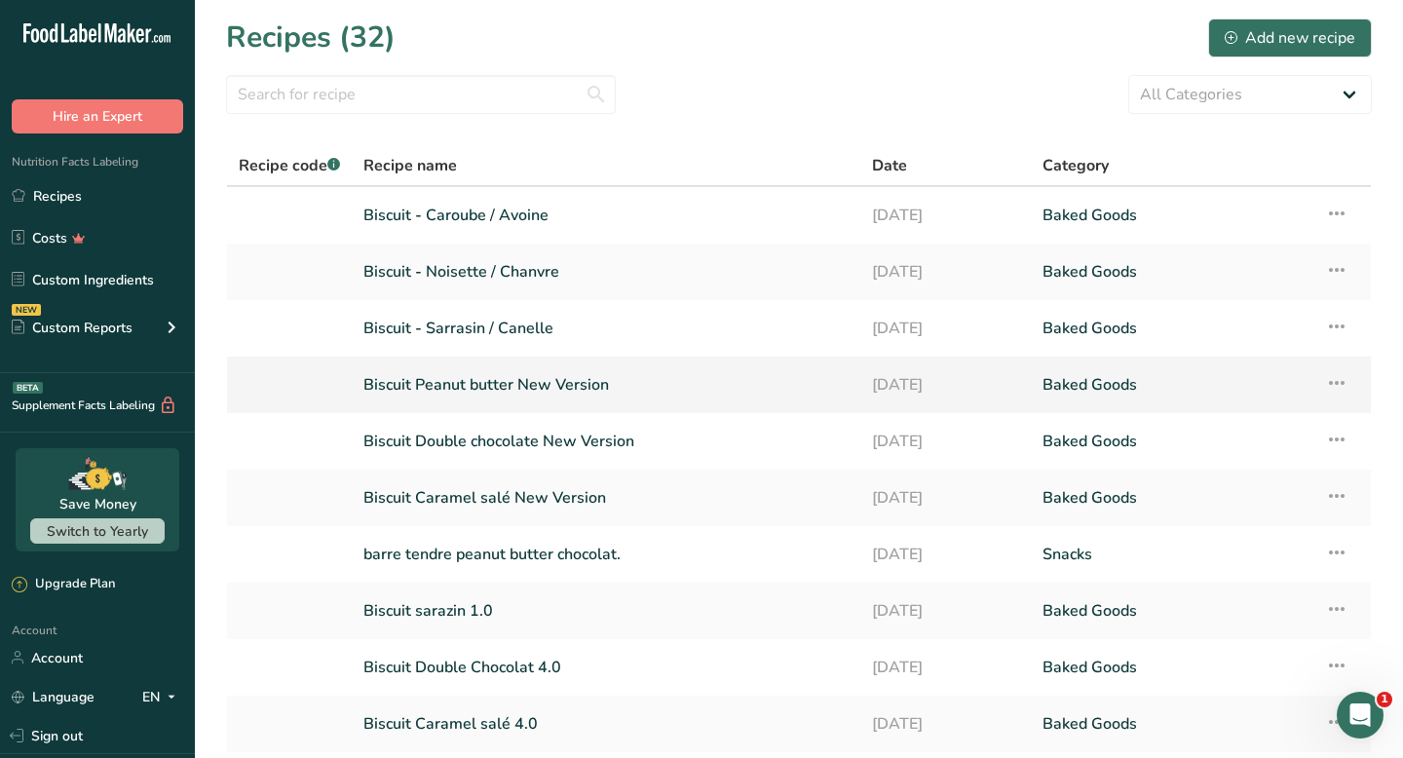
click at [549, 381] on link "Biscuit Peanut butter New Version" at bounding box center [606, 384] width 485 height 41
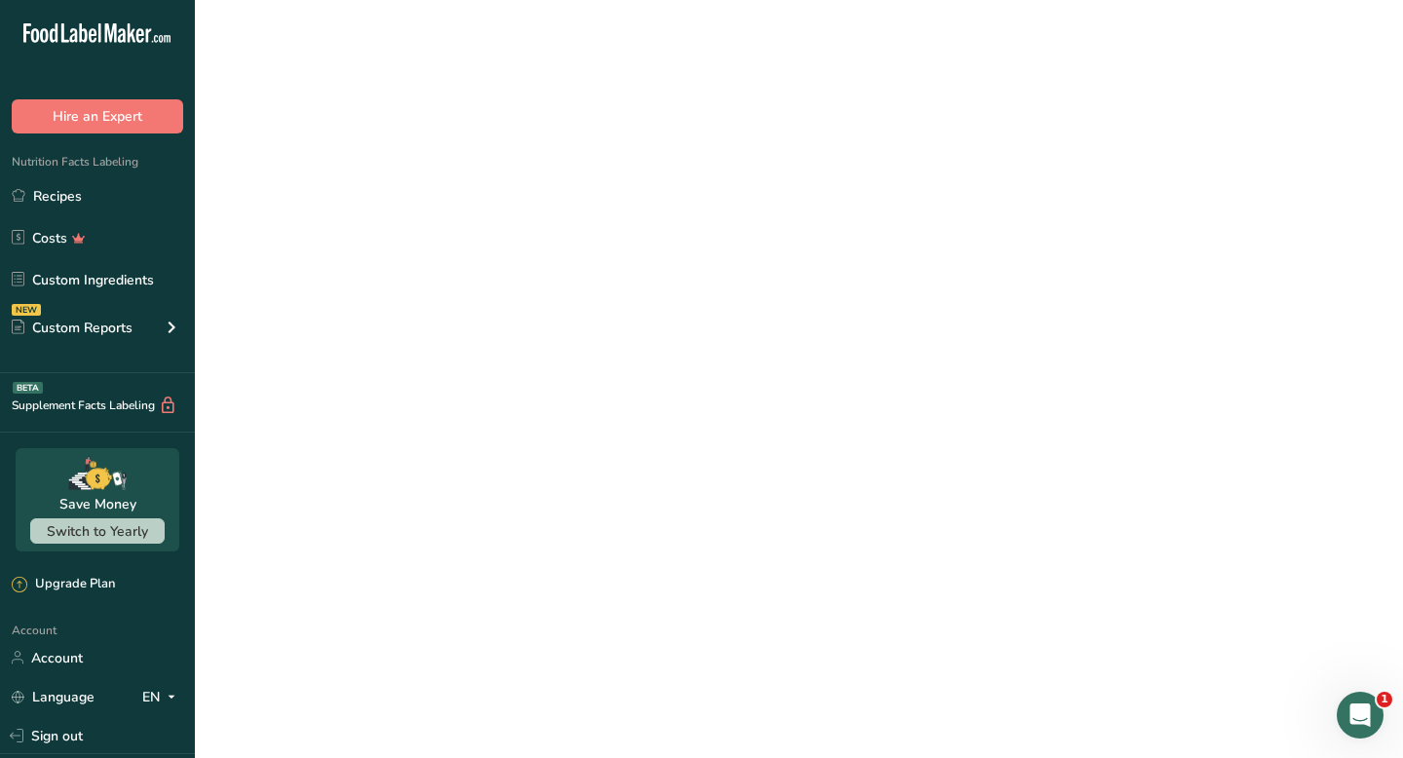
click at [549, 381] on main "Recipes (32) Add new recipe All Categories Baked Goods [GEOGRAPHIC_DATA] Confec…" at bounding box center [701, 454] width 1403 height 909
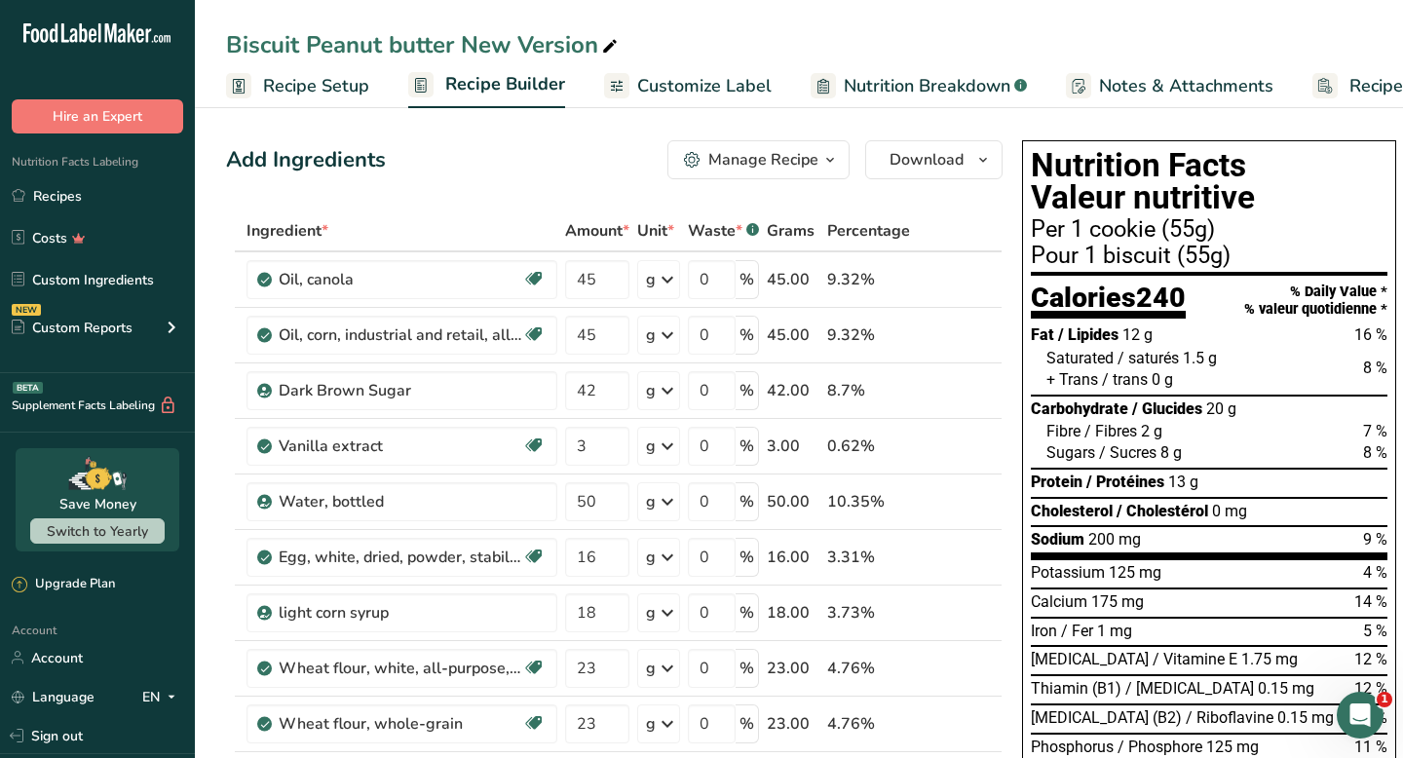
drag, startPoint x: 549, startPoint y: 381, endPoint x: 692, endPoint y: 73, distance: 339.7
click at [692, 73] on span "Customize Label" at bounding box center [704, 86] width 134 height 26
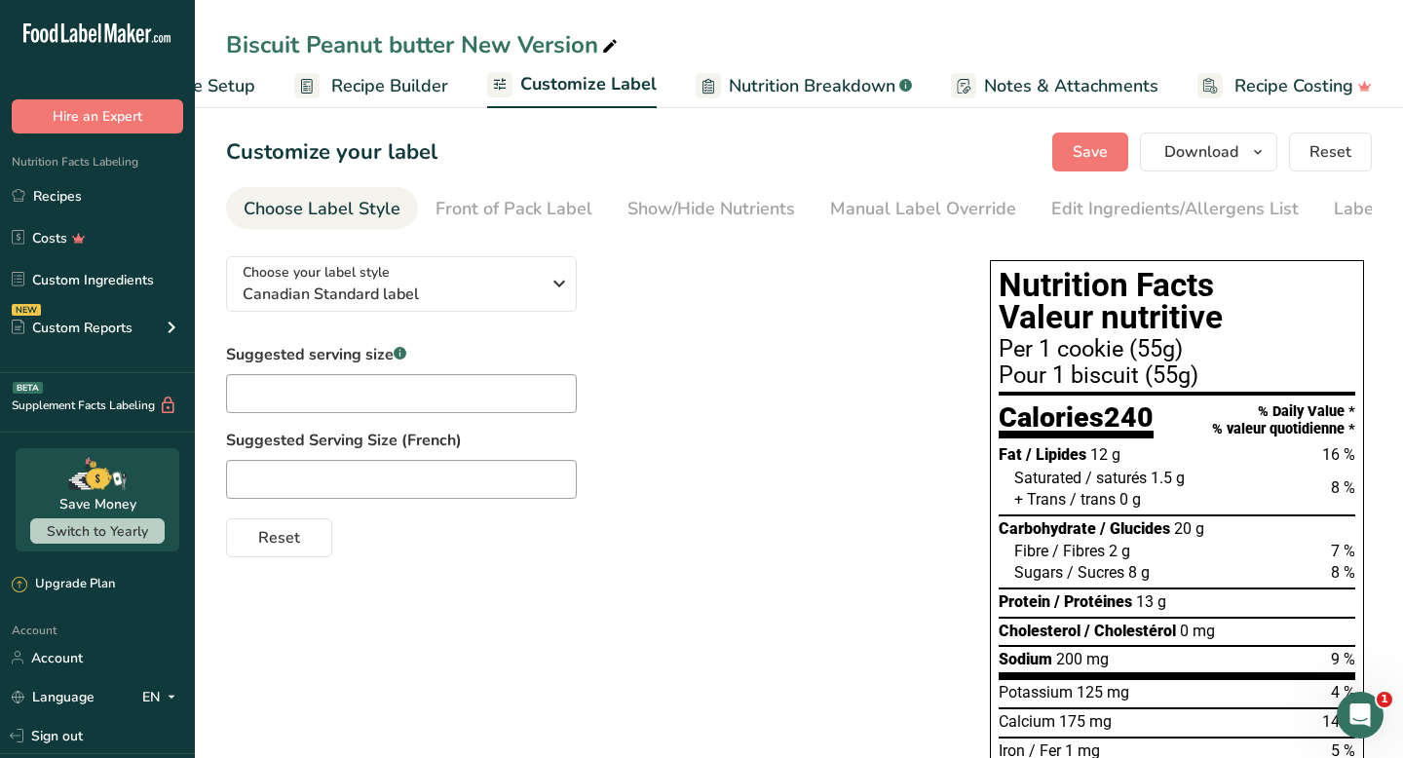
click at [857, 84] on span "Nutrition Breakdown" at bounding box center [812, 86] width 167 height 26
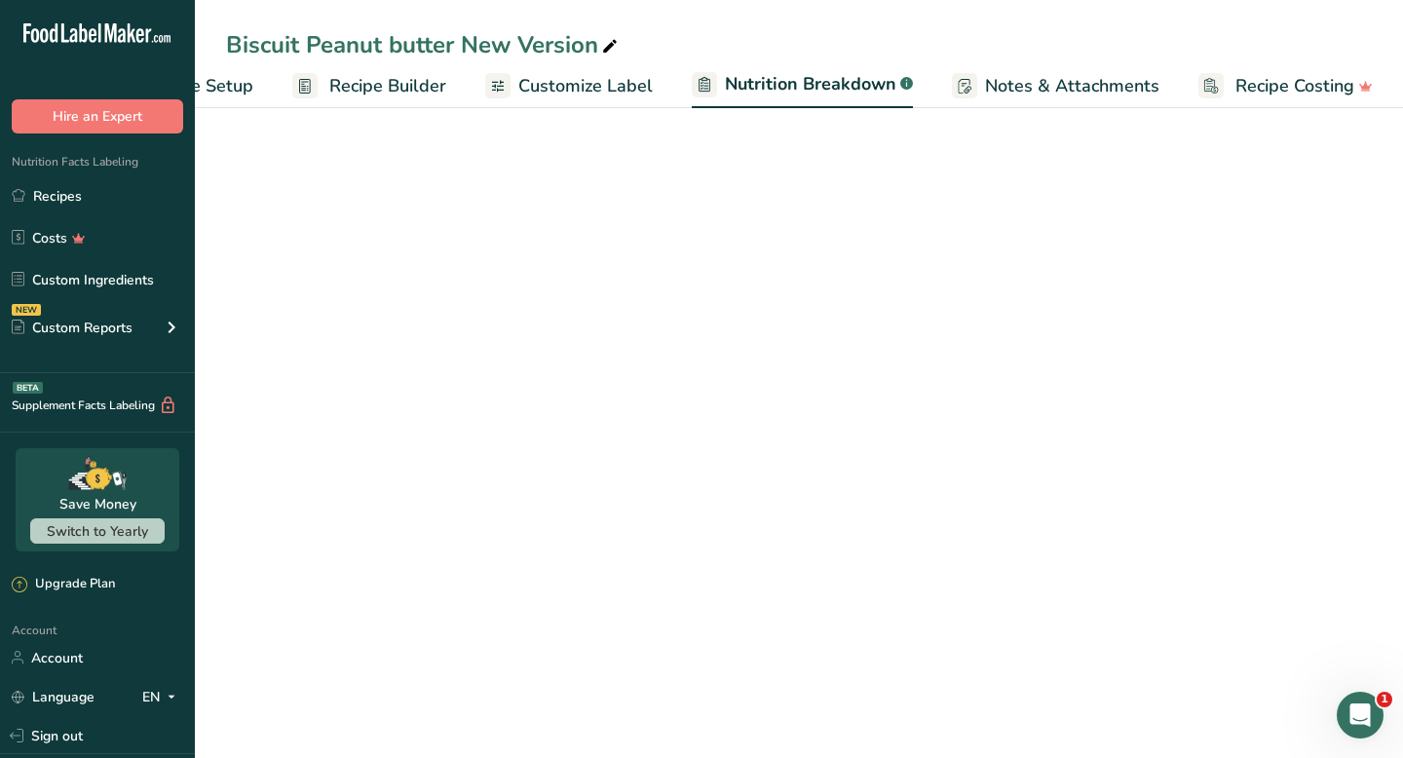
select select "Calories"
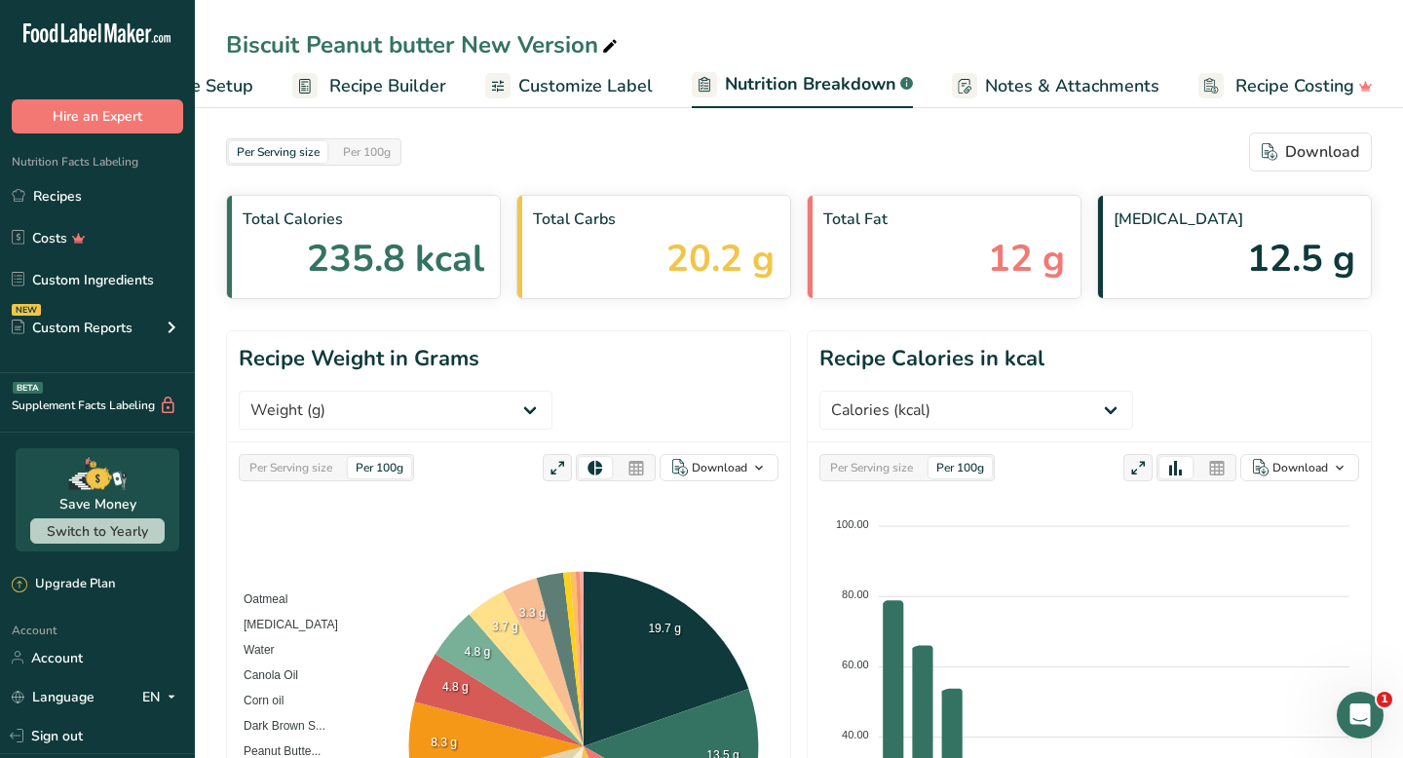
drag, startPoint x: 692, startPoint y: 73, endPoint x: 590, endPoint y: 88, distance: 103.4
click at [590, 88] on span "Customize Label" at bounding box center [585, 86] width 134 height 26
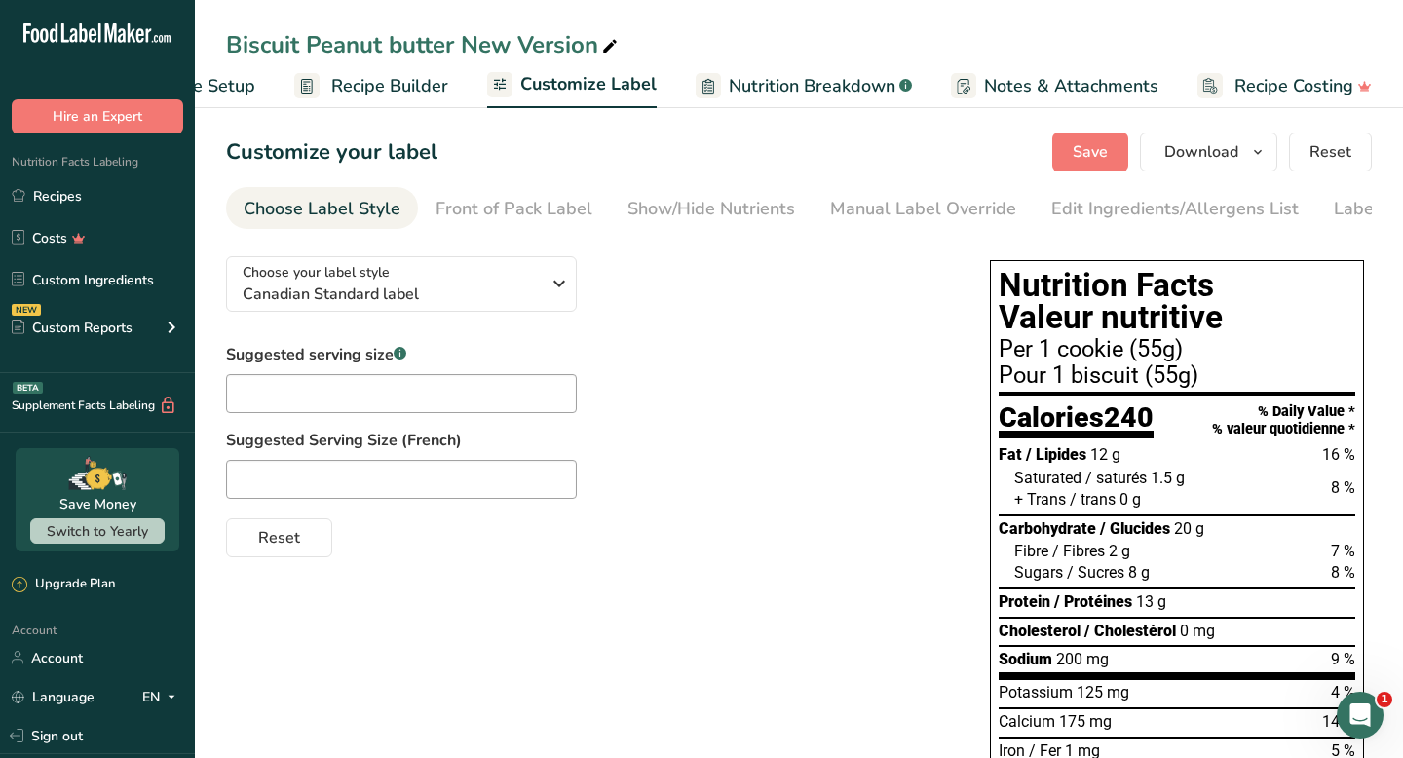
click at [836, 213] on div "Manual Label Override" at bounding box center [923, 209] width 186 height 26
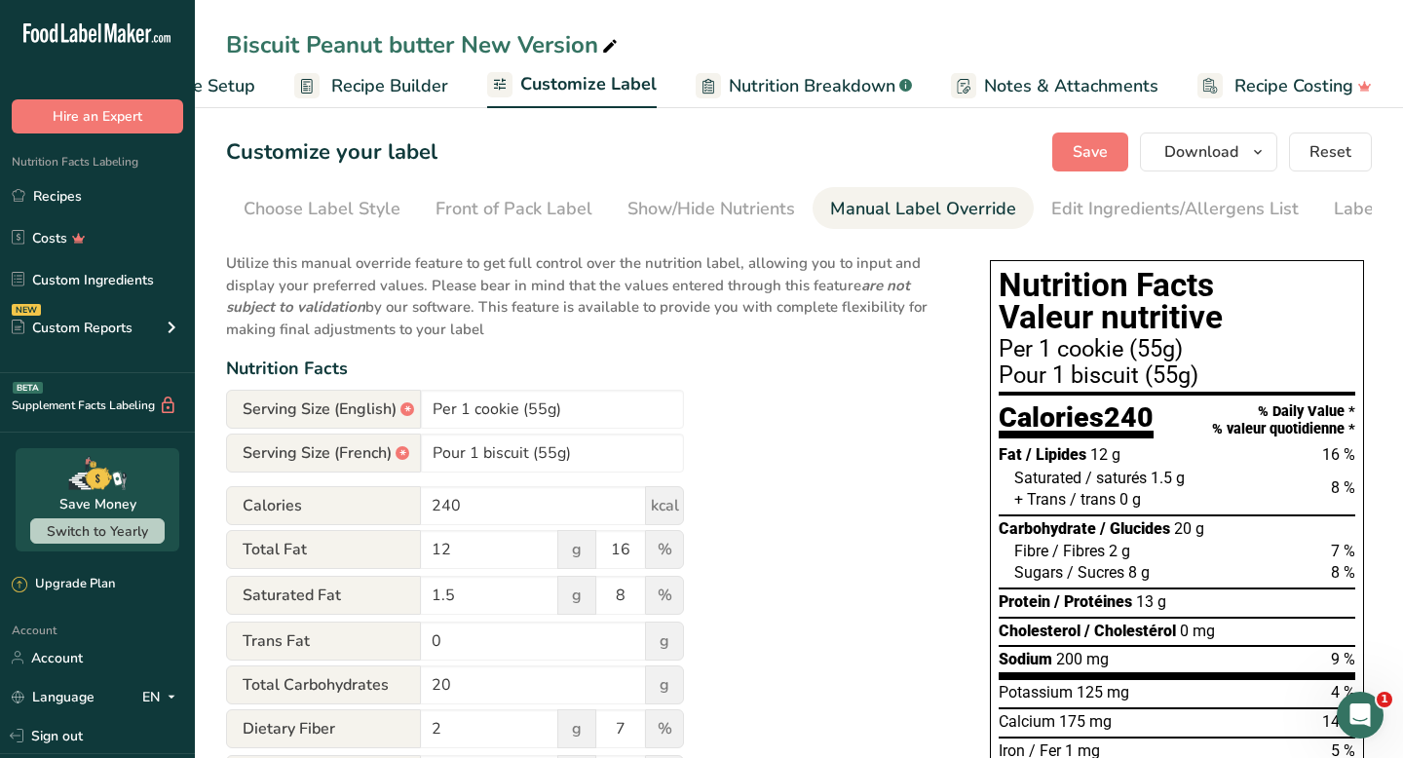
scroll to position [0, 90]
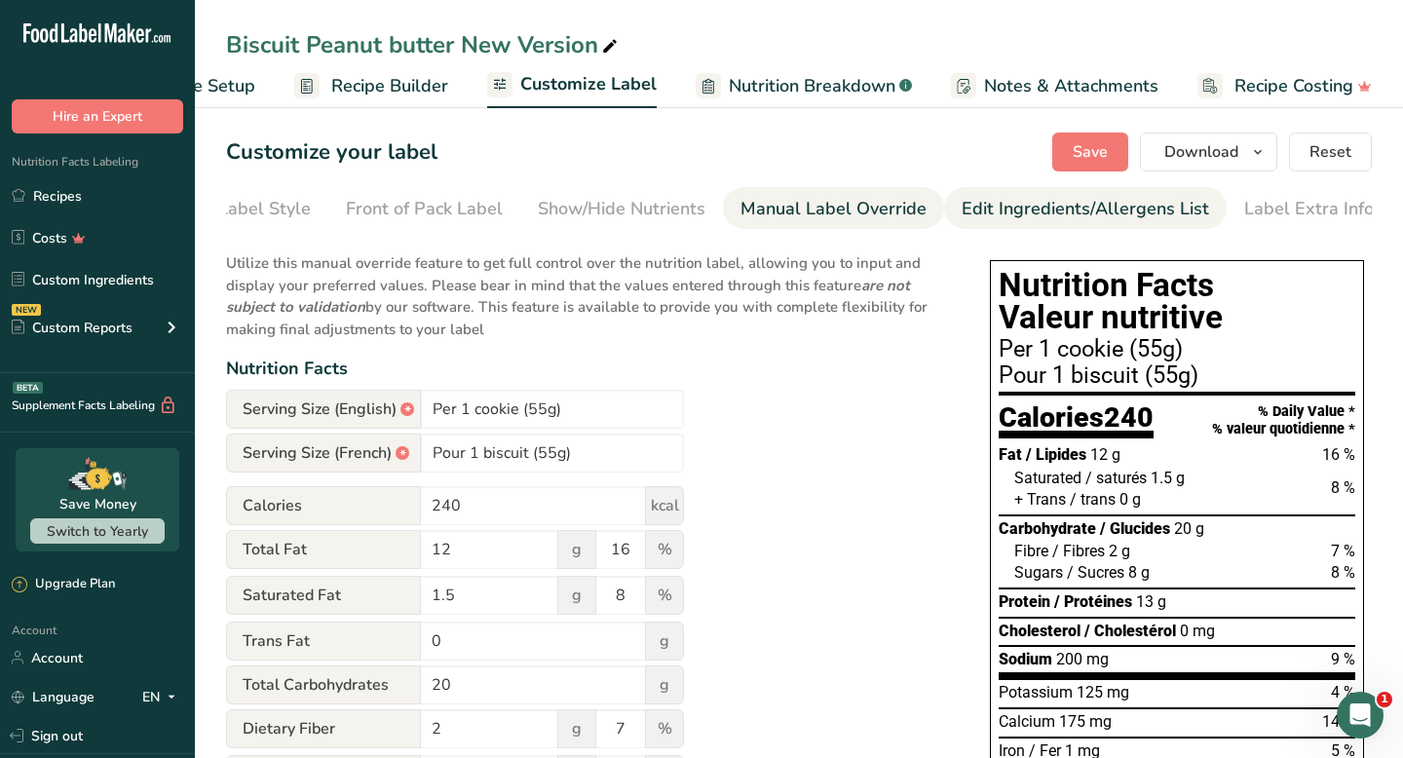
drag, startPoint x: 590, startPoint y: 88, endPoint x: 966, endPoint y: 199, distance: 392.2
click at [966, 199] on div "Edit Ingredients/Allergens List" at bounding box center [1086, 209] width 248 height 26
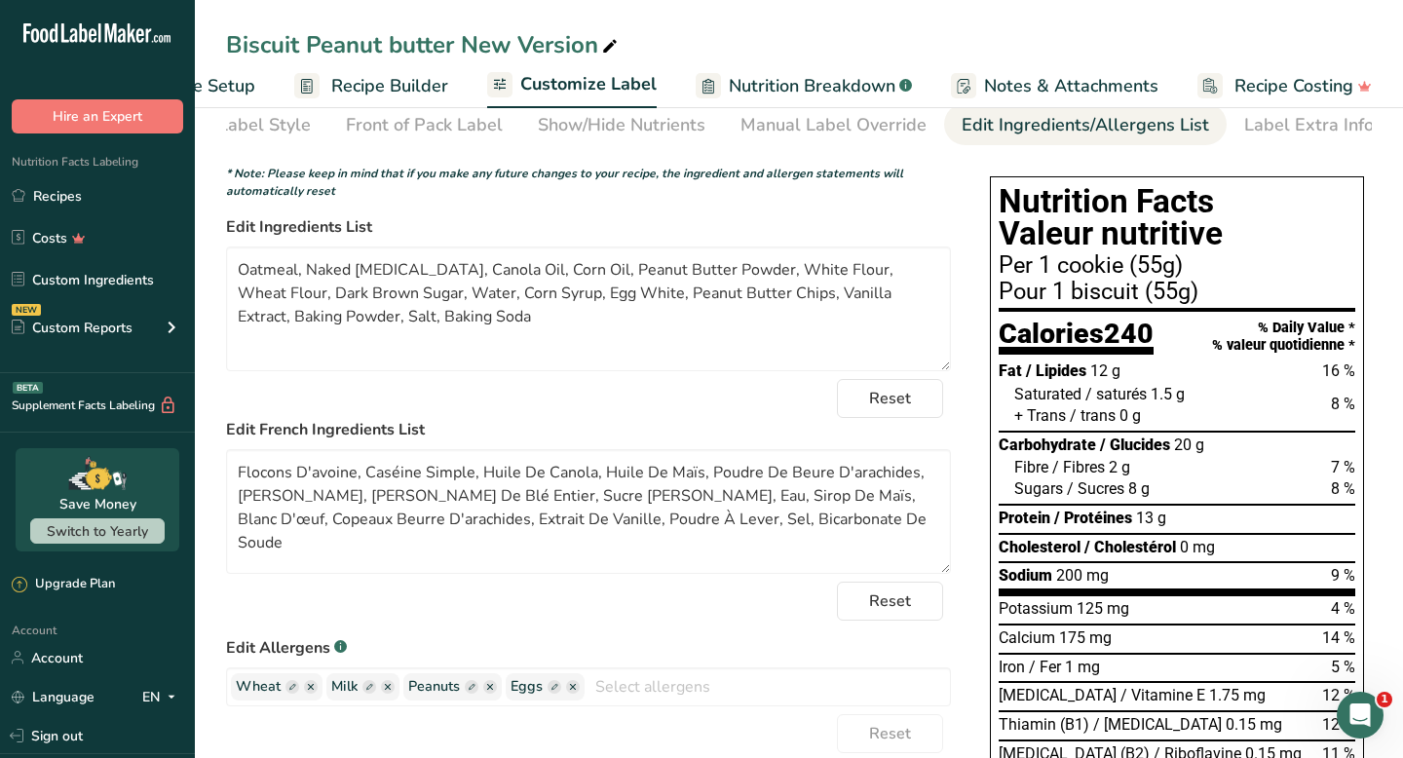
scroll to position [97, 0]
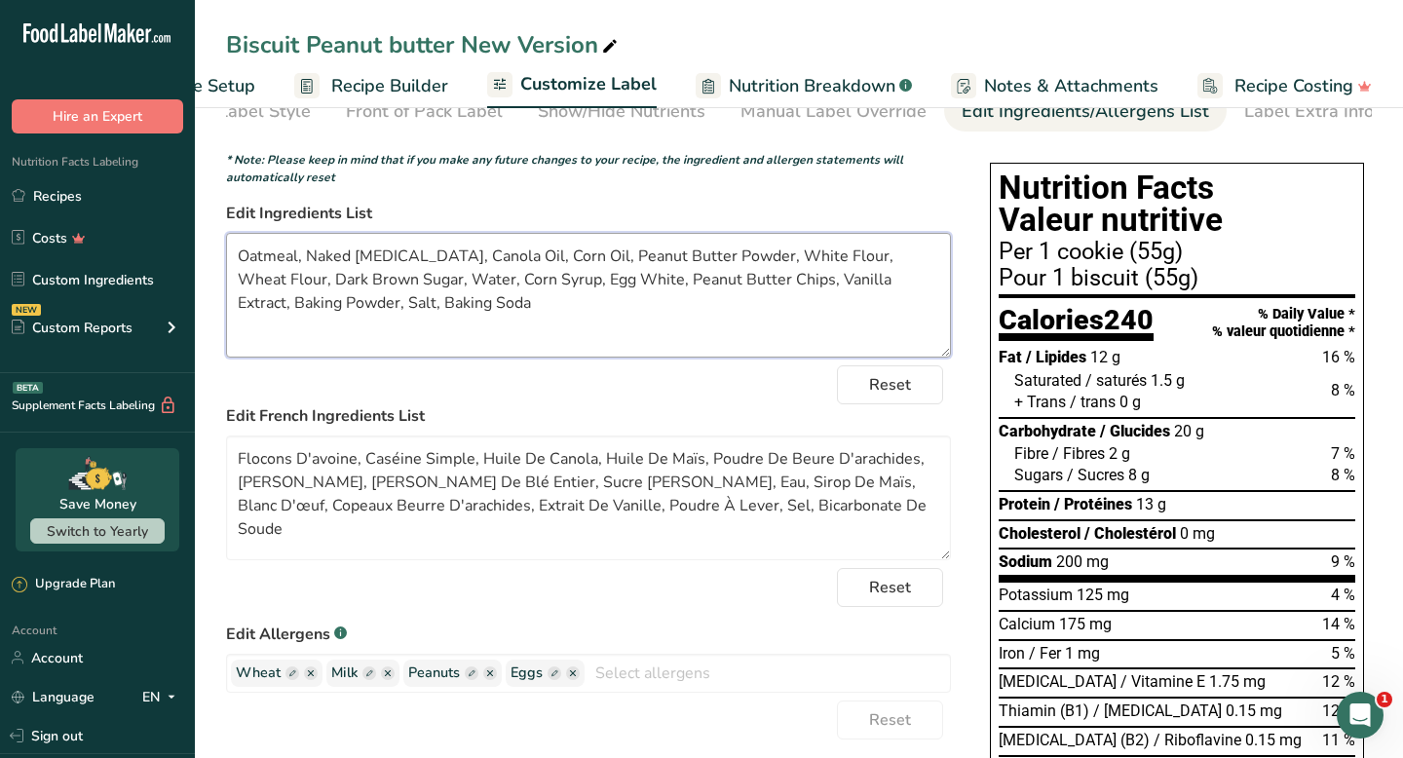
drag, startPoint x: 966, startPoint y: 199, endPoint x: 728, endPoint y: 299, distance: 258.1
click at [728, 299] on textarea "Oatmeal, Naked [MEDICAL_DATA], Canola Oil, Corn Oil, Peanut Butter Powder, Whit…" at bounding box center [588, 295] width 725 height 125
click at [793, 274] on textarea "Oatmeal, Naked [MEDICAL_DATA], Canola Oil, Corn Oil, Peanut Butter Powder, Whit…" at bounding box center [588, 295] width 725 height 125
drag, startPoint x: 728, startPoint y: 299, endPoint x: 807, endPoint y: 261, distance: 87.6
click at [807, 261] on textarea "Oatmeal, Naked [MEDICAL_DATA], Canola Oil, Corn Oil, Peanut Butter Powder, Whit…" at bounding box center [588, 295] width 725 height 125
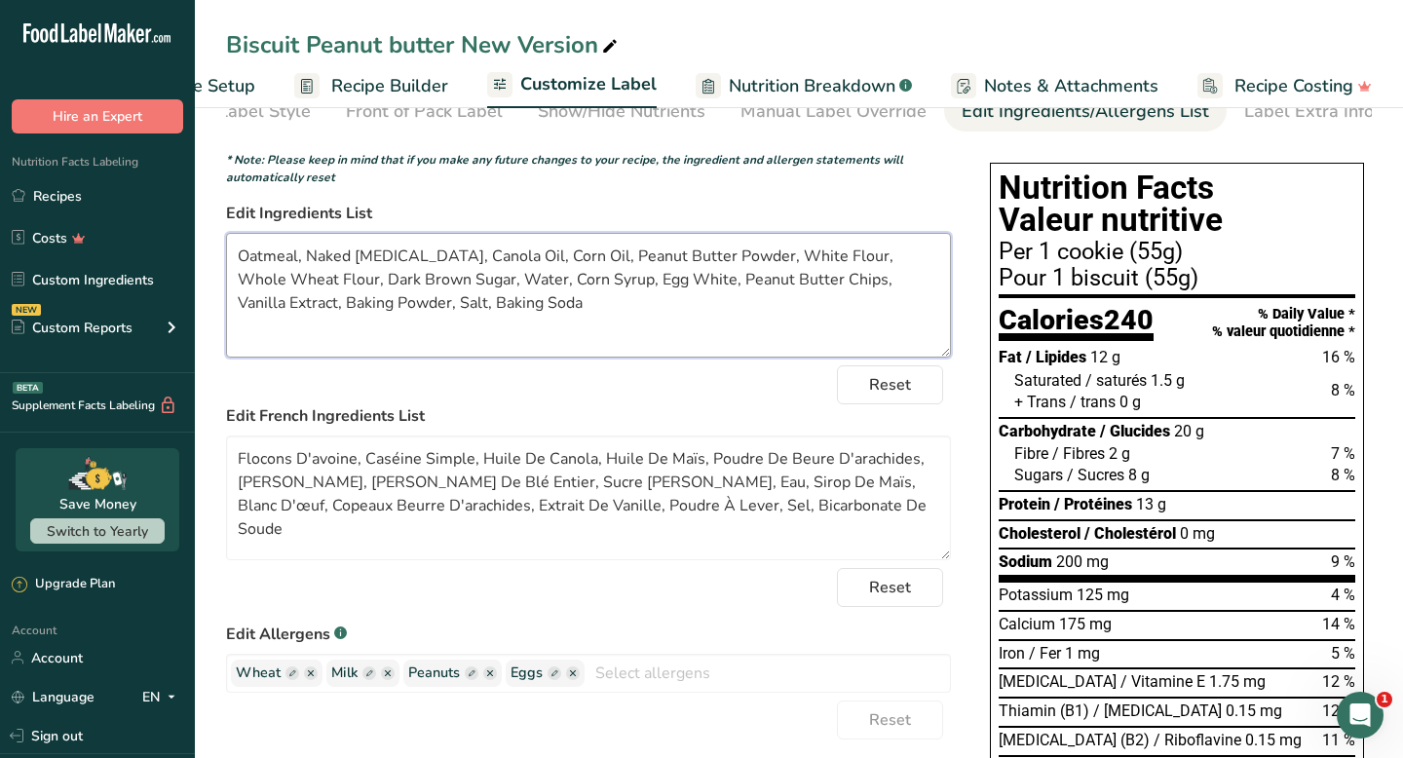
drag, startPoint x: 807, startPoint y: 261, endPoint x: 900, endPoint y: 325, distance: 113.0
click at [900, 325] on textarea "Oatmeal, Naked [MEDICAL_DATA], Canola Oil, Corn Oil, Peanut Butter Powder, Whit…" at bounding box center [588, 295] width 725 height 125
click at [811, 298] on textarea "Oatmeal, Naked [MEDICAL_DATA], Canola Oil, Corn Oil, Peanut Butter Powder, Whit…" at bounding box center [588, 295] width 725 height 125
click at [777, 270] on textarea "Oatmeal, Naked [MEDICAL_DATA], Canola Oil, Corn Oil, Peanut Butter Powder, Whit…" at bounding box center [588, 295] width 725 height 125
drag, startPoint x: 900, startPoint y: 325, endPoint x: 800, endPoint y: 259, distance: 119.7
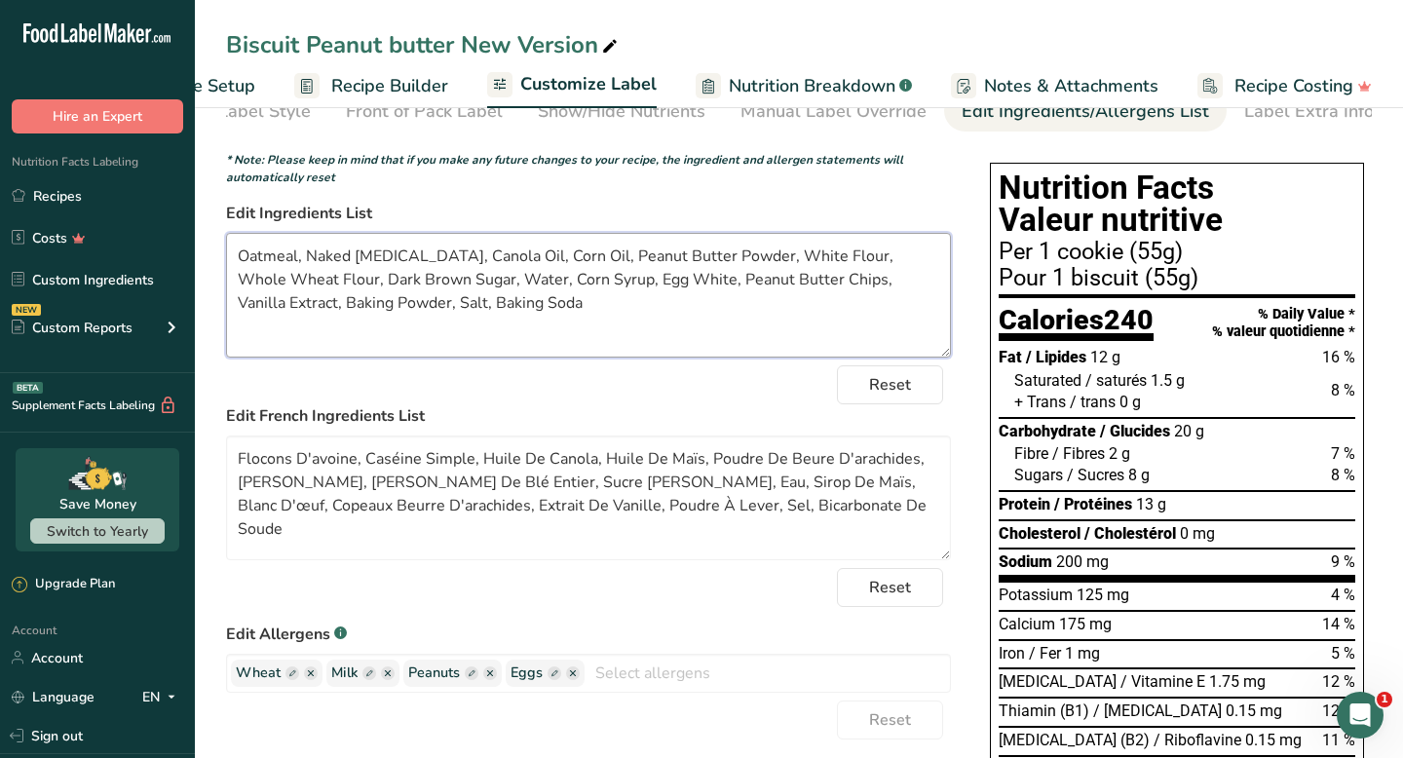
click at [800, 259] on textarea "Oatmeal, Naked [MEDICAL_DATA], Canola Oil, Corn Oil, Peanut Butter Powder, Whit…" at bounding box center [588, 295] width 725 height 125
drag, startPoint x: 800, startPoint y: 259, endPoint x: 900, endPoint y: 292, distance: 105.7
click at [900, 292] on textarea "Oatmeal, Naked [MEDICAL_DATA], Canola Oil, Corn Oil, Peanut Butter Powder, Whit…" at bounding box center [588, 295] width 725 height 125
click at [770, 286] on textarea "Oatmeal, Naked [MEDICAL_DATA], Canola Oil, Corn Oil, Peanut Butter Powder, Whit…" at bounding box center [588, 295] width 725 height 125
click at [828, 296] on textarea "Oatmeal, Naked [MEDICAL_DATA], Canola Oil, Corn Oil, Peanut Butter Powder, Whit…" at bounding box center [588, 295] width 725 height 125
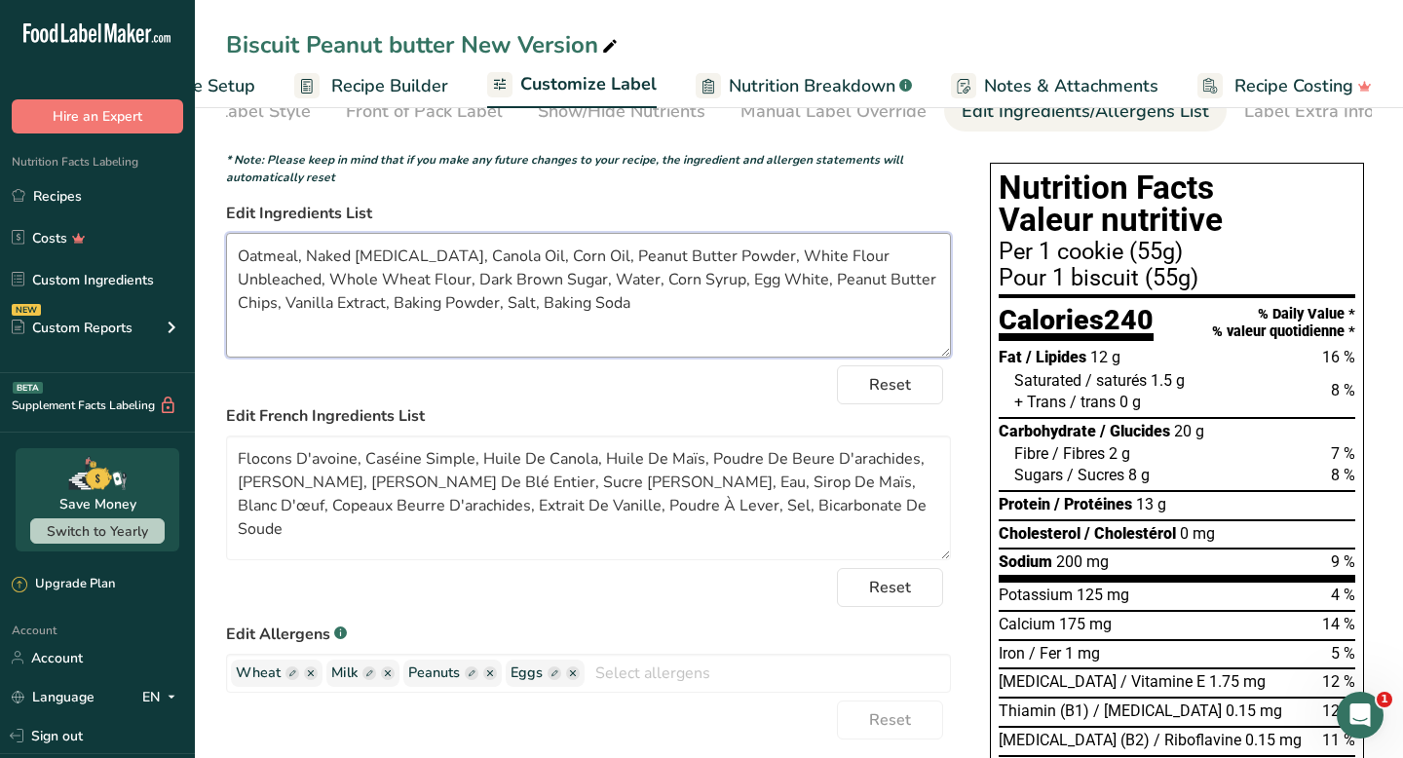
type textarea "Oatmeal, Naked [MEDICAL_DATA], Canola Oil, Corn Oil, Peanut Butter Powder, Whit…"
click at [782, 311] on textarea "Oatmeal, Naked [MEDICAL_DATA], Canola Oil, Corn Oil, Peanut Butter Powder, Whit…" at bounding box center [588, 295] width 725 height 125
click at [799, 291] on textarea "Oatmeal, Naked [MEDICAL_DATA], Canola Oil, Corn Oil, Peanut Butter Powder, Whit…" at bounding box center [588, 295] width 725 height 125
click at [839, 289] on textarea "Oatmeal, Naked [MEDICAL_DATA], Canola Oil, Corn Oil, Peanut Butter Powder, Whit…" at bounding box center [588, 295] width 725 height 125
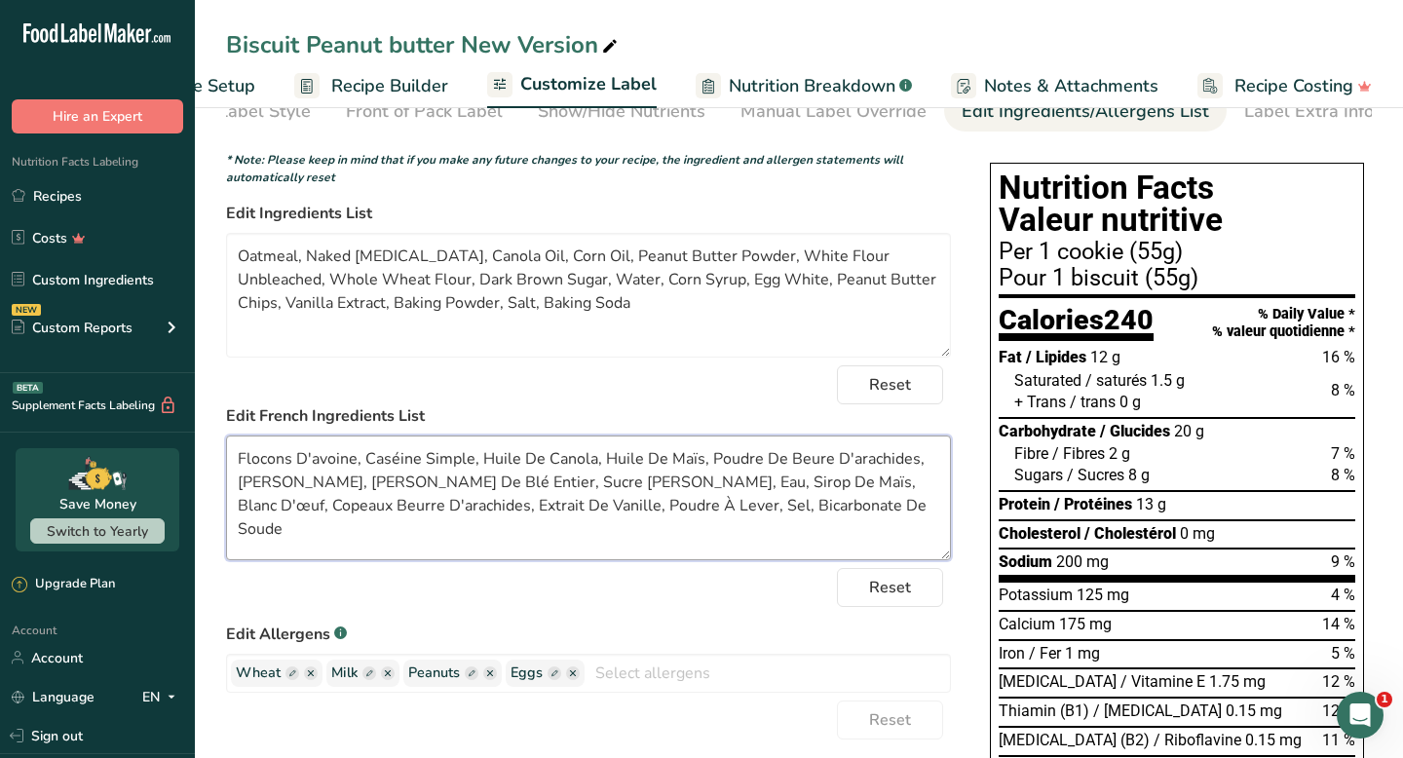
click at [576, 474] on textarea "Flocons D'avoine, Caséine Simple, Huile De Canola, Huile De Maïs, Poudre De Beu…" at bounding box center [588, 498] width 725 height 125
click at [673, 474] on textarea "Flocons D'avoine, Caséine Simple, Huile De Canola, Huile De Maïs, Poudre De Beu…" at bounding box center [588, 498] width 725 height 125
click at [870, 486] on textarea "Flocons D'avoine, Caséine Simple, Huile De Canola, Huile De Maïs, Poudre De Beu…" at bounding box center [588, 498] width 725 height 125
click at [342, 492] on textarea "Flocons D'avoine, Caséine Simple, Huile De Canola, Huile De Maïs, Poudre De Beu…" at bounding box center [588, 498] width 725 height 125
click at [377, 483] on textarea "Flocons D'avoine, Caséine Simple, Huile De Canola, Huile De Maïs, Poudre De Beu…" at bounding box center [588, 498] width 725 height 125
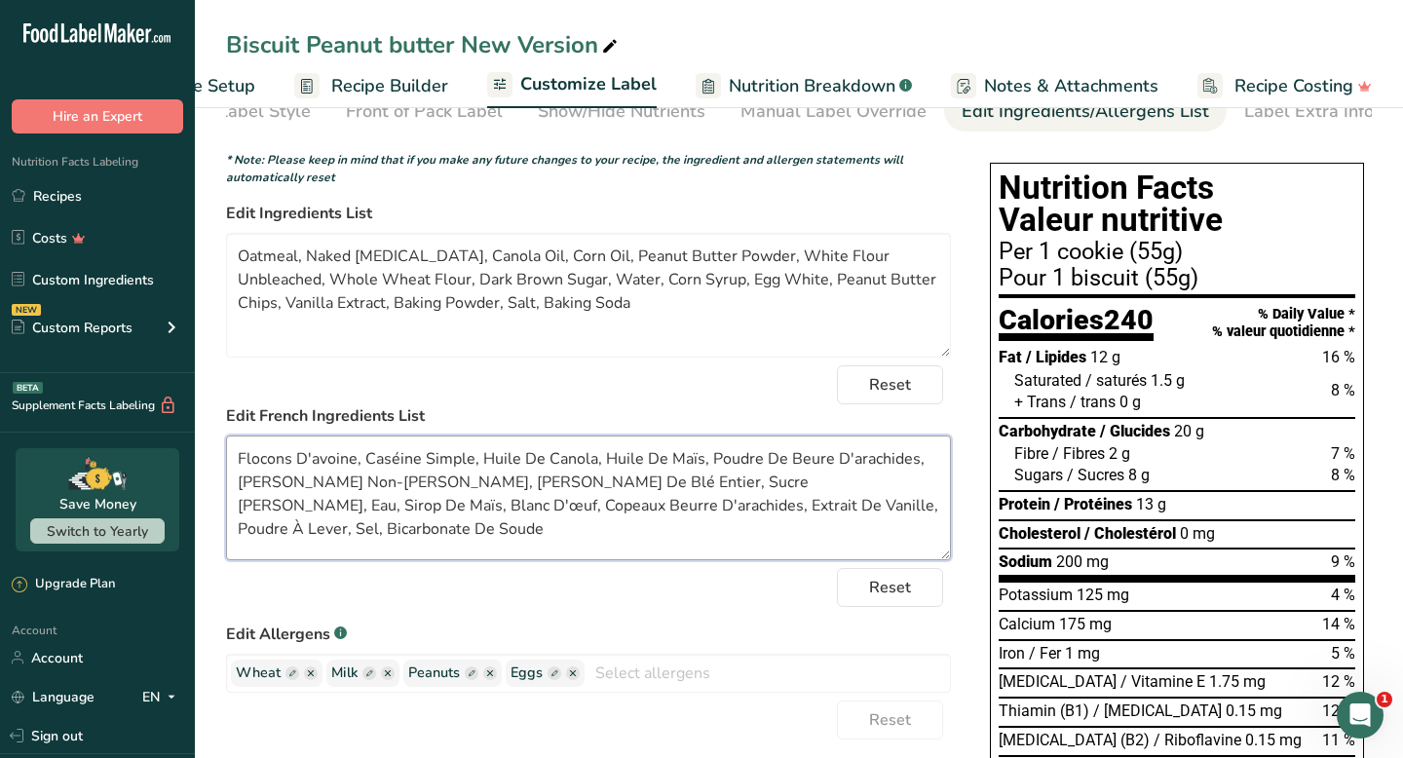
click at [403, 515] on textarea "Flocons D'avoine, Caséine Simple, Huile De Canola, Huile De Maïs, Poudre De Beu…" at bounding box center [588, 498] width 725 height 125
click at [593, 519] on textarea "Flocons D'avoine, Caséine Simple, Huile De Canola, Huile De Maïs, Poudre De Beu…" at bounding box center [588, 498] width 725 height 125
click at [647, 522] on textarea "Flocons D'avoine, Caséine Simple, Huile De Canola, Huile De Maïs, Poudre De Beu…" at bounding box center [588, 498] width 725 height 125
click at [448, 523] on textarea "Flocons D'avoine, Caséine Simple, Huile De Canola, Huile De Maïs, Poudre De Beu…" at bounding box center [588, 498] width 725 height 125
click at [443, 503] on textarea "Flocons D'avoine, Caséine Simple, Huile De Canola, Huile De Maïs, Poudre De Beu…" at bounding box center [588, 498] width 725 height 125
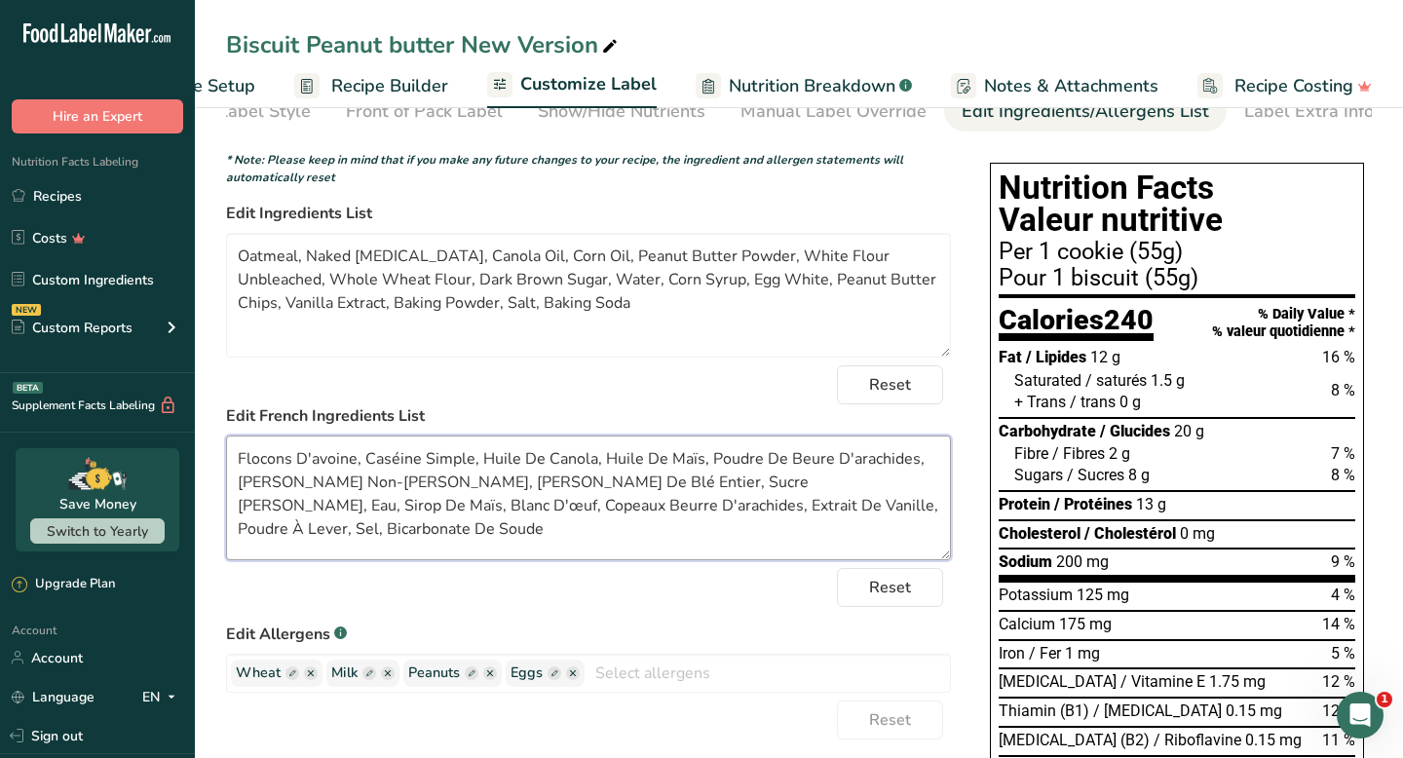
click at [444, 488] on textarea "Flocons D'avoine, Caséine Simple, Huile De Canola, Huile De Maïs, Poudre De Beu…" at bounding box center [588, 498] width 725 height 125
click at [532, 518] on textarea "Flocons D'avoine, Caséine Simple, Huile De Canola, Huile De Maïs, Poudre De Beu…" at bounding box center [588, 498] width 725 height 125
click at [679, 503] on textarea "Flocons D'avoine, Caséine Simple, Huile De Canola, Huile De Maïs, Poudre De Beu…" at bounding box center [588, 498] width 725 height 125
click at [380, 489] on textarea "Flocons D'avoine, Caséine Simple, Huile De Canola, Huile De Maïs, Poudre De Beu…" at bounding box center [588, 498] width 725 height 125
click at [476, 511] on textarea "Flocons D'avoine, Caséine Simple, Huile De Canola, Huile De Maïs, Poudre De Beu…" at bounding box center [588, 498] width 725 height 125
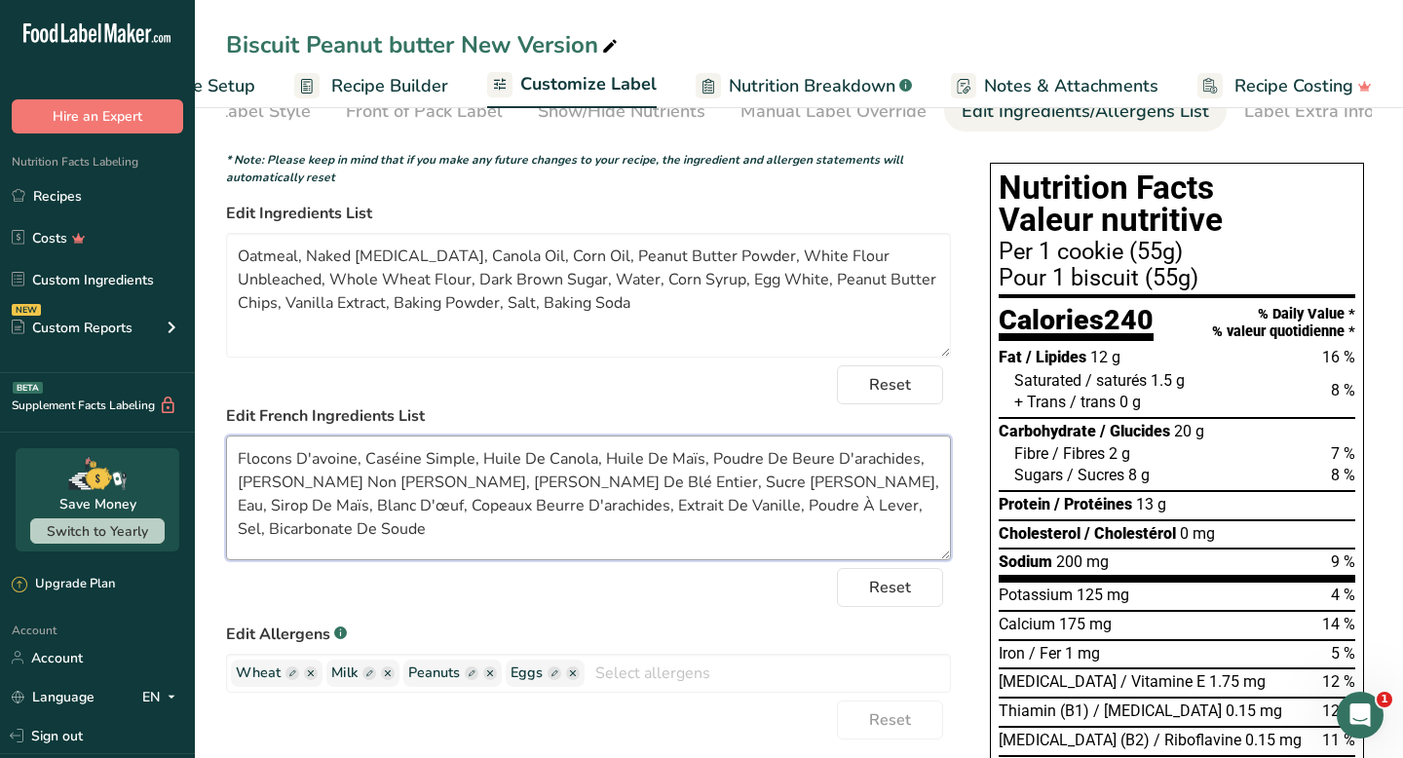
click at [552, 511] on textarea "Flocons D'avoine, Caséine Simple, Huile De Canola, Huile De Maïs, Poudre De Beu…" at bounding box center [588, 498] width 725 height 125
click at [672, 500] on textarea "Flocons D'avoine, Caséine Simple, Huile De Canola, Huile De Maïs, Poudre De Beu…" at bounding box center [588, 498] width 725 height 125
click at [737, 504] on textarea "Flocons D'avoine, Caséine Simple, Huile De Canola, Huile De Maïs, Poudre De Beu…" at bounding box center [588, 498] width 725 height 125
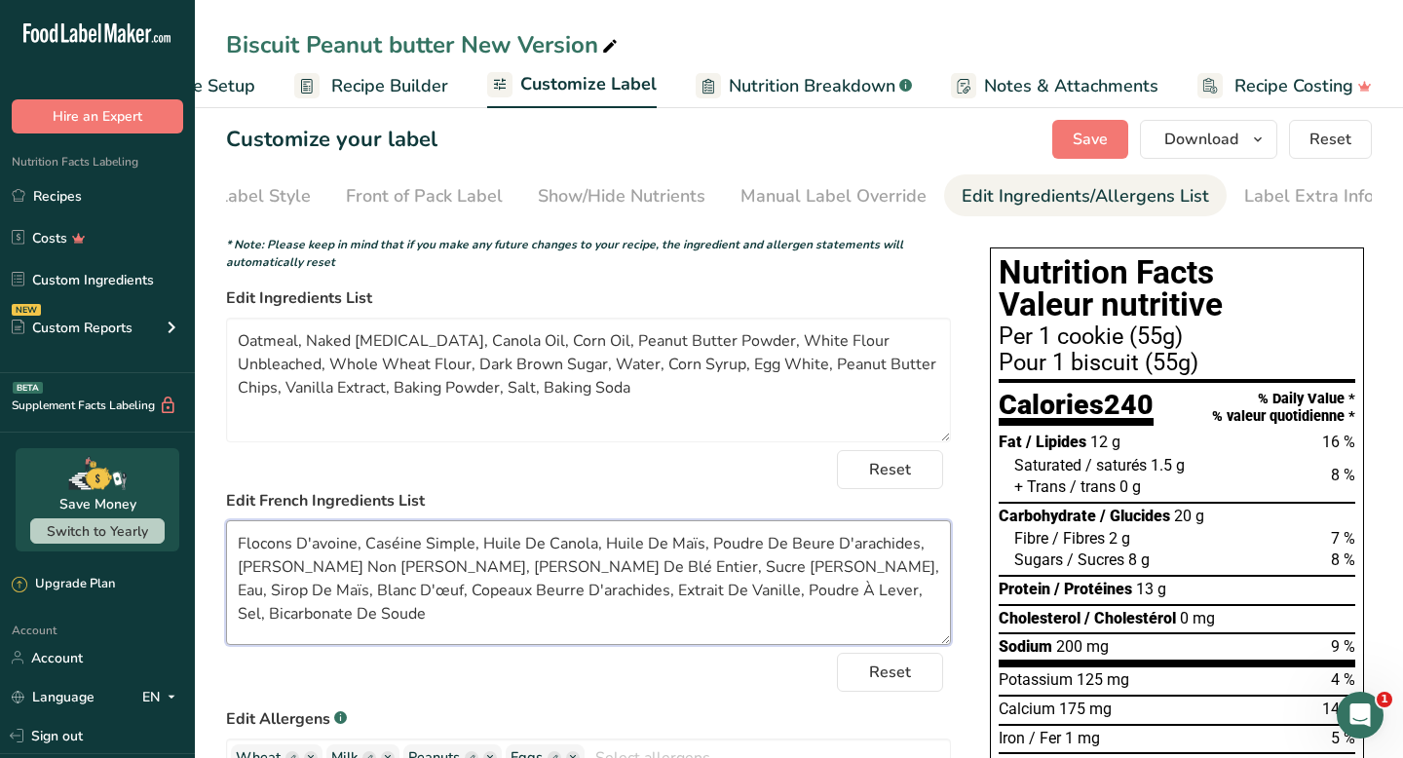
scroll to position [0, 0]
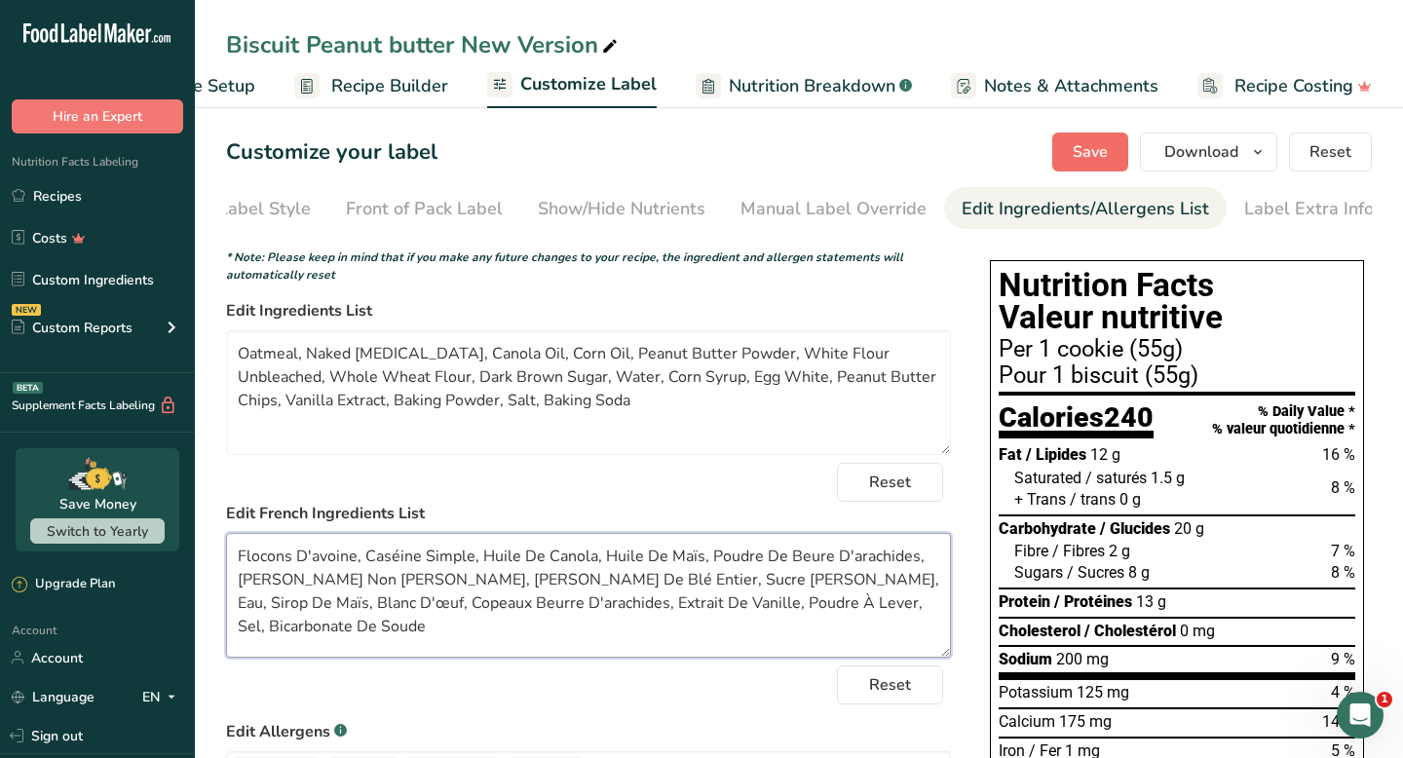
type textarea "Flocons D'avoine, Caséine Simple, Huile De Canola, Huile De Maïs, Poudre De Beu…"
click at [1083, 134] on button "Save" at bounding box center [1091, 152] width 76 height 39
click at [737, 388] on textarea "Oatmeal, Naked [MEDICAL_DATA], Canola Oil, Corn Oil, Peanut Butter Powder, Whit…" at bounding box center [588, 392] width 725 height 125
click at [734, 386] on textarea "Oatmeal, Naked [MEDICAL_DATA], Canola Oil, Corn Oil, Peanut Butter Powder, Whit…" at bounding box center [588, 392] width 725 height 125
type textarea "Oatmeal, Naked [MEDICAL_DATA], Canola Oil, Corn Oil, Peanut Butter Powder, Whit…"
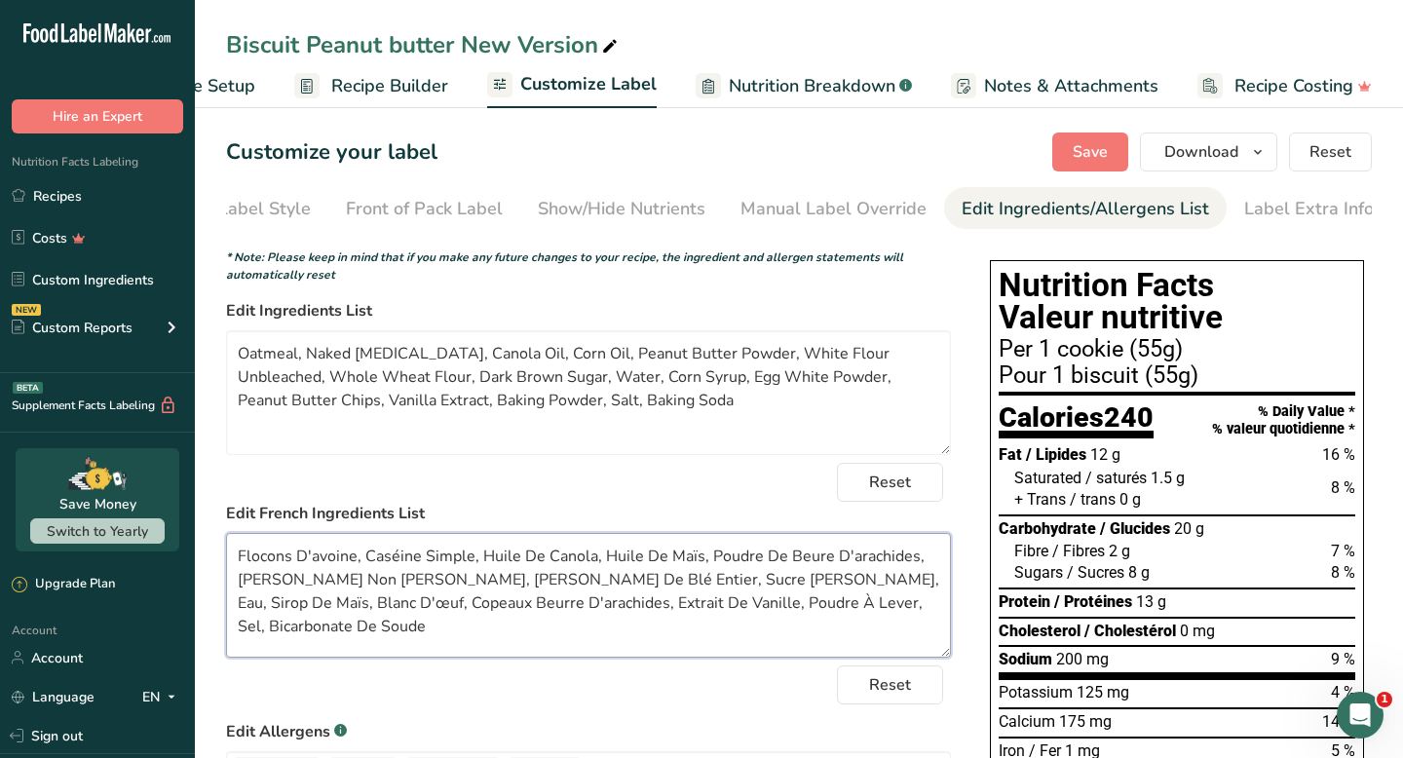
click at [280, 610] on textarea "Flocons D'avoine, Caséine Simple, Huile De Canola, Huile De Maïs, Poudre De Beu…" at bounding box center [588, 595] width 725 height 125
click at [858, 588] on textarea "Flocons D'avoine, Caséine Simple, Huile De Canola, Huile De Maïs, Poudre De Beu…" at bounding box center [588, 595] width 725 height 125
click at [506, 612] on textarea "Flocons D'avoine, Caséine Simple, Huile De Canola, Huile De Maïs, Poudre De Beu…" at bounding box center [588, 595] width 725 height 125
click at [562, 620] on textarea "Flocons D'avoine, Caséine Simple, Huile De Canola, Huile De Maïs, Poudre De Beu…" at bounding box center [588, 595] width 725 height 125
click at [745, 635] on textarea "Flocons D'avoine, Caséine Simple, Huile De Canola, Huile De Maïs, Poudre De Beu…" at bounding box center [588, 595] width 725 height 125
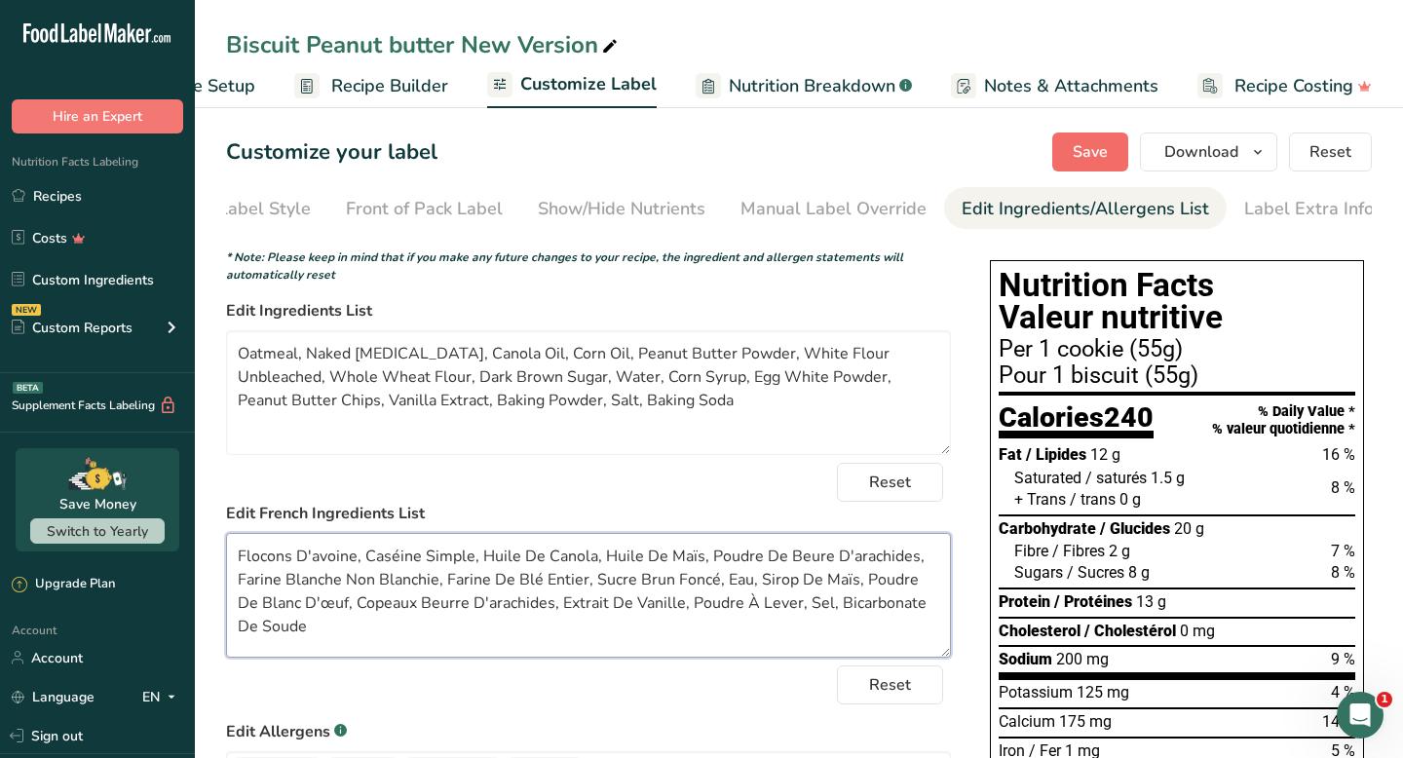
type textarea "Flocons D'avoine, Caséine Simple, Huile De Canola, Huile De Maïs, Poudre De Beu…"
click at [1086, 166] on button "Save" at bounding box center [1091, 152] width 76 height 39
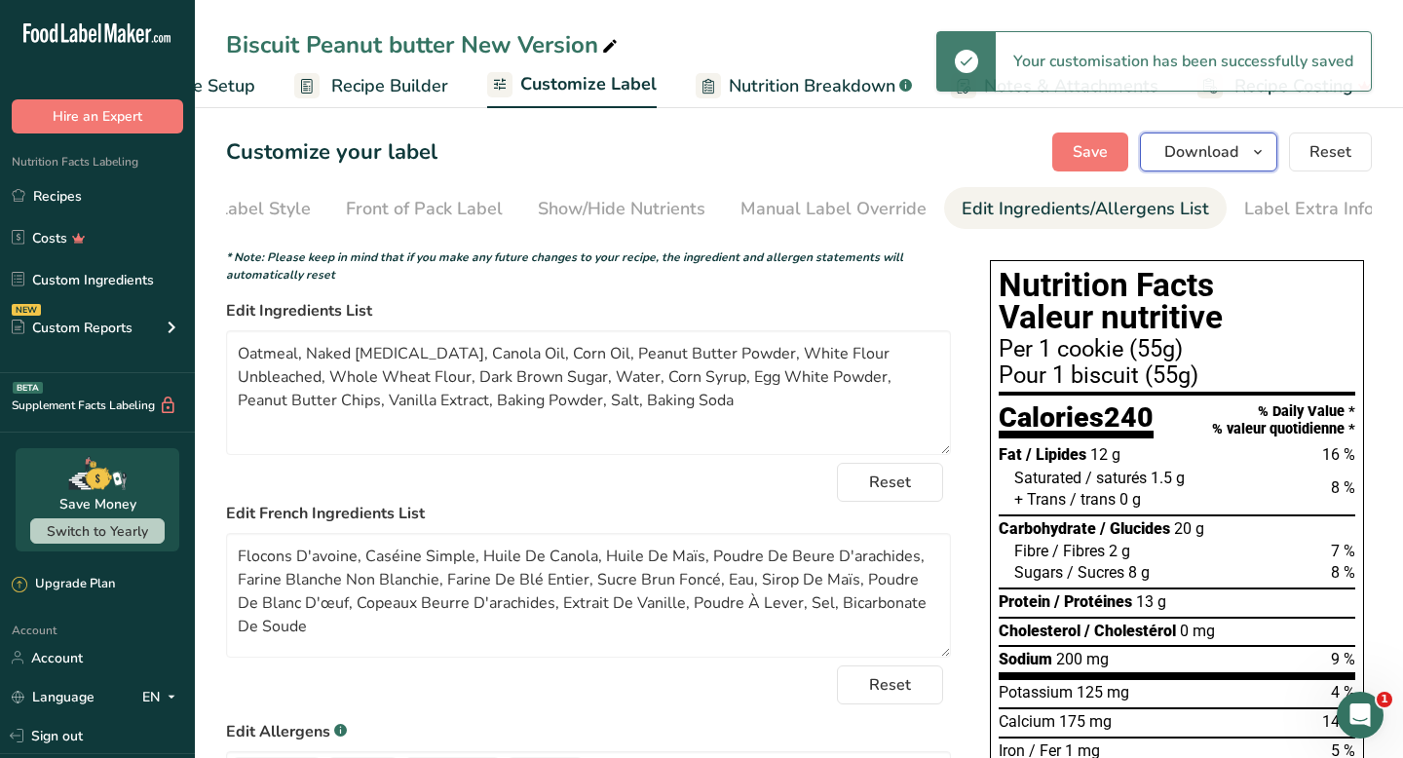
click at [1193, 165] on button "Download" at bounding box center [1208, 152] width 137 height 39
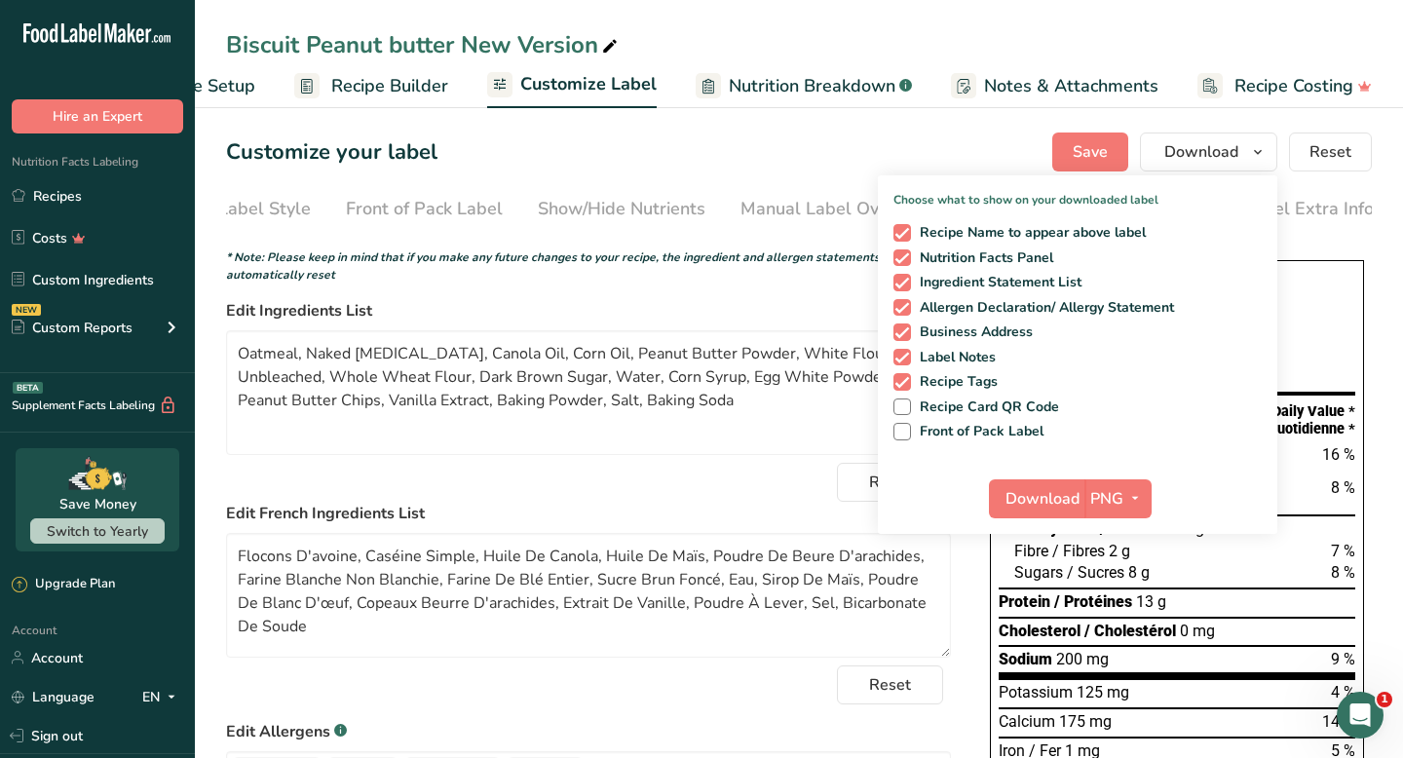
click at [921, 91] on ul "Recipe Setup Recipe Builder Customize Label Nutrition Breakdown .a-a{fill:#3473…" at bounding box center [746, 85] width 1330 height 46
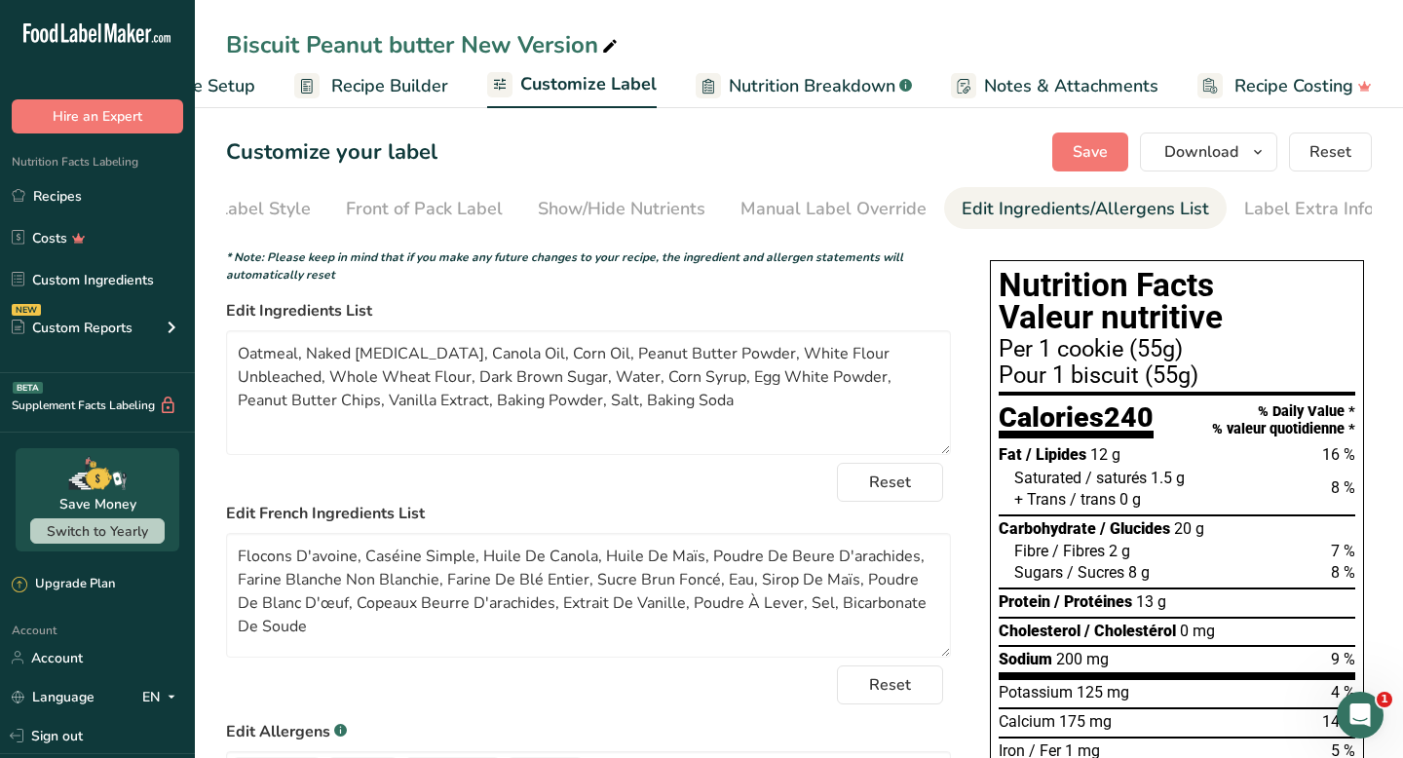
click at [400, 92] on span "Recipe Builder" at bounding box center [389, 86] width 117 height 26
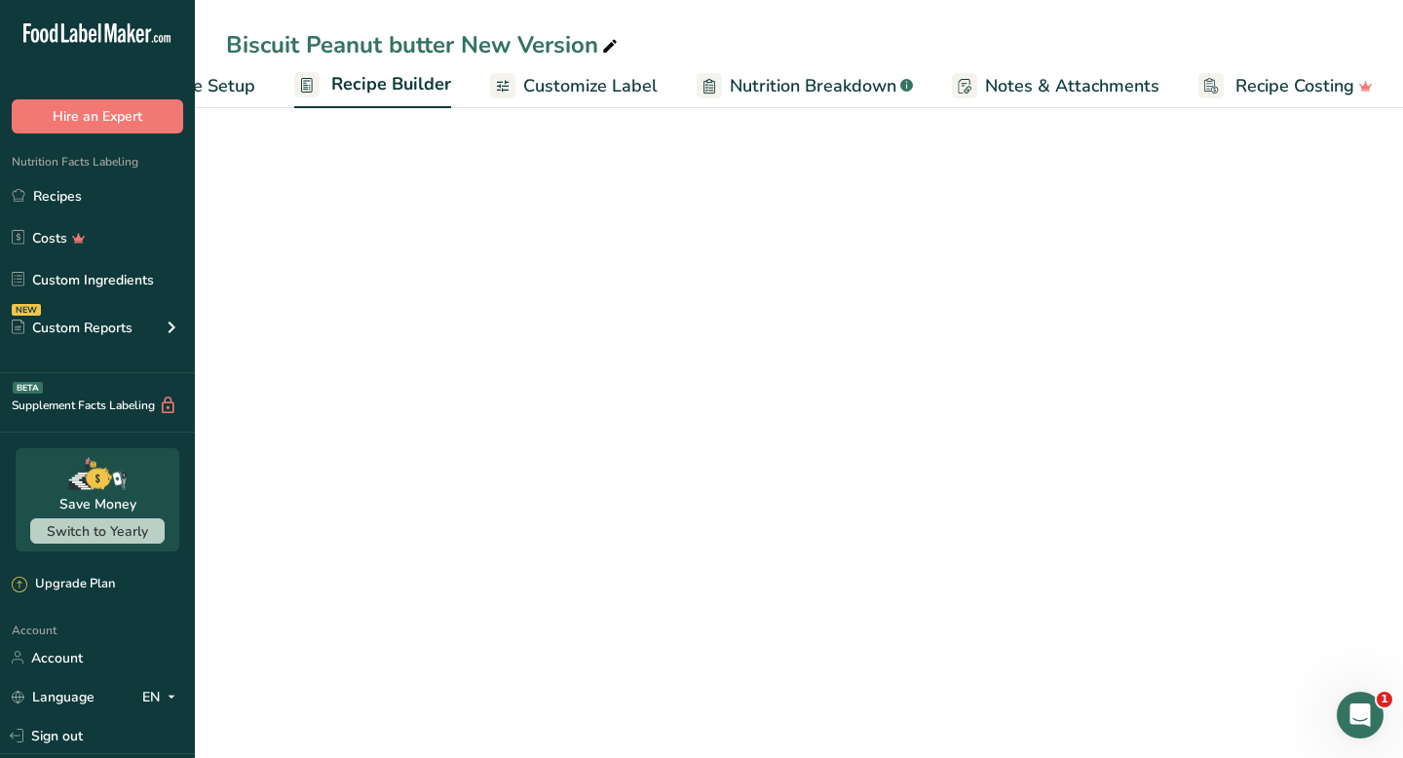
scroll to position [0, 114]
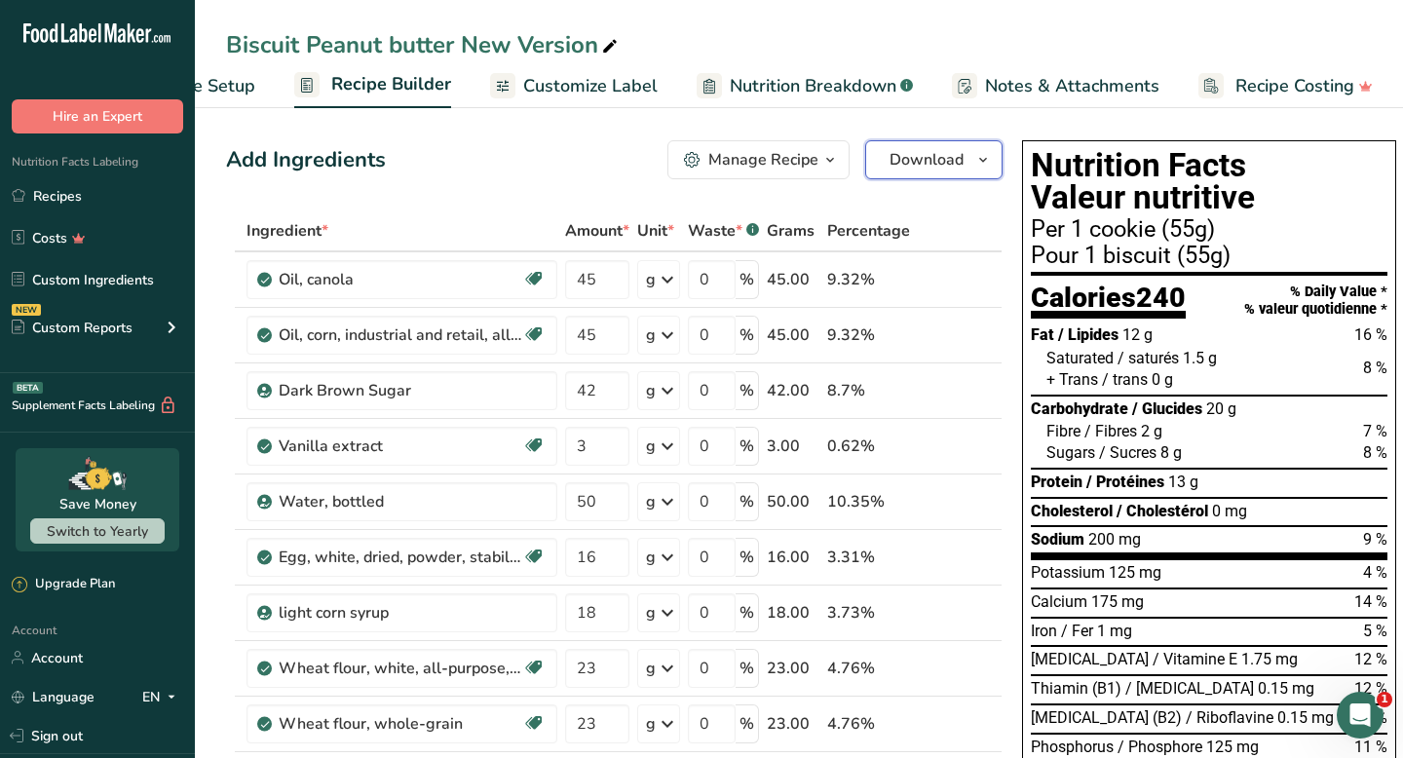
click at [939, 172] on button "Download" at bounding box center [933, 159] width 137 height 39
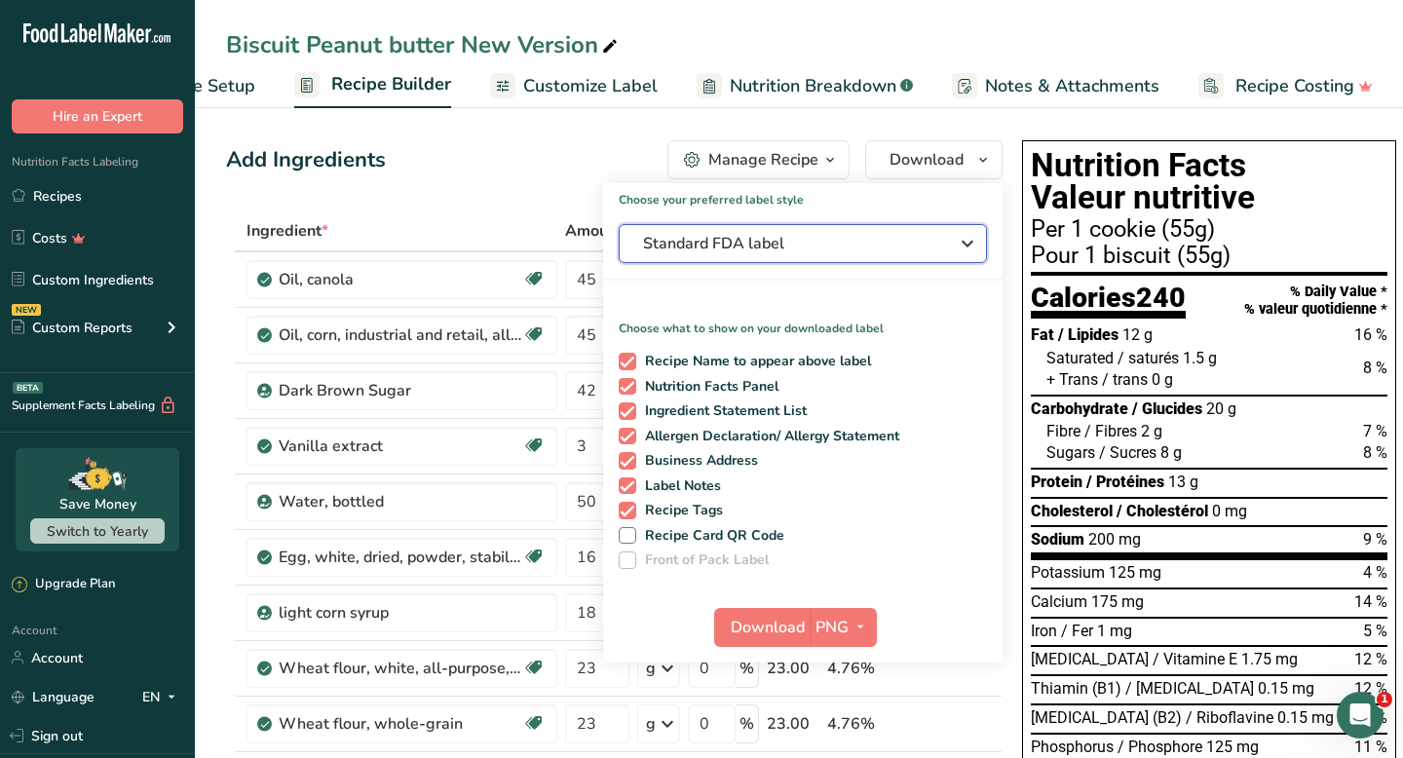
click at [814, 253] on span "Standard FDA label" at bounding box center [789, 243] width 292 height 23
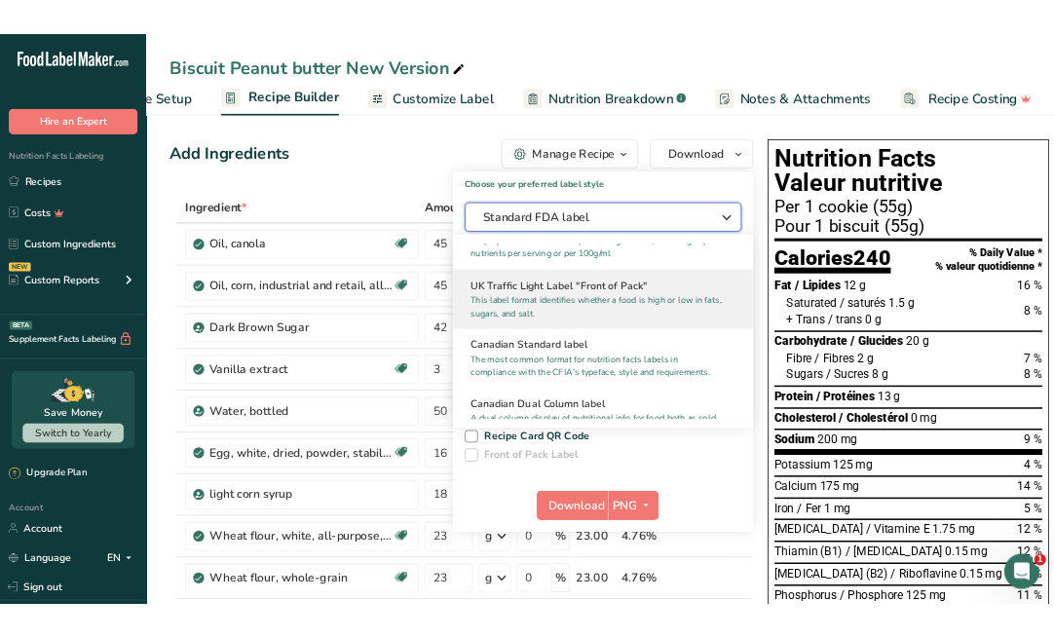
scroll to position [667, 0]
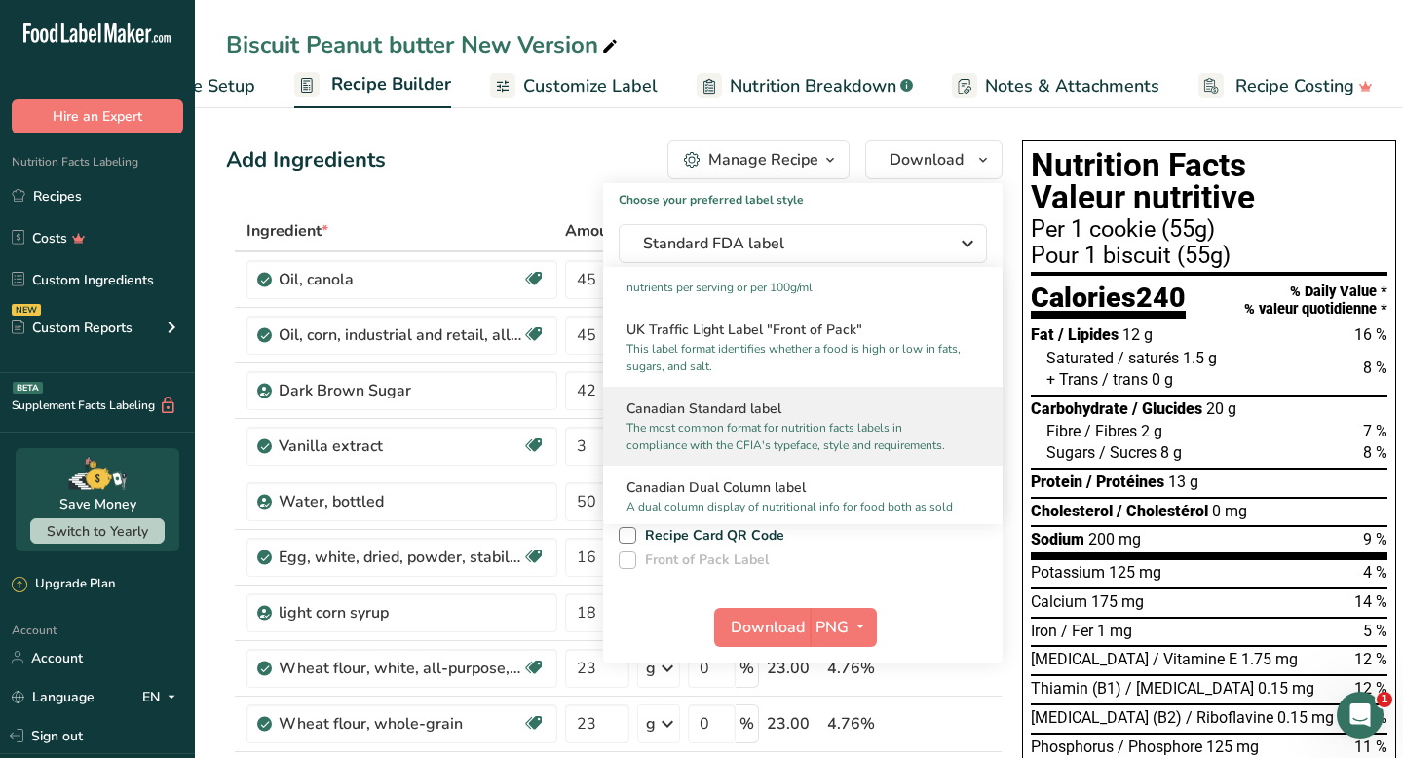
click at [778, 423] on p "The most common format for nutrition facts labels in compliance with the CFIA's…" at bounding box center [794, 436] width 335 height 35
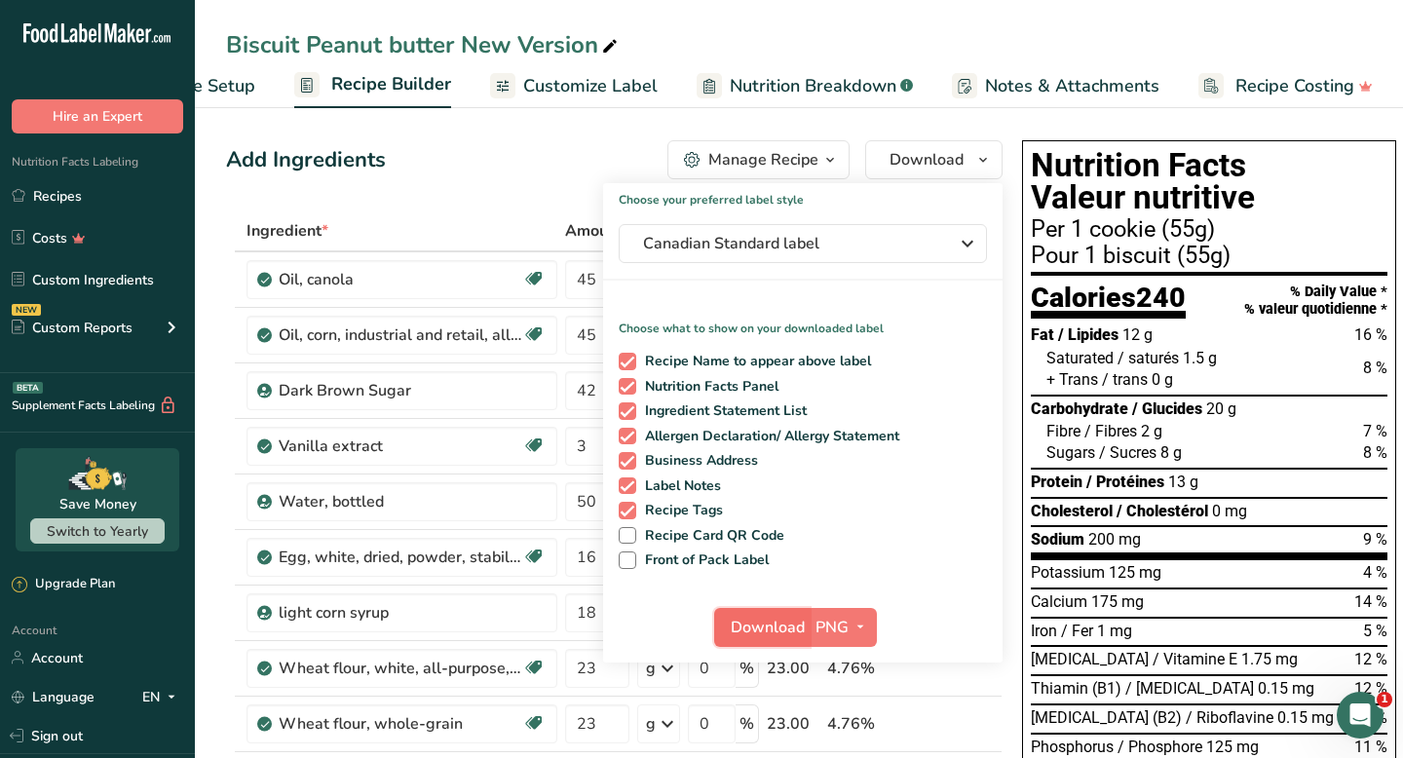
click at [747, 627] on span "Download" at bounding box center [768, 627] width 74 height 23
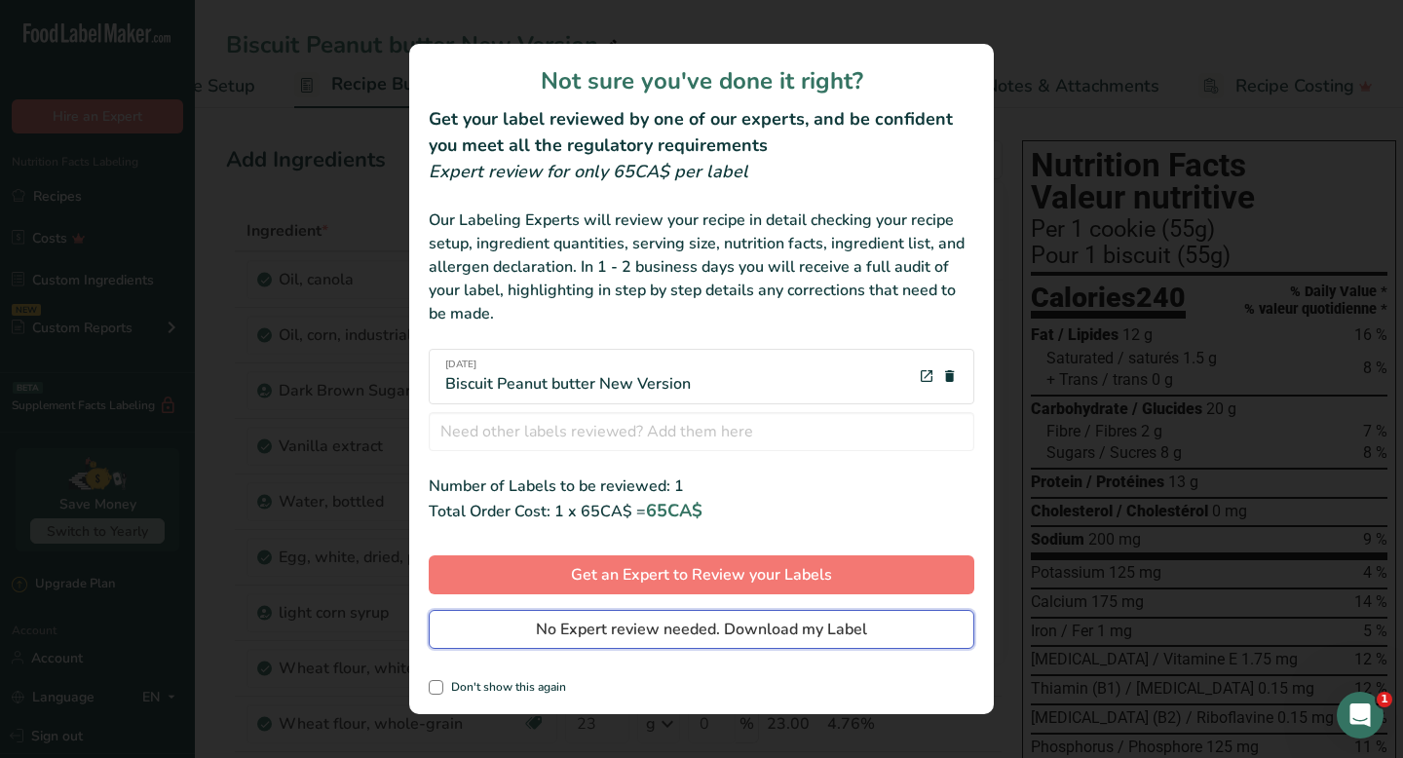
click at [591, 642] on button "No Expert review needed. Download my Label" at bounding box center [702, 629] width 546 height 39
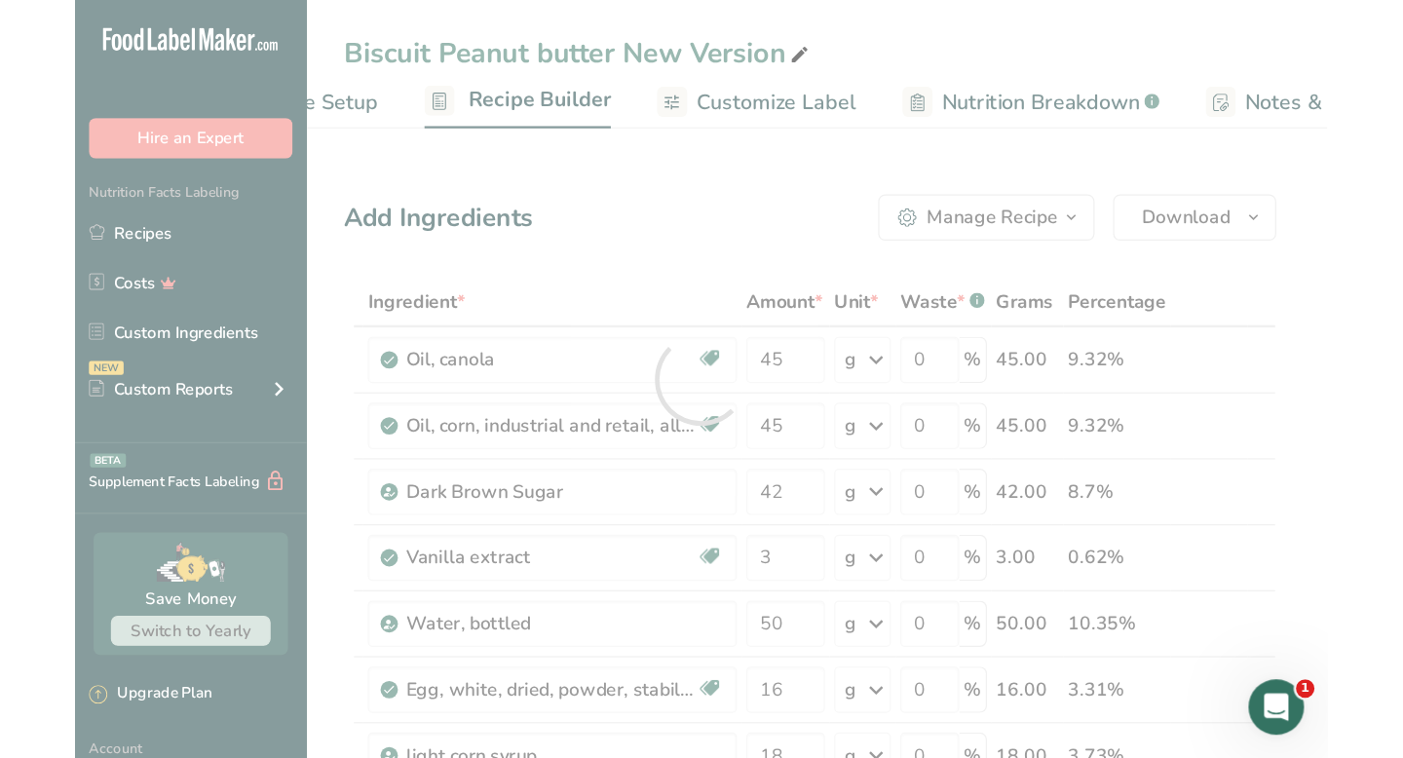
scroll to position [0, 0]
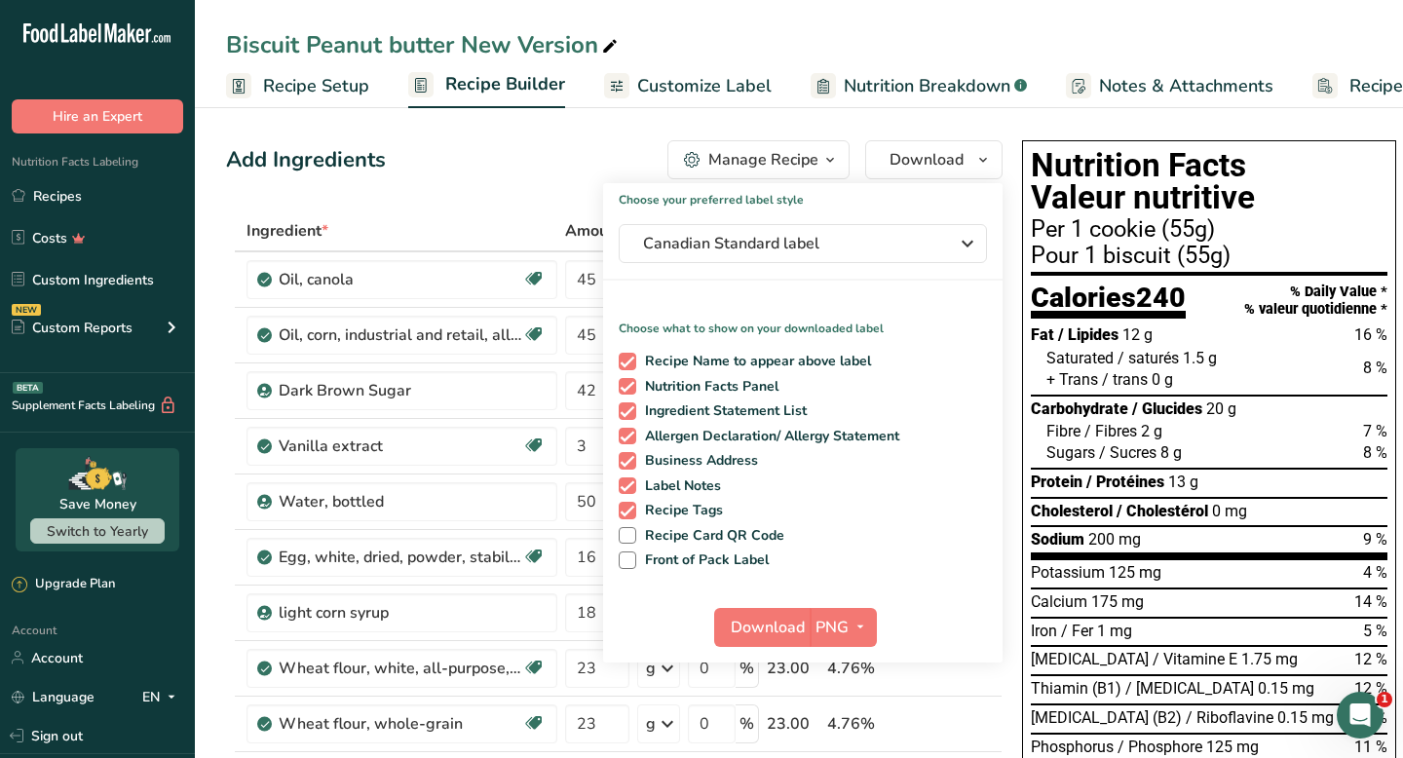
scroll to position [0, 114]
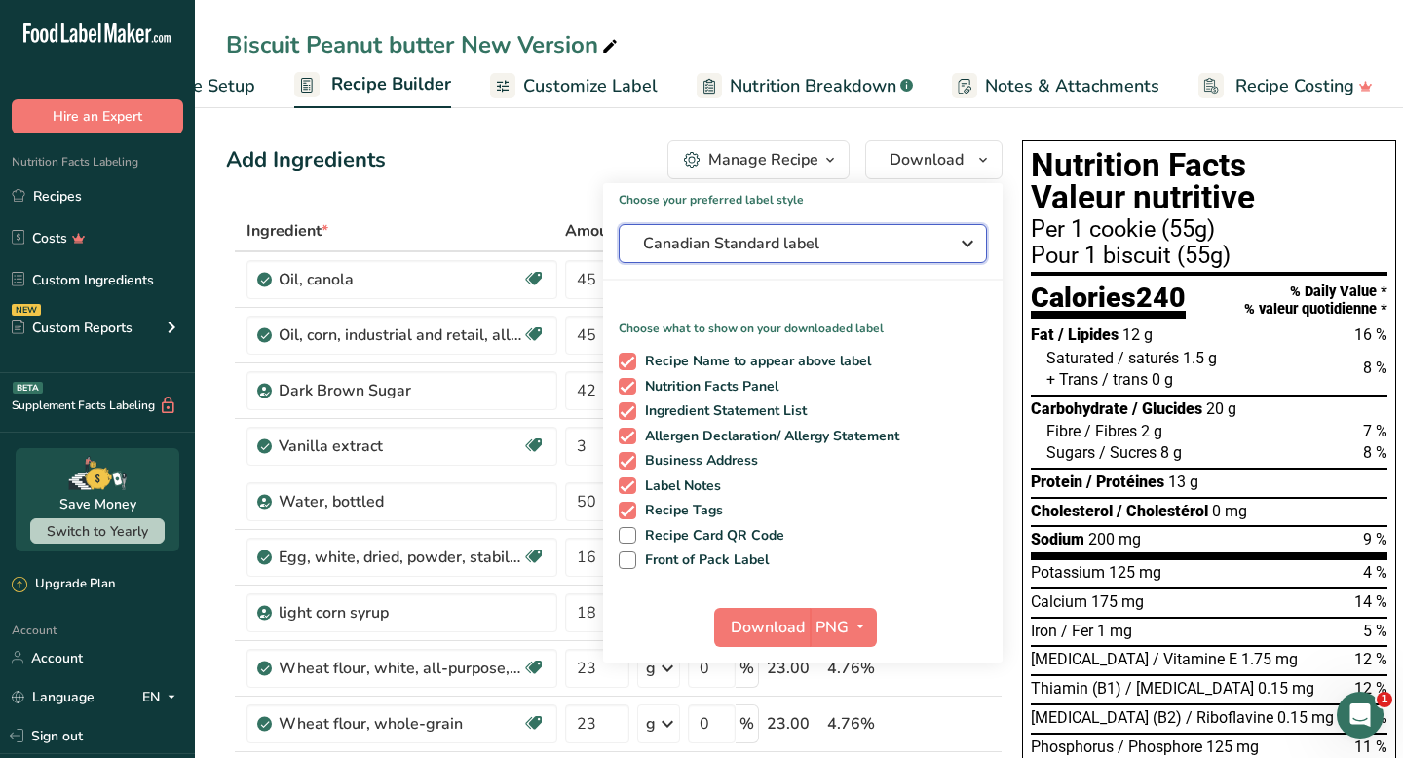
click at [858, 248] on span "Canadian Standard label" at bounding box center [789, 243] width 292 height 23
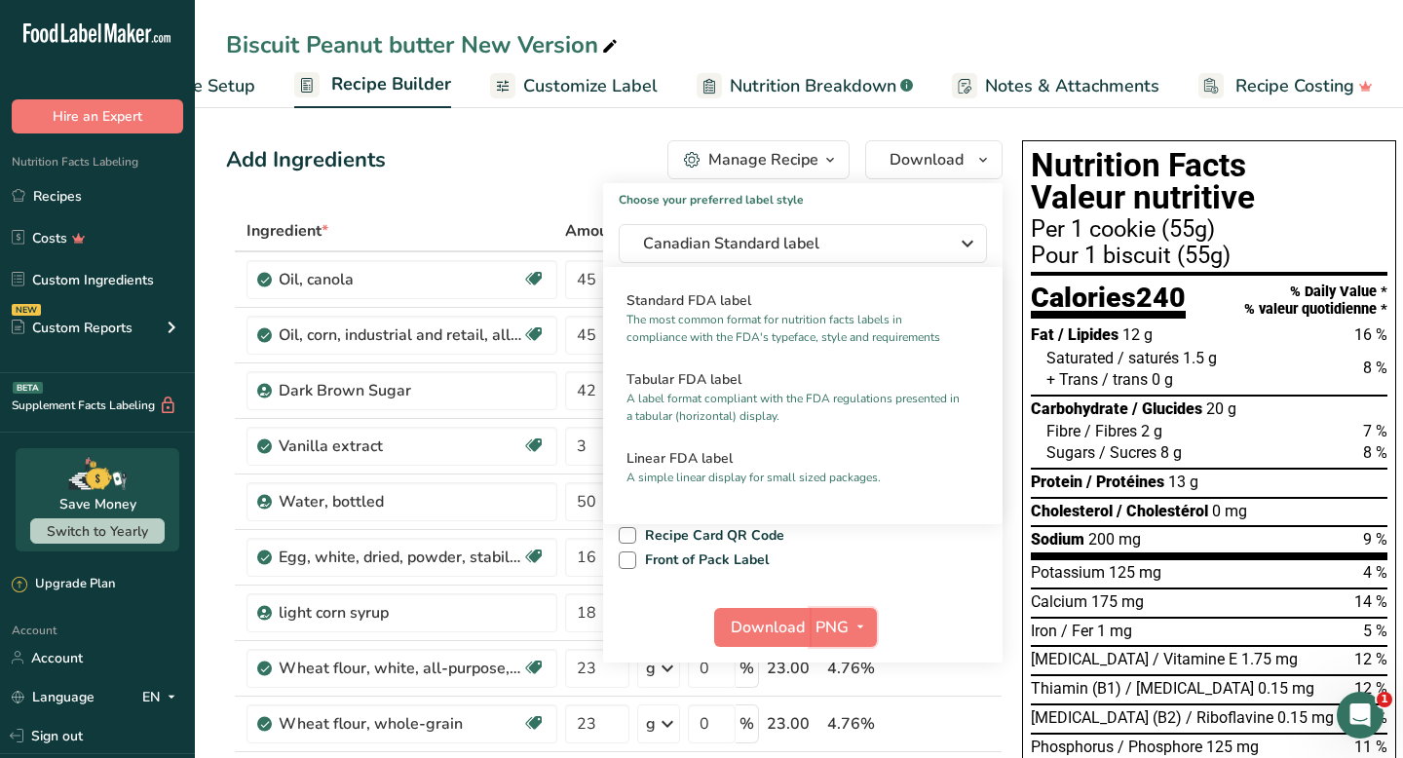
click at [854, 625] on icon "button" at bounding box center [861, 627] width 16 height 24
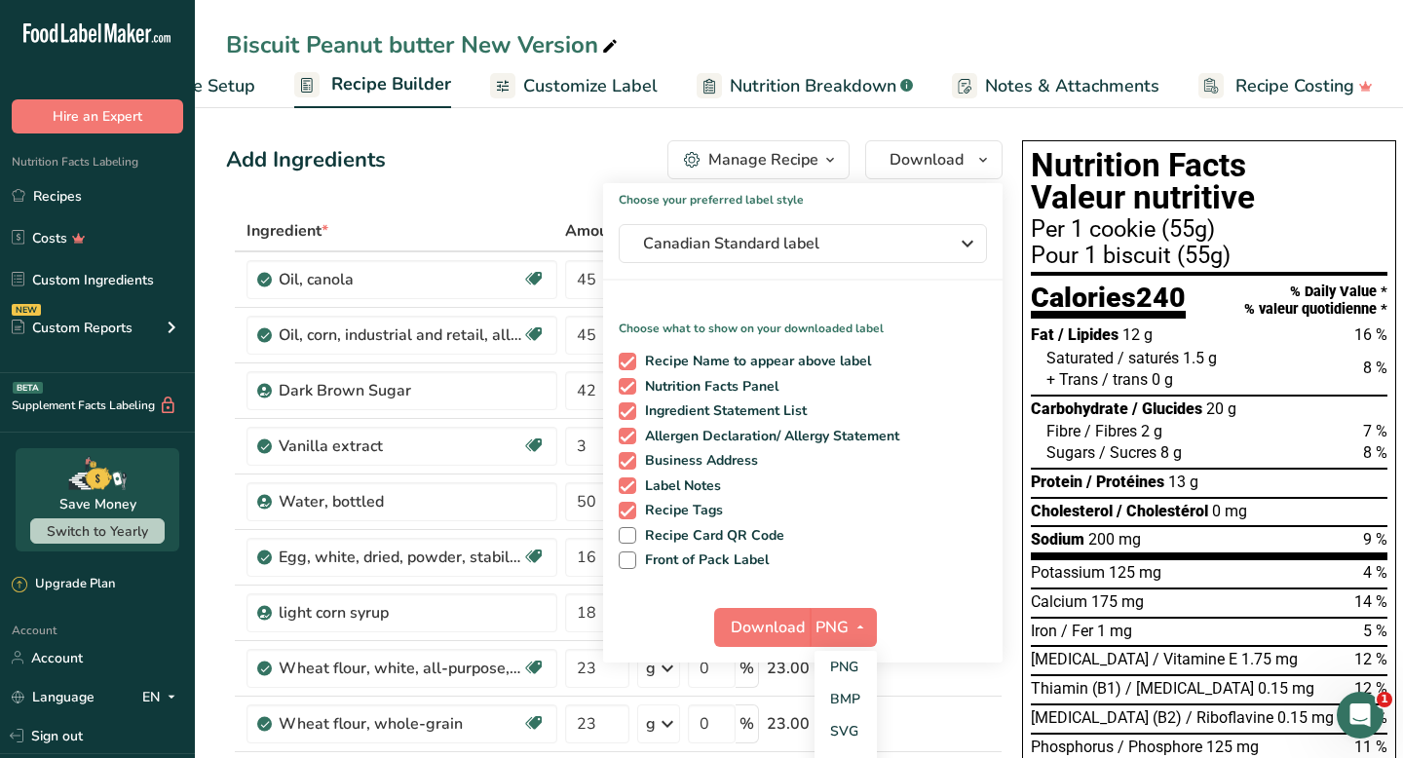
click at [837, 723] on link "SVG" at bounding box center [846, 731] width 62 height 32
click at [760, 616] on span "Download" at bounding box center [768, 627] width 74 height 23
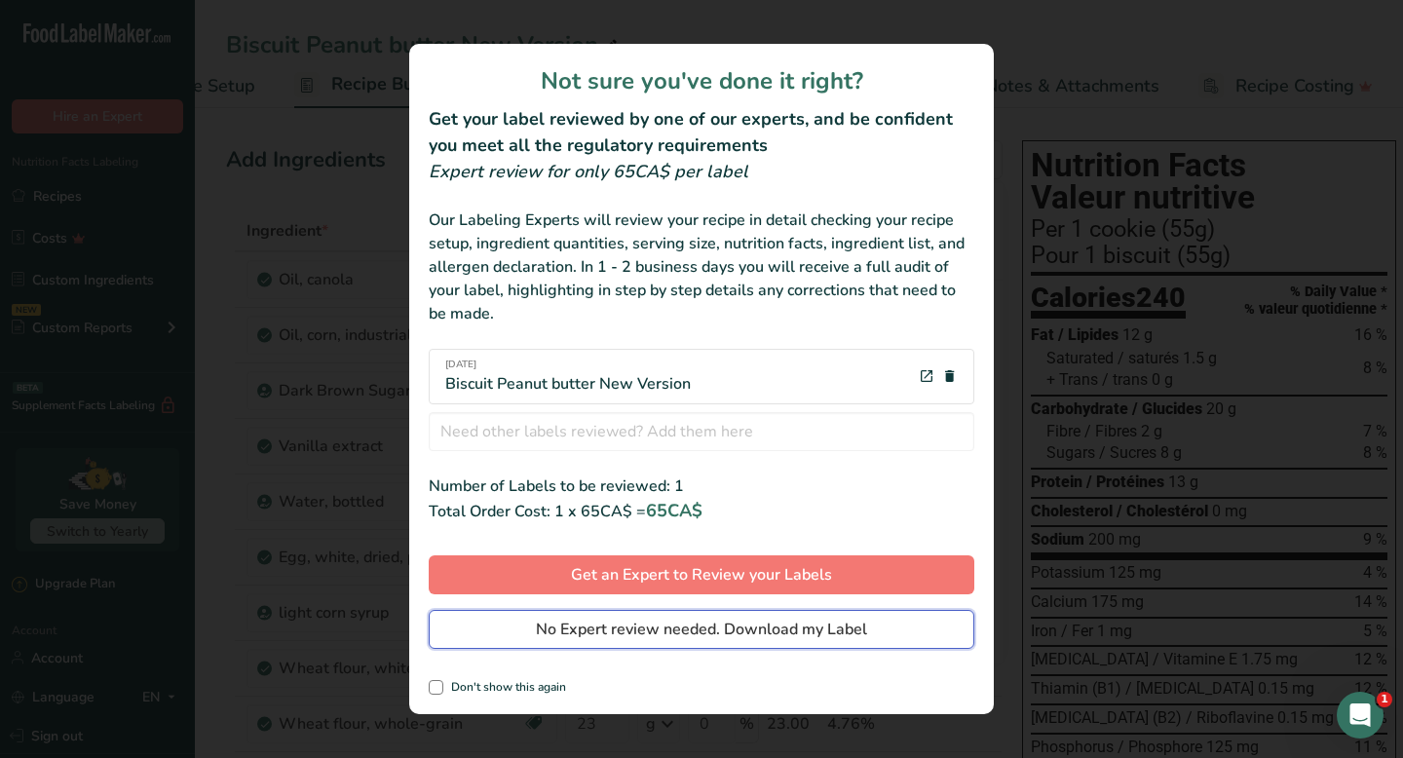
click at [734, 626] on span "No Expert review needed. Download my Label" at bounding box center [701, 629] width 331 height 23
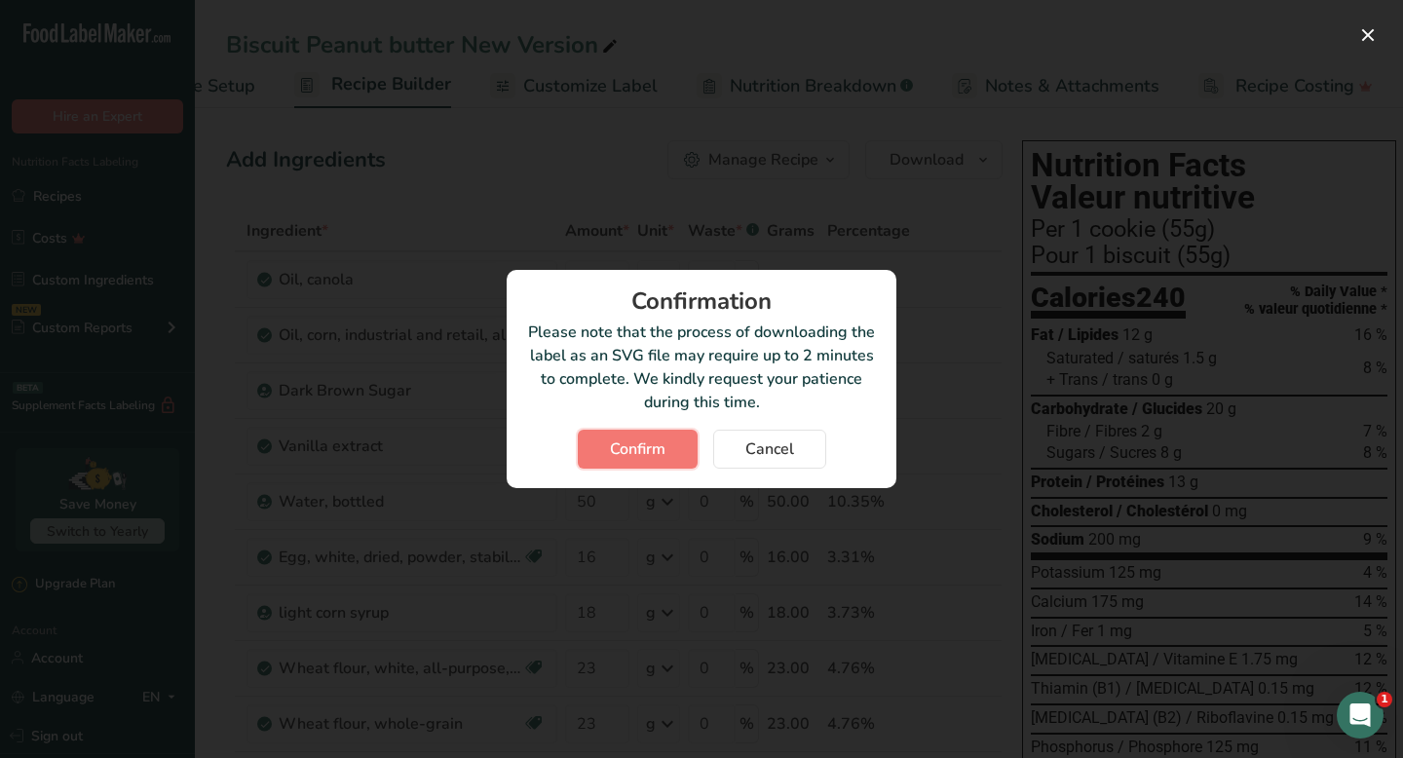
click at [613, 448] on span "Confirm" at bounding box center [638, 449] width 56 height 23
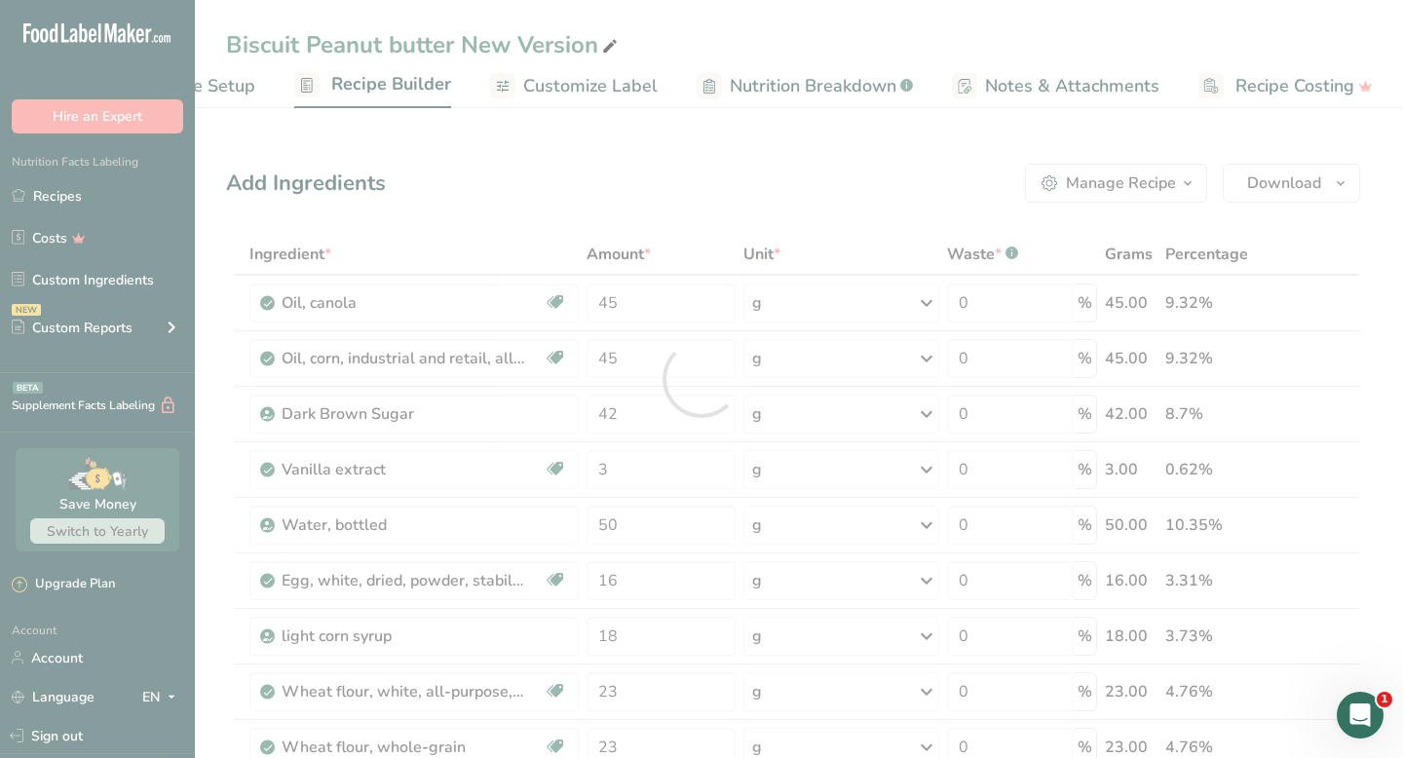
scroll to position [0, 0]
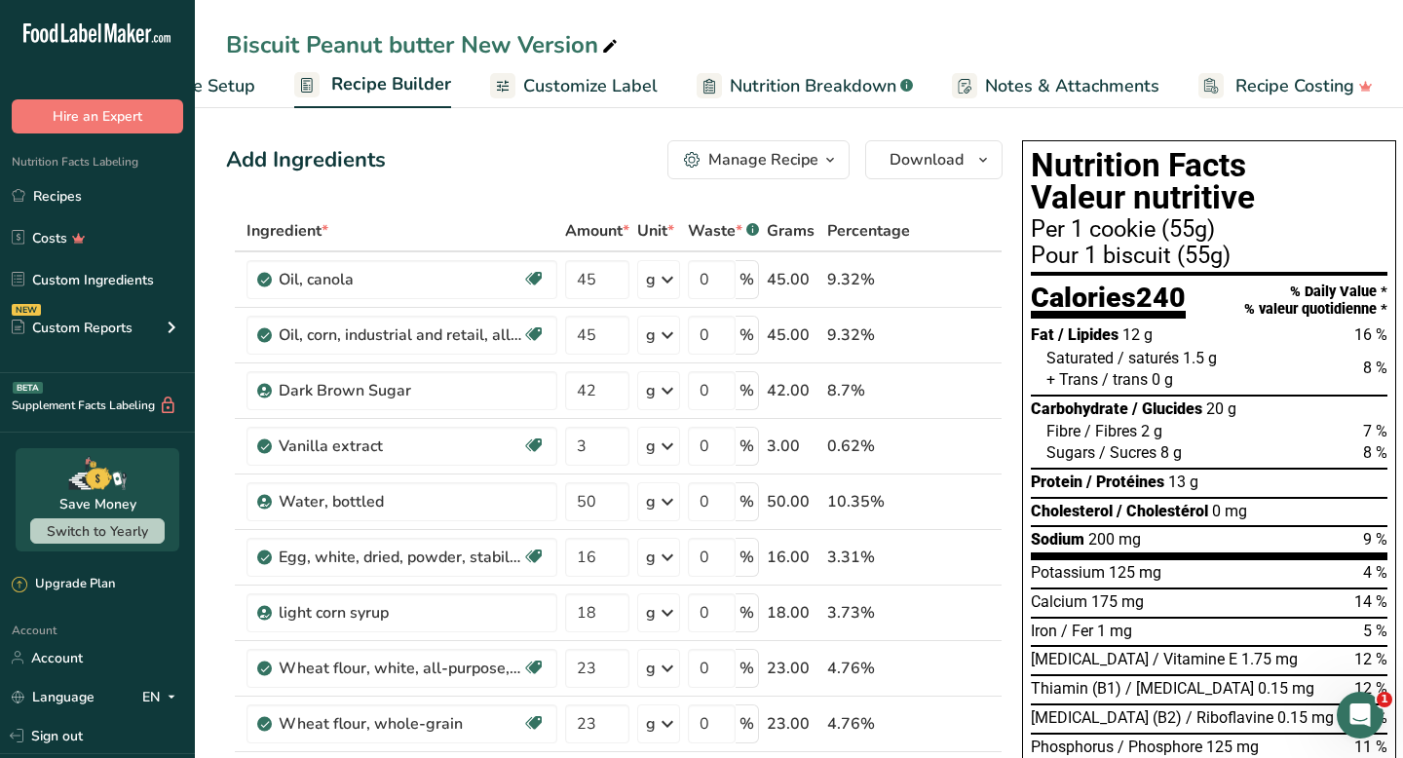
click at [80, 201] on link "Recipes" at bounding box center [97, 195] width 195 height 37
